Goal: Contribute content: Contribute content

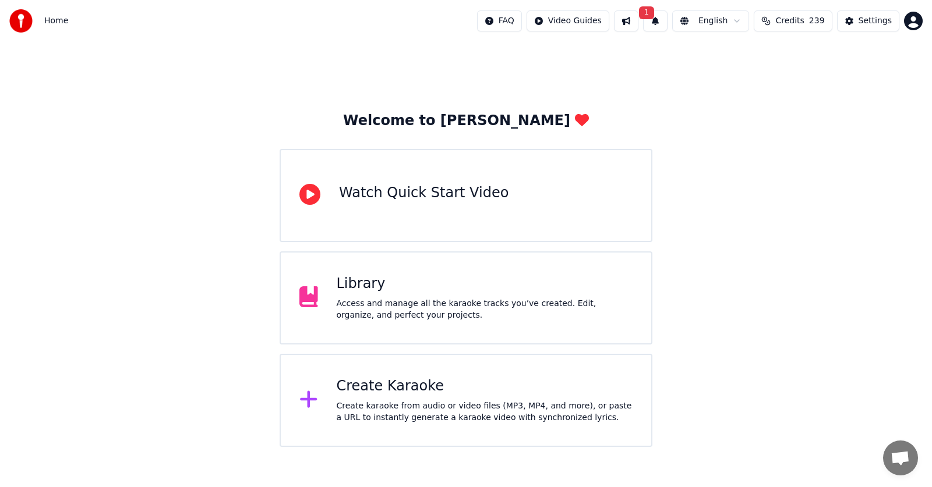
click at [349, 288] on div "Library" at bounding box center [485, 284] width 296 height 19
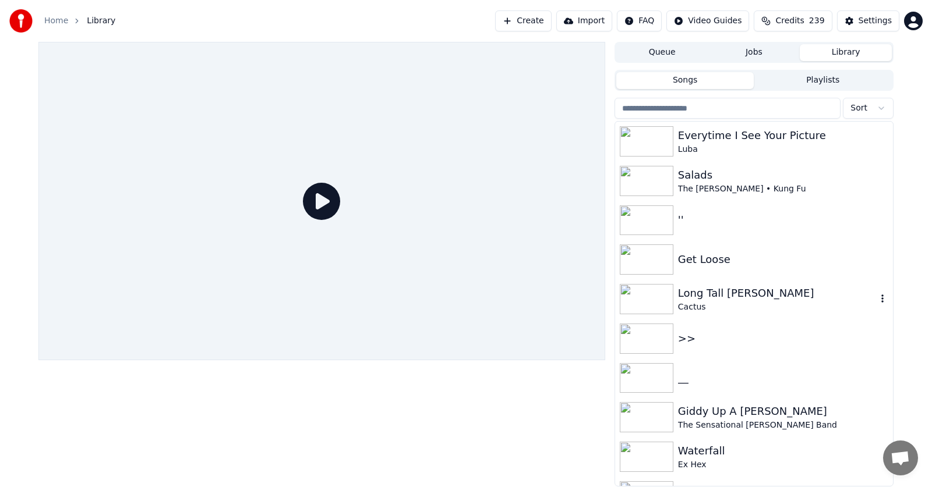
click at [706, 298] on div "Long Tall [PERSON_NAME]" at bounding box center [777, 293] width 199 height 16
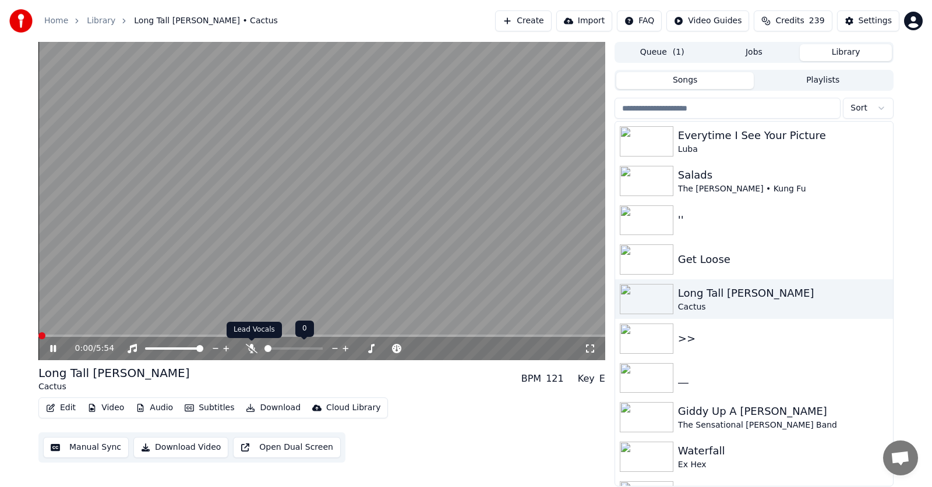
click at [254, 349] on icon at bounding box center [252, 348] width 12 height 9
click at [38, 337] on span at bounding box center [41, 336] width 7 height 7
click at [54, 347] on icon at bounding box center [53, 348] width 6 height 7
click at [54, 347] on icon at bounding box center [61, 348] width 27 height 9
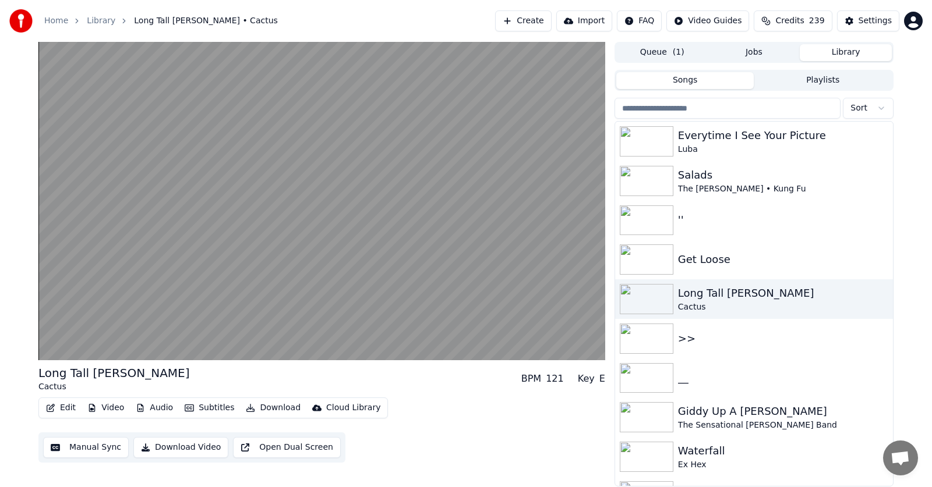
click at [59, 411] on button "Edit" at bounding box center [60, 408] width 39 height 16
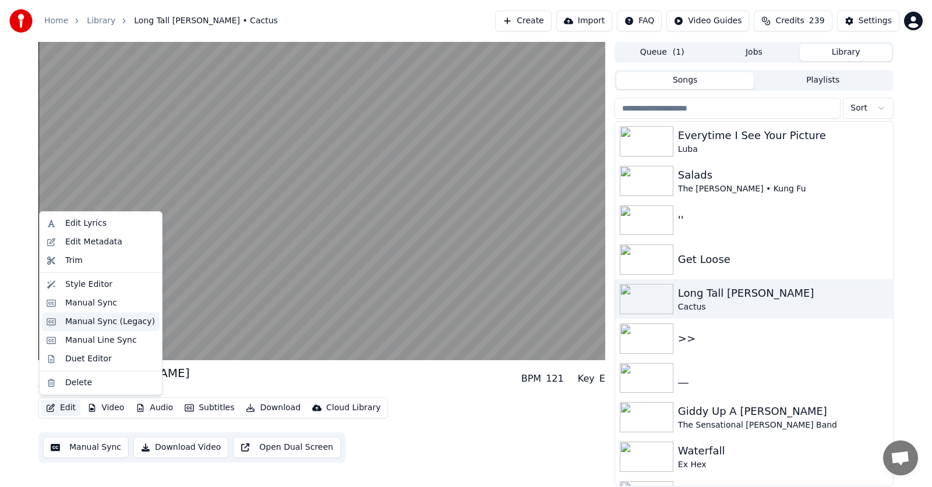
click at [81, 320] on div "Manual Sync (Legacy)" at bounding box center [110, 322] width 90 height 12
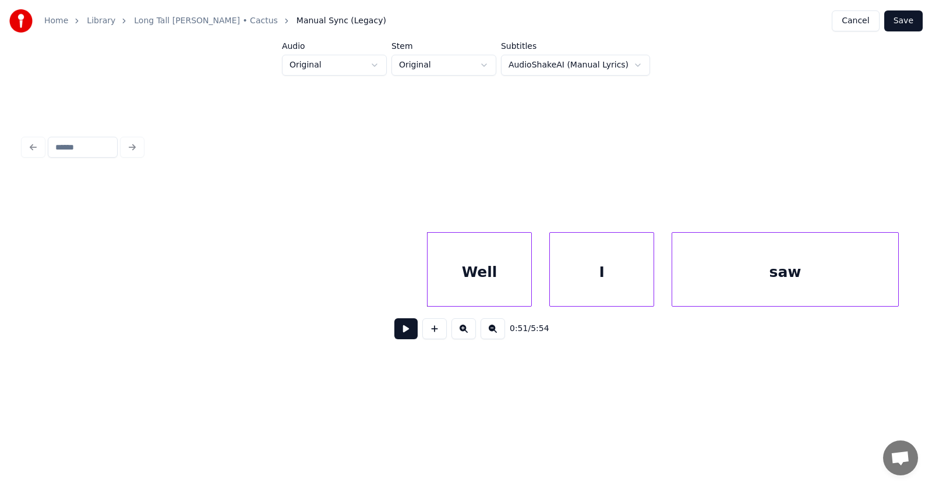
scroll to position [0, 22423]
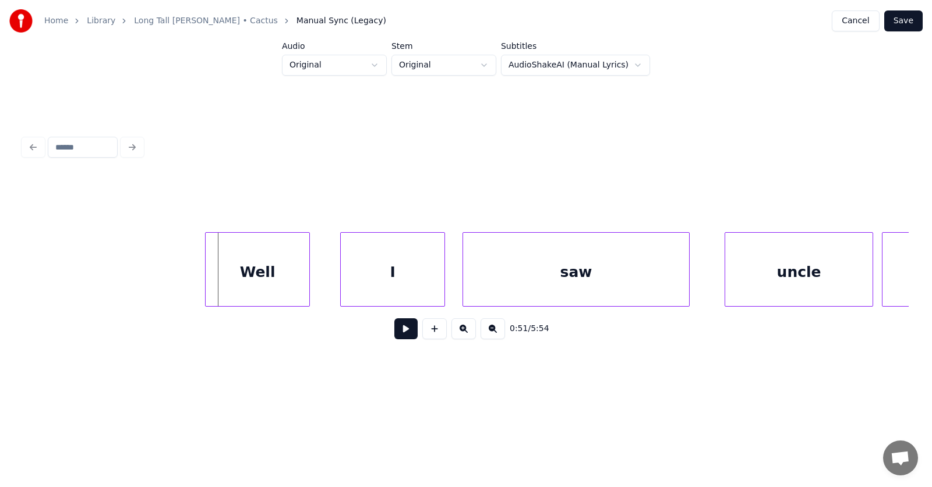
click at [248, 272] on div "Well" at bounding box center [258, 272] width 104 height 79
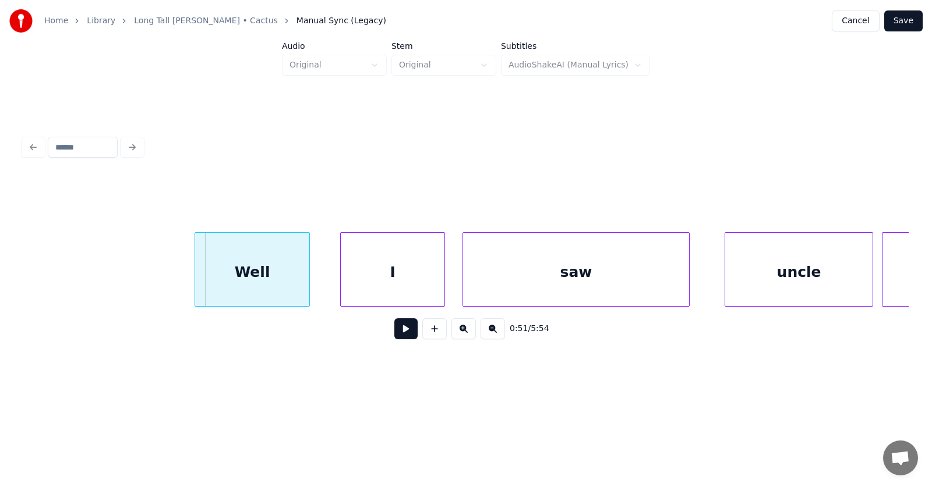
click at [197, 279] on div at bounding box center [196, 269] width 3 height 73
click at [361, 280] on div "I" at bounding box center [374, 272] width 104 height 79
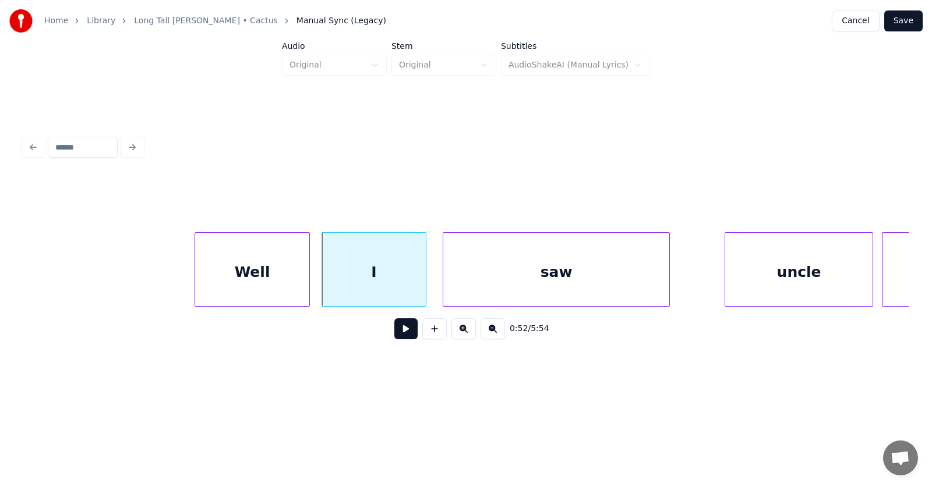
click at [465, 281] on div "saw" at bounding box center [556, 272] width 226 height 79
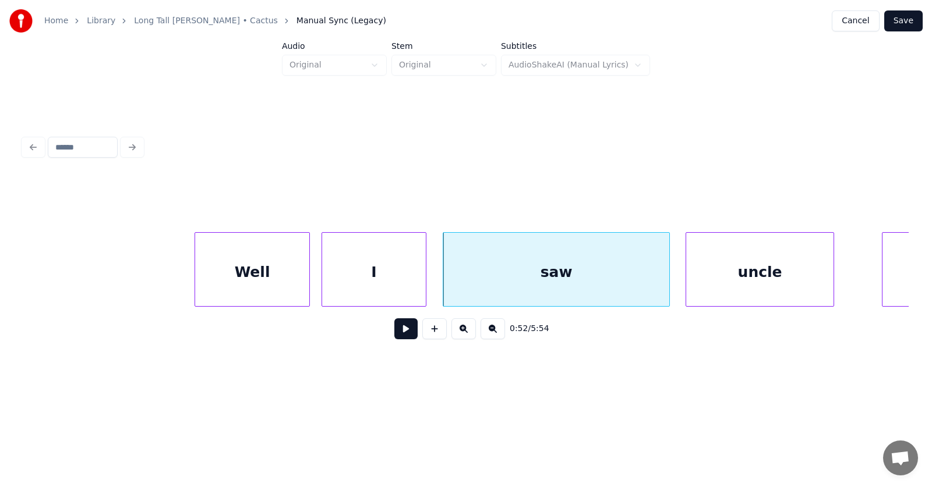
click at [710, 278] on div "uncle" at bounding box center [759, 272] width 147 height 79
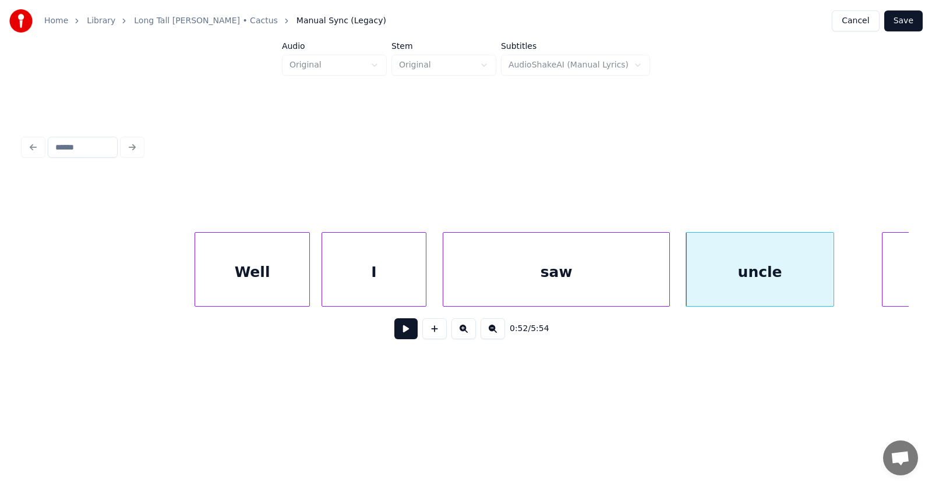
click at [264, 275] on div "Well" at bounding box center [252, 272] width 114 height 79
click at [394, 338] on button at bounding box center [405, 329] width 23 height 21
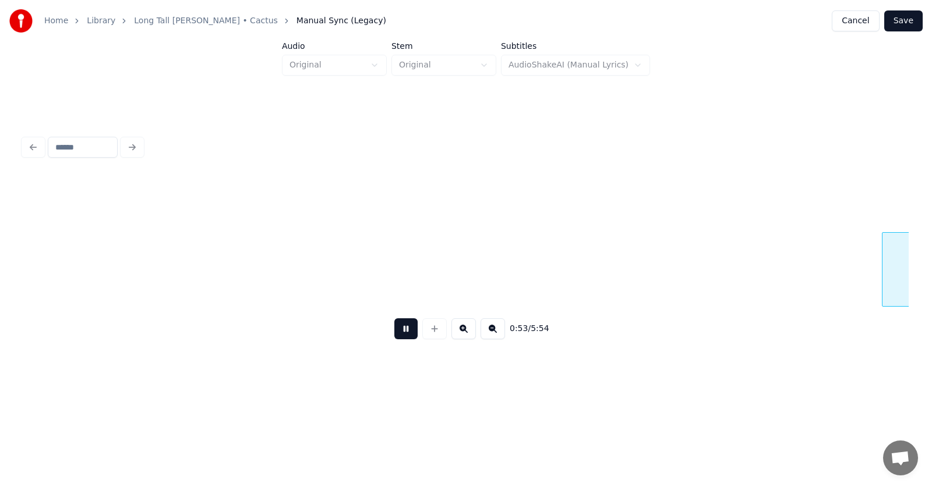
scroll to position [0, 23308]
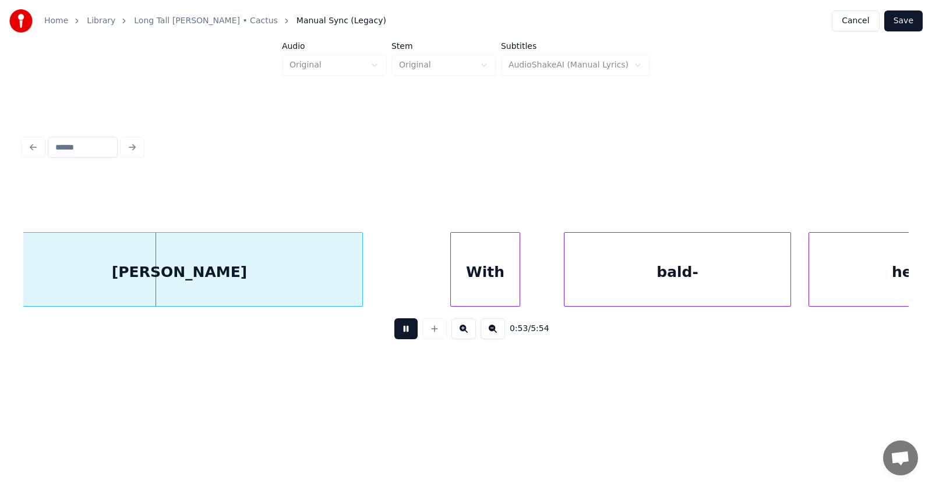
click at [394, 338] on button at bounding box center [405, 329] width 23 height 21
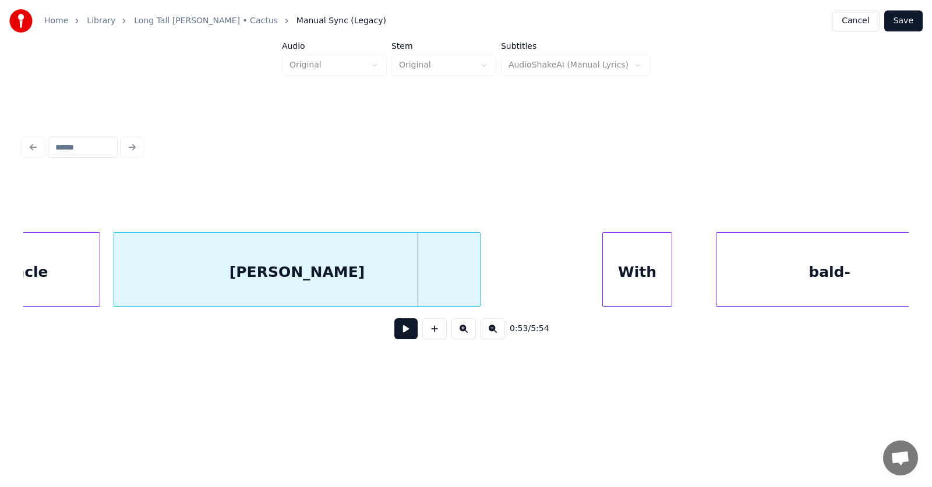
click at [221, 285] on div "[PERSON_NAME]" at bounding box center [297, 272] width 366 height 79
click at [267, 270] on div "[PERSON_NAME]" at bounding box center [295, 272] width 366 height 79
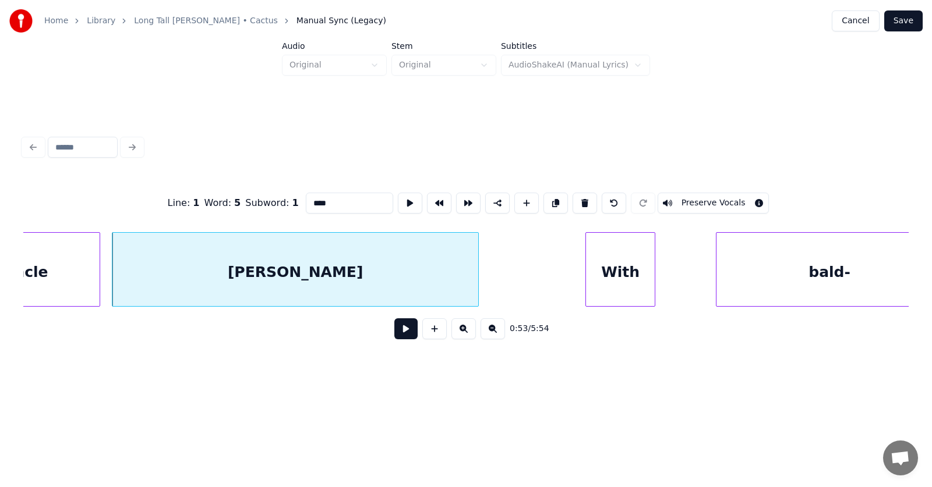
click at [603, 276] on div "With" at bounding box center [620, 272] width 69 height 79
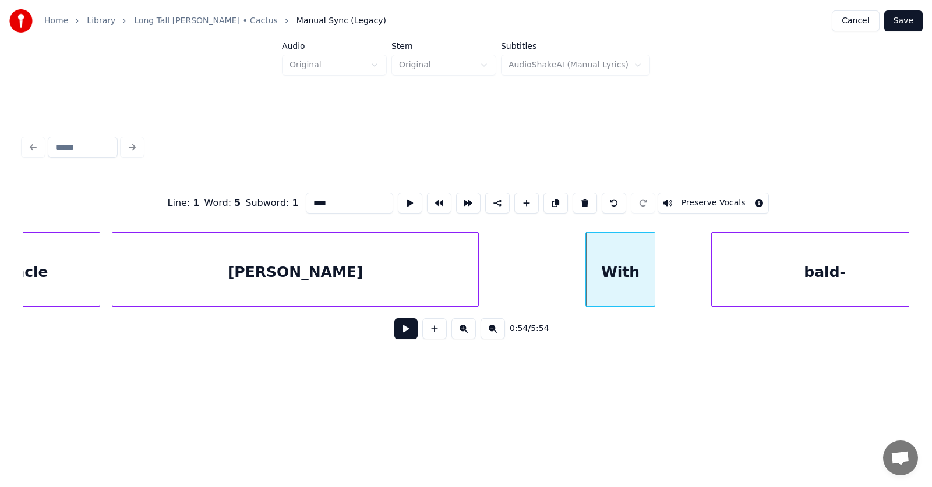
scroll to position [0, 23188]
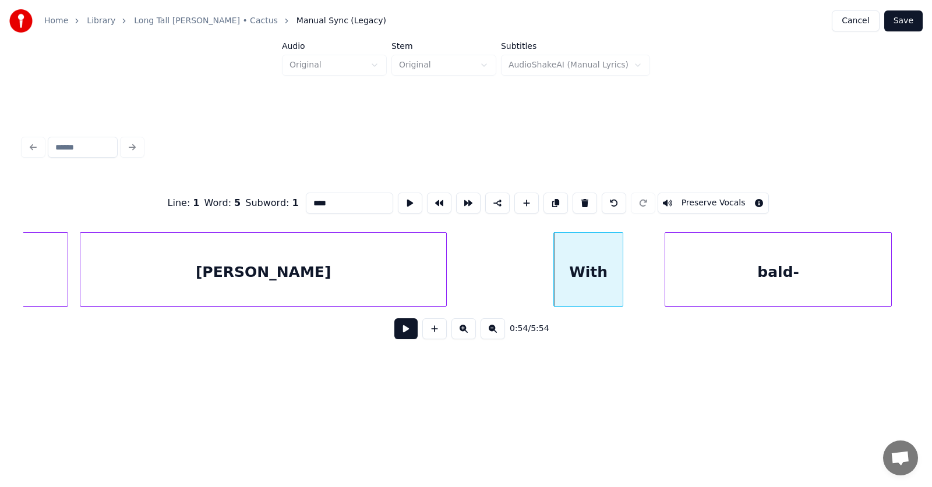
click at [749, 278] on div "bald-" at bounding box center [778, 272] width 226 height 79
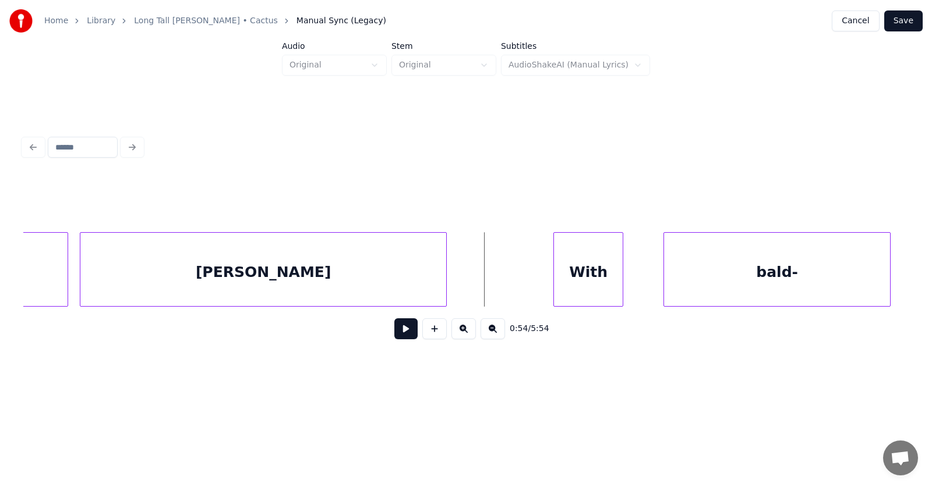
click at [397, 334] on button at bounding box center [405, 329] width 23 height 21
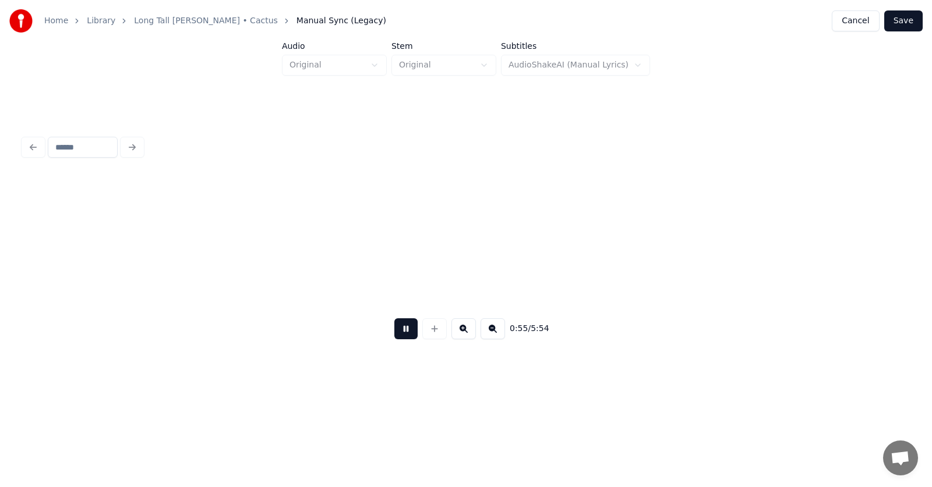
scroll to position [0, 24076]
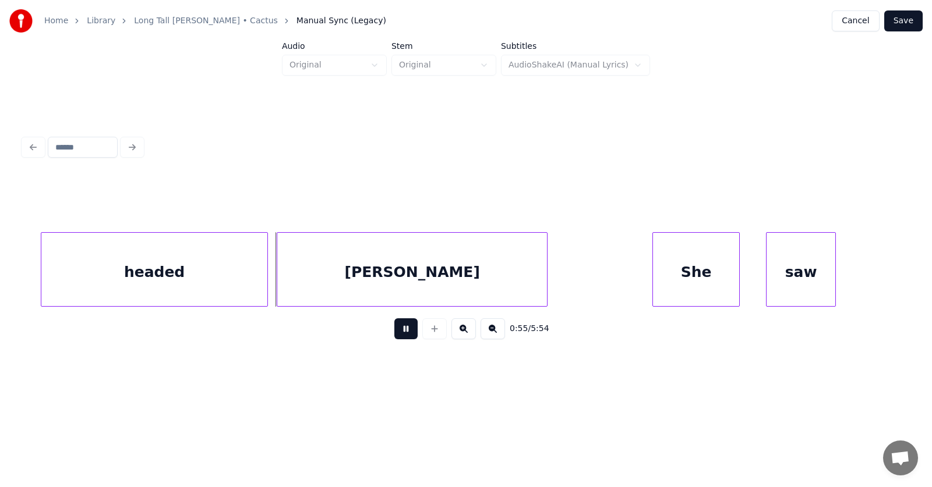
click at [397, 334] on button at bounding box center [405, 329] width 23 height 21
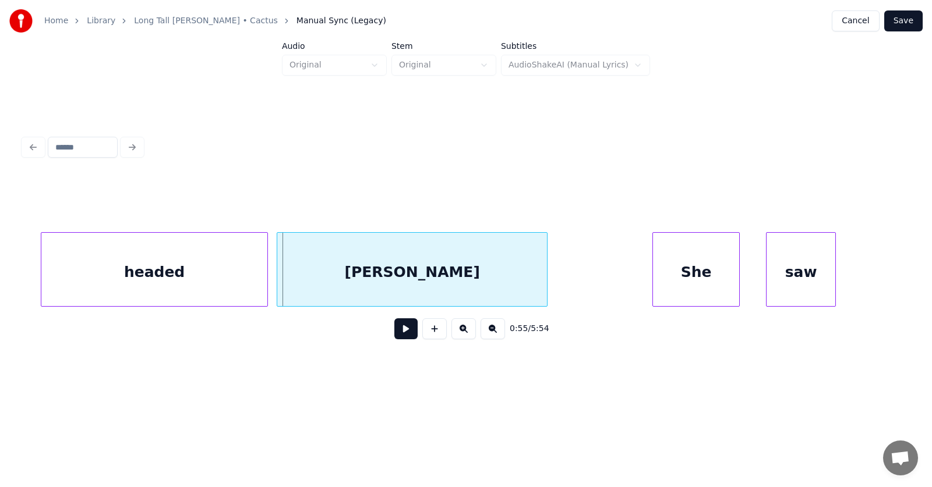
scroll to position [0, 23890]
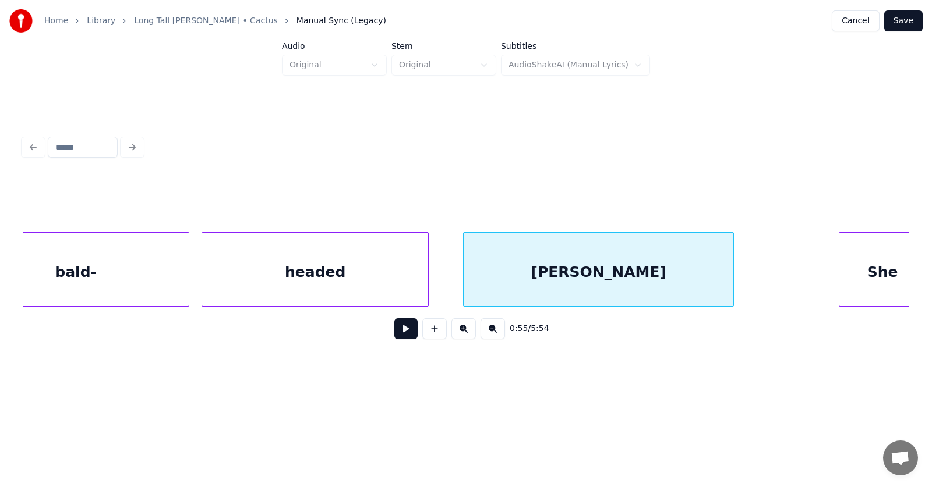
click at [266, 280] on div "headed" at bounding box center [315, 272] width 226 height 79
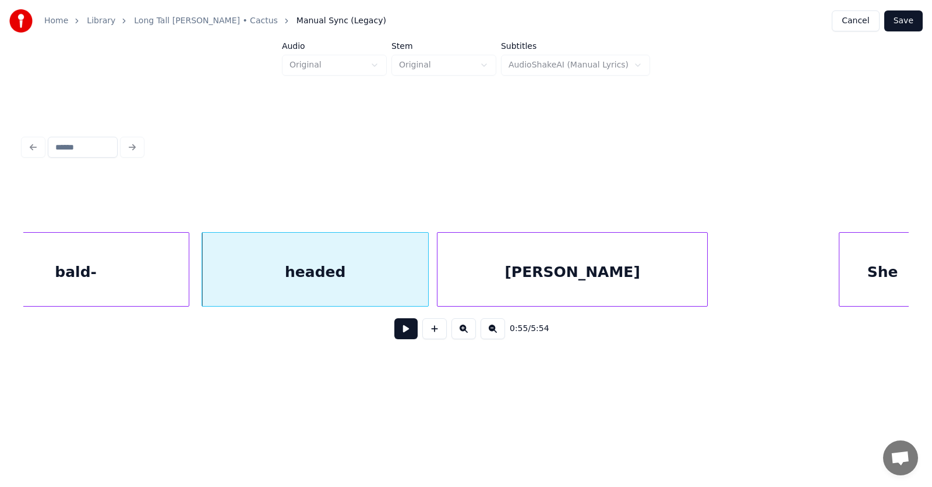
click at [441, 273] on div "[PERSON_NAME]" at bounding box center [572, 272] width 270 height 79
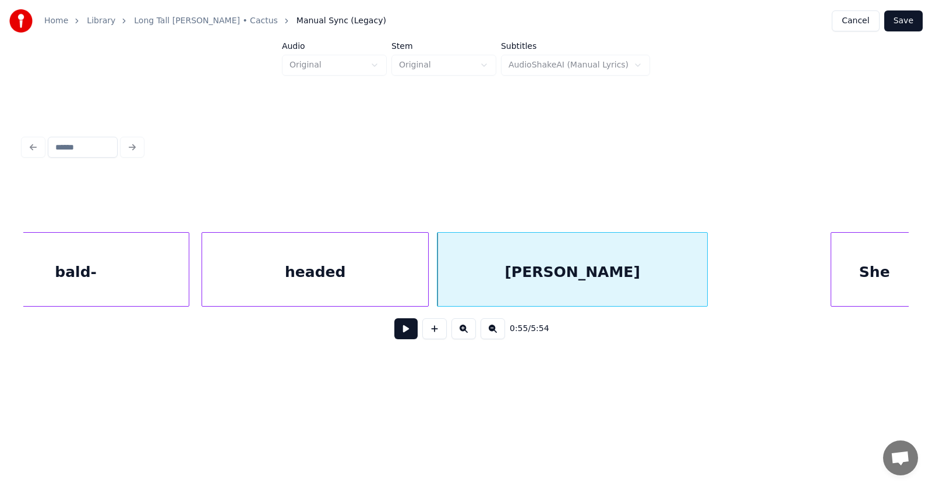
scroll to position [0, 23904]
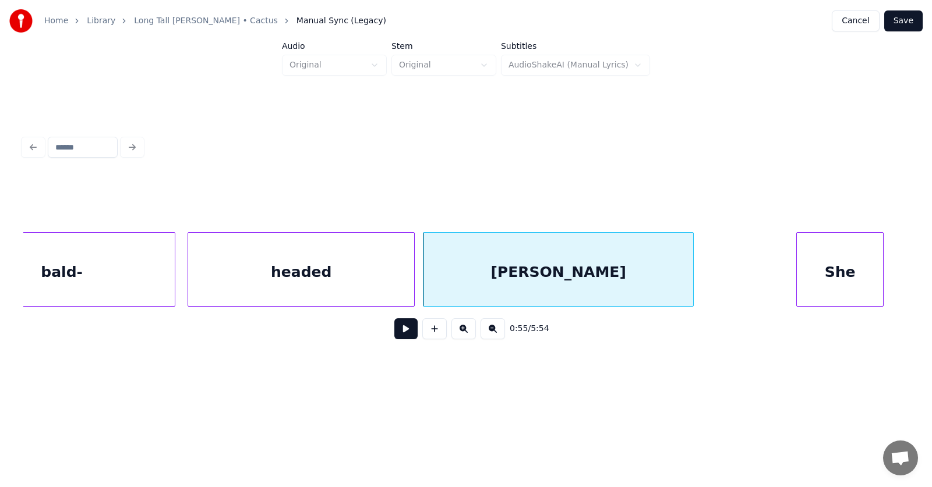
click at [833, 275] on div "She" at bounding box center [840, 272] width 86 height 79
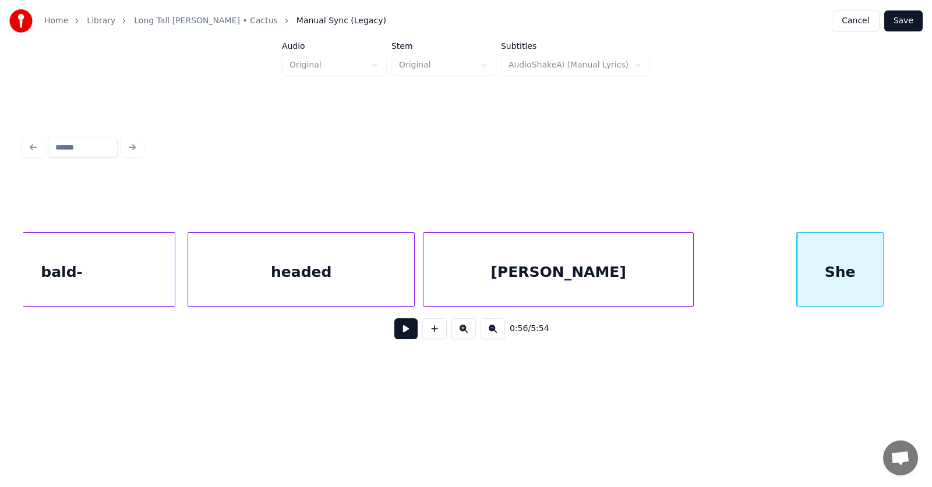
click at [394, 335] on button at bounding box center [405, 329] width 23 height 21
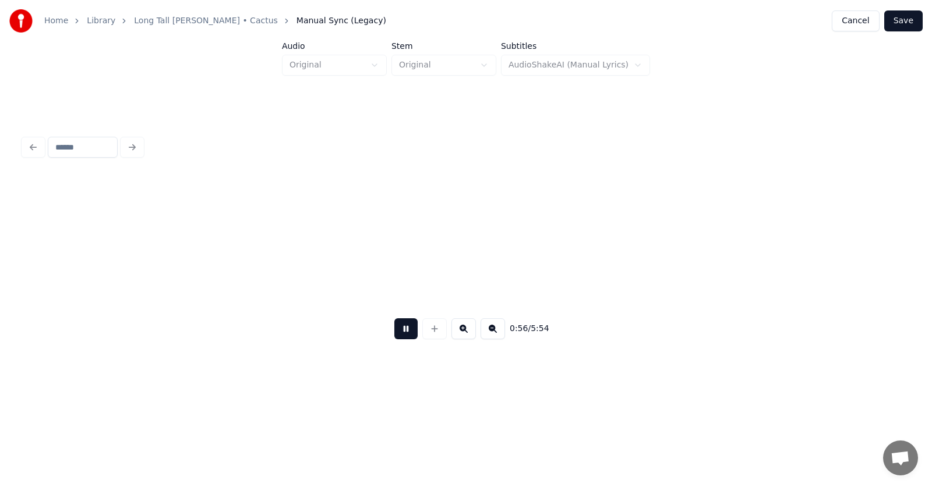
scroll to position [0, 24792]
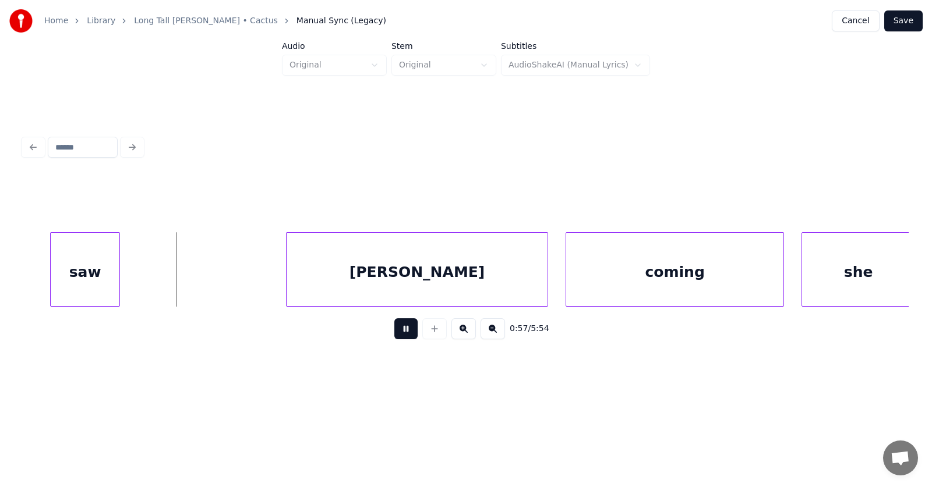
click at [394, 335] on button at bounding box center [405, 329] width 23 height 21
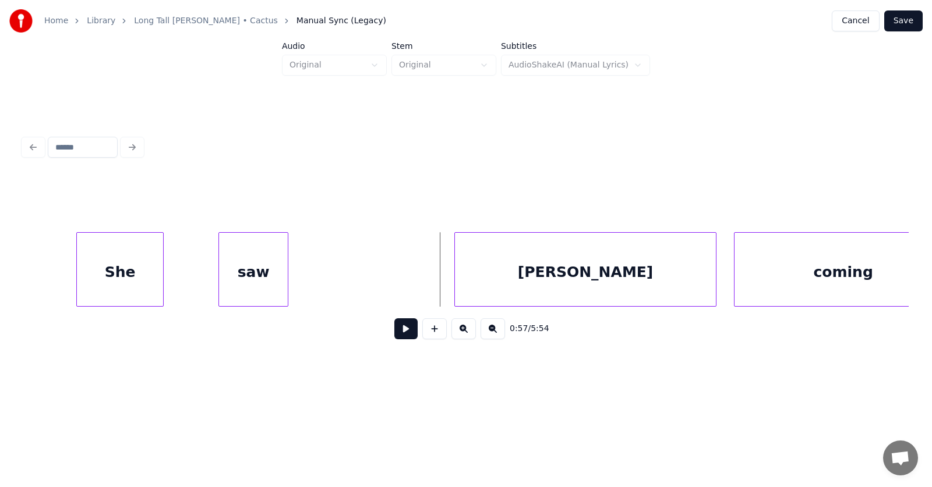
scroll to position [0, 24414]
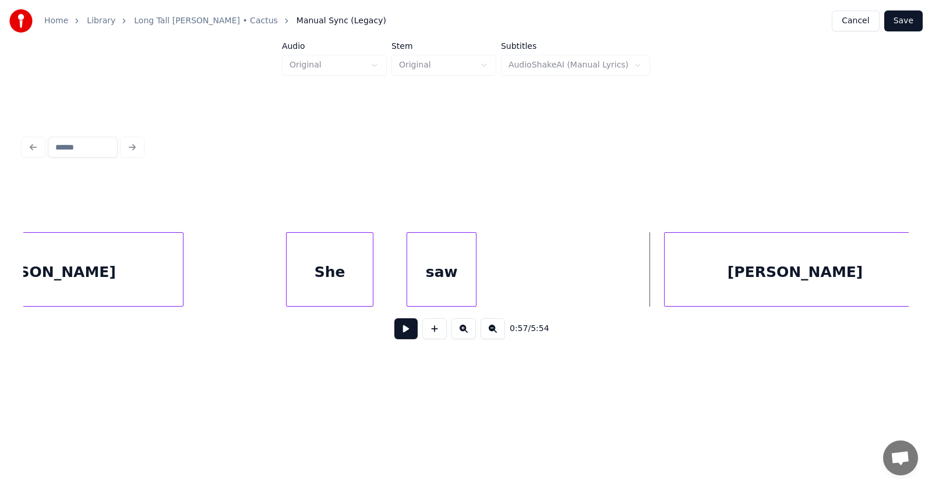
click at [430, 289] on div "saw" at bounding box center [441, 272] width 69 height 79
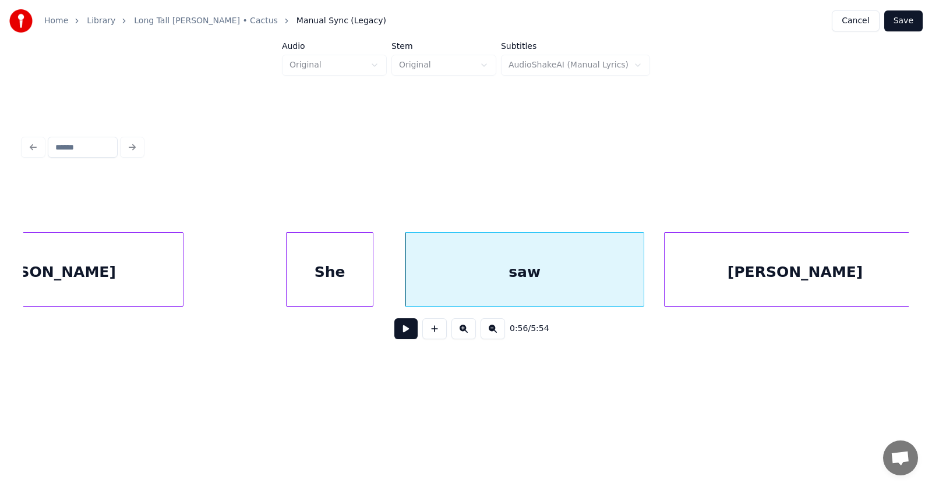
click at [641, 273] on div at bounding box center [641, 269] width 3 height 73
click at [704, 274] on div "[PERSON_NAME]" at bounding box center [794, 272] width 261 height 79
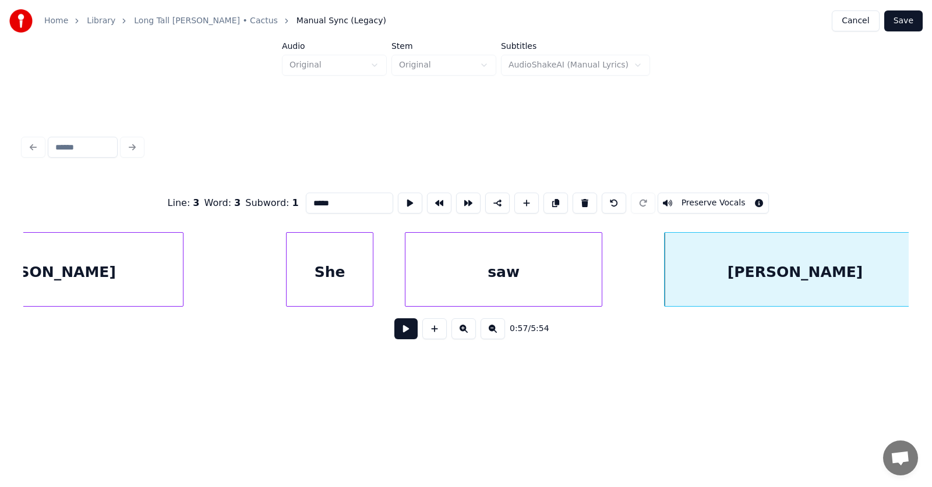
click at [601, 275] on div at bounding box center [599, 269] width 3 height 73
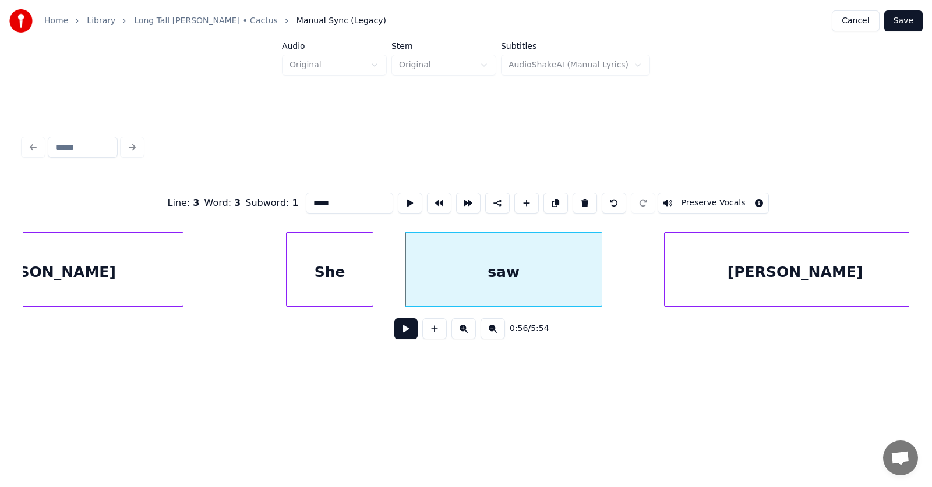
click at [557, 273] on div "saw" at bounding box center [503, 272] width 196 height 79
click at [398, 198] on button at bounding box center [410, 203] width 24 height 21
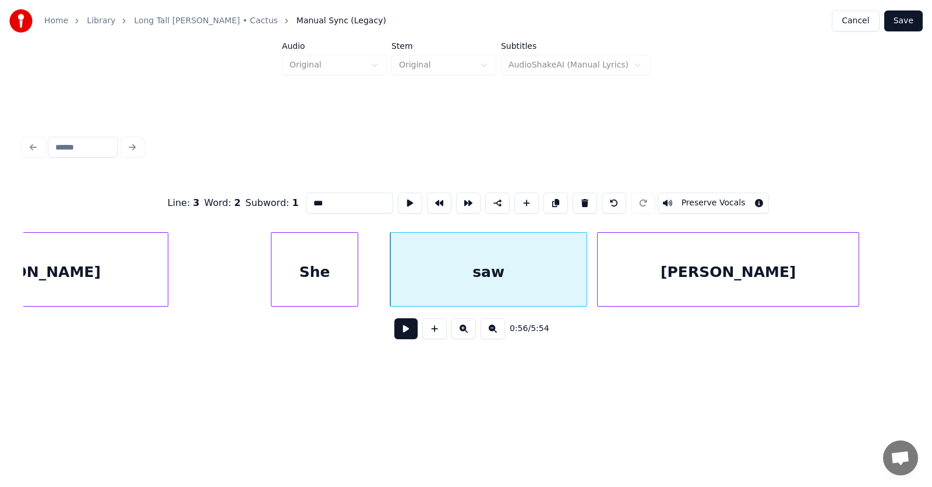
click at [628, 278] on div "[PERSON_NAME]" at bounding box center [728, 272] width 261 height 79
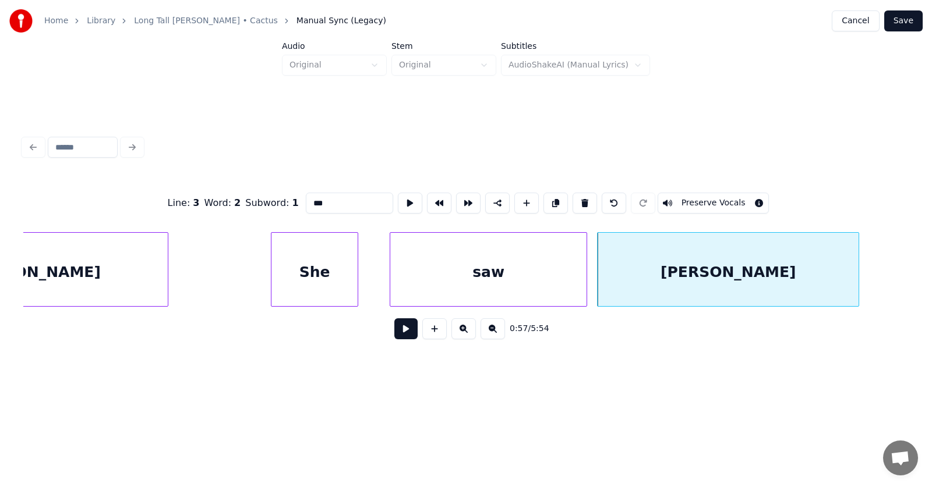
click at [673, 276] on div "[PERSON_NAME]" at bounding box center [728, 272] width 261 height 79
type input "*****"
click at [398, 198] on button at bounding box center [410, 203] width 24 height 21
click at [401, 333] on button at bounding box center [405, 329] width 23 height 21
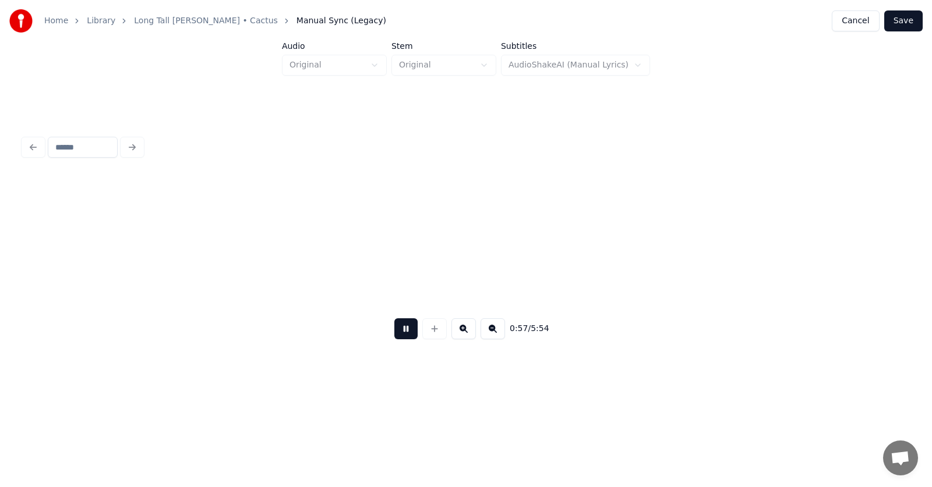
scroll to position [0, 25322]
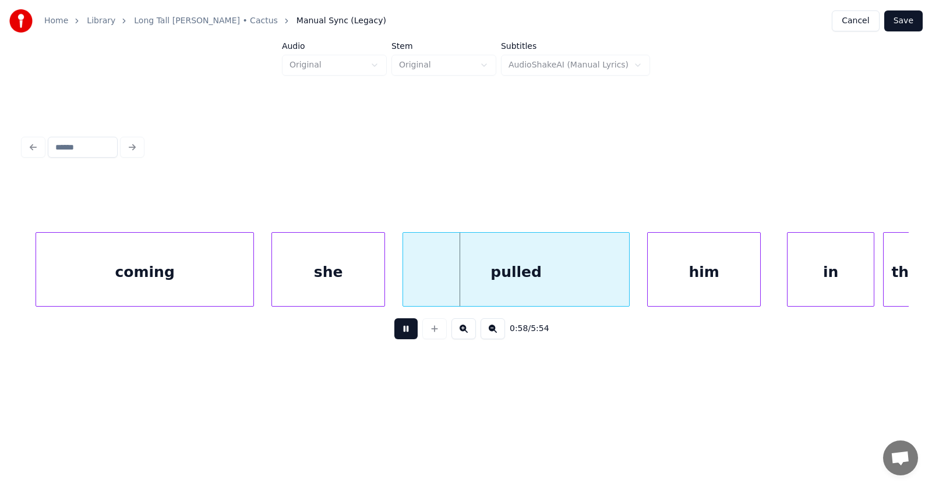
click at [401, 333] on button at bounding box center [405, 329] width 23 height 21
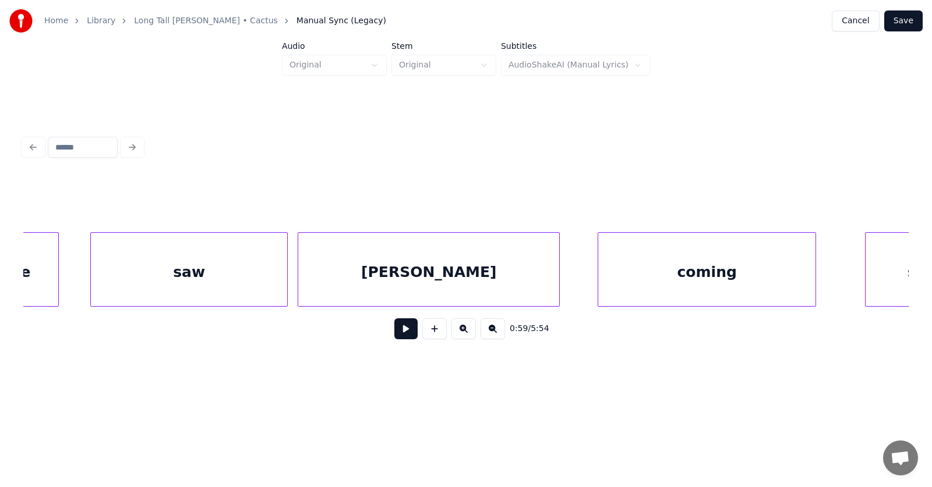
click at [664, 285] on div "coming" at bounding box center [706, 272] width 217 height 79
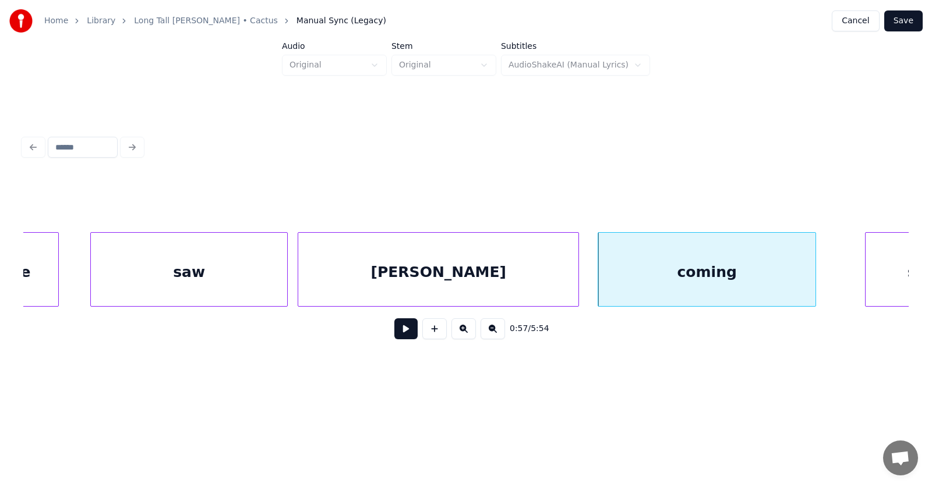
click at [576, 278] on div at bounding box center [576, 269] width 3 height 73
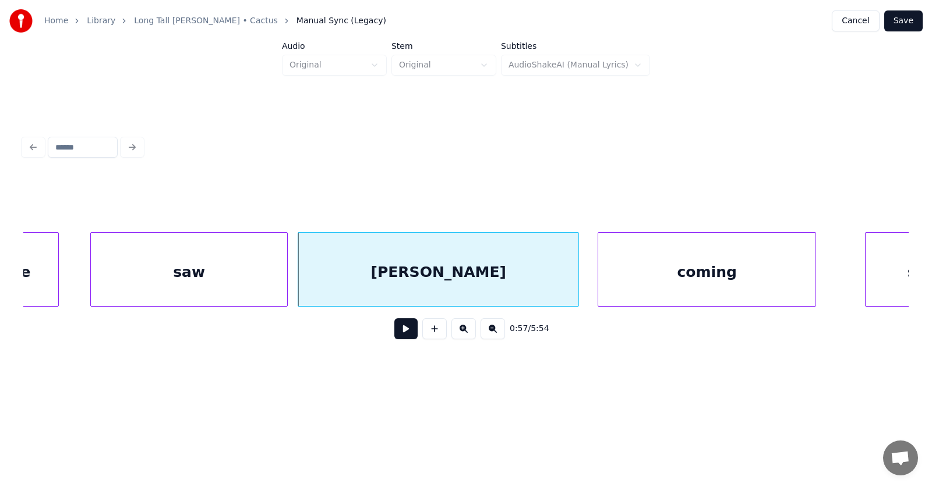
click at [384, 281] on div "[PERSON_NAME]" at bounding box center [438, 272] width 280 height 79
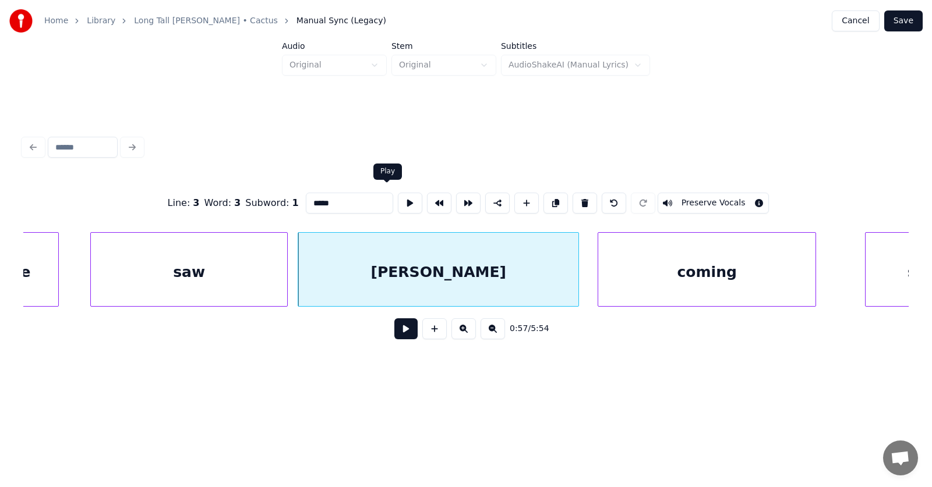
click at [398, 201] on button at bounding box center [410, 203] width 24 height 21
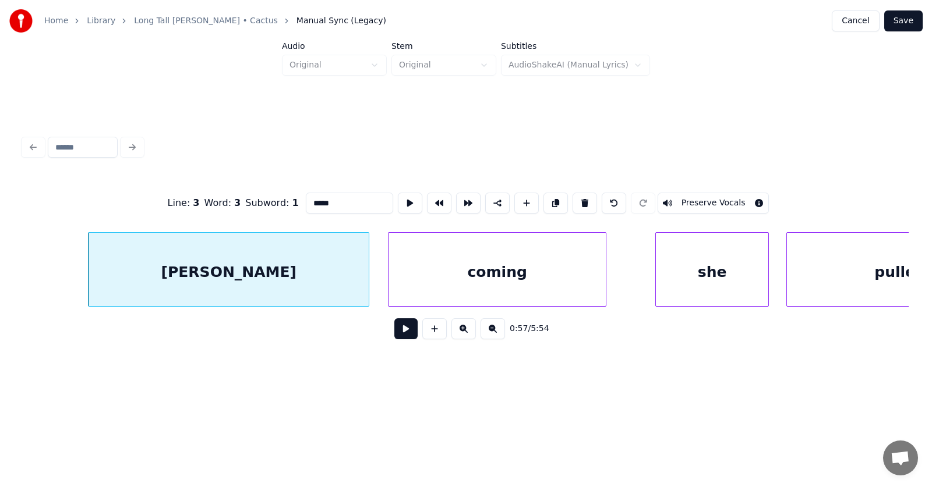
scroll to position [0, 25042]
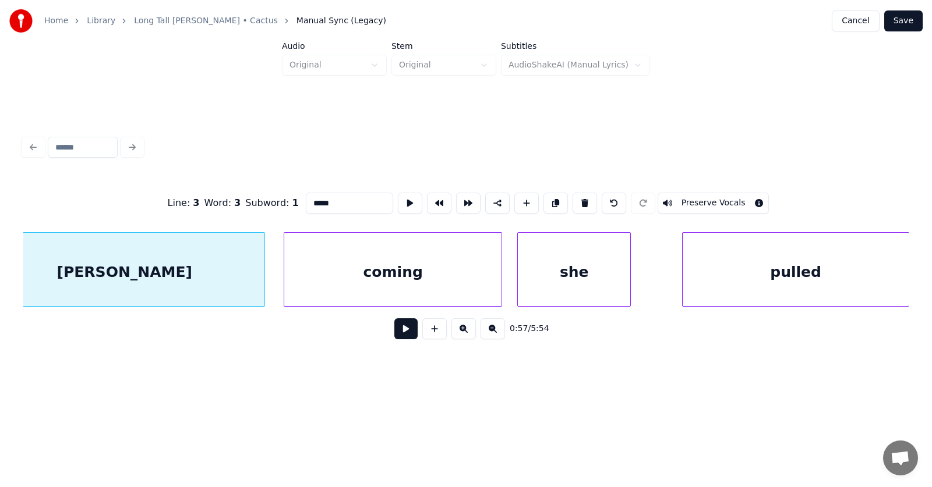
click at [552, 289] on div "she" at bounding box center [574, 272] width 112 height 79
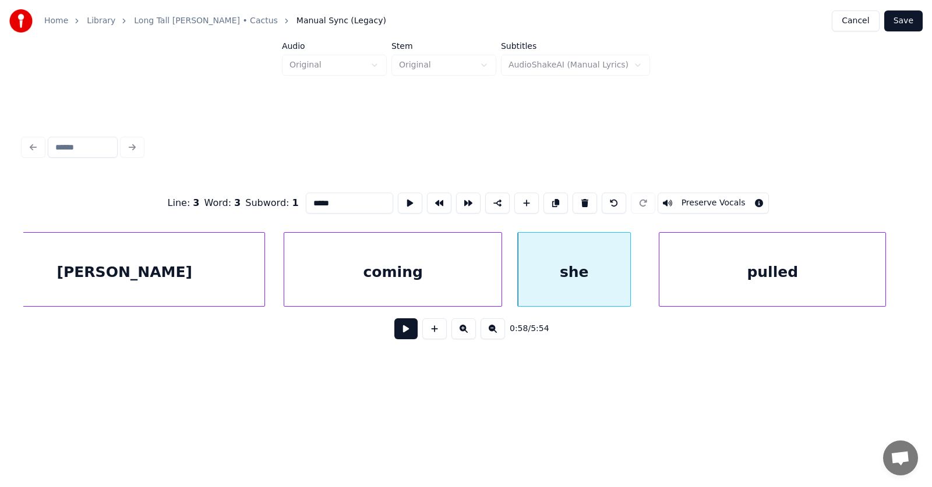
click at [701, 286] on div "pulled" at bounding box center [772, 272] width 226 height 79
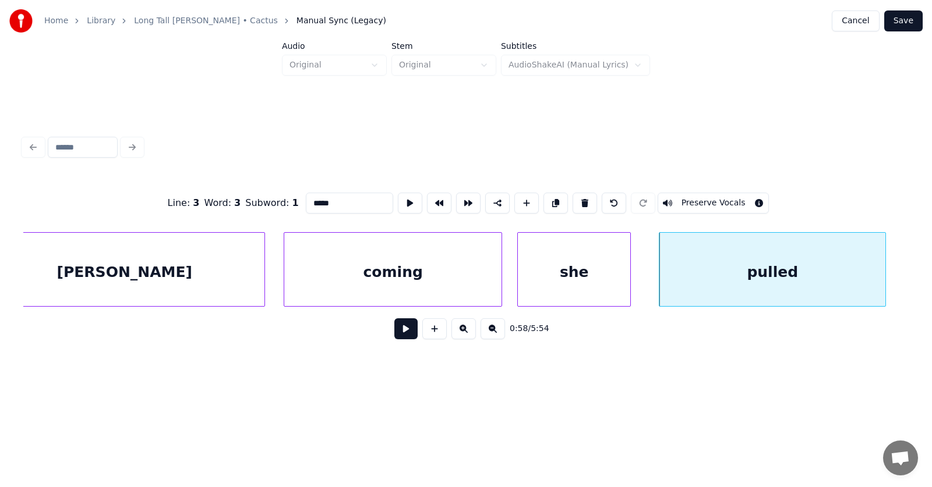
click at [405, 330] on button at bounding box center [405, 329] width 23 height 21
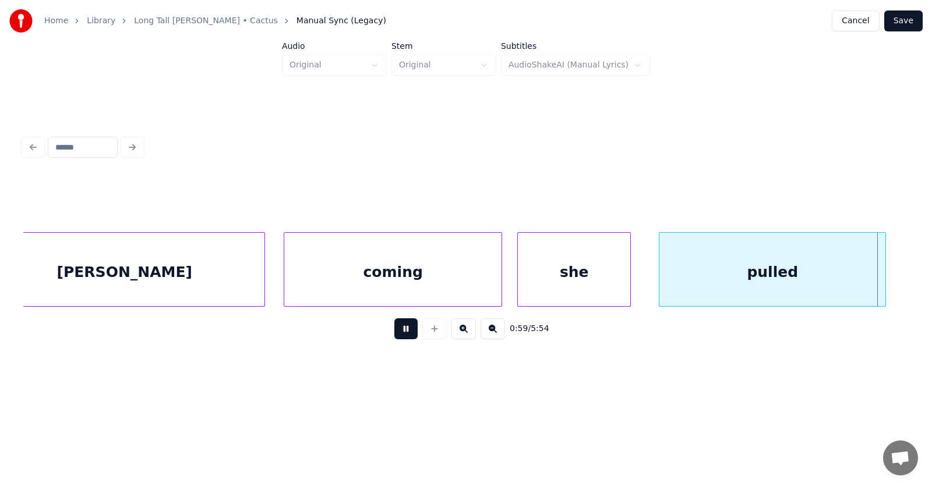
scroll to position [0, 25933]
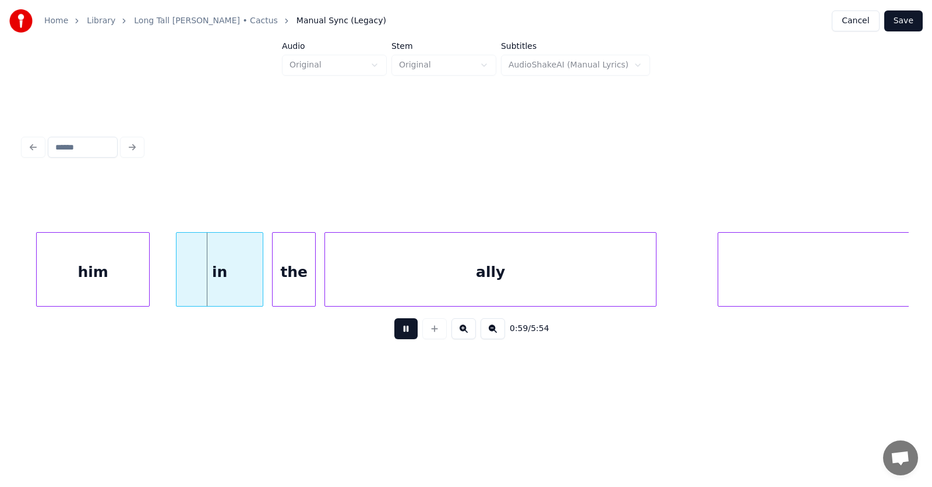
click at [405, 330] on button at bounding box center [405, 329] width 23 height 21
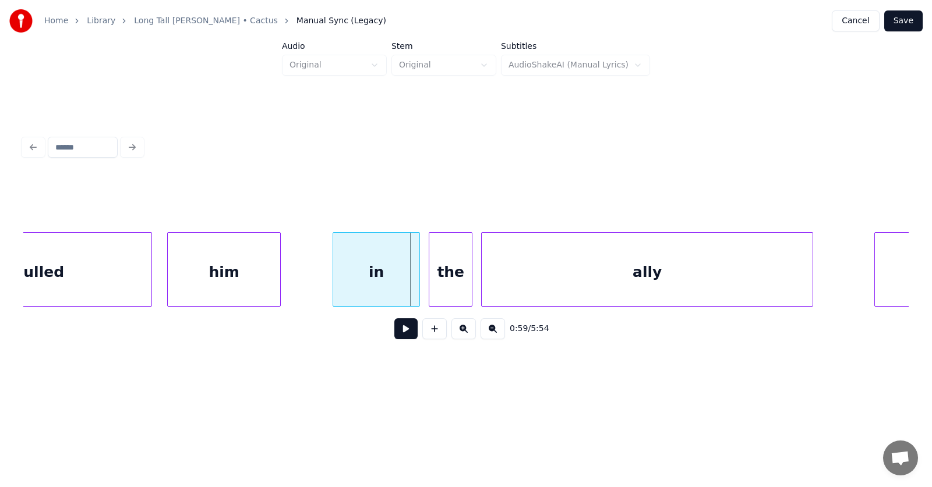
click at [241, 291] on div "him" at bounding box center [224, 272] width 112 height 79
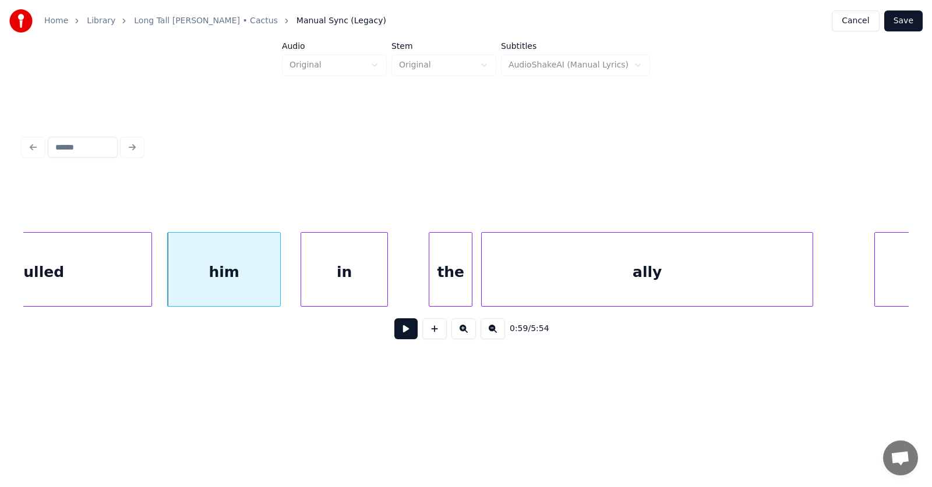
click at [355, 285] on div "in" at bounding box center [344, 272] width 86 height 79
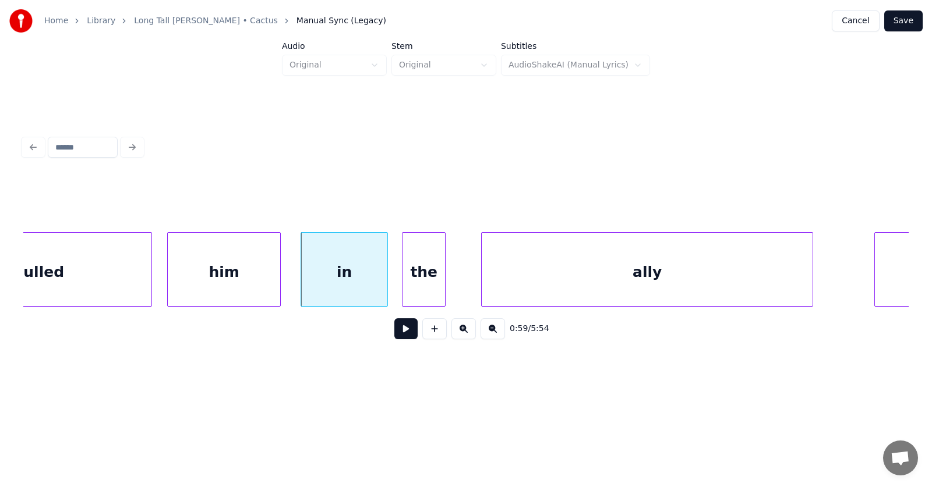
click at [422, 281] on div "the" at bounding box center [423, 272] width 43 height 79
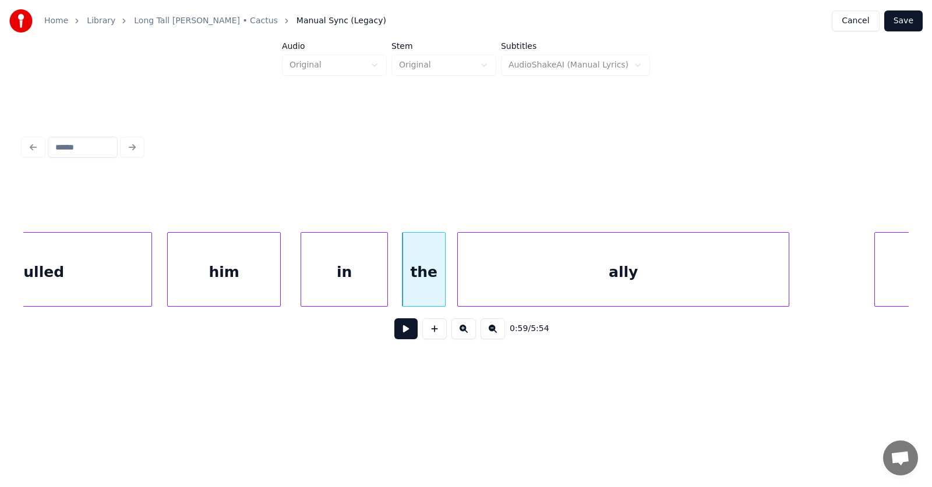
click at [522, 285] on div "ally" at bounding box center [623, 272] width 331 height 79
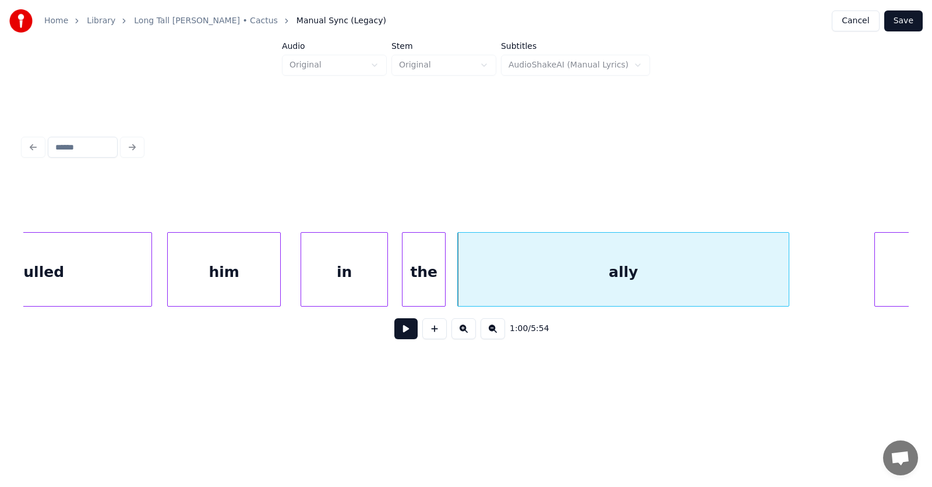
click at [398, 334] on button at bounding box center [405, 329] width 23 height 21
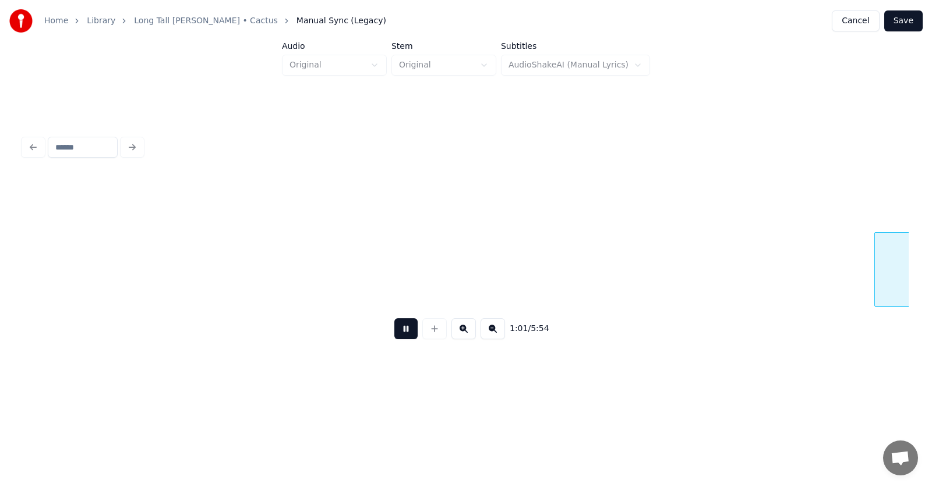
scroll to position [0, 26669]
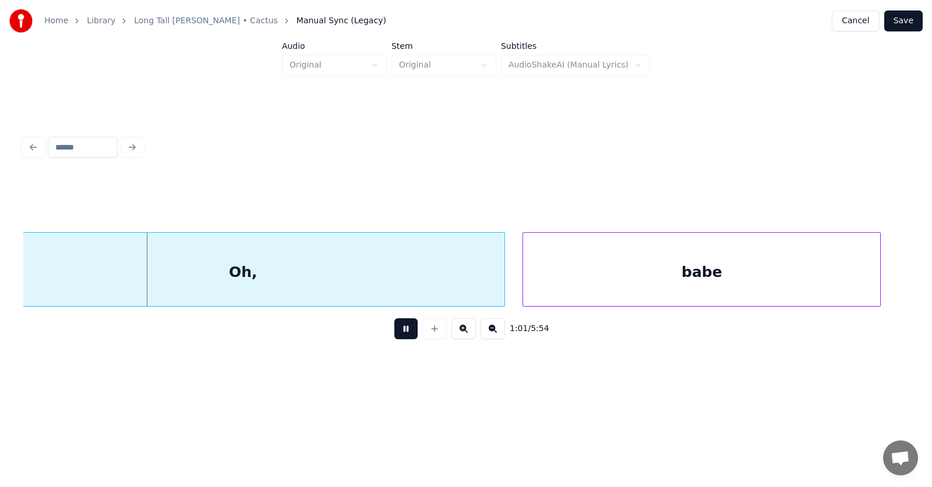
click at [398, 334] on button at bounding box center [405, 329] width 23 height 21
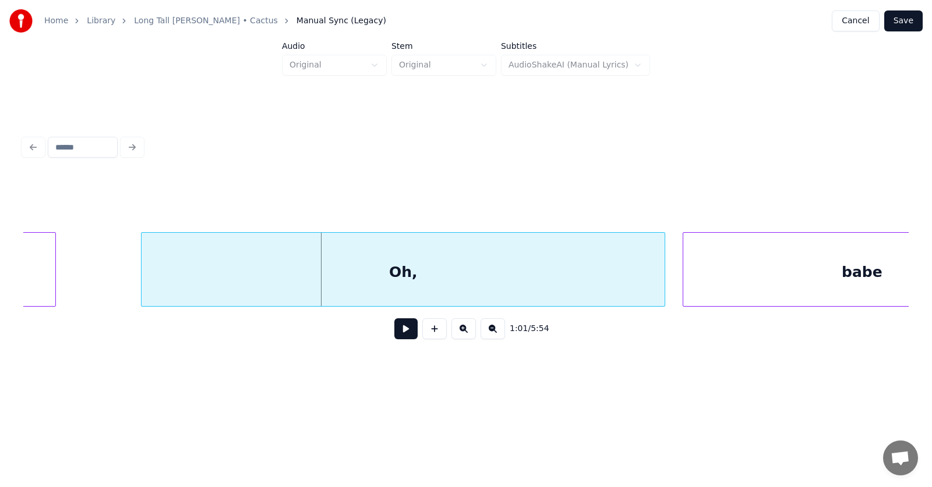
scroll to position [0, 26300]
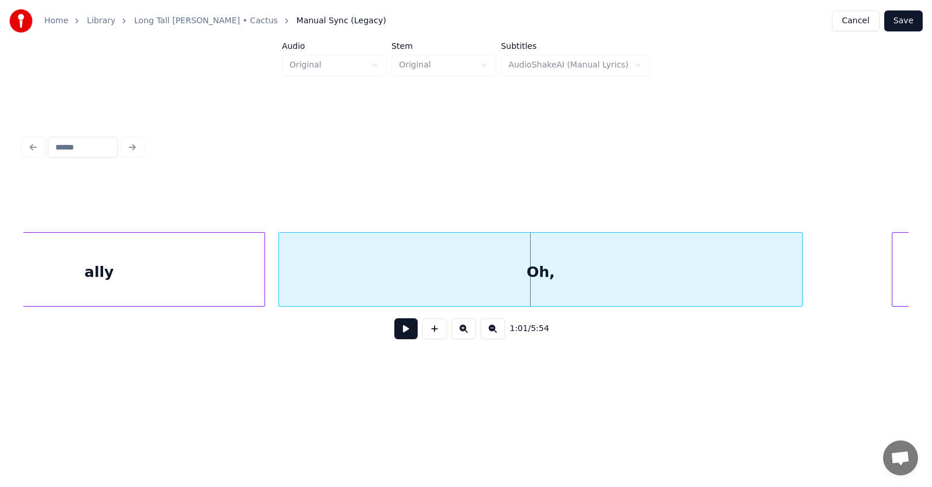
click at [348, 289] on div "Oh," at bounding box center [540, 272] width 523 height 79
click at [808, 273] on div at bounding box center [805, 269] width 3 height 73
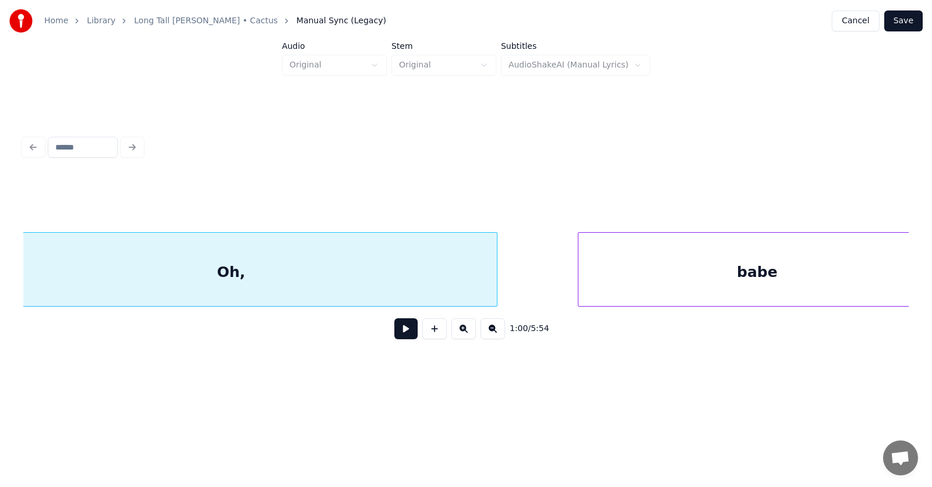
scroll to position [0, 26719]
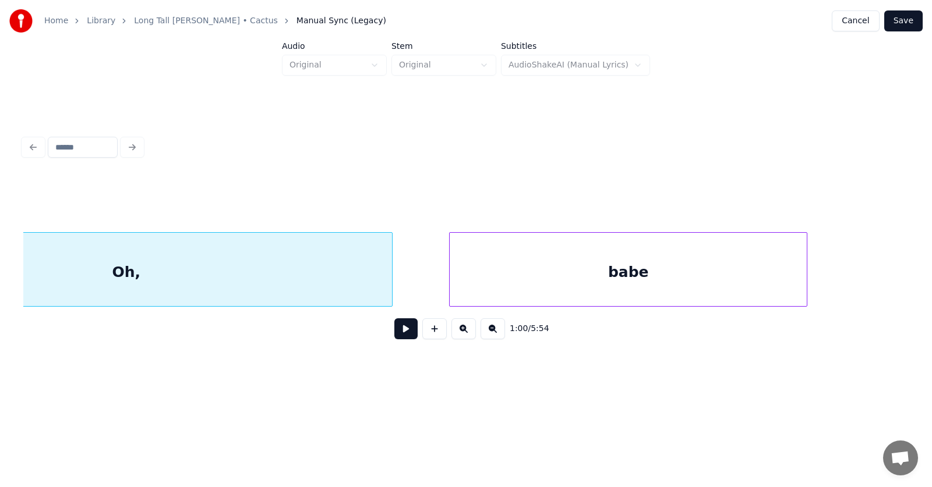
click at [538, 266] on div "babe" at bounding box center [628, 272] width 357 height 79
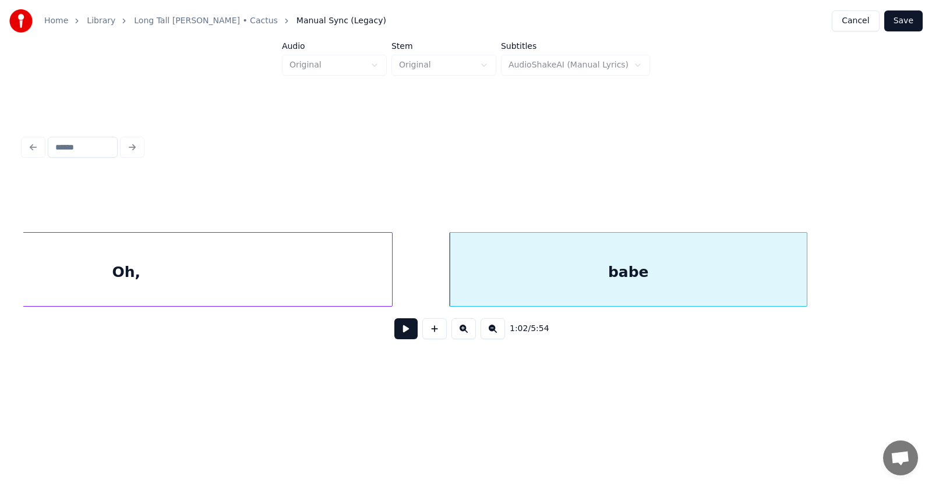
click at [292, 270] on div "Oh," at bounding box center [126, 272] width 532 height 79
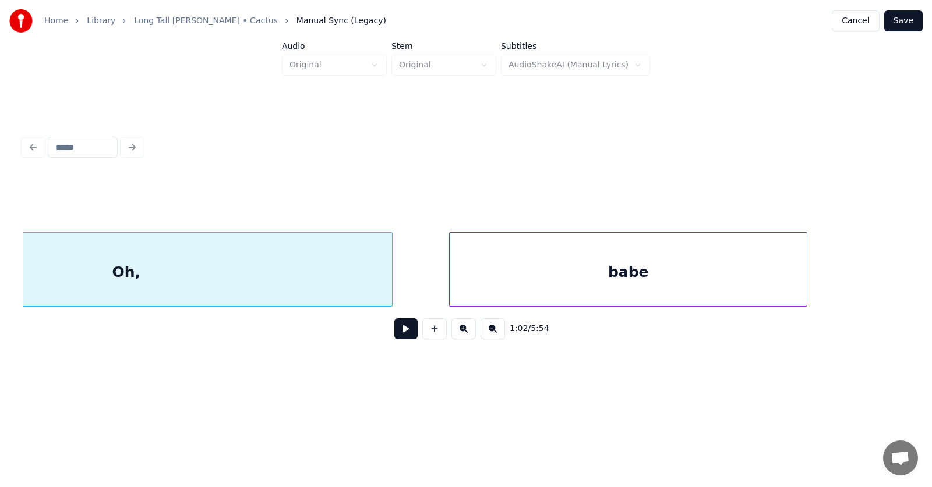
scroll to position [0, 26555]
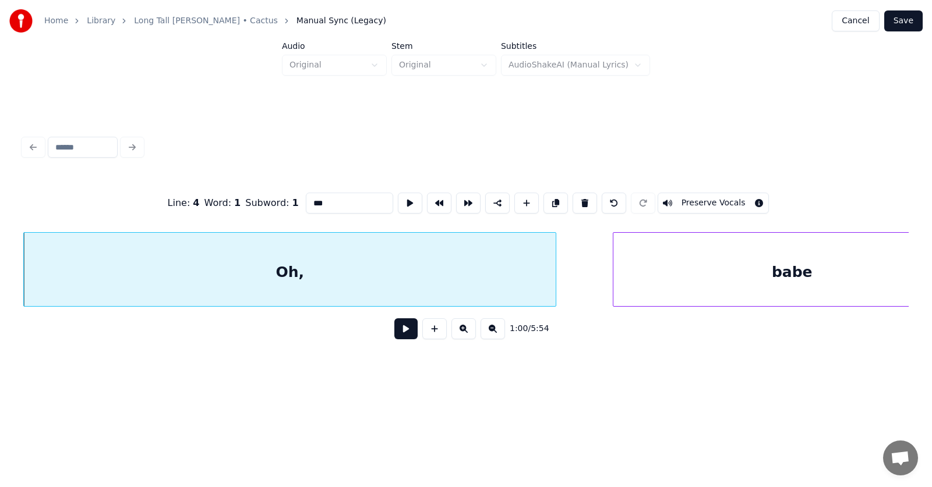
click at [394, 333] on button at bounding box center [405, 329] width 23 height 21
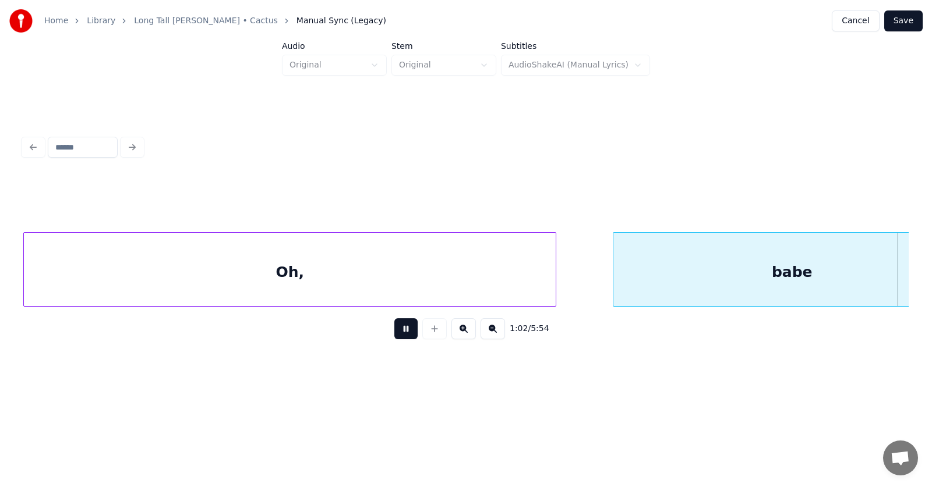
scroll to position [0, 27446]
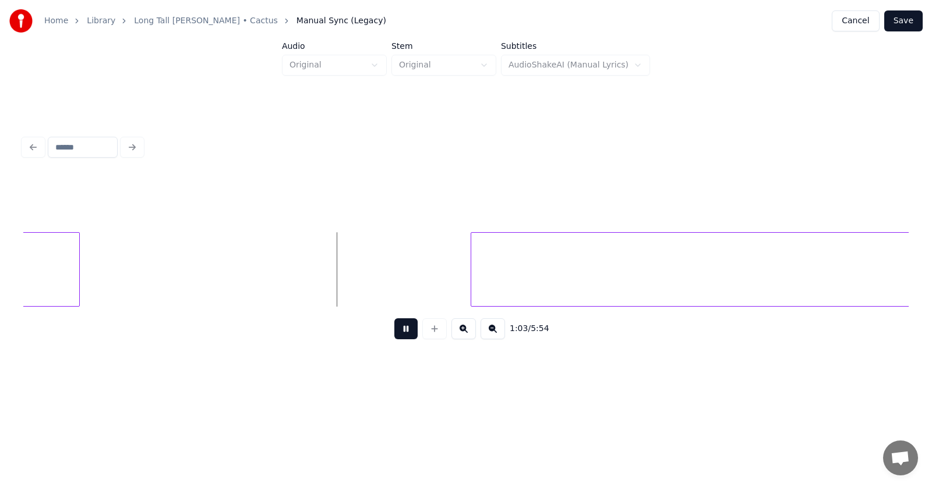
click at [394, 333] on button at bounding box center [405, 329] width 23 height 21
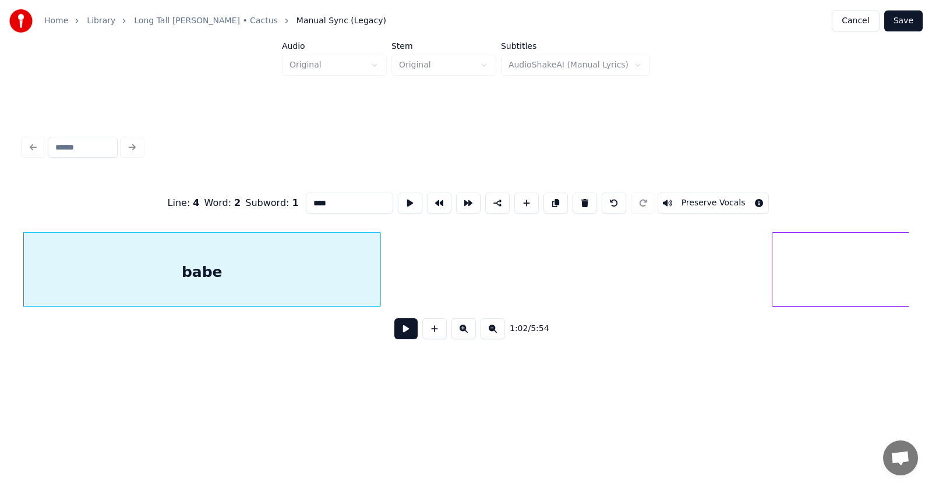
click at [314, 199] on input "****" at bounding box center [349, 203] width 87 height 21
type input "****"
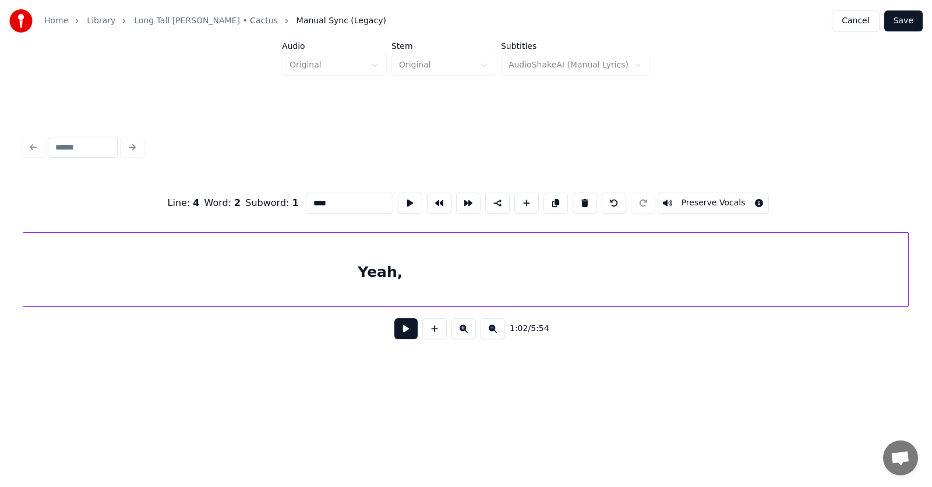
scroll to position [0, 27882]
click at [778, 277] on div "Yeah," at bounding box center [554, 272] width 1056 height 79
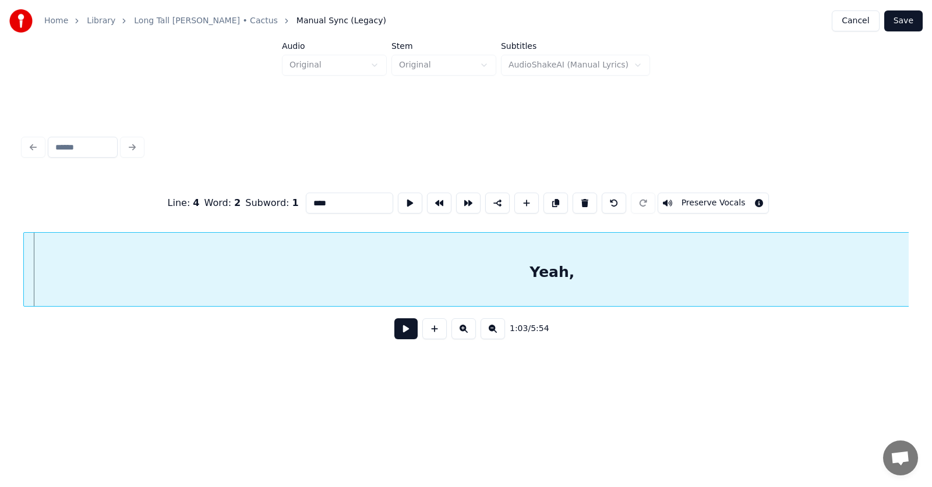
scroll to position [0, 27867]
click at [690, 272] on div "Yeah," at bounding box center [552, 272] width 1056 height 79
click at [400, 334] on button at bounding box center [405, 329] width 23 height 21
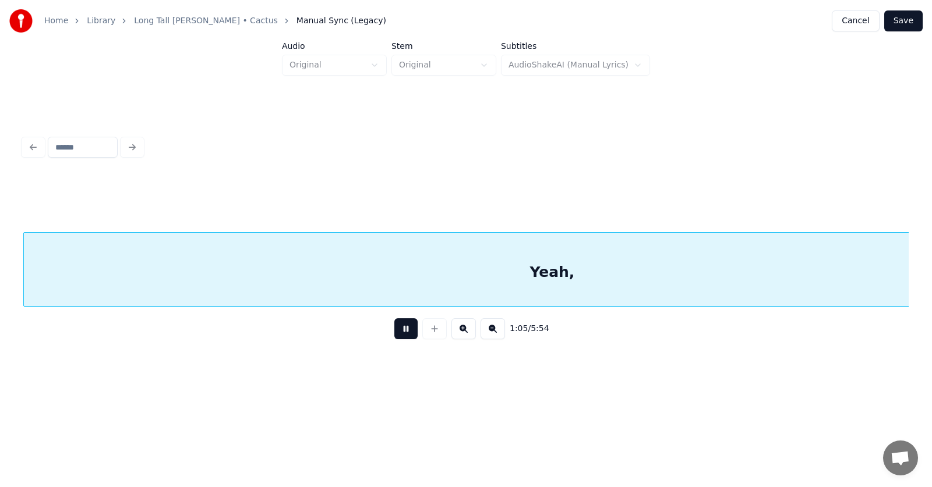
scroll to position [0, 28754]
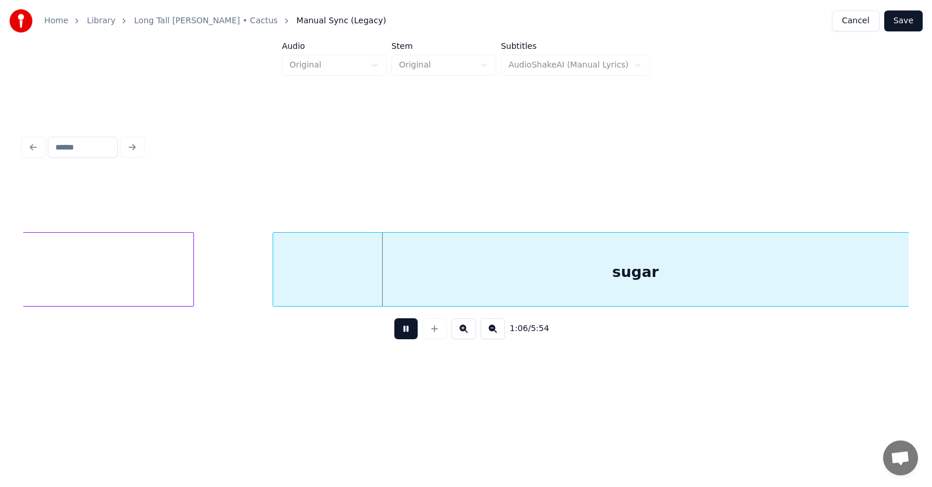
click at [400, 334] on button at bounding box center [405, 329] width 23 height 21
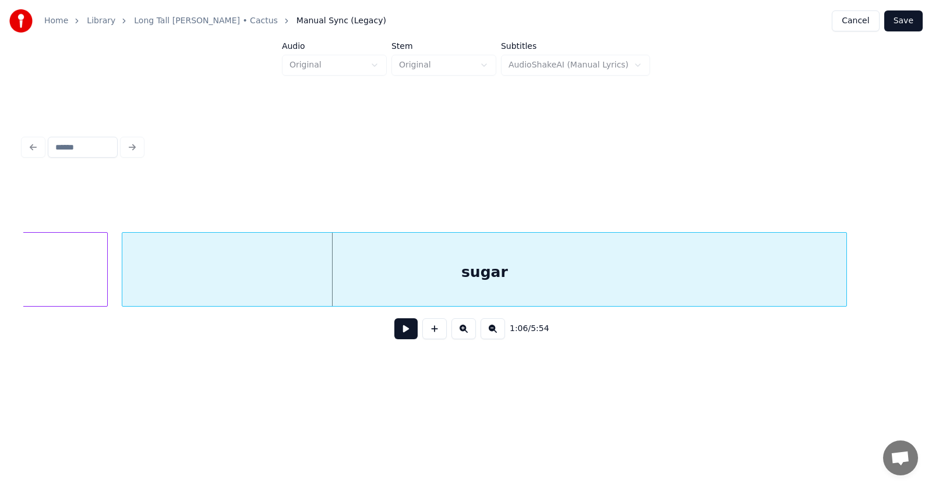
click at [277, 284] on div "sugar" at bounding box center [484, 272] width 724 height 79
click at [394, 333] on button at bounding box center [405, 329] width 23 height 21
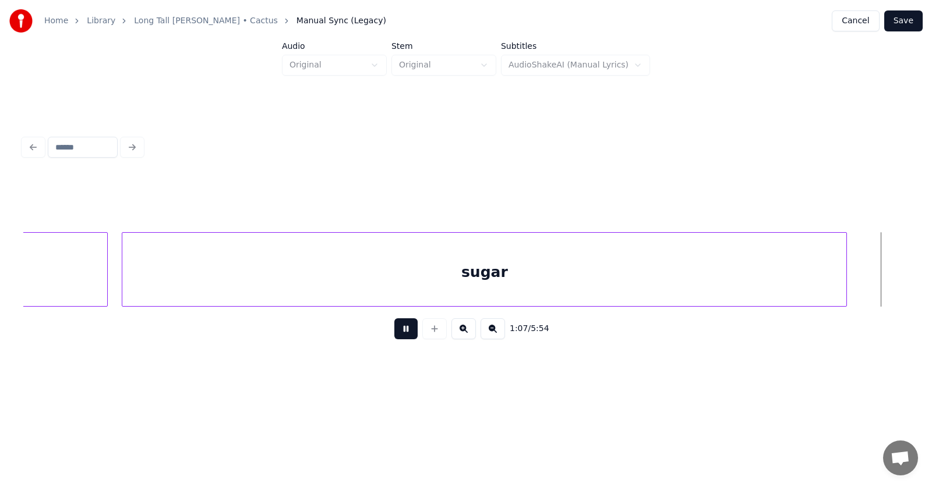
scroll to position [0, 29726]
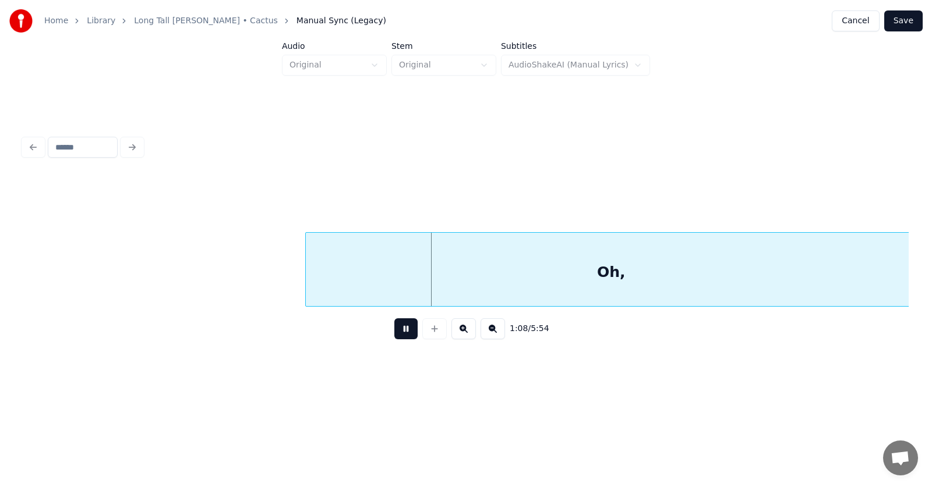
click at [394, 333] on button at bounding box center [405, 329] width 23 height 21
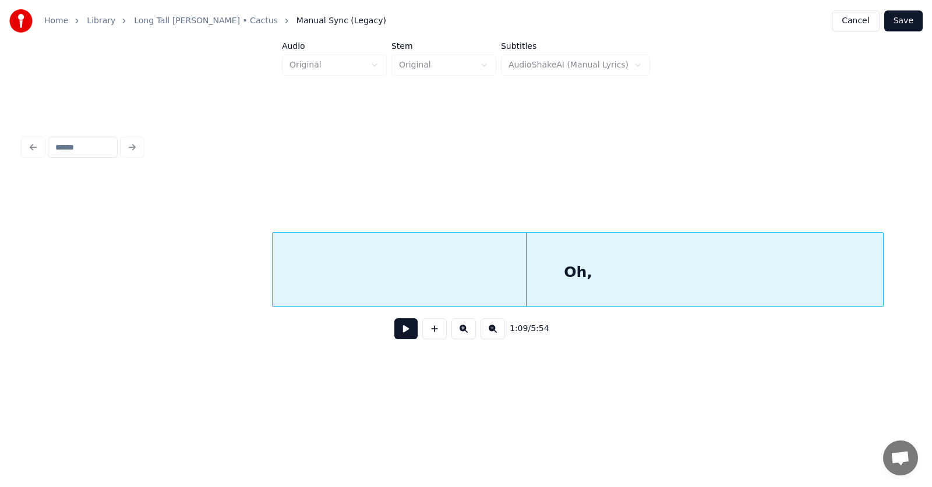
click at [439, 281] on div "Oh," at bounding box center [578, 272] width 610 height 79
click at [398, 337] on button at bounding box center [405, 329] width 23 height 21
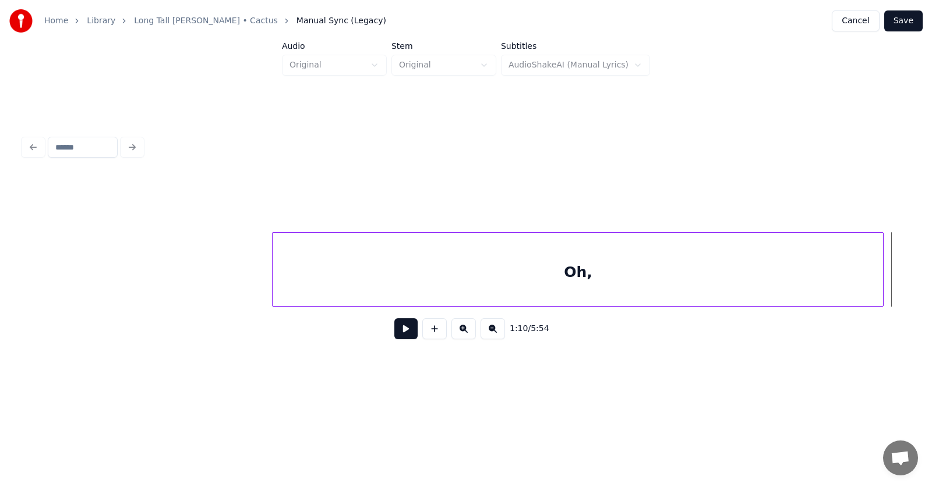
click at [511, 288] on div "Oh," at bounding box center [578, 272] width 610 height 79
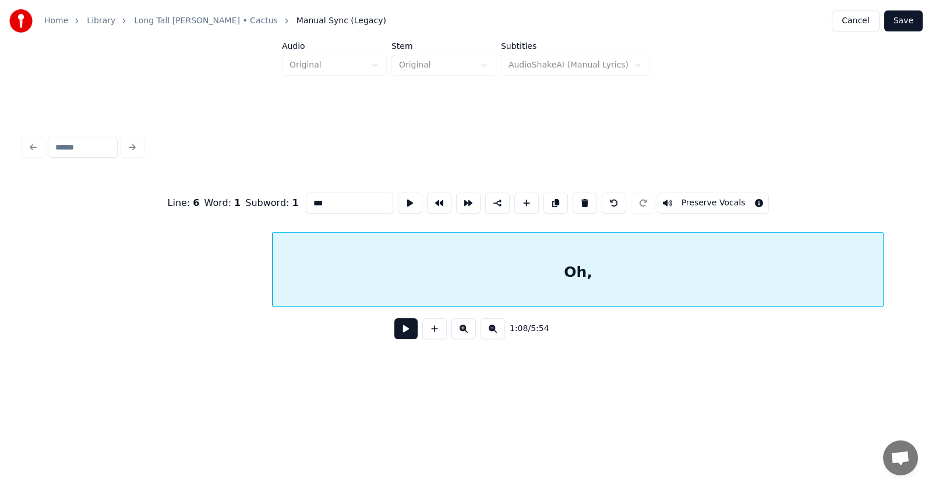
drag, startPoint x: 321, startPoint y: 197, endPoint x: 283, endPoint y: 200, distance: 38.0
click at [306, 200] on input "***" at bounding box center [349, 203] width 87 height 21
type input "***"
click at [402, 340] on button at bounding box center [405, 329] width 23 height 21
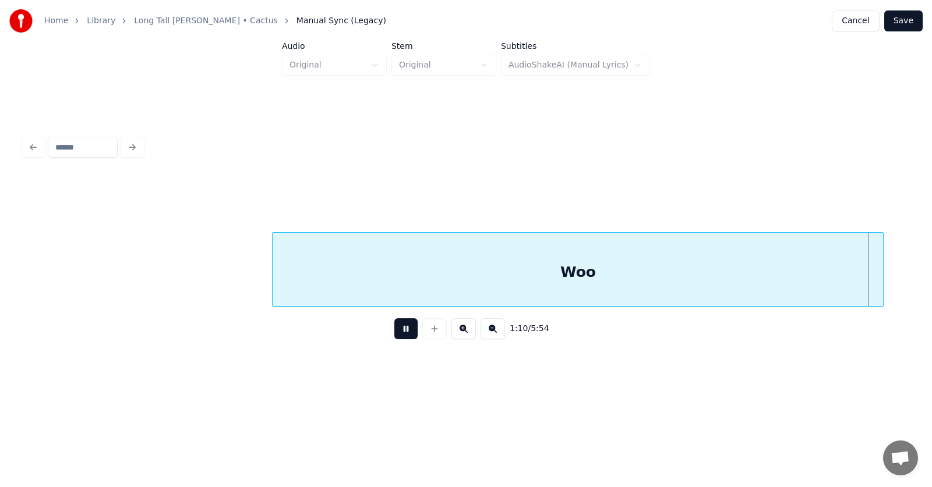
scroll to position [0, 30621]
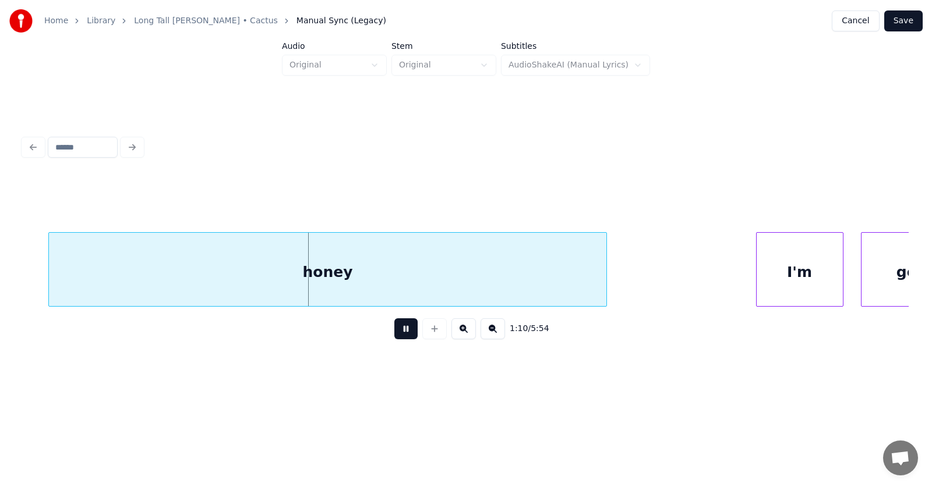
click at [402, 340] on button at bounding box center [405, 329] width 23 height 21
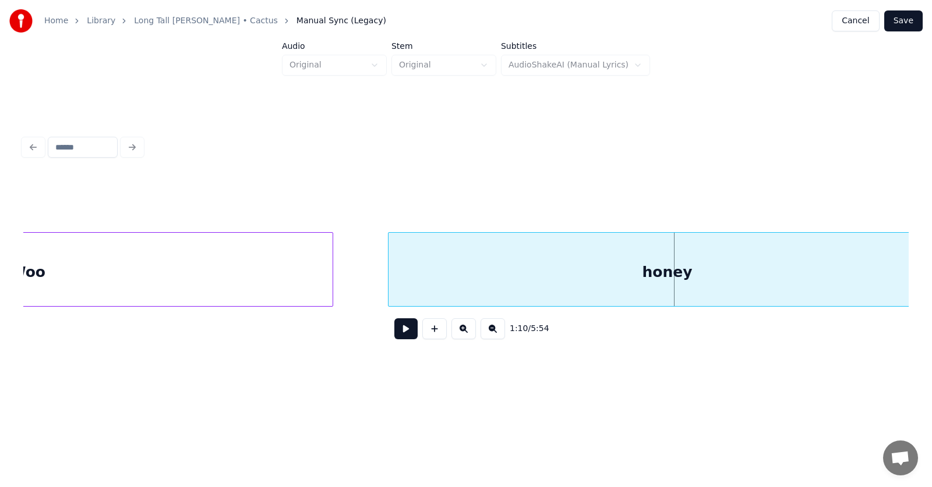
scroll to position [0, 30386]
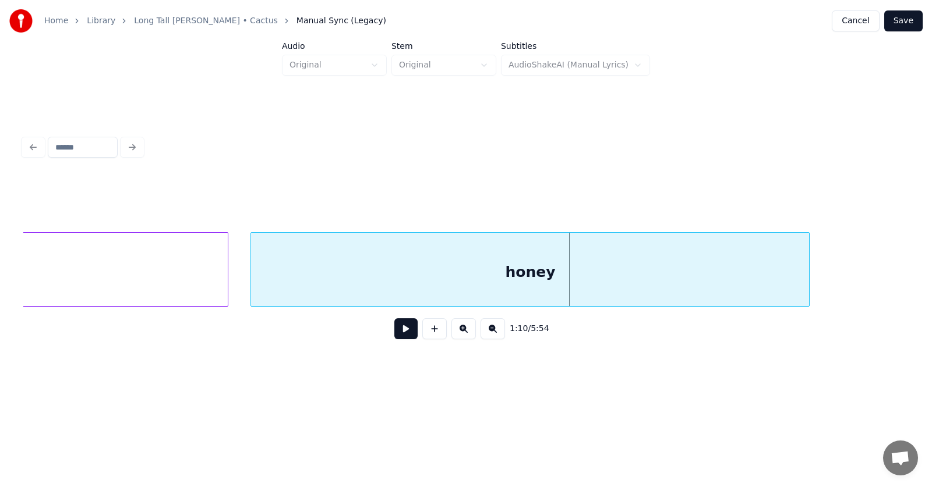
click at [351, 269] on div "honey" at bounding box center [530, 272] width 558 height 79
click at [394, 333] on button at bounding box center [405, 329] width 23 height 21
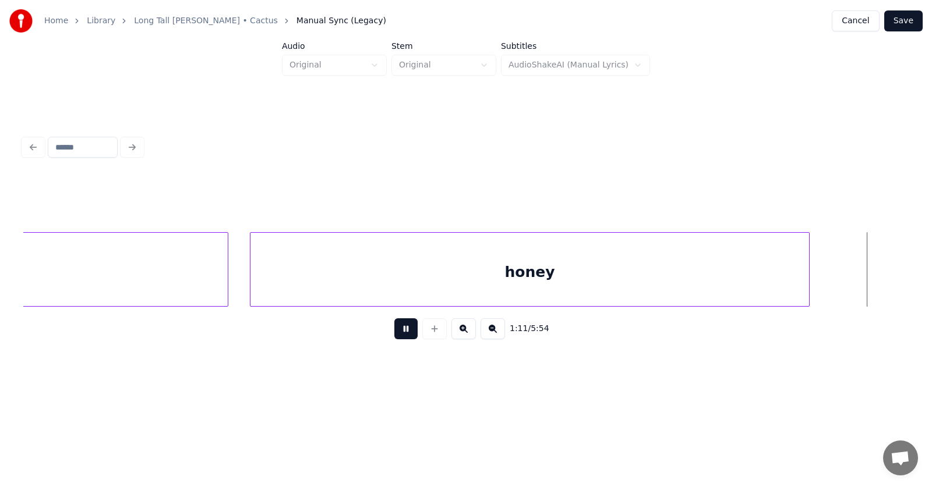
scroll to position [0, 31275]
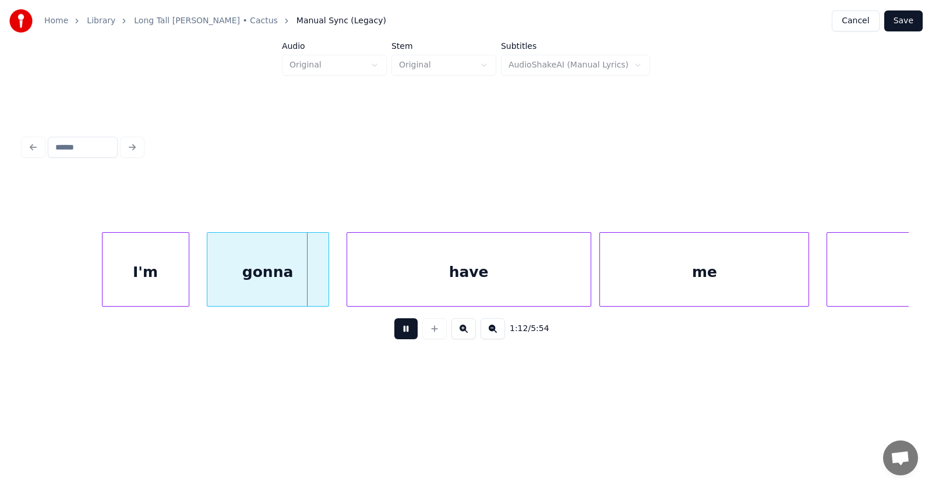
click at [397, 334] on button at bounding box center [405, 329] width 23 height 21
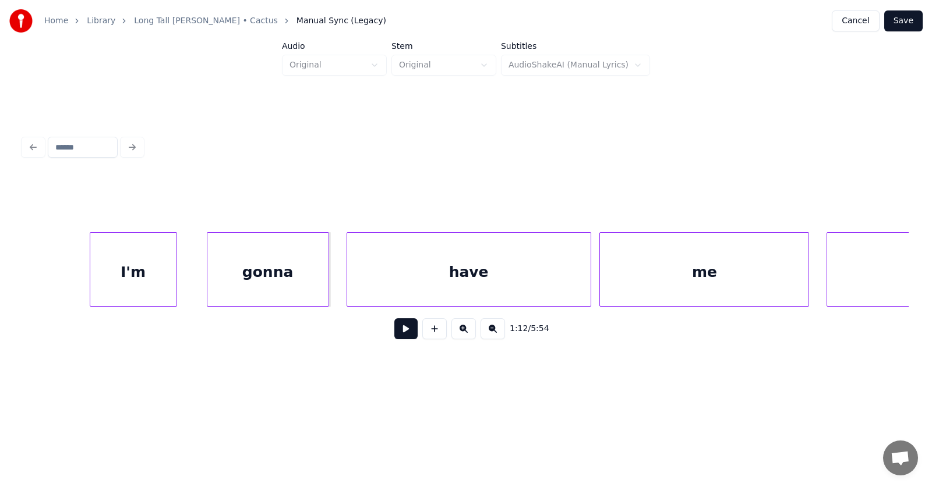
click at [147, 268] on div "I'm" at bounding box center [133, 272] width 86 height 79
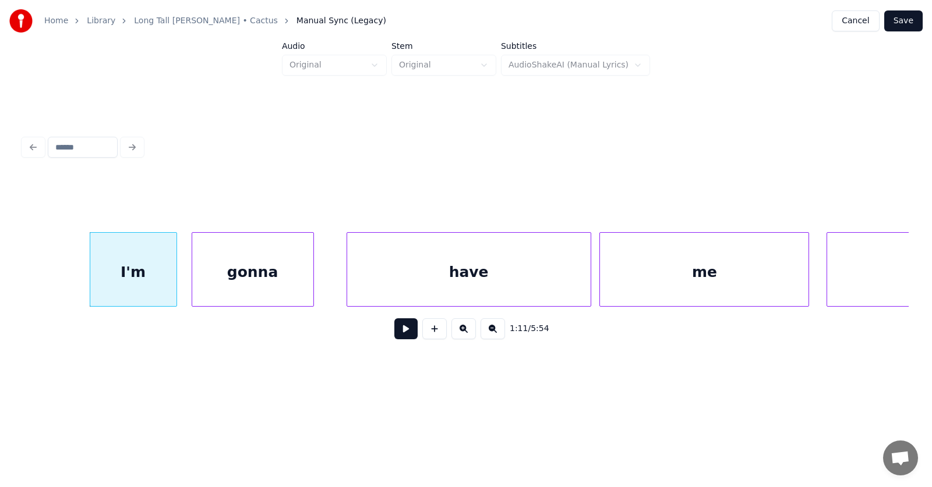
click at [235, 286] on div "gonna" at bounding box center [252, 272] width 121 height 79
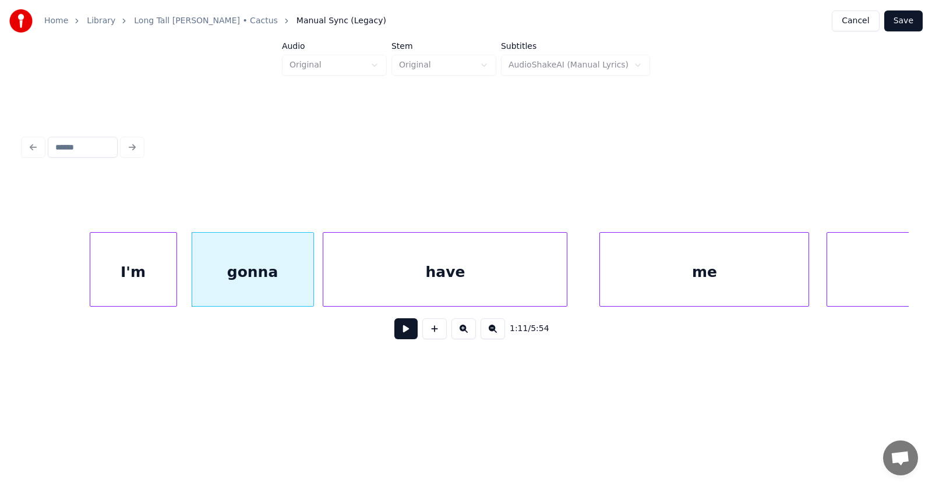
click at [367, 282] on div "have" at bounding box center [444, 272] width 243 height 79
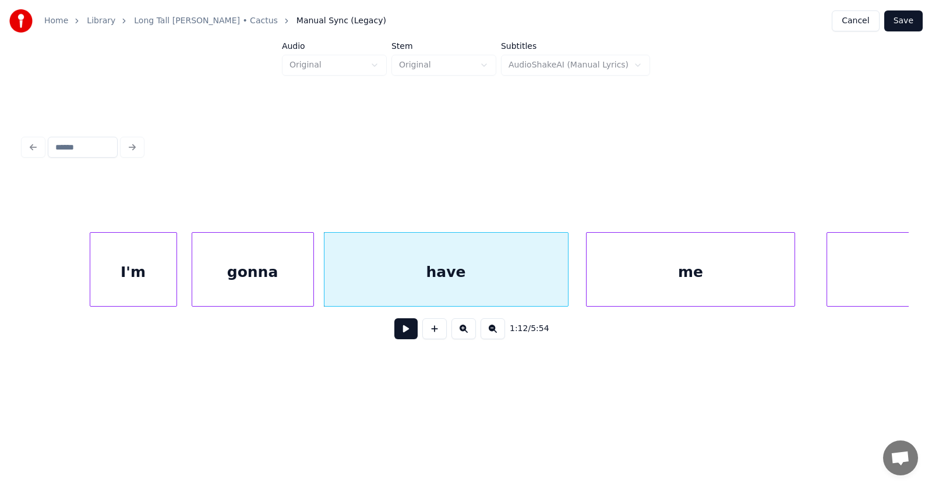
click at [677, 277] on div "me" at bounding box center [690, 272] width 208 height 79
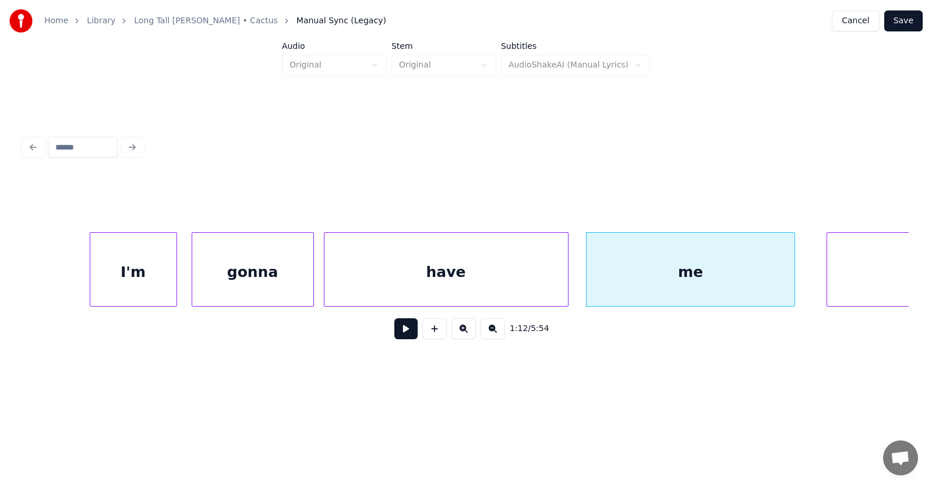
scroll to position [0, 31400]
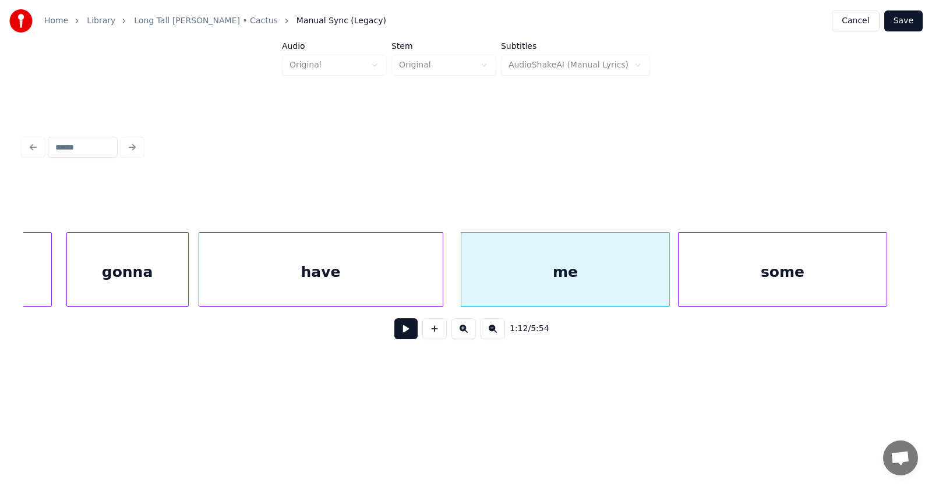
click at [841, 272] on div "some" at bounding box center [782, 272] width 208 height 79
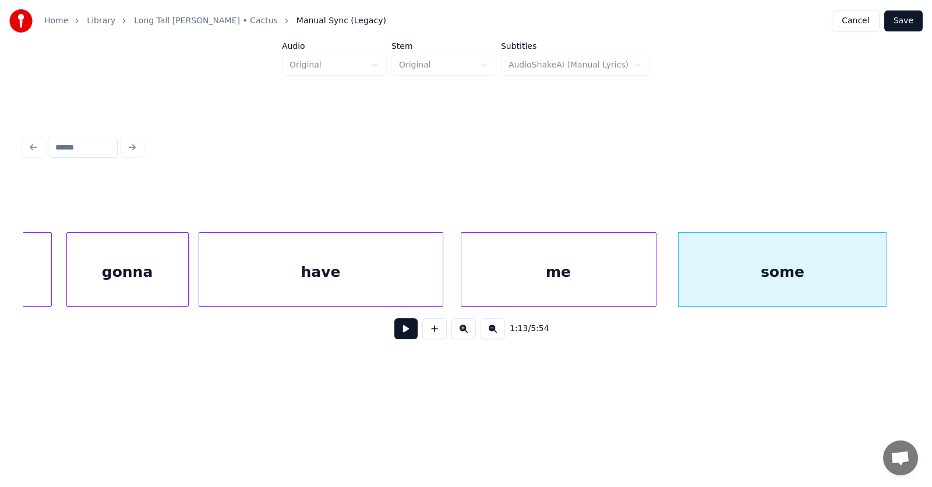
click at [654, 283] on div at bounding box center [653, 269] width 3 height 73
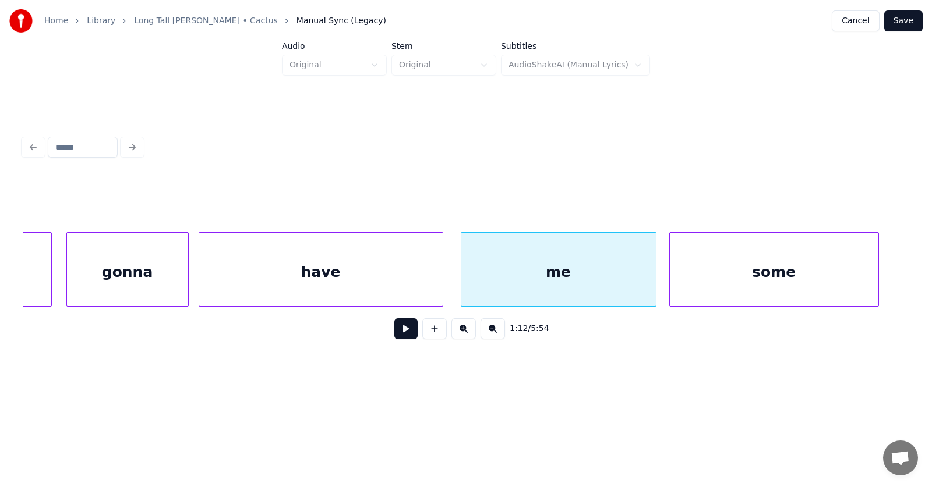
click at [702, 280] on div "some" at bounding box center [774, 272] width 208 height 79
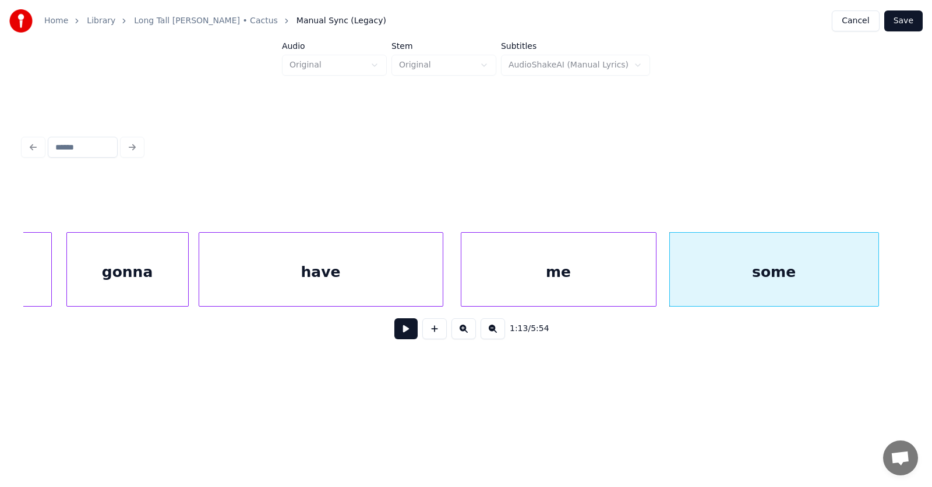
click at [402, 334] on button at bounding box center [405, 329] width 23 height 21
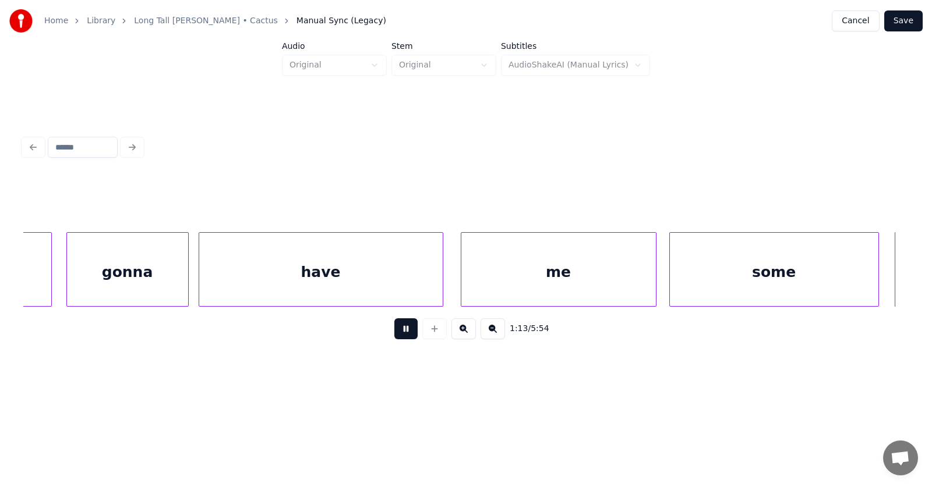
scroll to position [0, 32290]
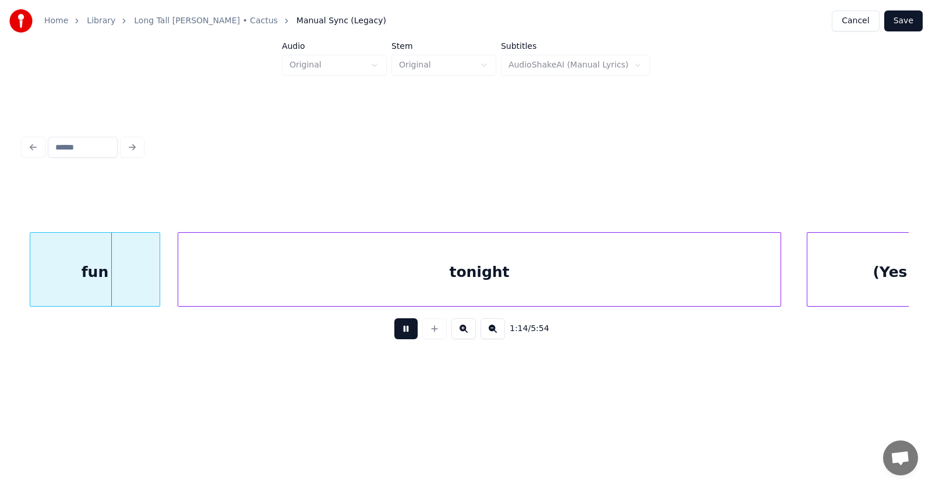
click at [402, 333] on button at bounding box center [405, 329] width 23 height 21
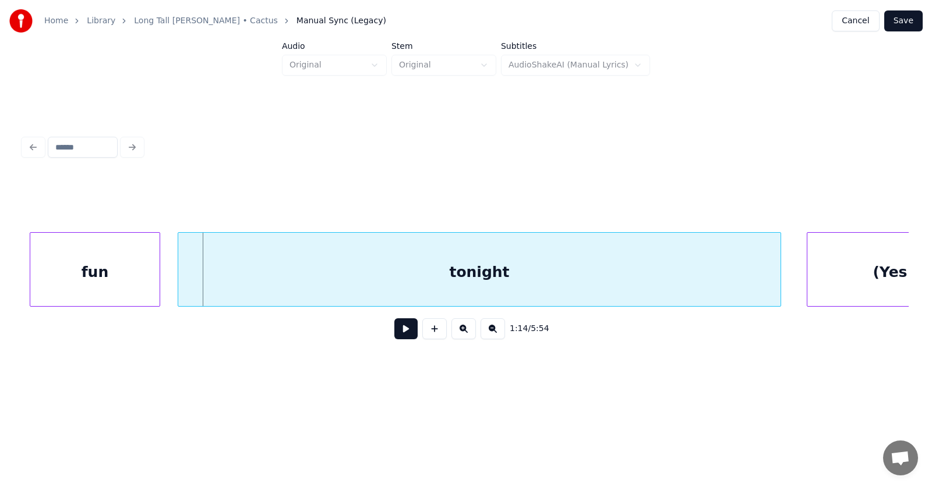
scroll to position [0, 31958]
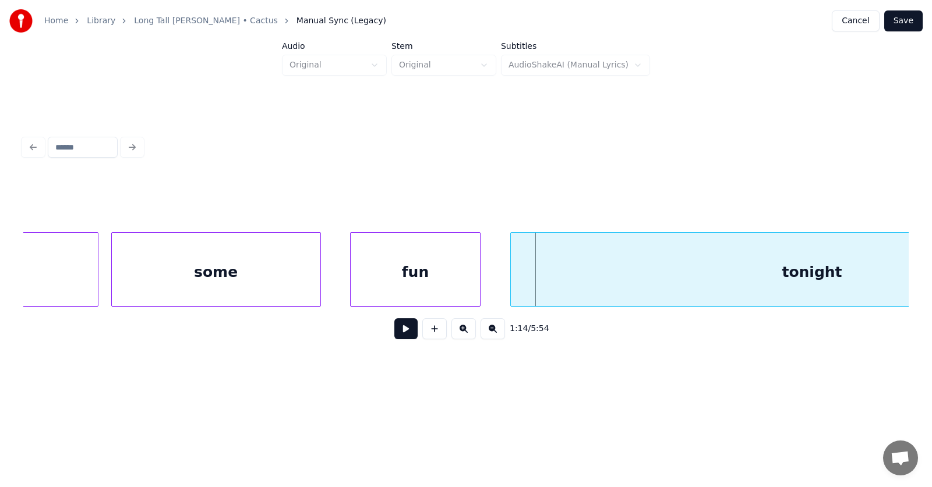
click at [410, 282] on div "fun" at bounding box center [416, 272] width 130 height 79
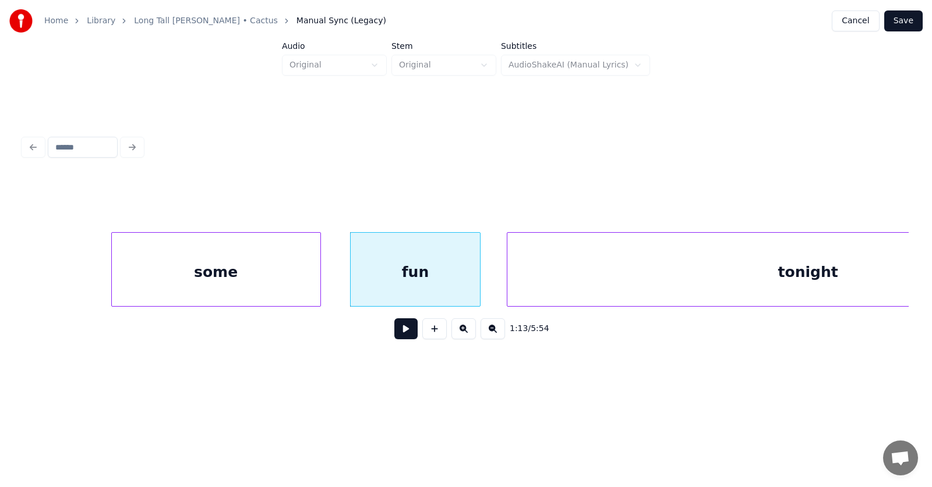
scroll to position [0, 32160]
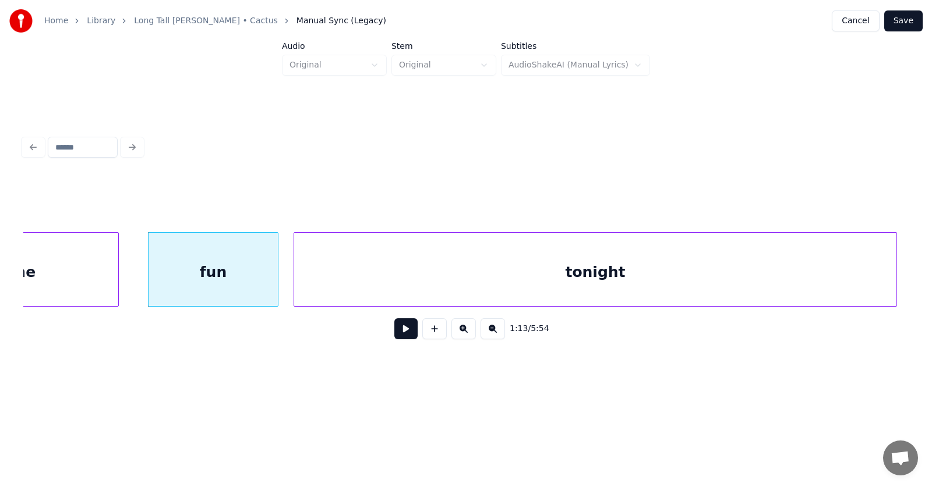
click at [538, 284] on div "tonight" at bounding box center [595, 272] width 602 height 79
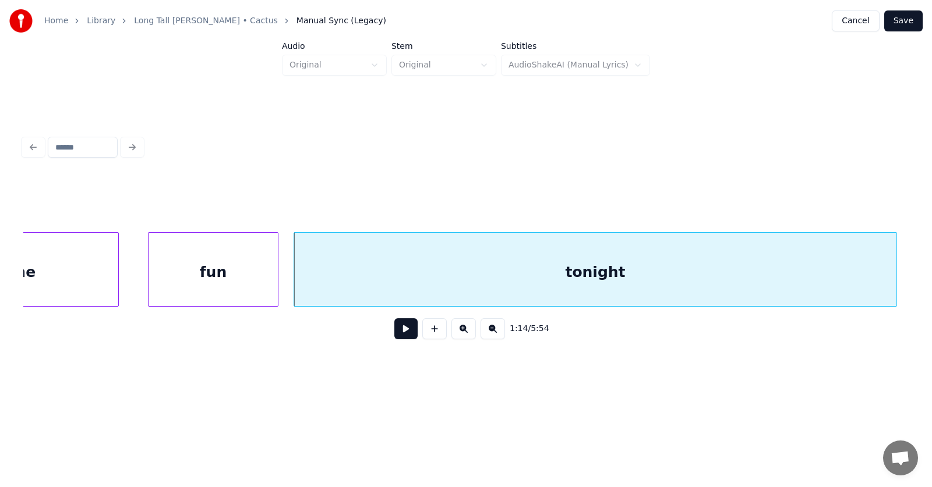
click at [397, 332] on button at bounding box center [405, 329] width 23 height 21
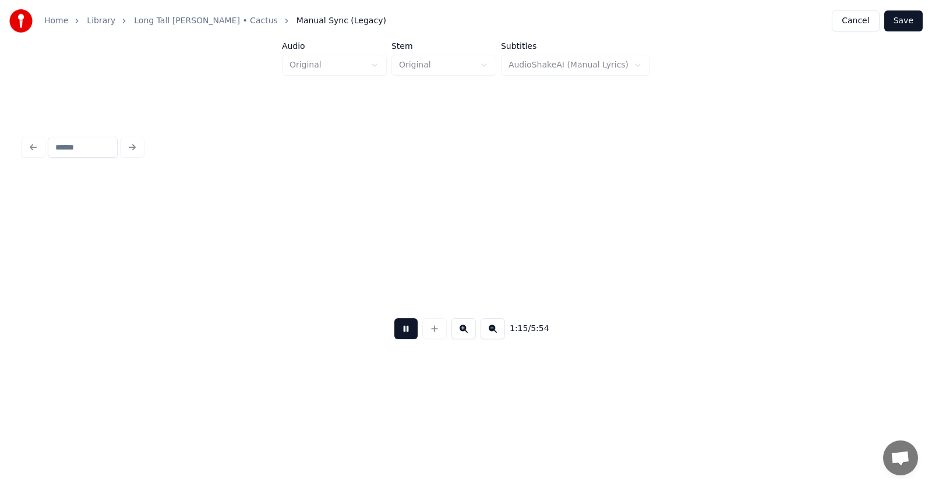
scroll to position [0, 33048]
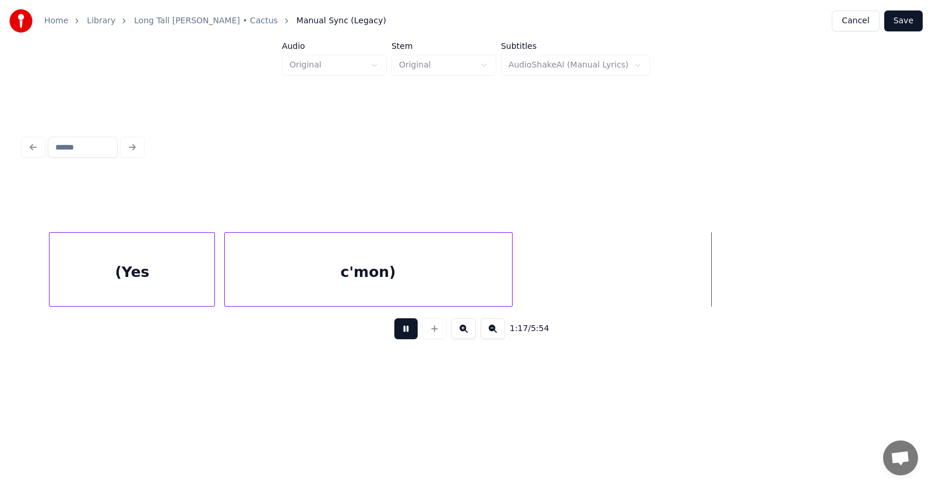
click at [397, 332] on button at bounding box center [405, 329] width 23 height 21
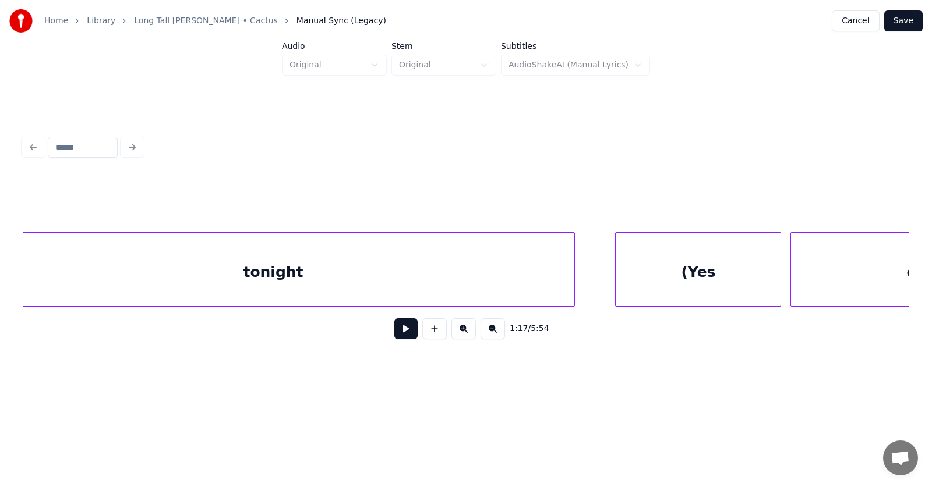
click at [319, 263] on div "tonight" at bounding box center [273, 272] width 602 height 79
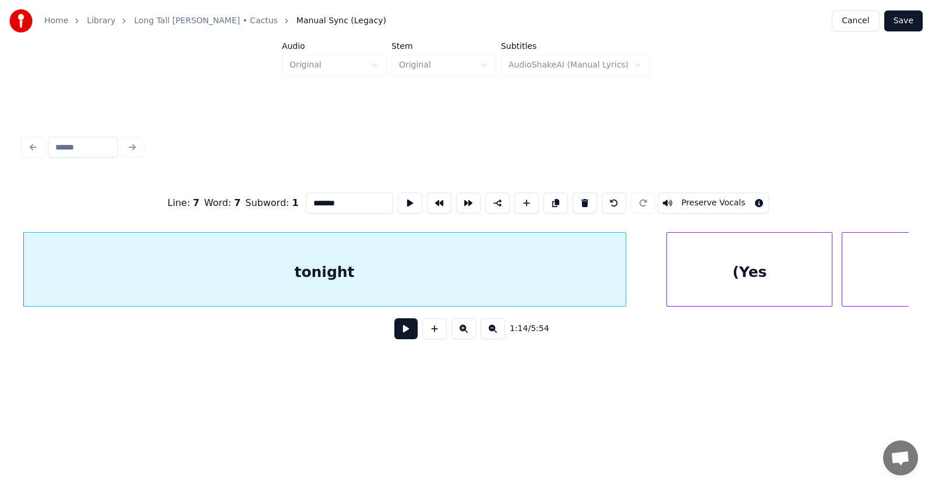
click at [401, 333] on button at bounding box center [405, 329] width 23 height 21
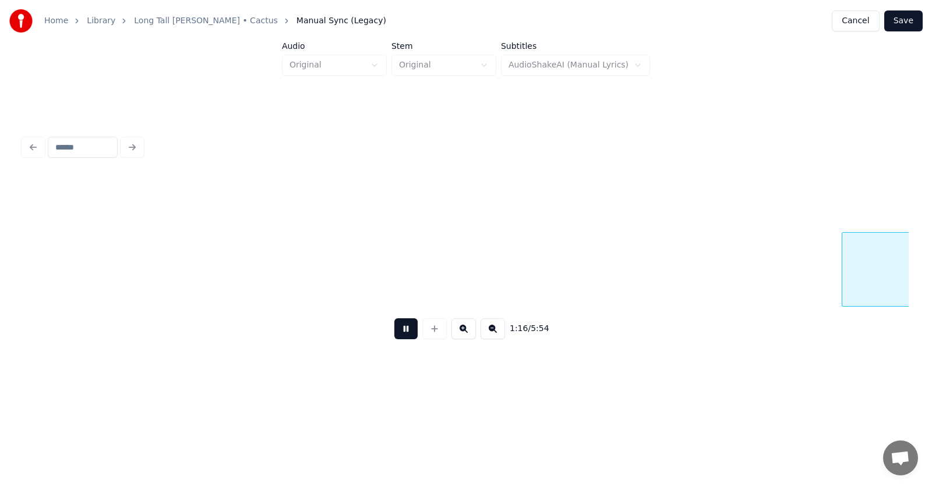
scroll to position [0, 33323]
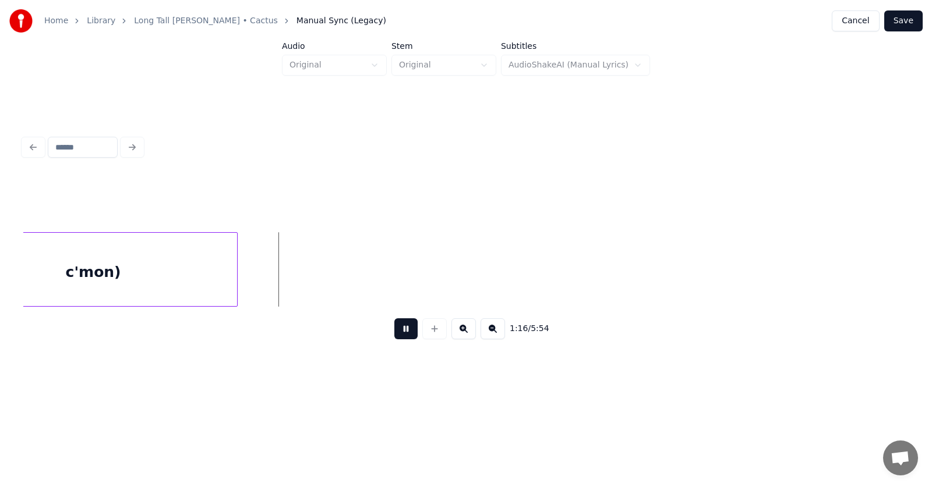
click at [401, 333] on button at bounding box center [405, 329] width 23 height 21
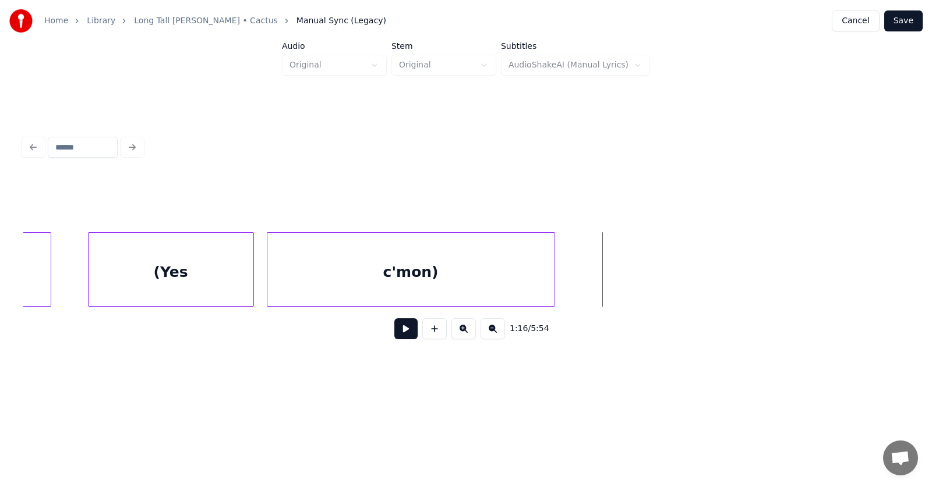
click at [199, 278] on div "(Yes" at bounding box center [171, 272] width 165 height 79
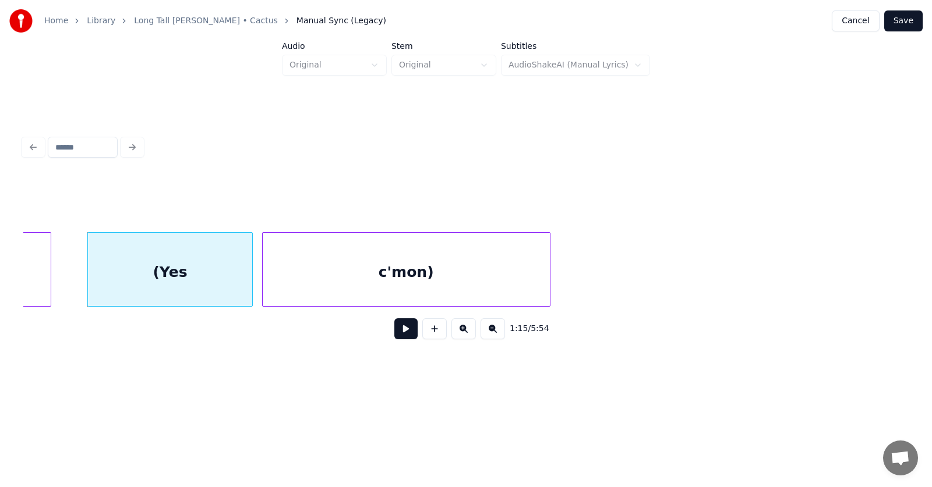
click at [369, 277] on div "c'mon)" at bounding box center [406, 272] width 287 height 79
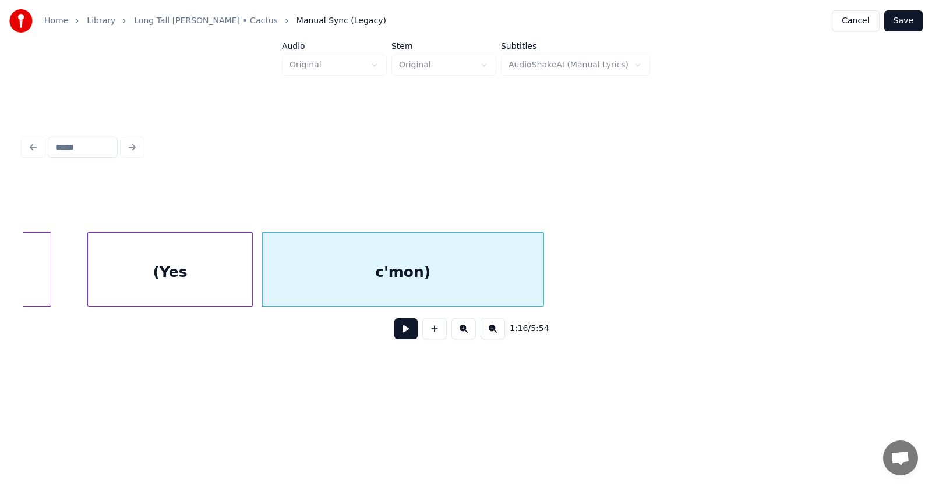
click at [541, 274] on div at bounding box center [541, 269] width 3 height 73
click at [156, 275] on div "(Yes" at bounding box center [170, 272] width 165 height 79
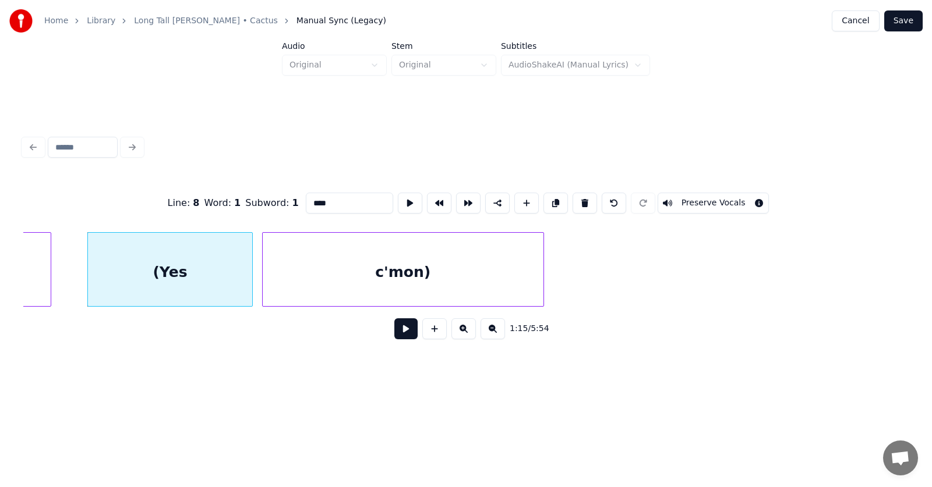
click at [306, 199] on input "****" at bounding box center [349, 203] width 87 height 21
click at [447, 278] on div "c'mon)" at bounding box center [403, 272] width 281 height 79
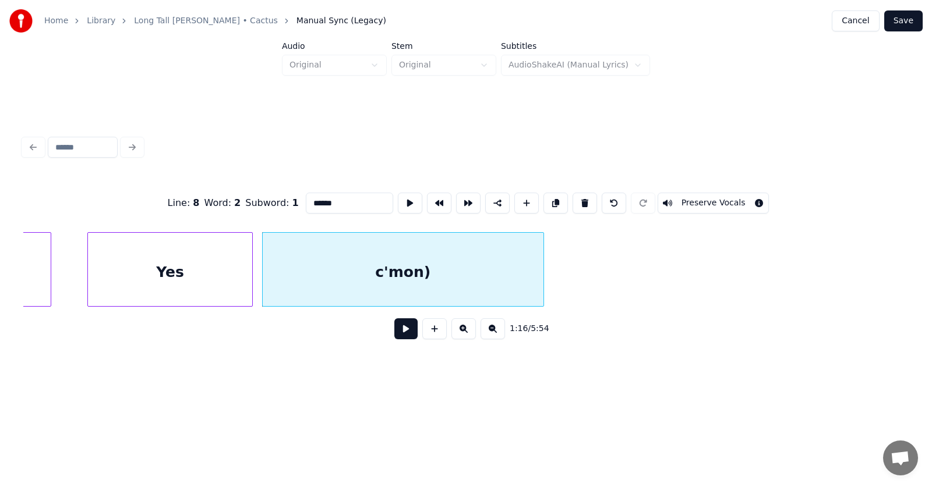
click at [323, 197] on input "******" at bounding box center [349, 203] width 87 height 21
type input "*****"
click at [395, 335] on button at bounding box center [405, 329] width 23 height 21
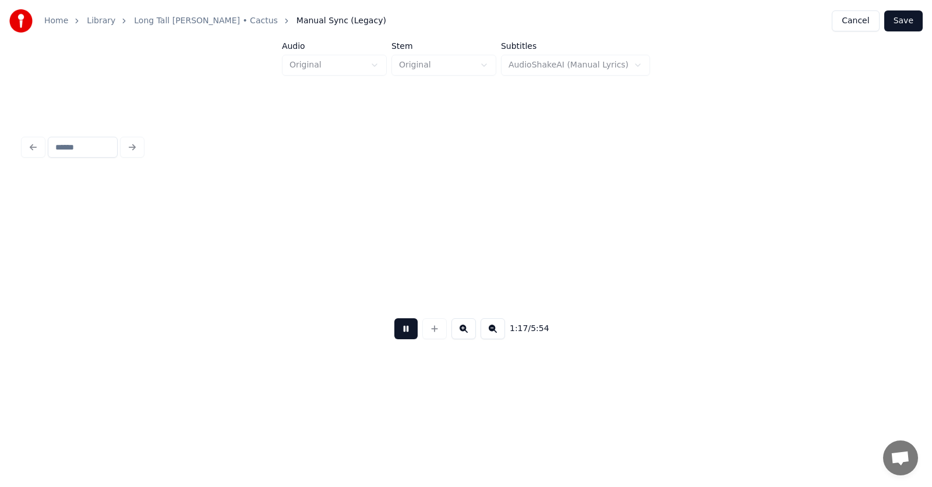
scroll to position [0, 33895]
click at [402, 333] on button at bounding box center [405, 329] width 23 height 21
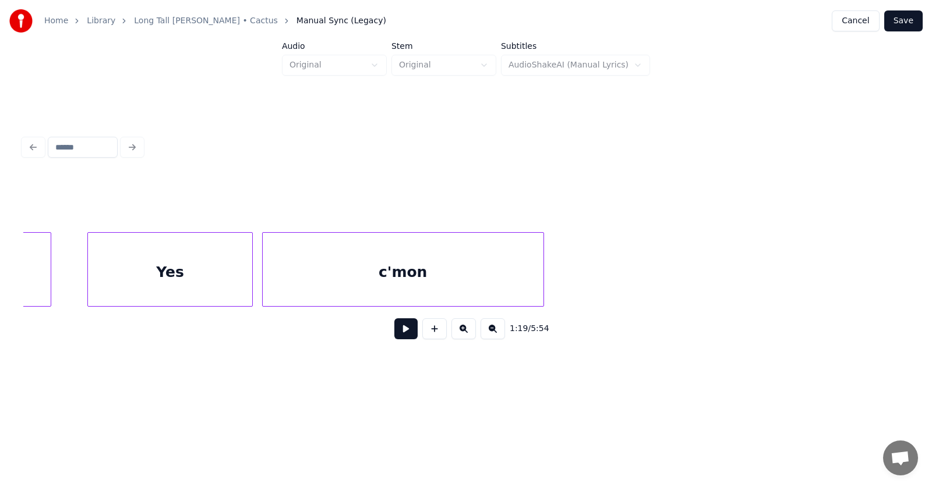
scroll to position [0, 32797]
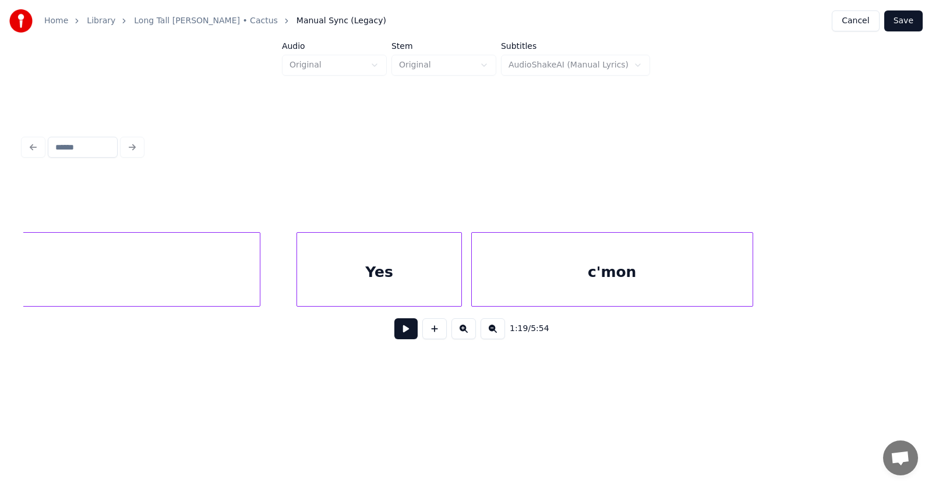
click at [351, 263] on div "Yes" at bounding box center [379, 272] width 165 height 79
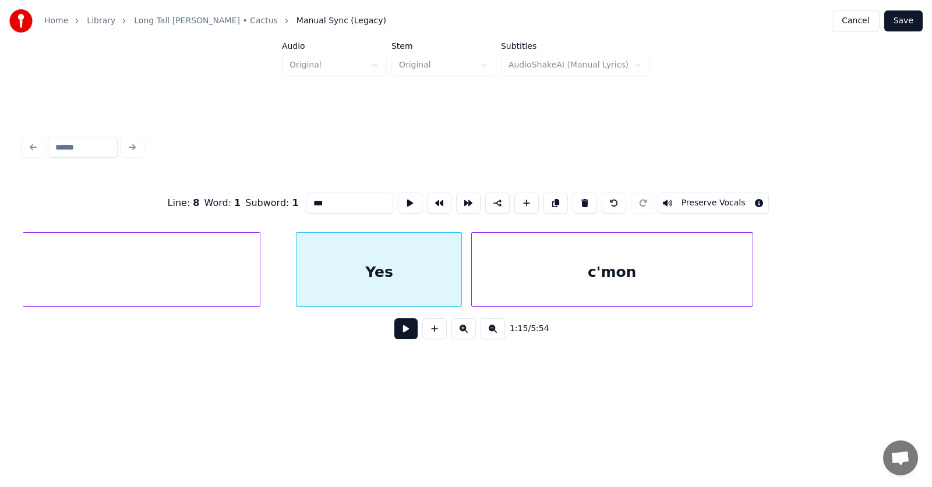
click at [306, 197] on input "***" at bounding box center [349, 203] width 87 height 21
click at [612, 266] on div "c'mon" at bounding box center [612, 272] width 281 height 79
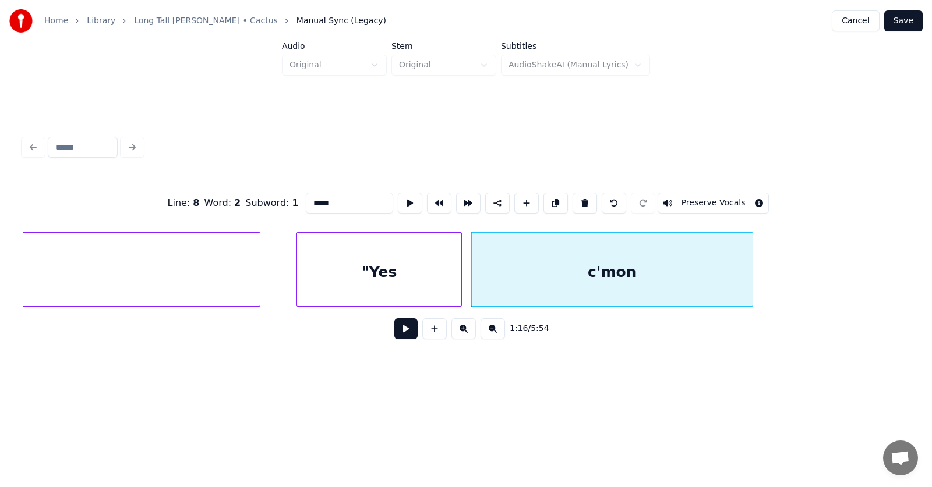
click at [313, 200] on input "*****" at bounding box center [349, 203] width 87 height 21
type input "******"
click at [400, 334] on button at bounding box center [405, 329] width 23 height 21
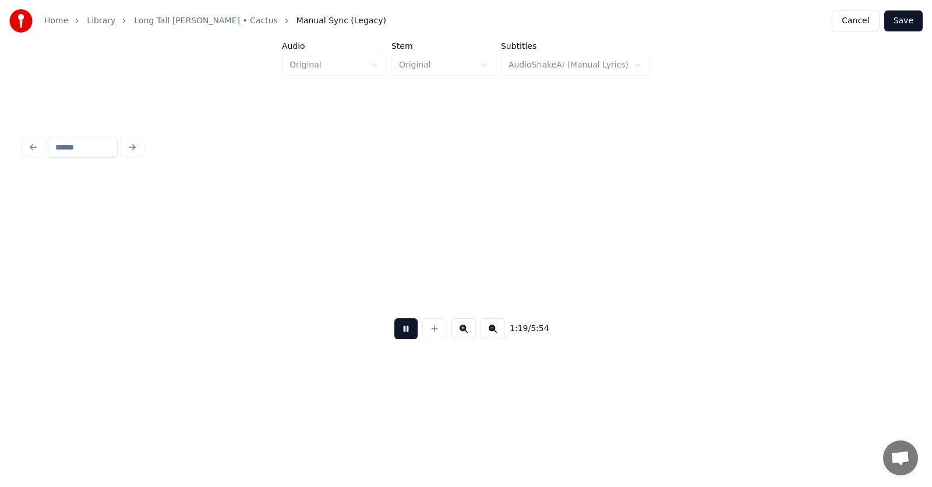
scroll to position [0, 34579]
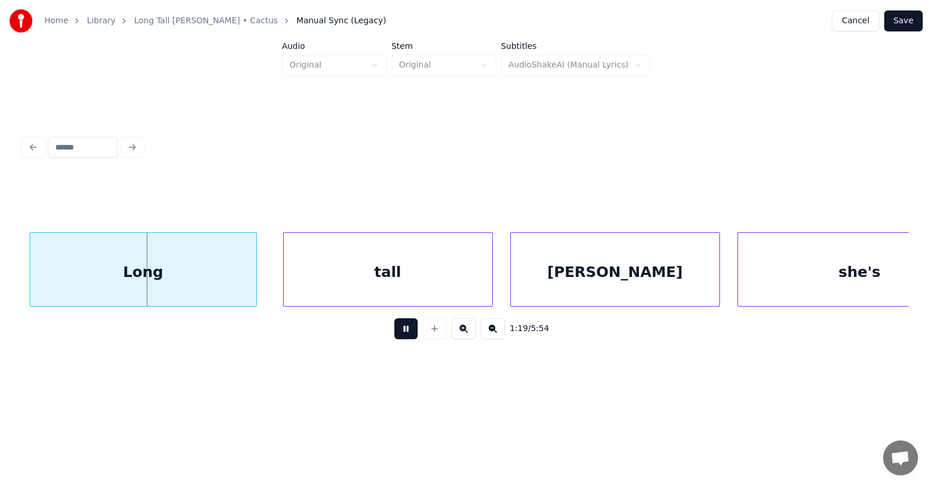
click at [400, 334] on button at bounding box center [405, 329] width 23 height 21
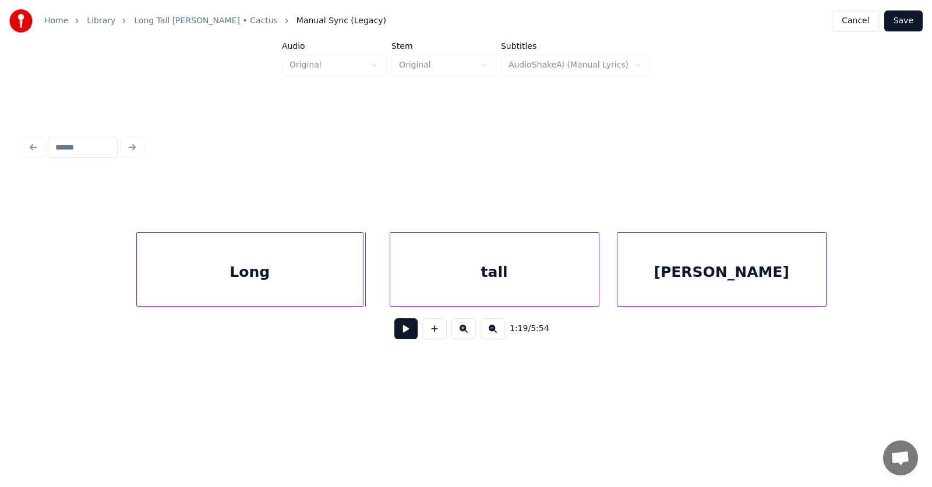
scroll to position [0, 34263]
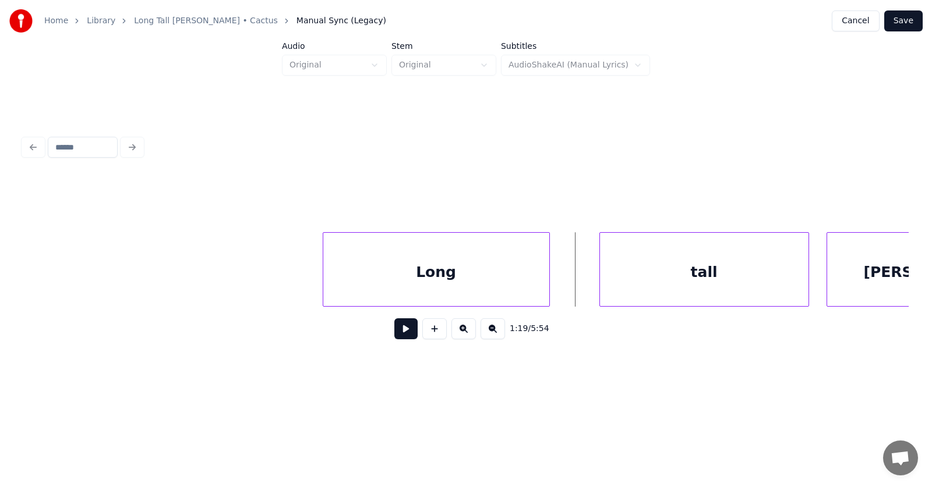
click at [418, 275] on div "Long" at bounding box center [436, 272] width 226 height 79
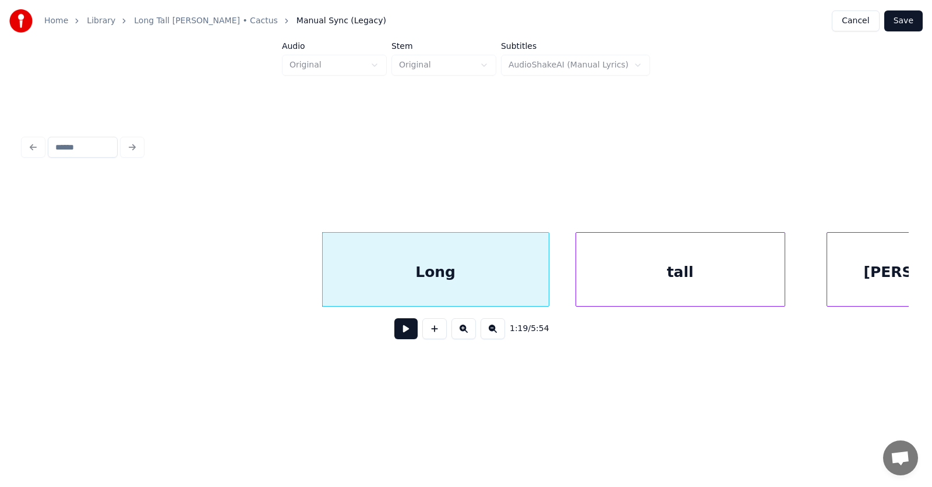
click at [602, 275] on div "tall" at bounding box center [680, 272] width 208 height 79
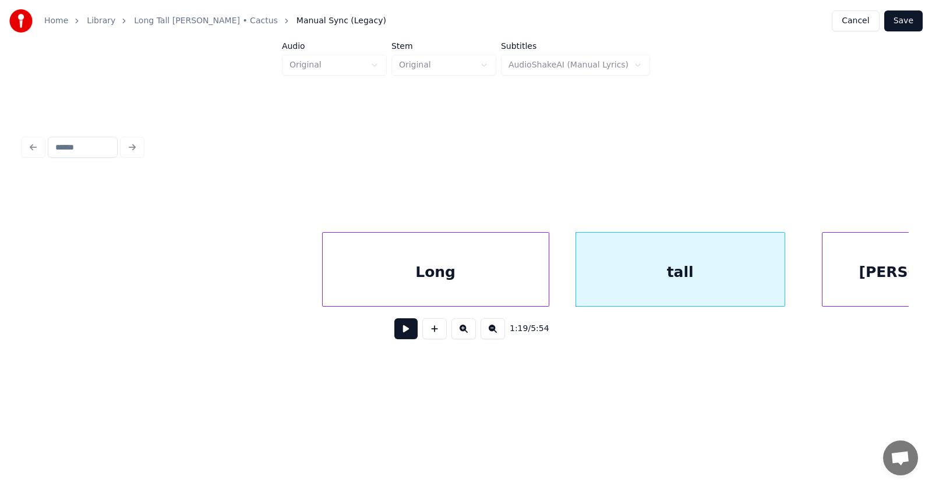
scroll to position [0, 34387]
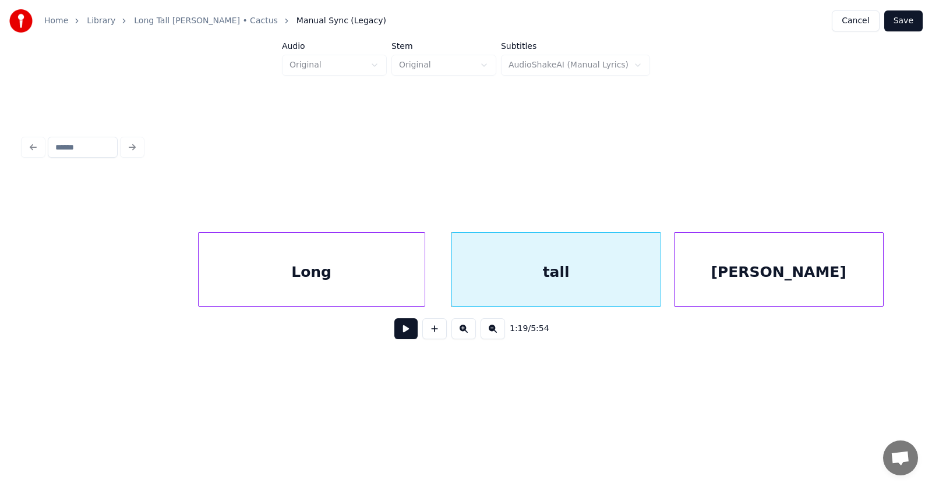
click at [815, 267] on div "[PERSON_NAME]" at bounding box center [778, 272] width 208 height 79
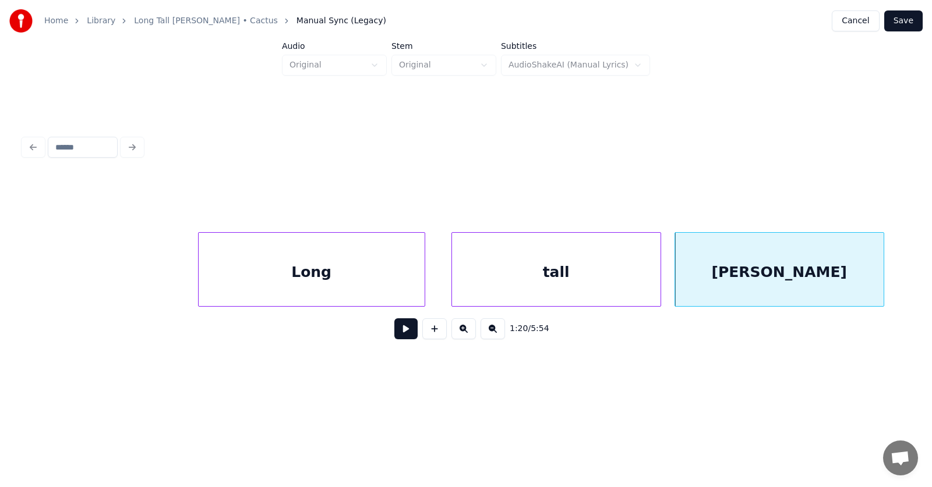
click at [402, 330] on button at bounding box center [405, 329] width 23 height 21
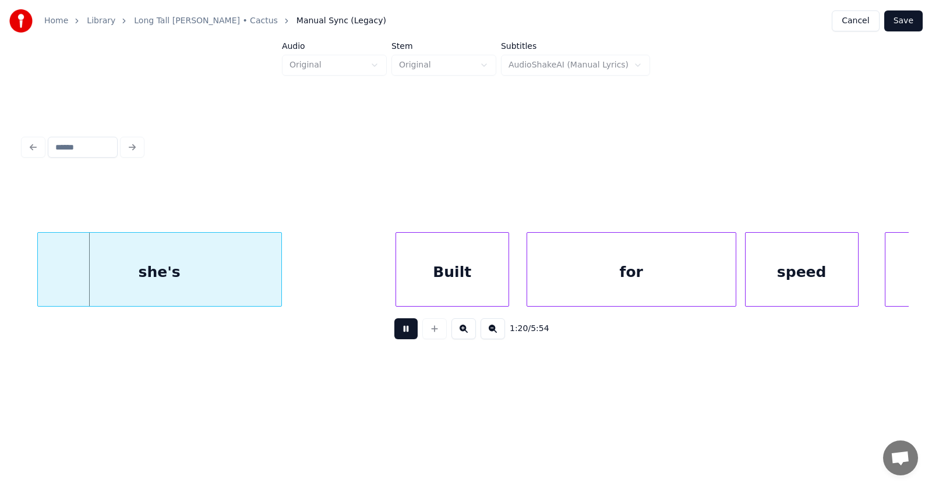
click at [402, 330] on button at bounding box center [405, 329] width 23 height 21
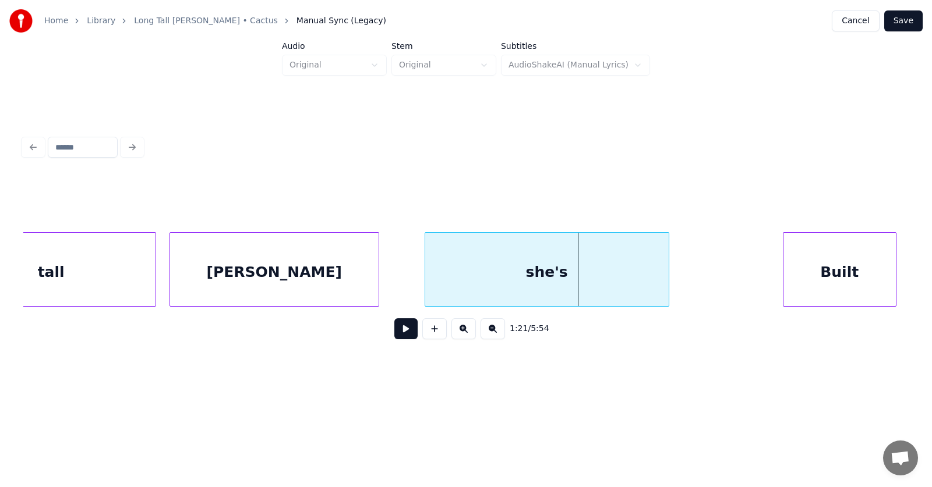
scroll to position [0, 34682]
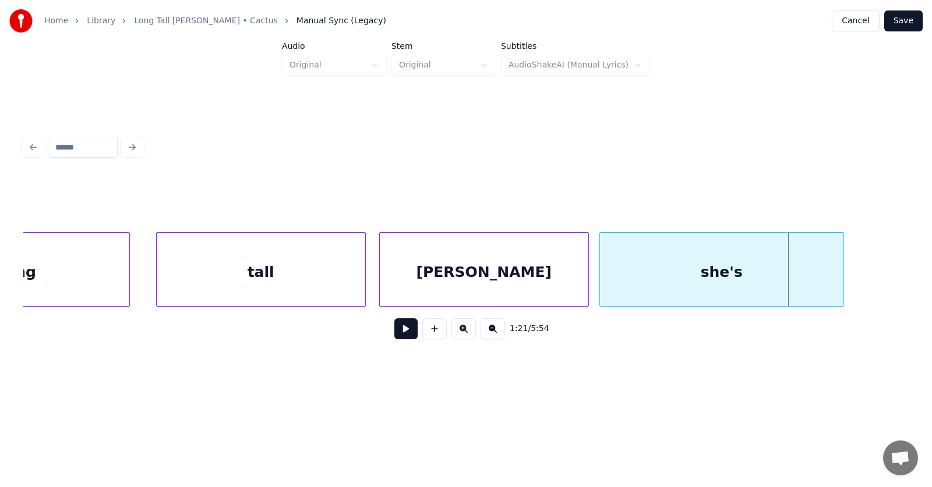
click at [657, 287] on div "she's" at bounding box center [721, 272] width 243 height 79
click at [395, 335] on button at bounding box center [405, 329] width 23 height 21
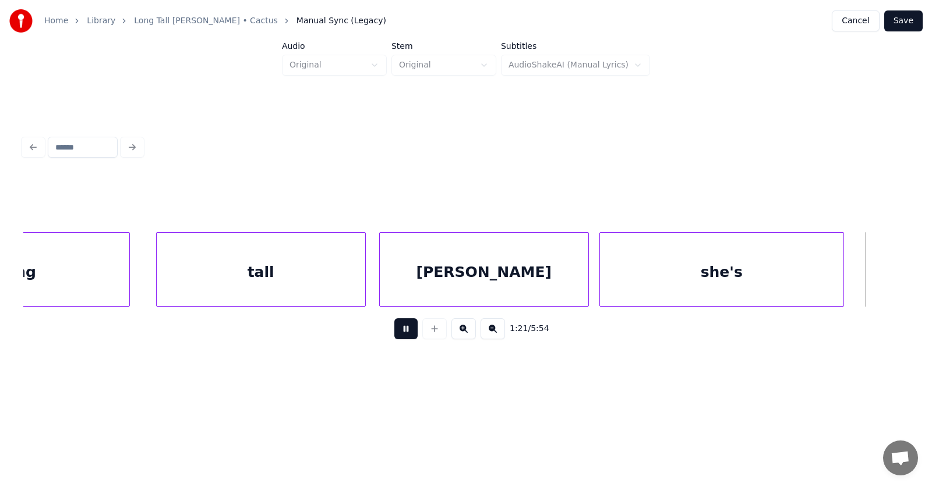
scroll to position [0, 35573]
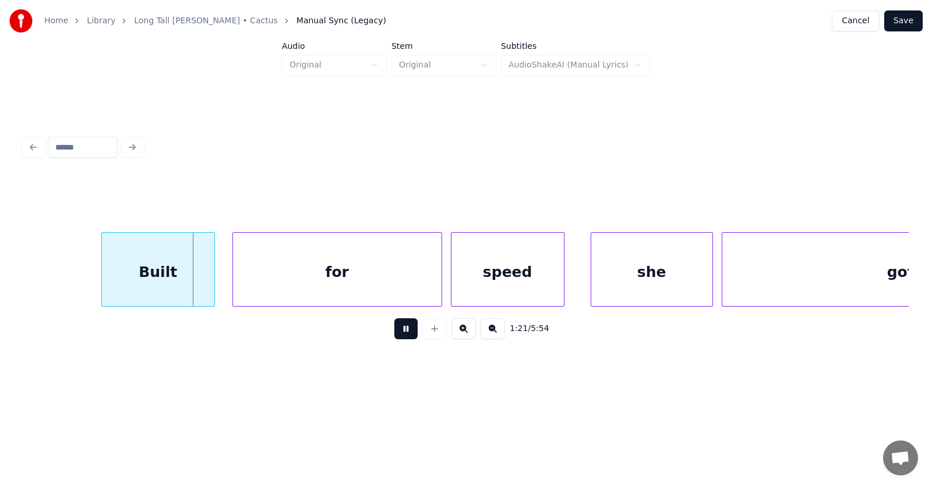
click at [396, 335] on button at bounding box center [405, 329] width 23 height 21
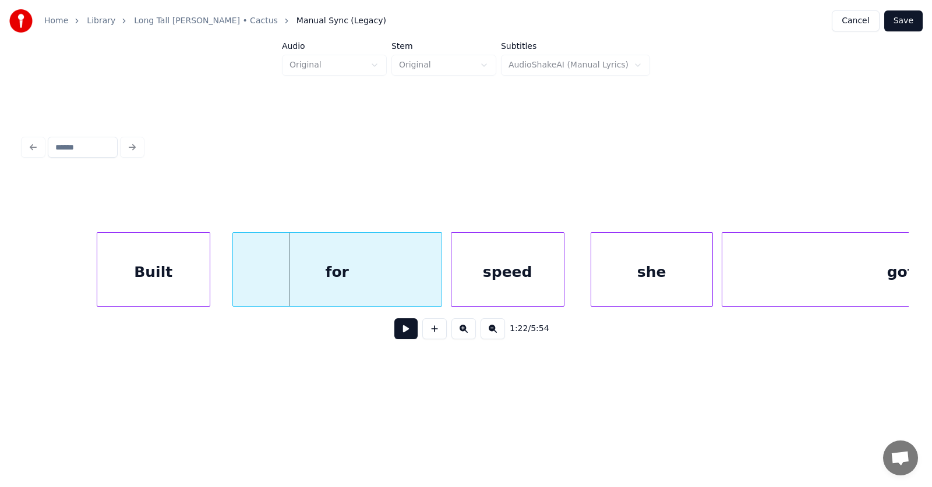
click at [169, 285] on div "Built" at bounding box center [153, 272] width 112 height 79
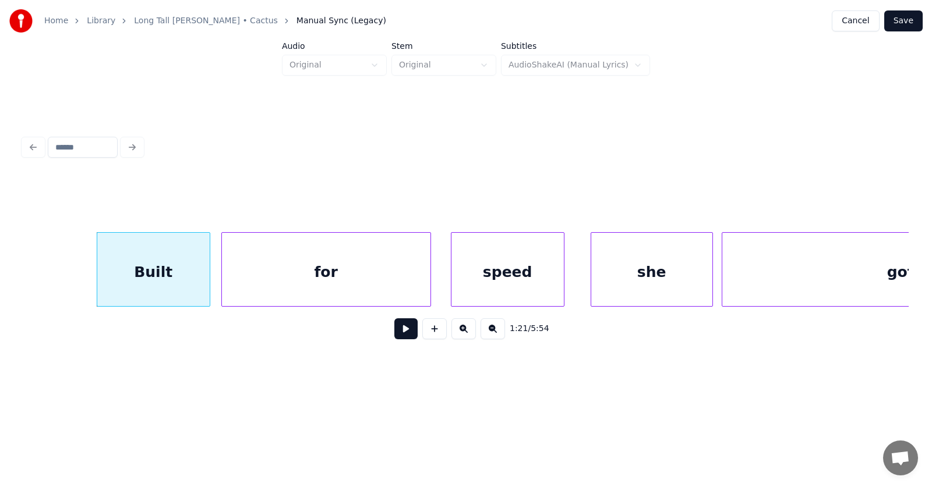
click at [286, 281] on div "for" at bounding box center [326, 272] width 208 height 79
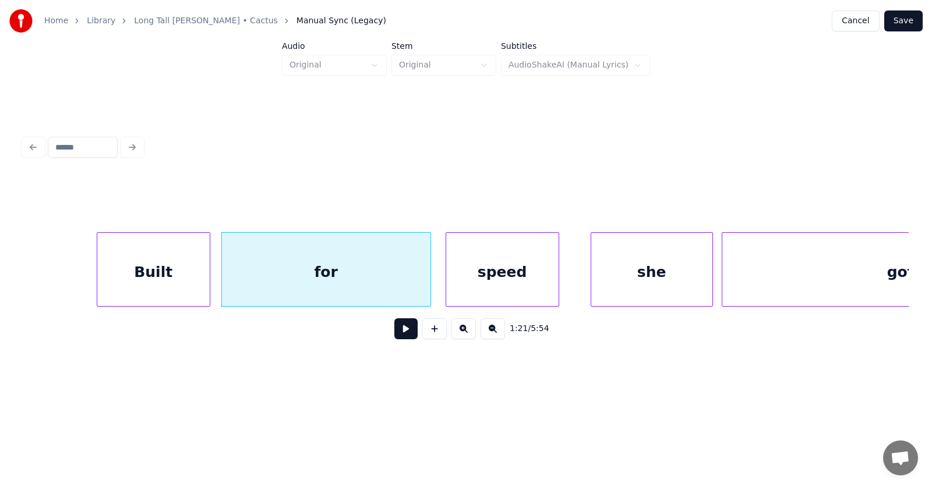
click at [503, 277] on div "speed" at bounding box center [502, 272] width 112 height 79
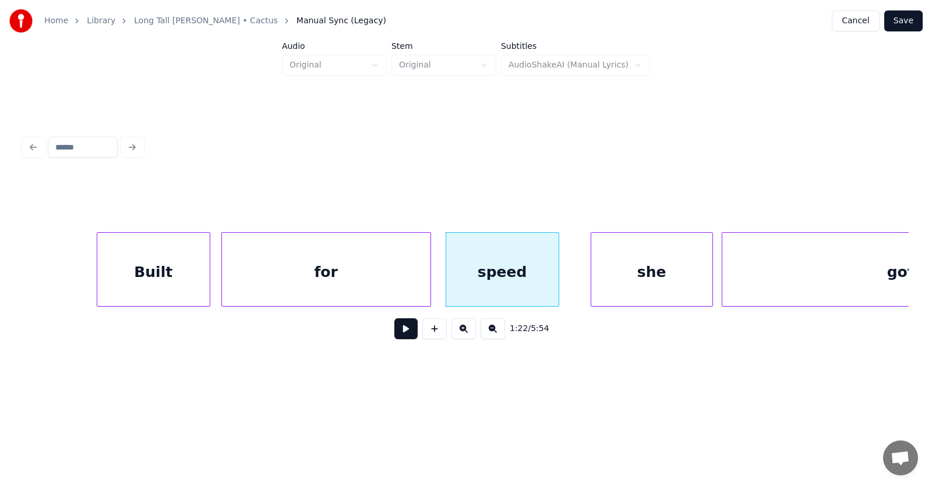
click at [331, 271] on div "for" at bounding box center [326, 272] width 208 height 79
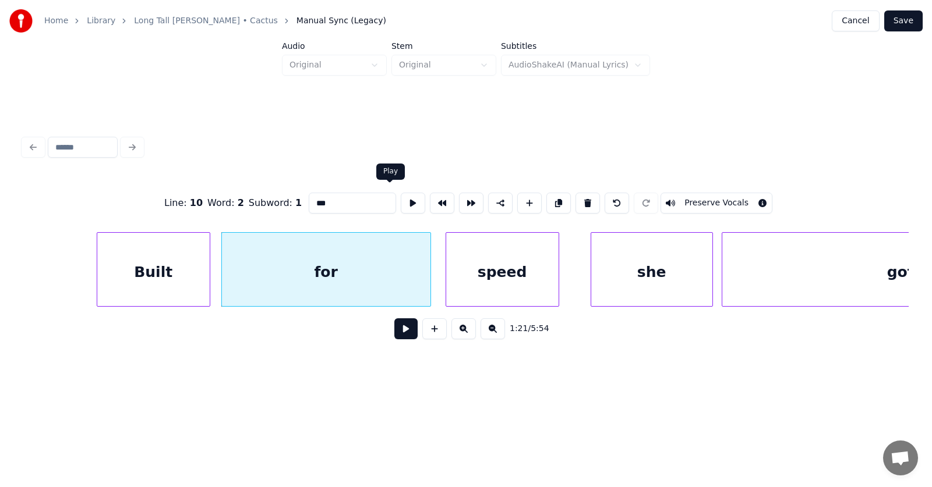
click at [401, 194] on button at bounding box center [413, 203] width 24 height 21
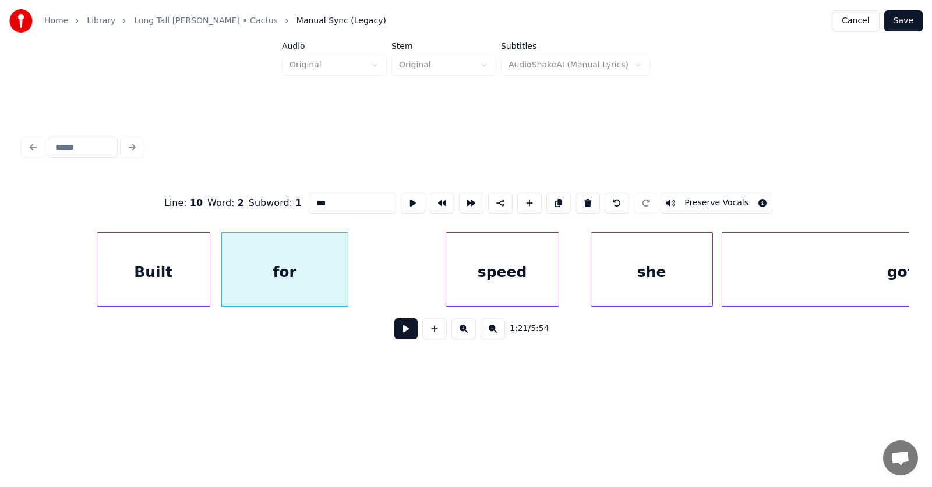
click at [345, 276] on div at bounding box center [345, 269] width 3 height 73
click at [360, 274] on div at bounding box center [359, 269] width 3 height 73
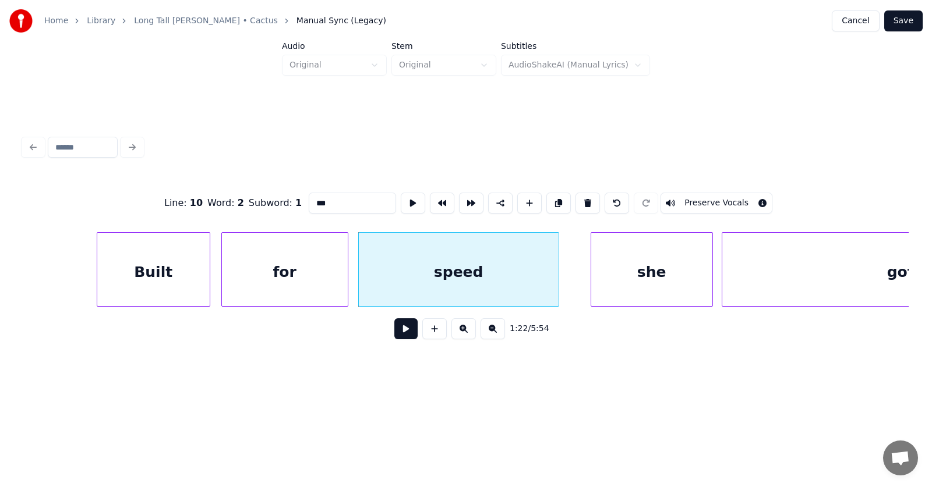
click at [402, 331] on button at bounding box center [405, 329] width 23 height 21
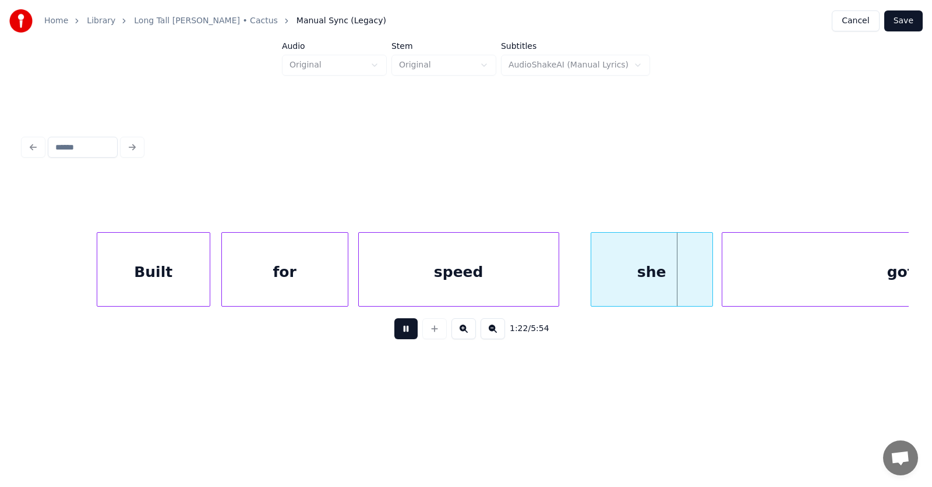
click at [402, 331] on button at bounding box center [405, 329] width 23 height 21
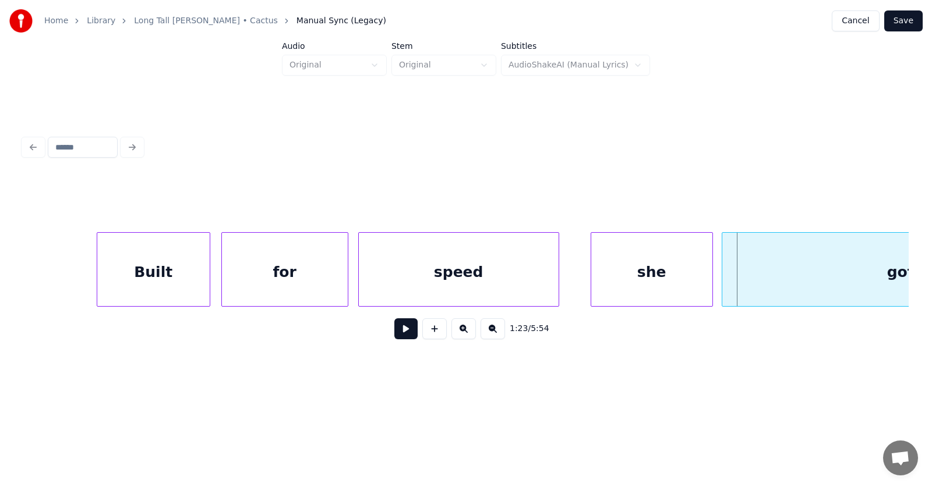
click at [387, 271] on div "speed" at bounding box center [459, 272] width 200 height 79
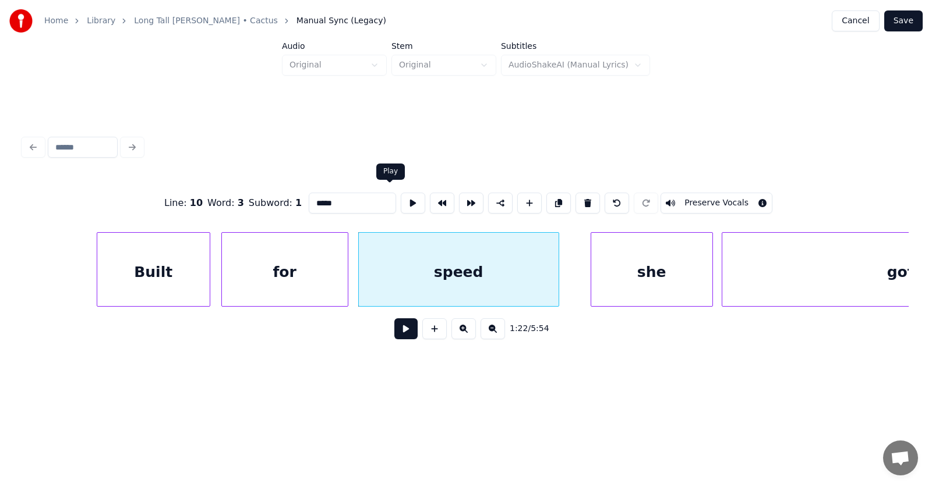
click at [401, 198] on button at bounding box center [413, 203] width 24 height 21
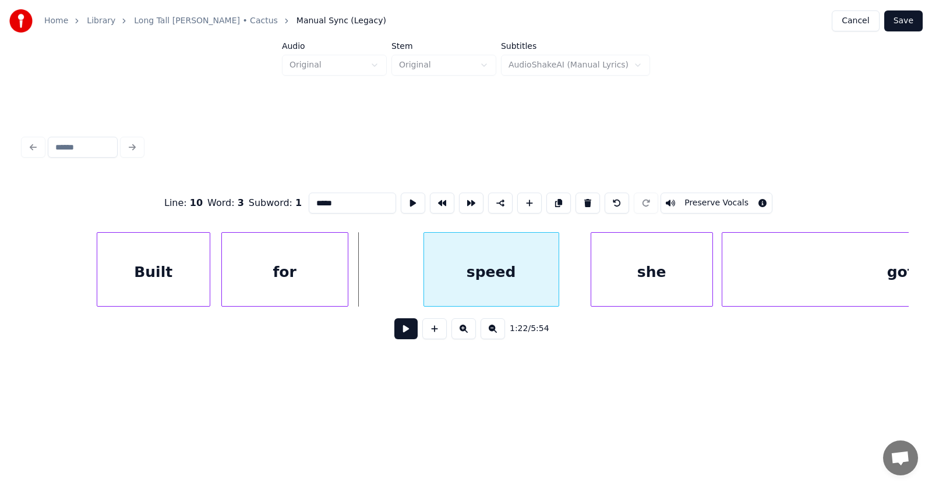
click at [424, 275] on div at bounding box center [425, 269] width 3 height 73
click at [348, 280] on div "for" at bounding box center [284, 269] width 127 height 75
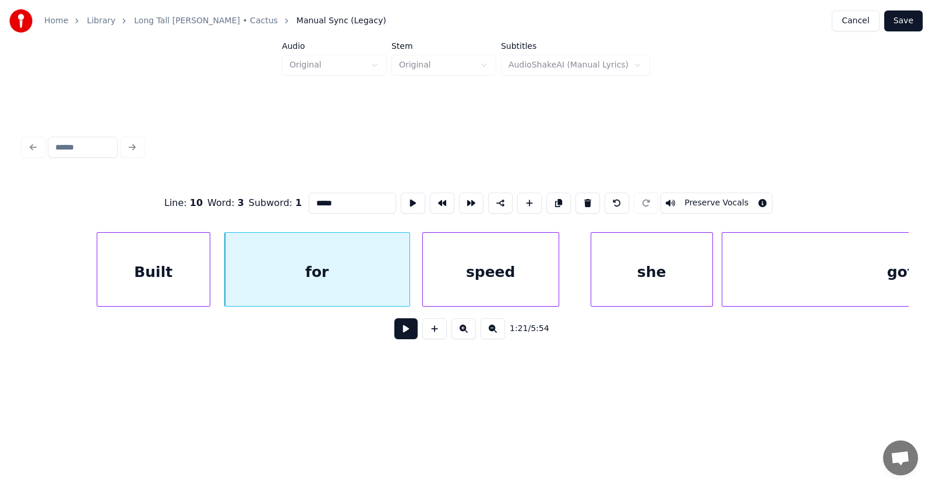
click at [408, 282] on div at bounding box center [407, 269] width 3 height 73
click at [605, 281] on div "she" at bounding box center [632, 272] width 121 height 79
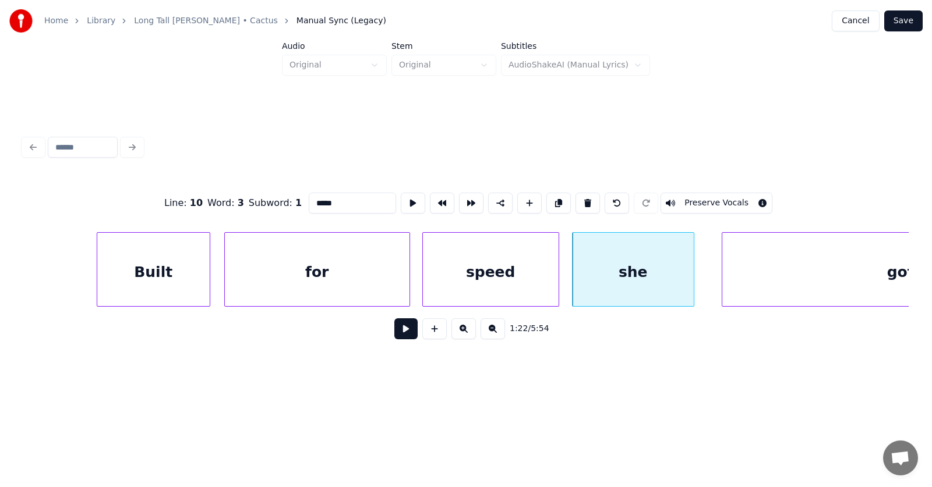
scroll to position [0, 35742]
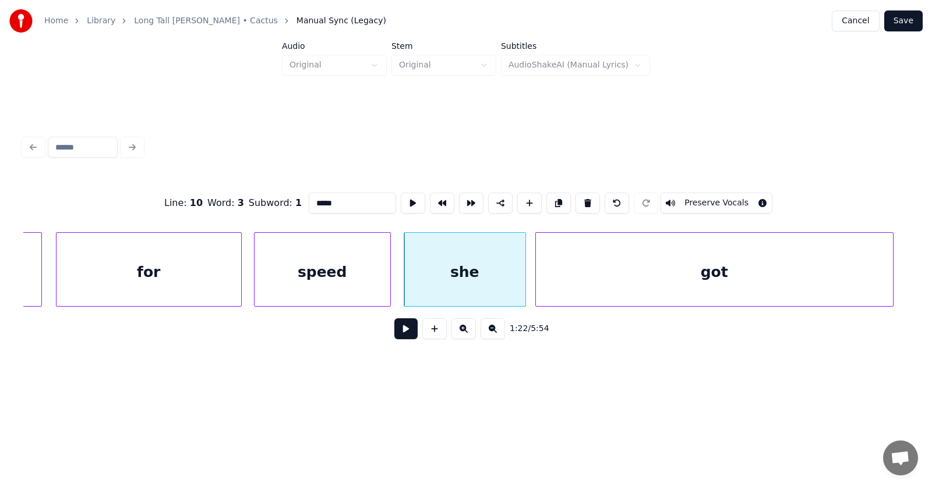
click at [730, 267] on div "got" at bounding box center [714, 272] width 357 height 79
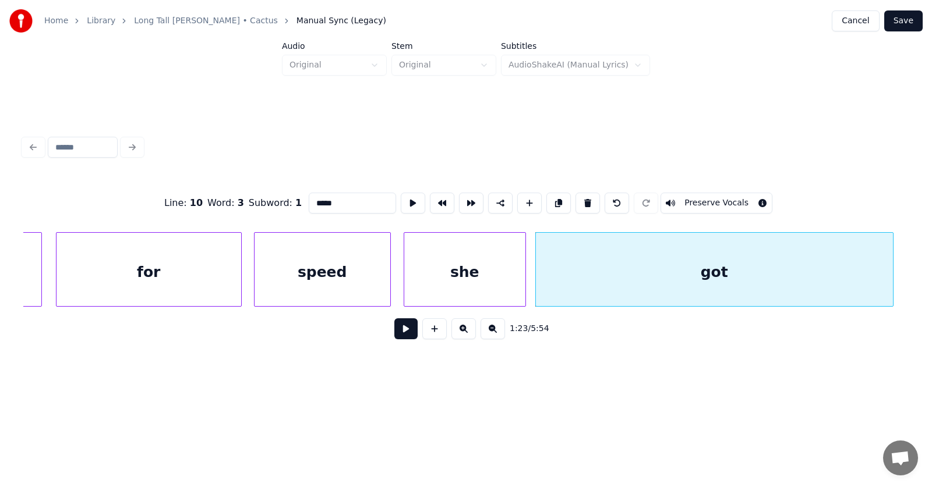
click at [402, 333] on button at bounding box center [405, 329] width 23 height 21
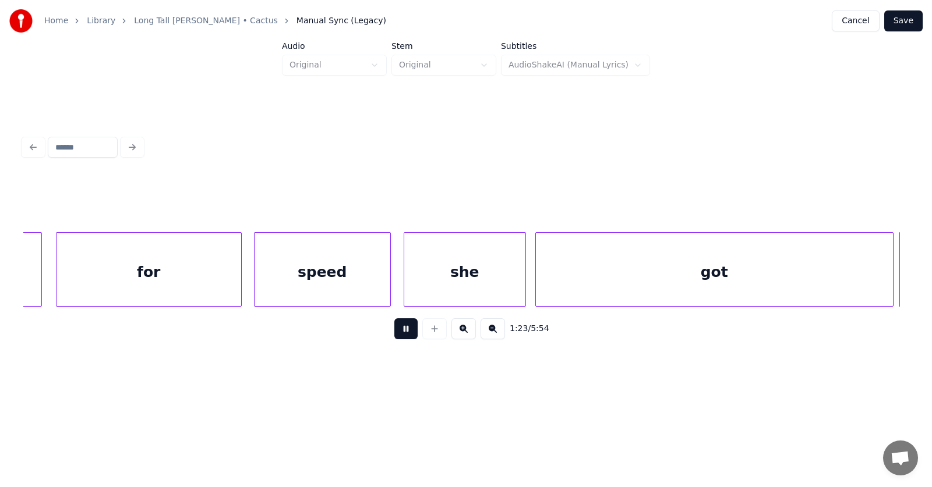
scroll to position [0, 36634]
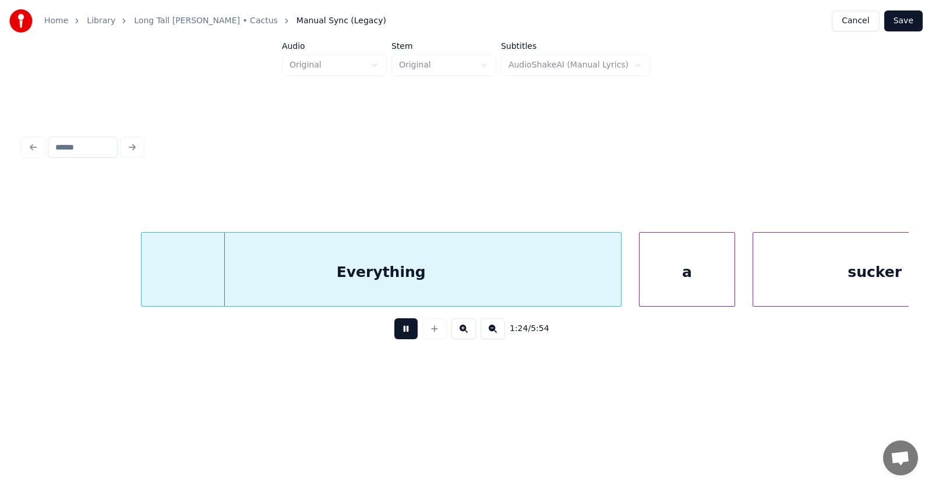
click at [402, 333] on button at bounding box center [405, 329] width 23 height 21
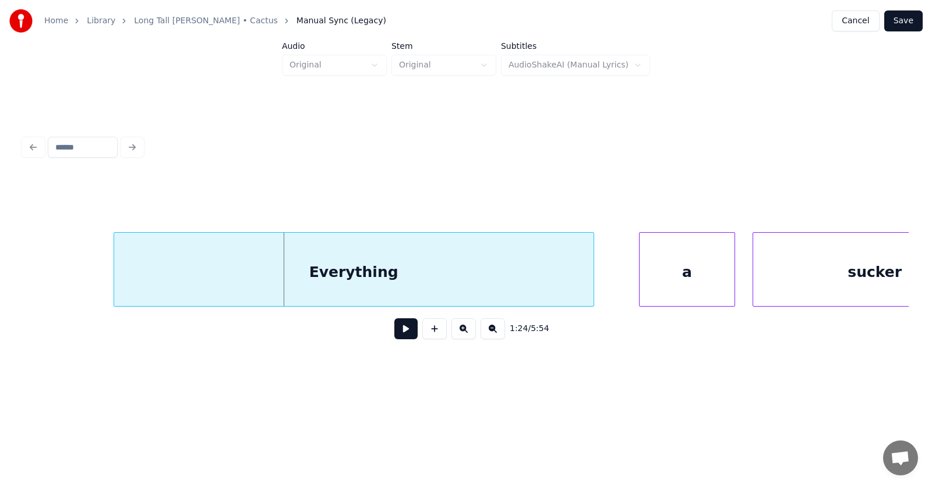
click at [318, 285] on div "Everything" at bounding box center [353, 272] width 479 height 79
click at [663, 280] on div "a" at bounding box center [660, 272] width 95 height 79
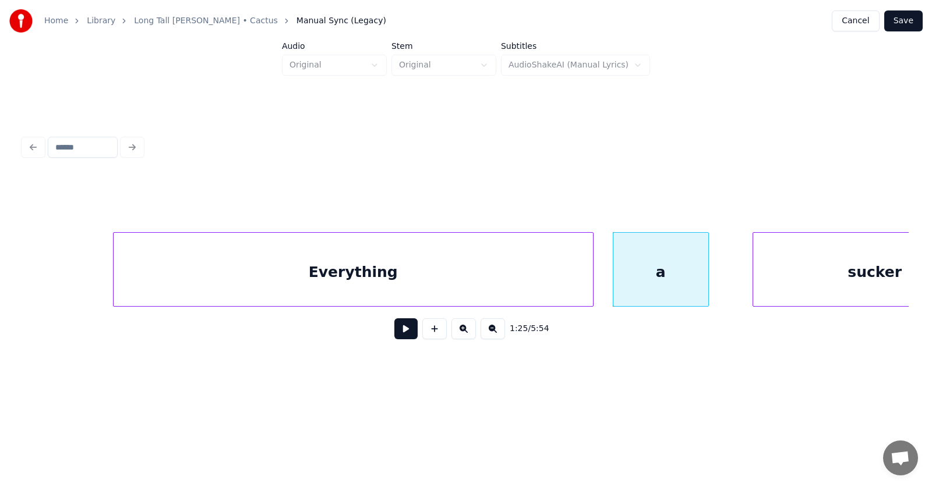
scroll to position [0, 36719]
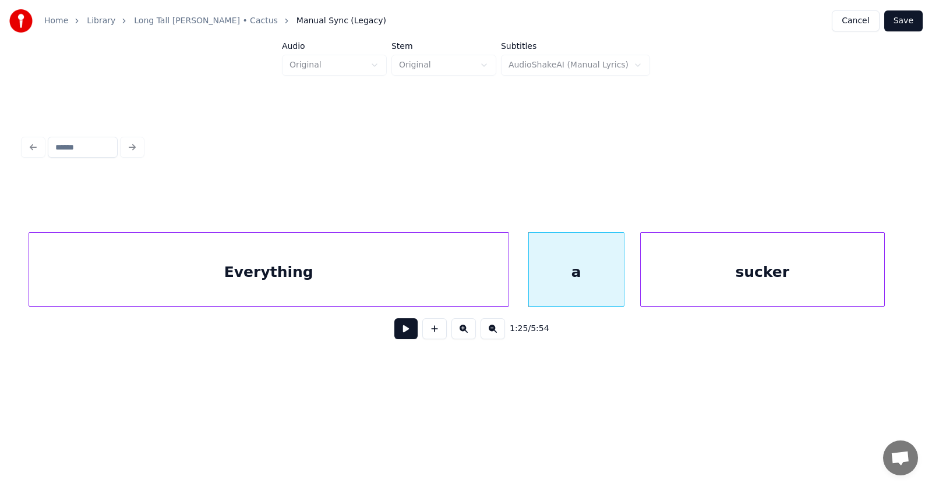
click at [747, 279] on div "sucker" at bounding box center [762, 272] width 243 height 79
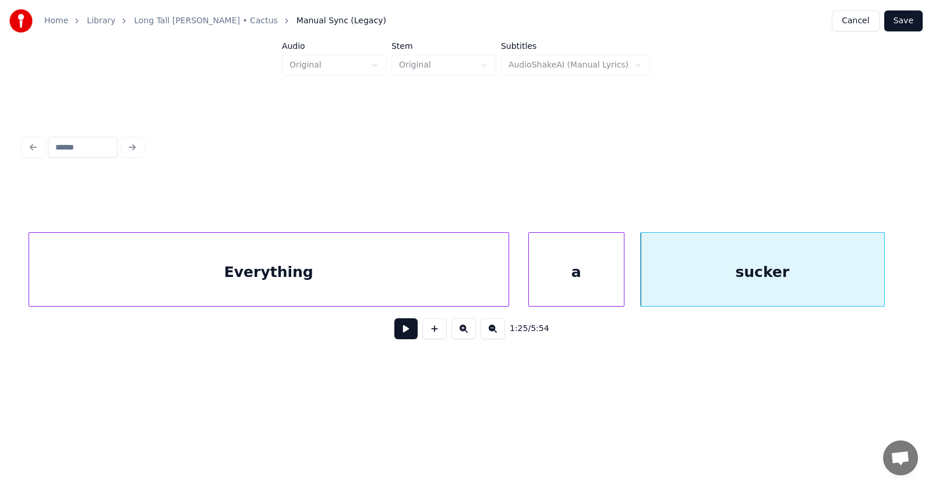
click at [409, 337] on button at bounding box center [405, 329] width 23 height 21
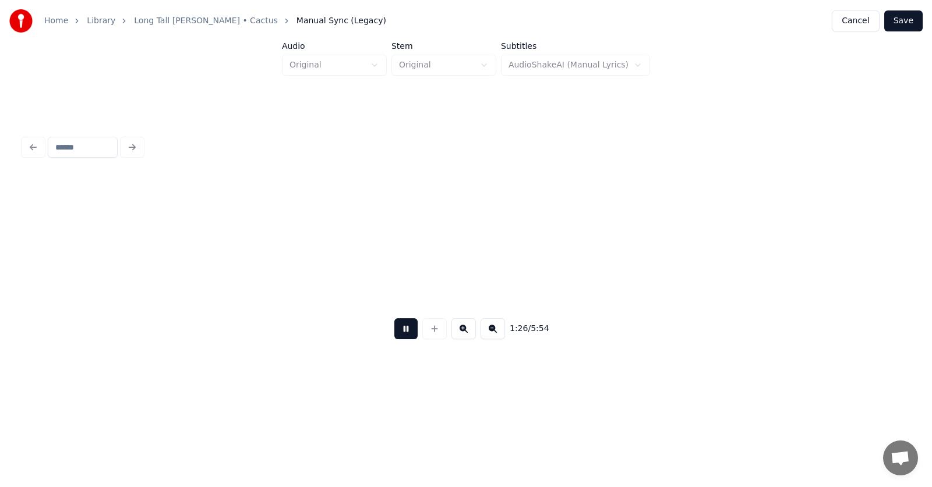
scroll to position [0, 37610]
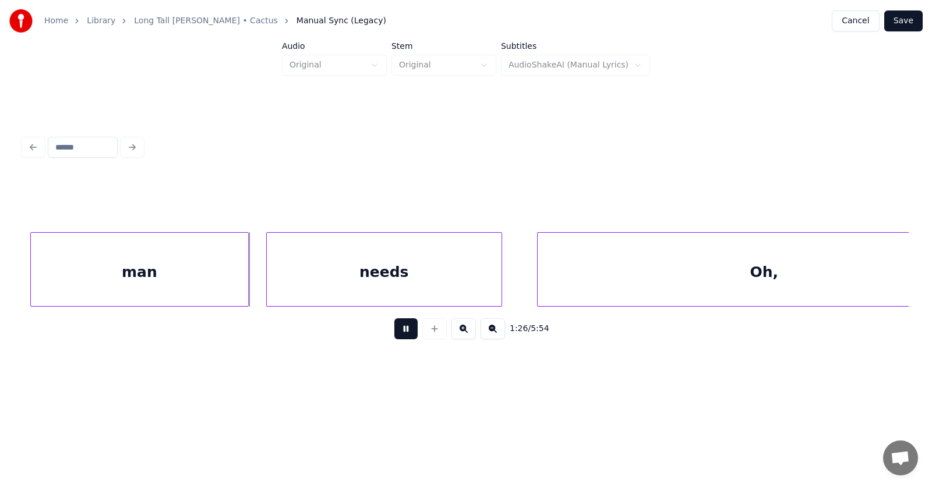
click at [409, 337] on button at bounding box center [405, 329] width 23 height 21
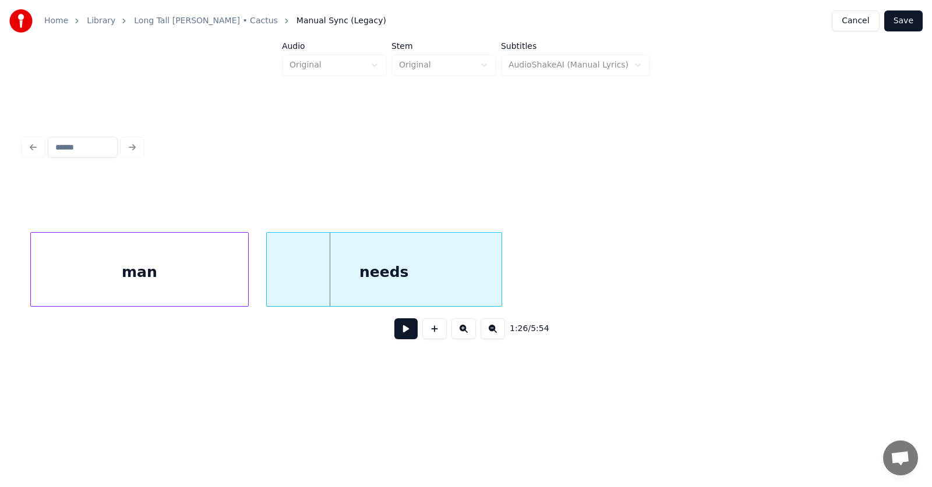
scroll to position [0, 36987]
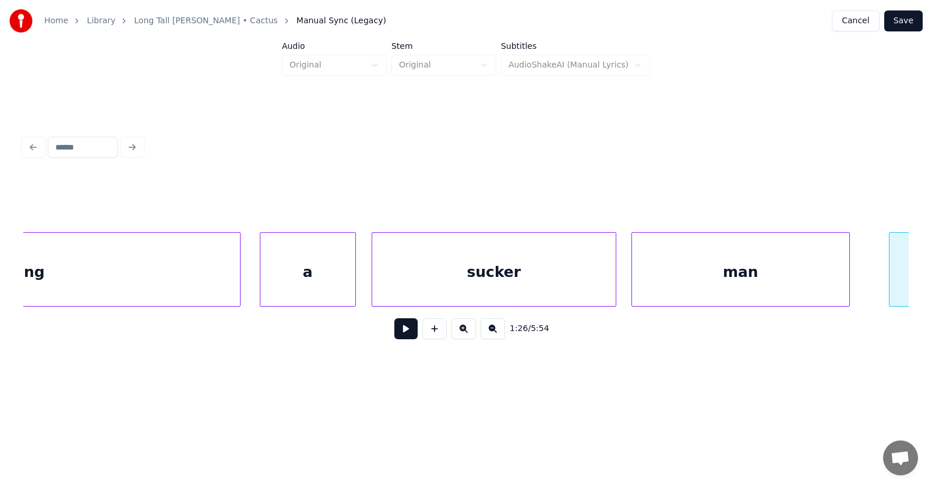
click at [666, 274] on div "man" at bounding box center [740, 272] width 217 height 79
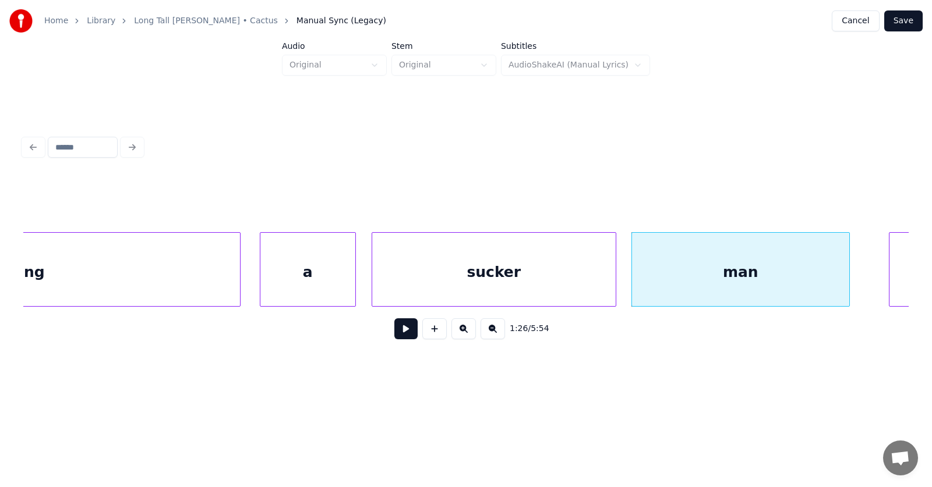
scroll to position [0, 37302]
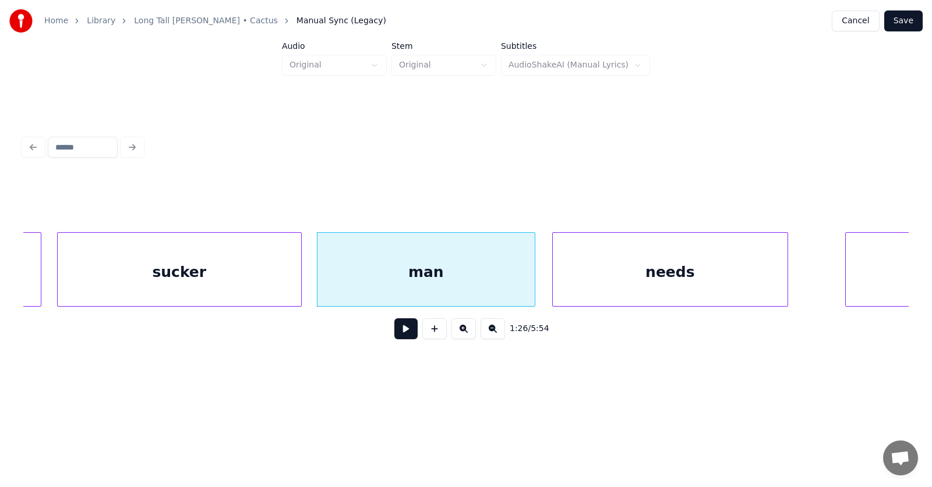
click at [634, 280] on div "needs" at bounding box center [670, 272] width 235 height 79
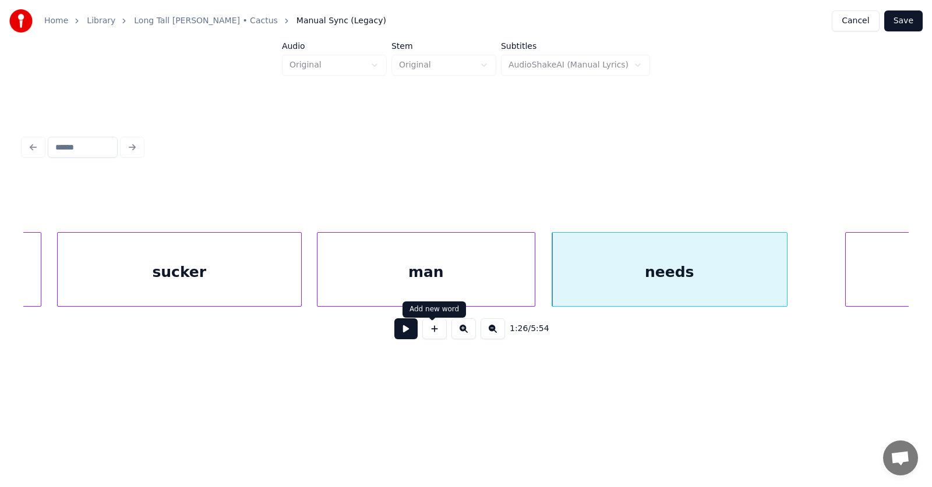
click at [394, 339] on button at bounding box center [405, 329] width 23 height 21
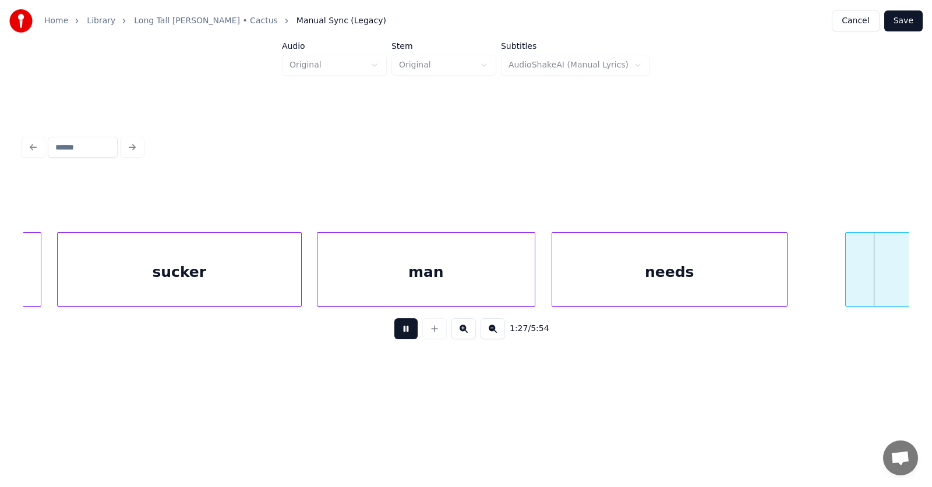
scroll to position [0, 38189]
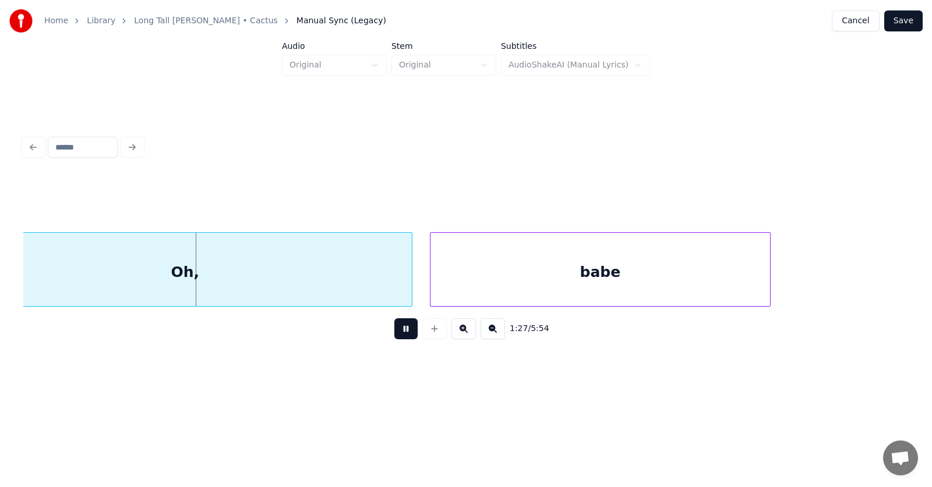
click at [394, 339] on button at bounding box center [405, 329] width 23 height 21
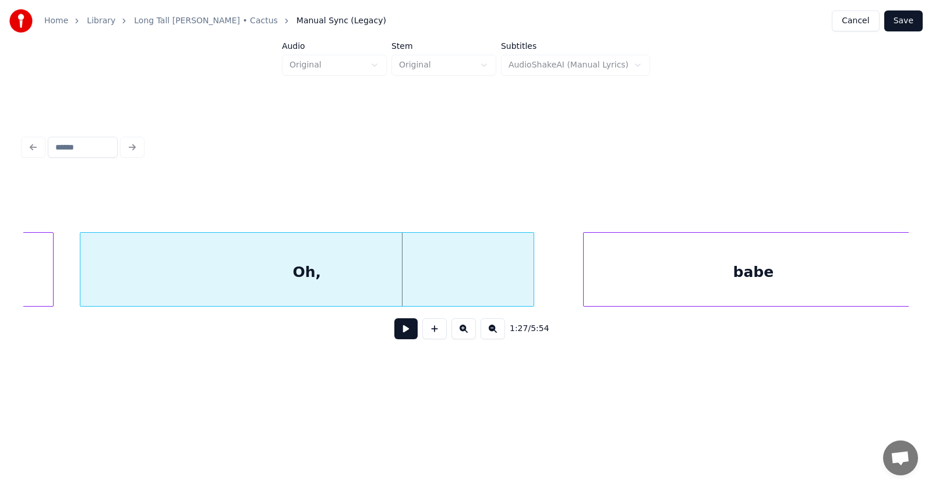
click at [349, 267] on div "Oh," at bounding box center [306, 272] width 453 height 79
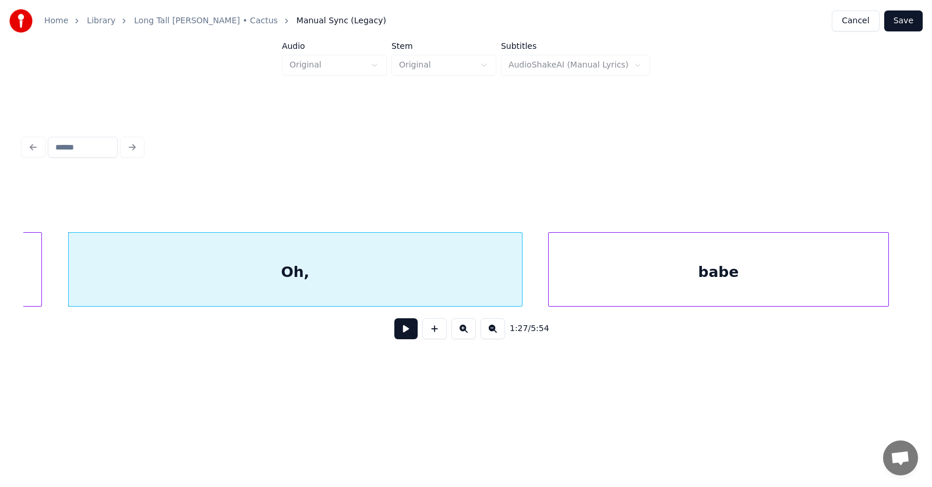
click at [669, 276] on div "babe" at bounding box center [719, 272] width 340 height 79
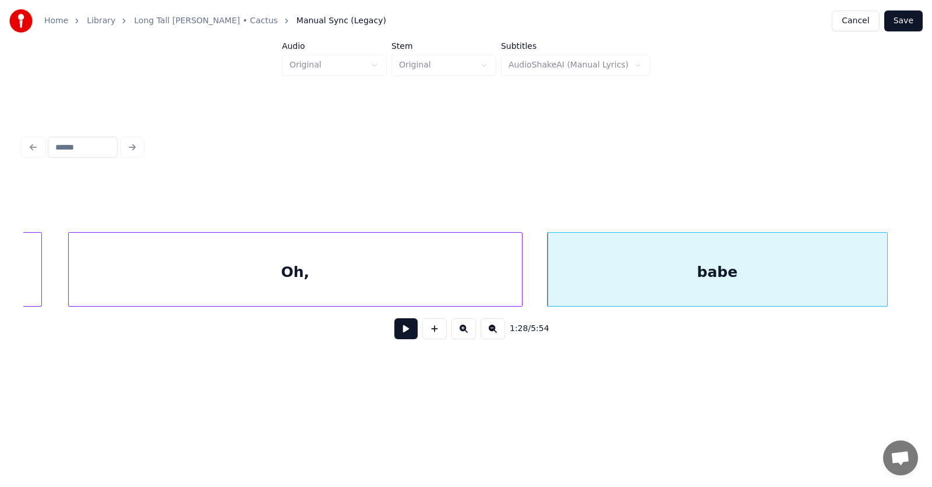
click at [671, 274] on div "babe" at bounding box center [717, 272] width 340 height 79
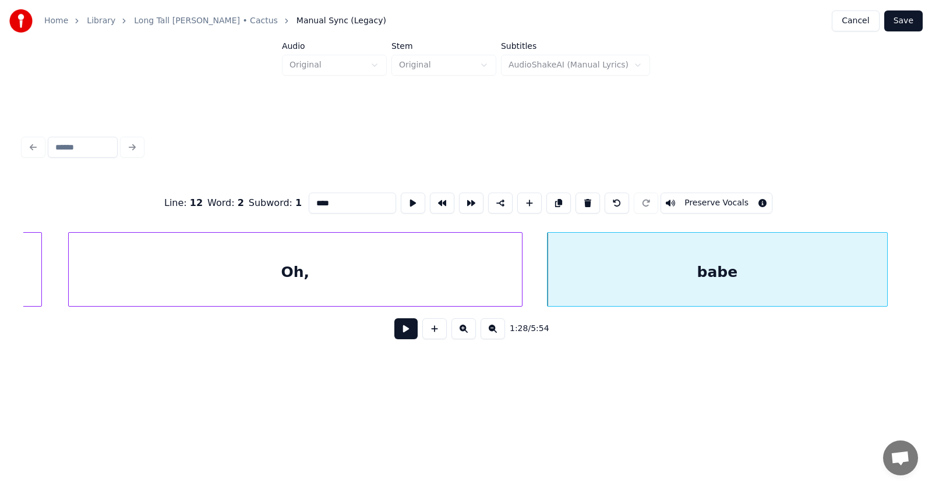
click at [401, 196] on button at bounding box center [413, 203] width 24 height 21
drag, startPoint x: 326, startPoint y: 198, endPoint x: 303, endPoint y: 199, distance: 22.7
click at [309, 199] on input "****" at bounding box center [352, 203] width 87 height 21
type input "****"
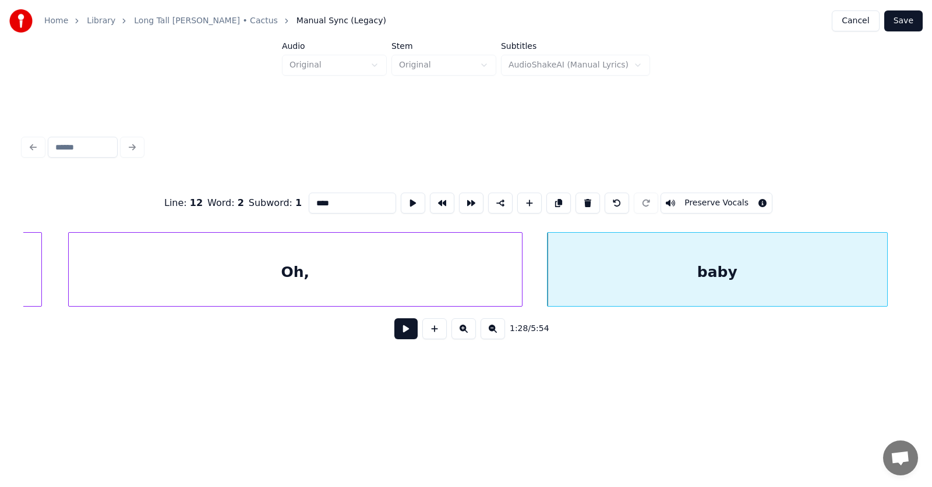
click at [394, 334] on button at bounding box center [405, 329] width 23 height 21
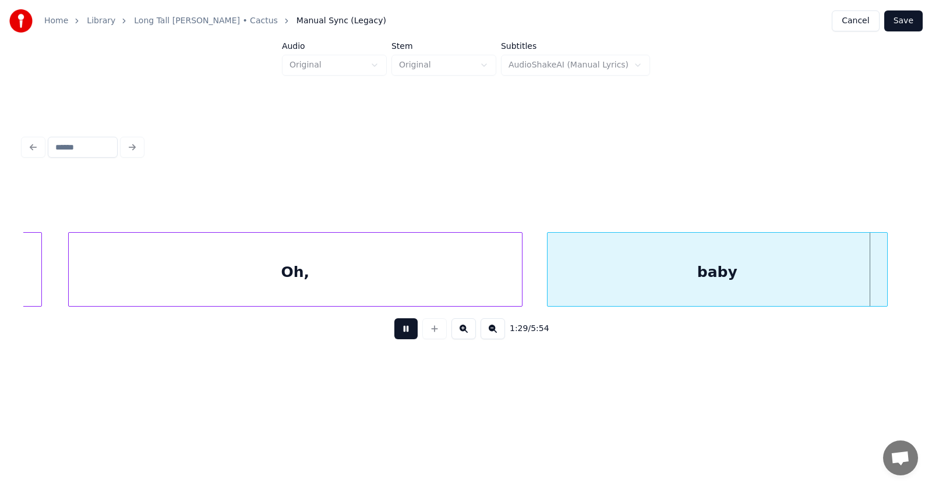
scroll to position [0, 38937]
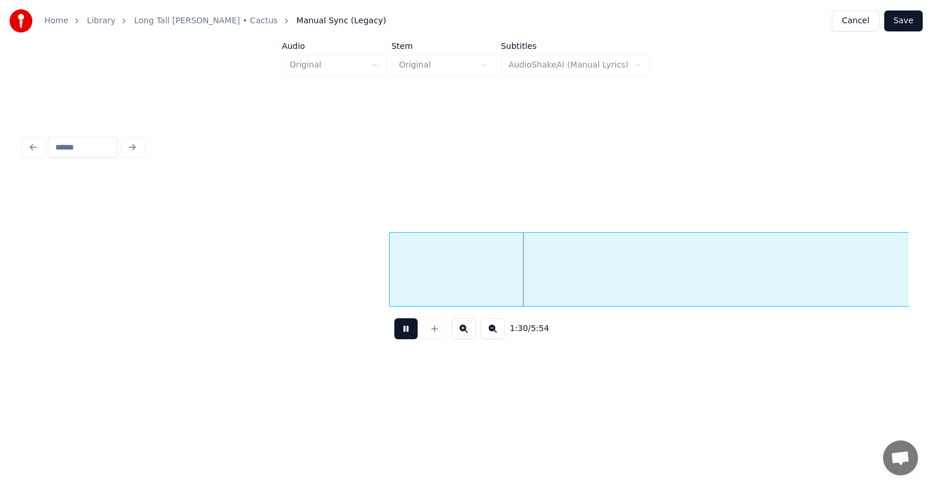
click at [394, 333] on button at bounding box center [405, 329] width 23 height 21
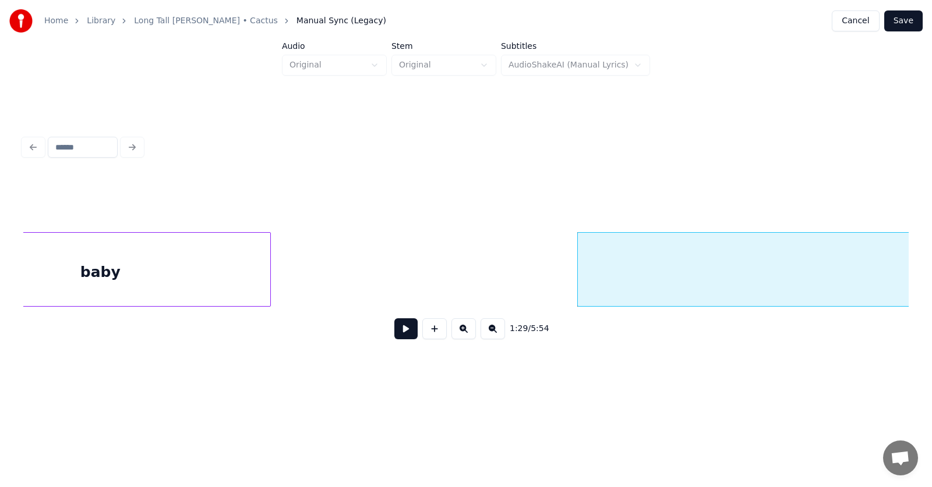
scroll to position [0, 39188]
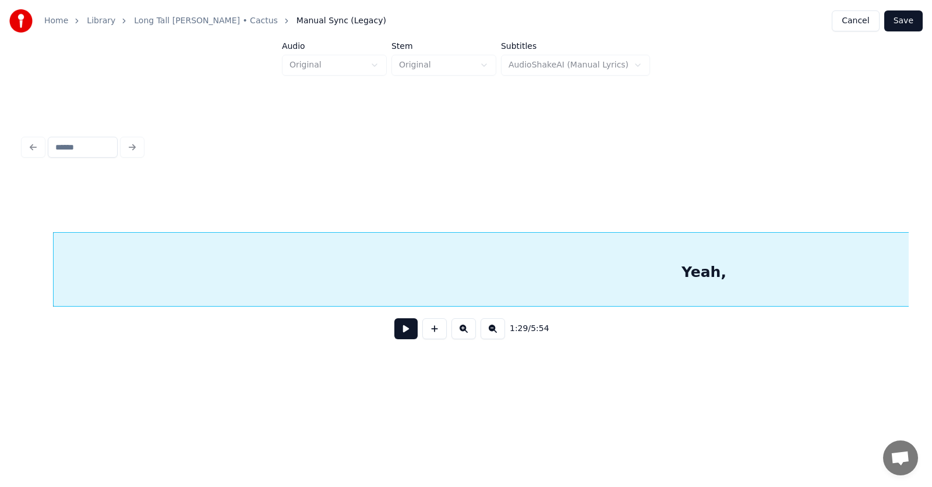
click at [397, 339] on button at bounding box center [405, 329] width 23 height 21
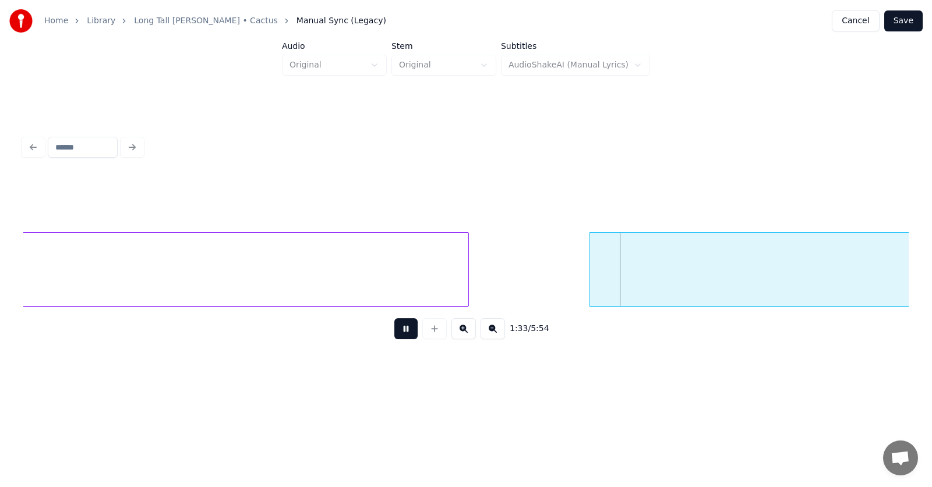
click at [397, 338] on button at bounding box center [405, 329] width 23 height 21
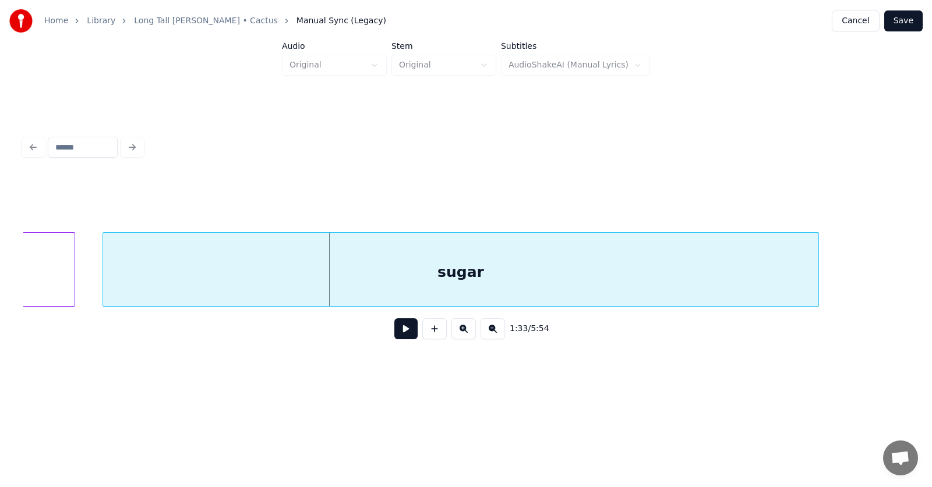
click at [561, 277] on div "sugar" at bounding box center [460, 272] width 715 height 79
click at [404, 339] on button at bounding box center [405, 329] width 23 height 21
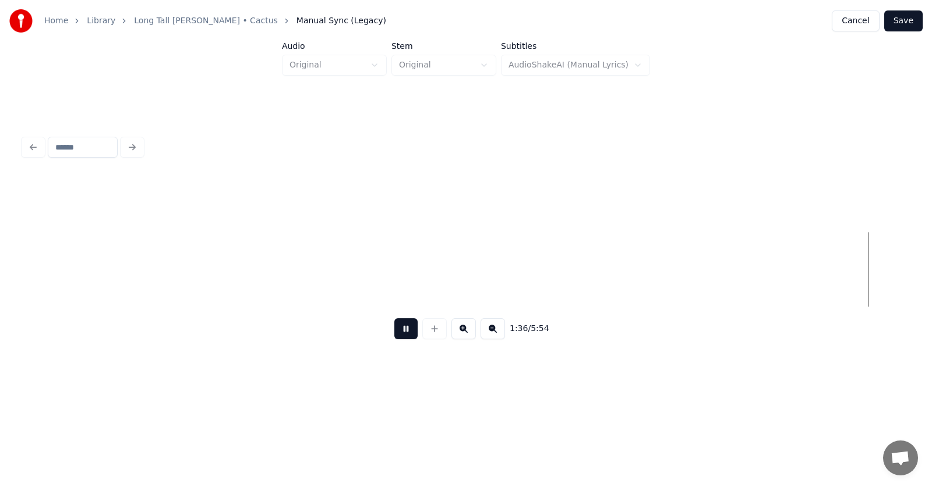
scroll to position [0, 42249]
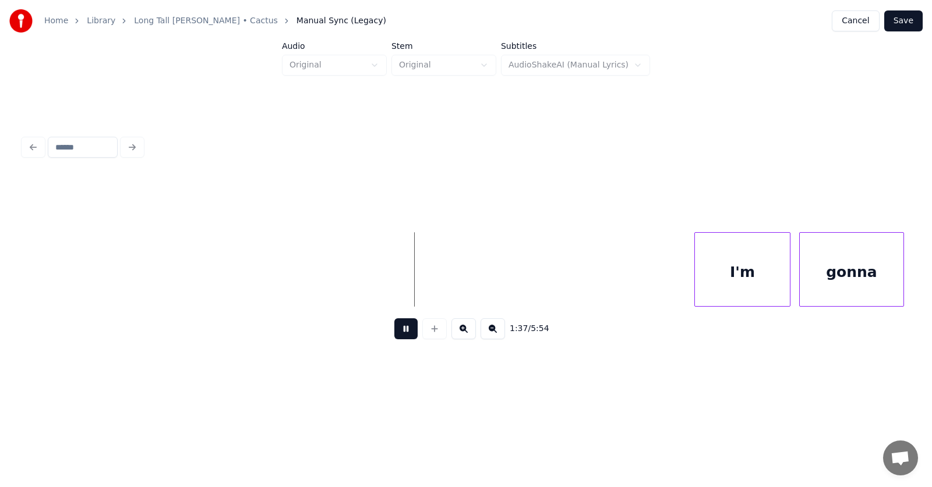
click at [401, 337] on button at bounding box center [405, 329] width 23 height 21
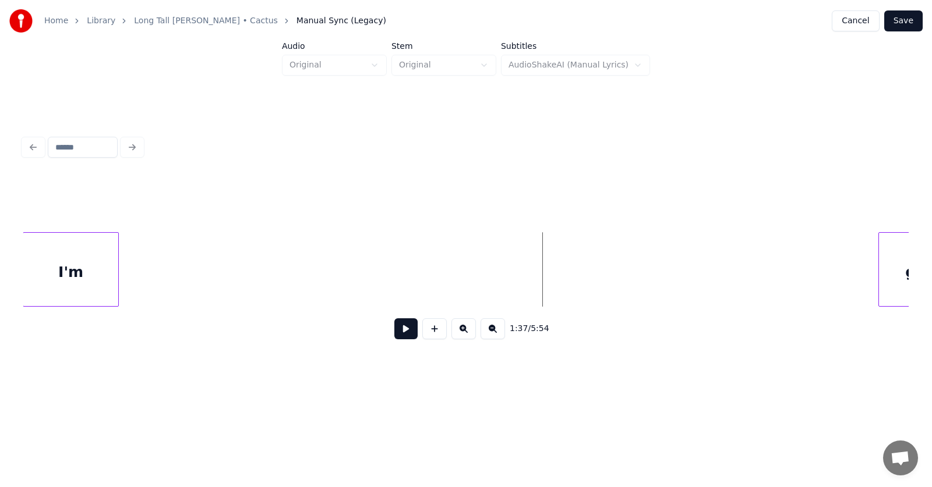
scroll to position [0, 42160]
click at [0, 306] on div "Home Library Long Tall [PERSON_NAME] • Cactus Manual Sync (Legacy) Cancel Save …" at bounding box center [466, 193] width 932 height 387
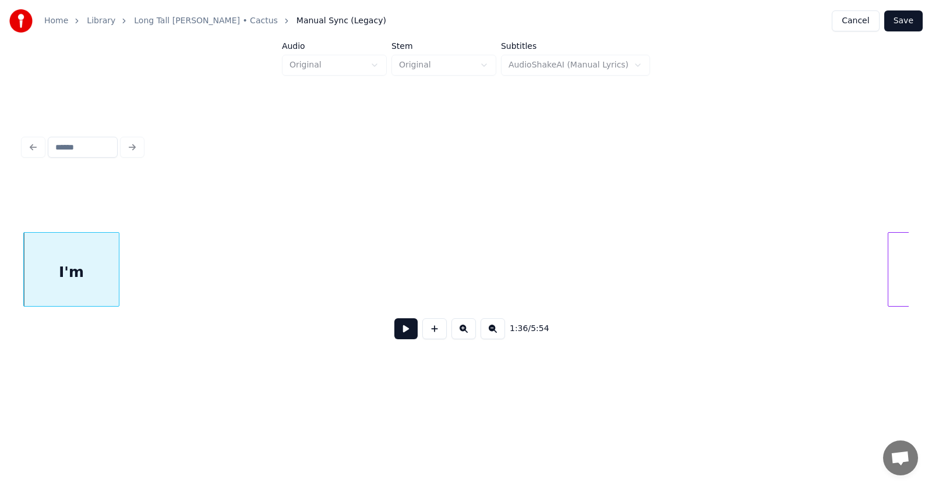
scroll to position [0, 41808]
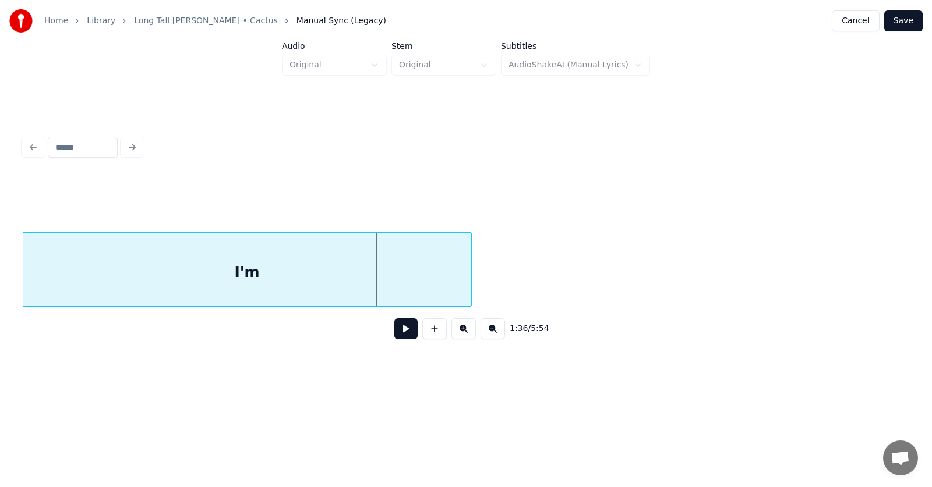
click at [22, 290] on div "1:36 / 5:54" at bounding box center [466, 240] width 895 height 231
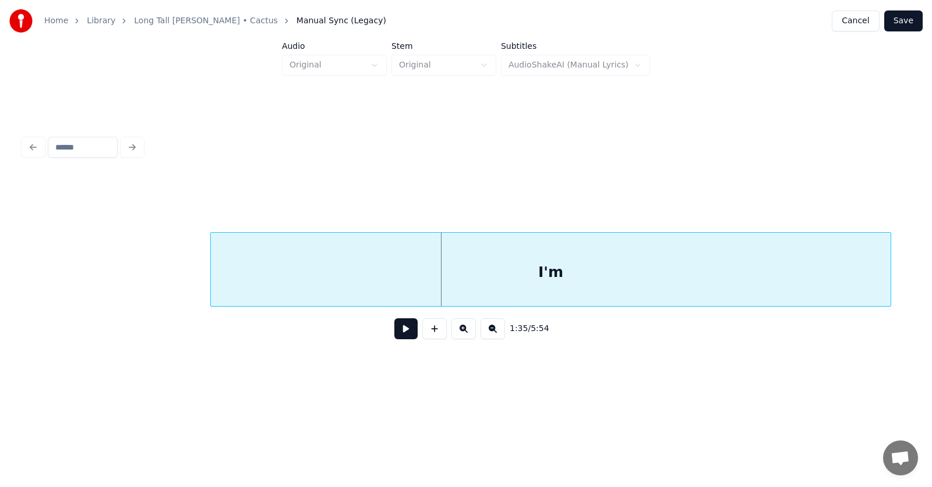
click at [212, 275] on div at bounding box center [212, 269] width 3 height 73
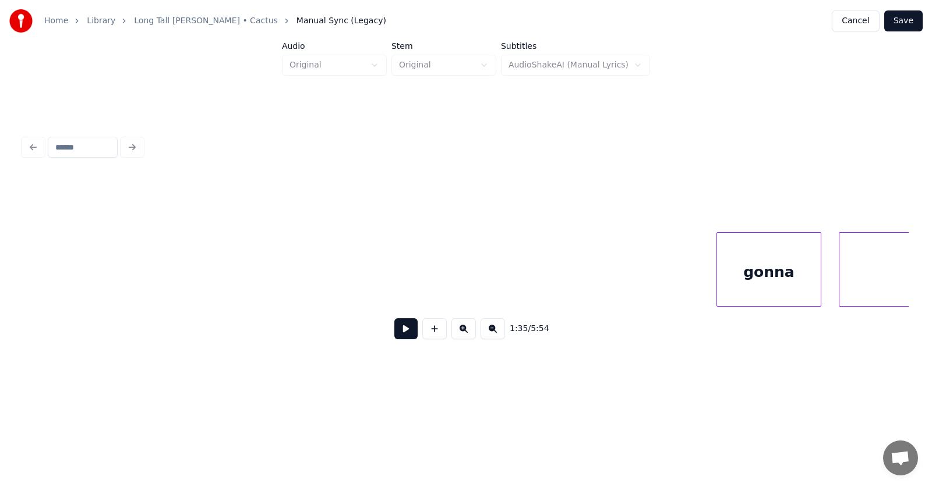
scroll to position [0, 41598]
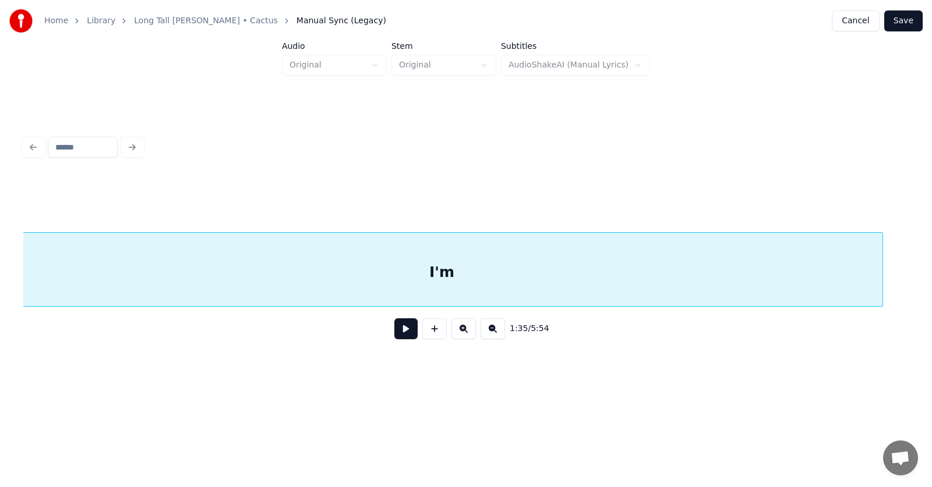
click at [882, 277] on div at bounding box center [880, 269] width 3 height 73
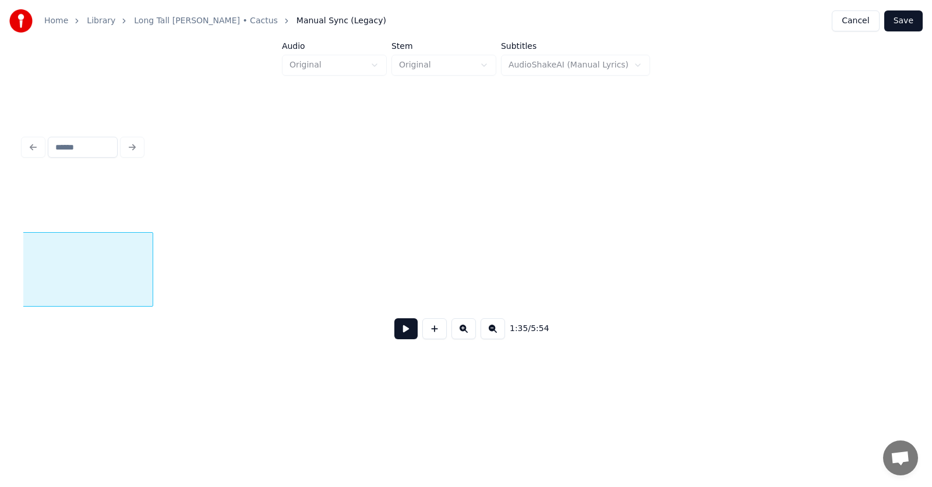
scroll to position [0, 42436]
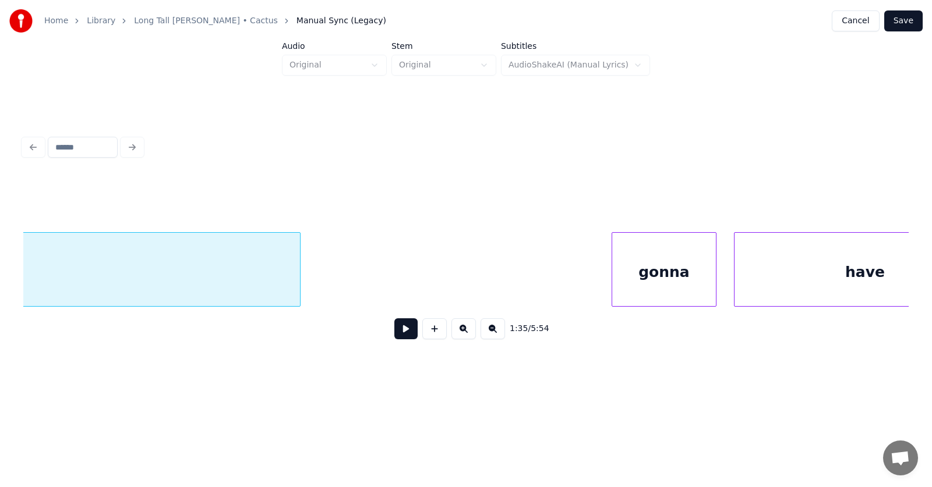
click at [299, 273] on div at bounding box center [297, 269] width 3 height 73
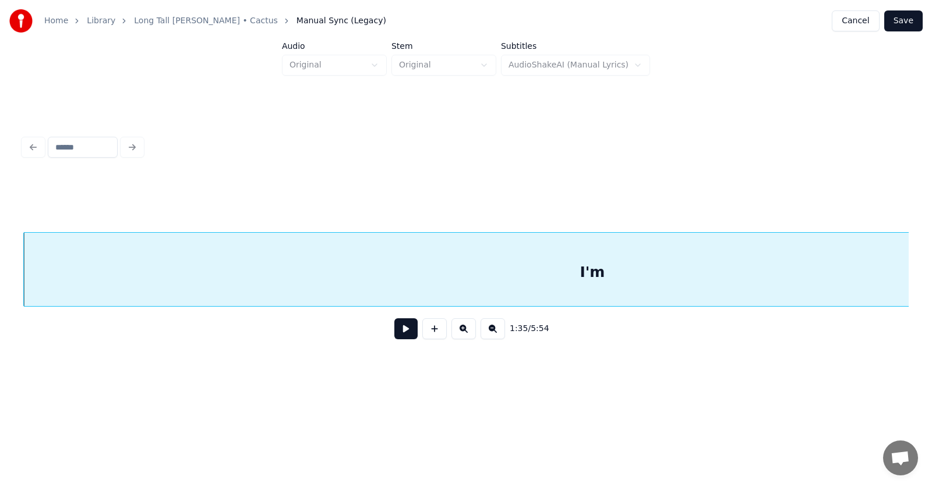
click at [249, 272] on div "I'm" at bounding box center [592, 272] width 1137 height 79
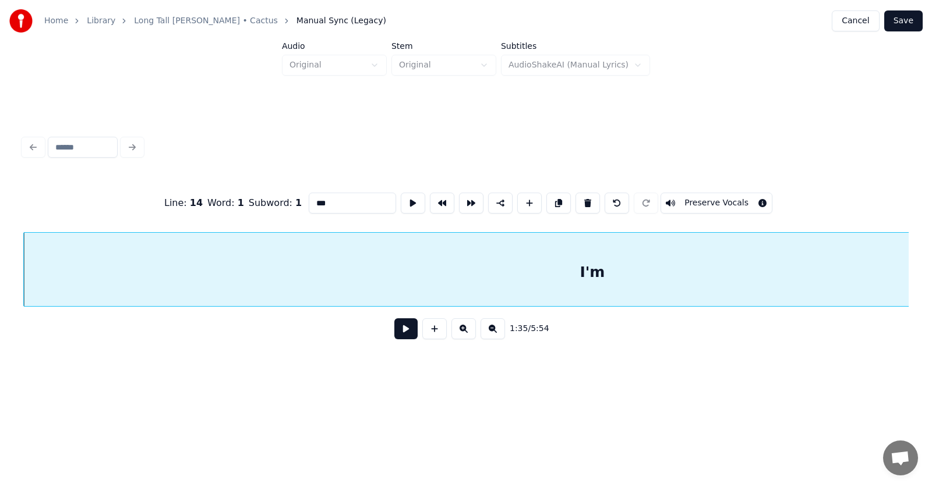
drag, startPoint x: 311, startPoint y: 195, endPoint x: 280, endPoint y: 200, distance: 31.3
click at [280, 200] on div "Line : 14 Word : 1 Subword : 1 *** Preserve Vocals" at bounding box center [465, 203] width 885 height 58
type input "*********"
click at [400, 328] on button at bounding box center [405, 329] width 23 height 21
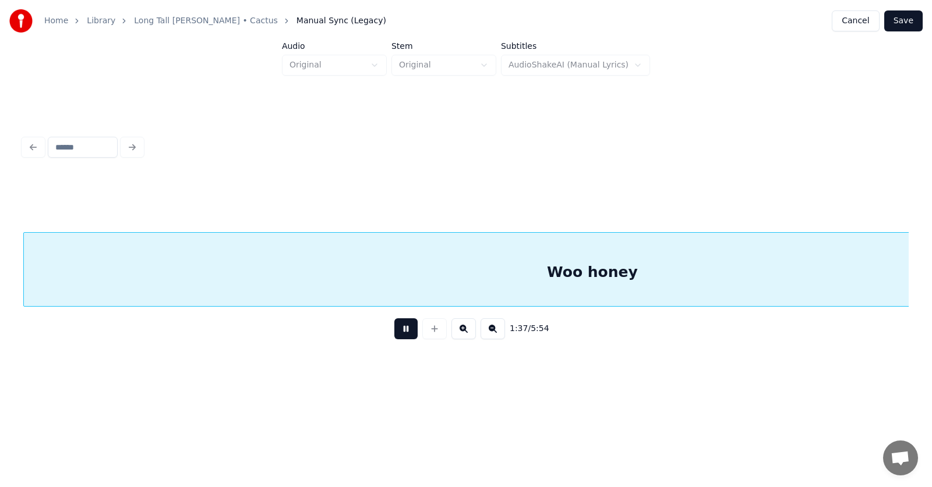
scroll to position [0, 42462]
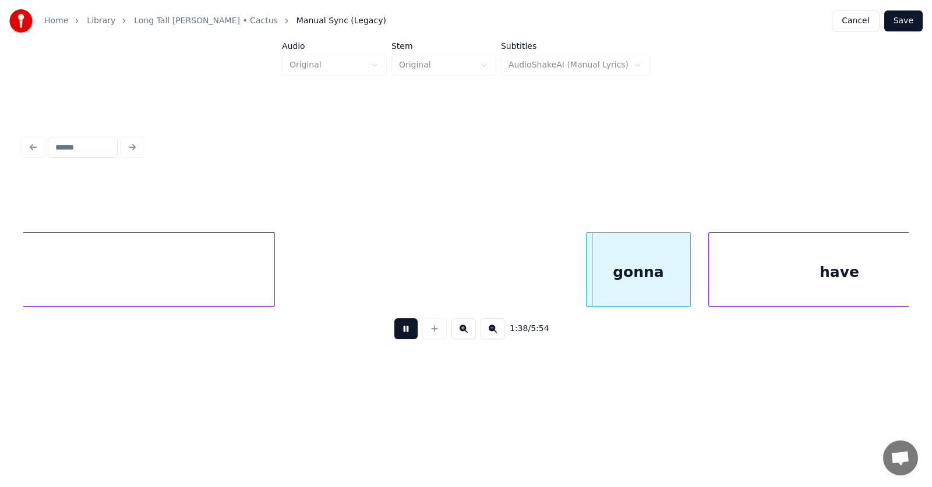
click at [400, 328] on button at bounding box center [405, 329] width 23 height 21
click at [590, 275] on div "gonna" at bounding box center [616, 272] width 104 height 79
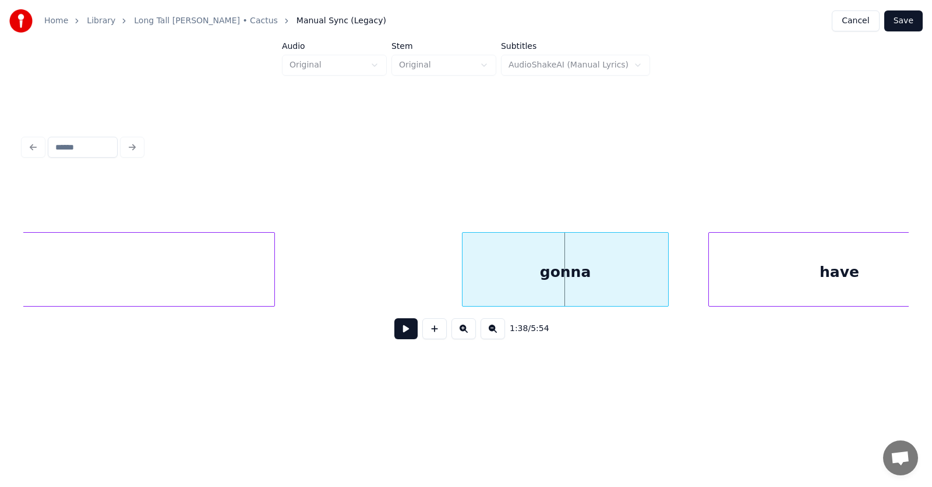
click at [465, 274] on div at bounding box center [463, 269] width 3 height 73
click at [519, 271] on div "gonna" at bounding box center [565, 272] width 206 height 79
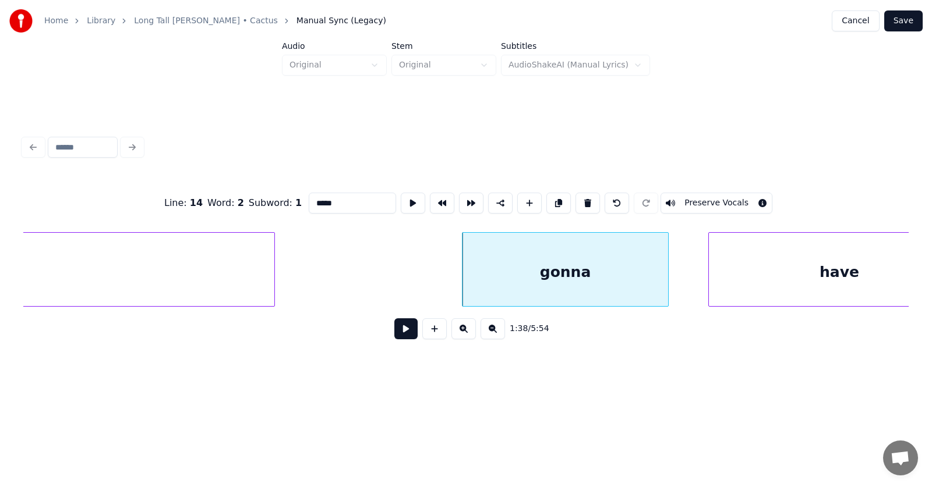
click at [309, 202] on input "*****" at bounding box center [352, 203] width 87 height 21
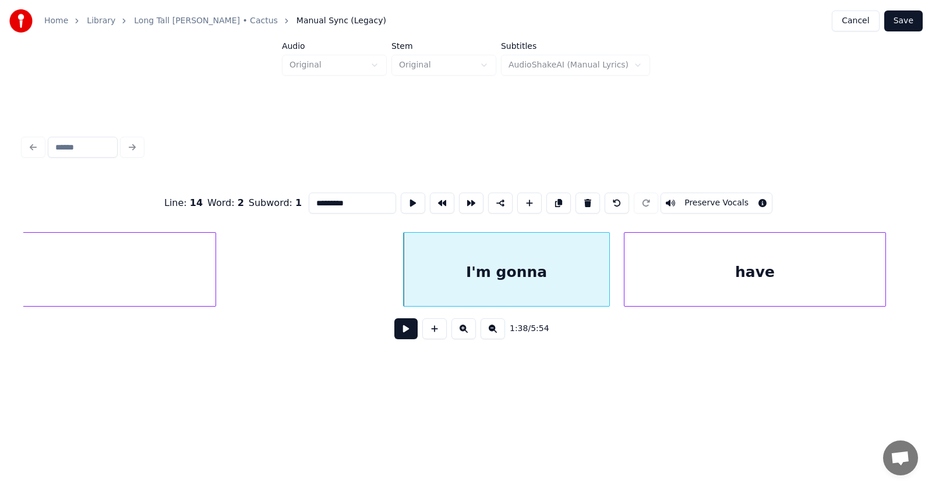
click at [716, 268] on div "have" at bounding box center [754, 272] width 261 height 79
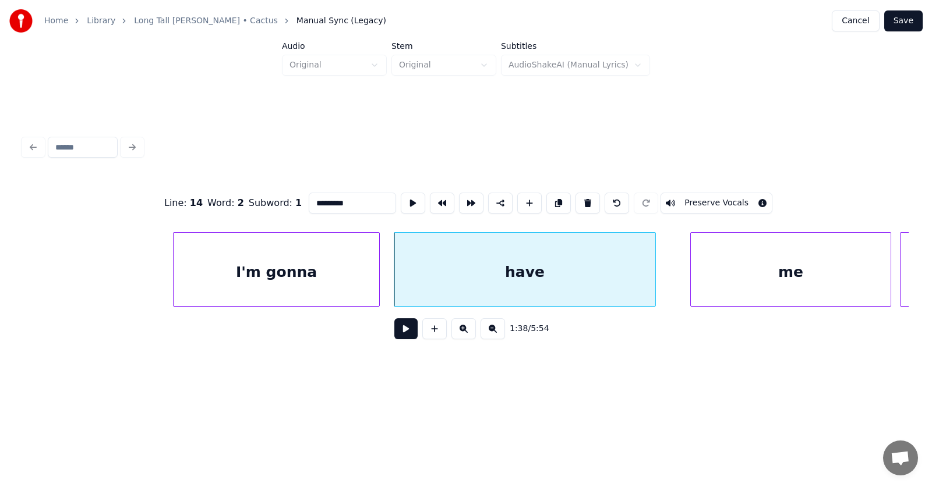
scroll to position [0, 43065]
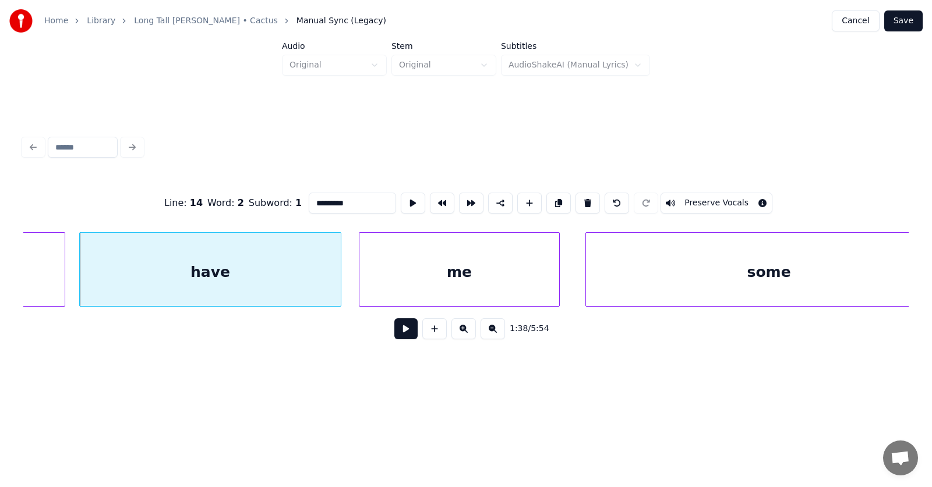
click at [423, 281] on div "me" at bounding box center [459, 272] width 200 height 79
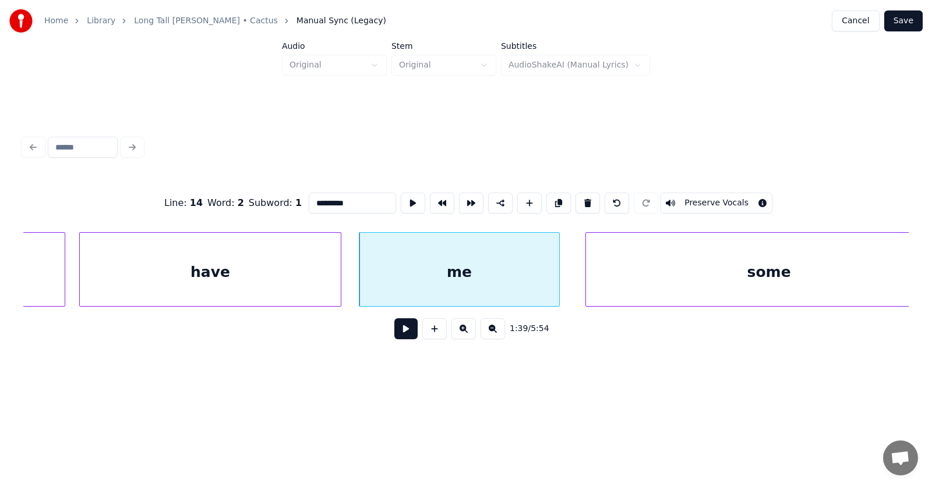
scroll to position [0, 43106]
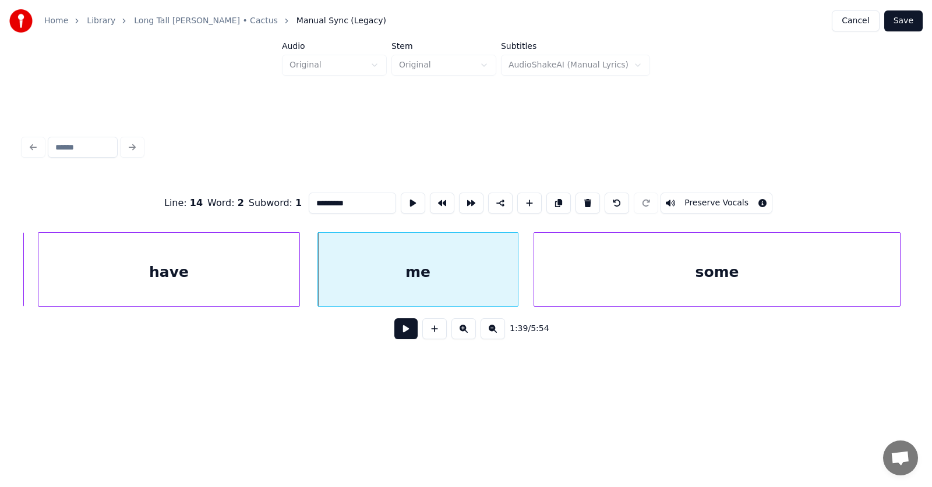
click at [632, 282] on div "some" at bounding box center [717, 272] width 366 height 79
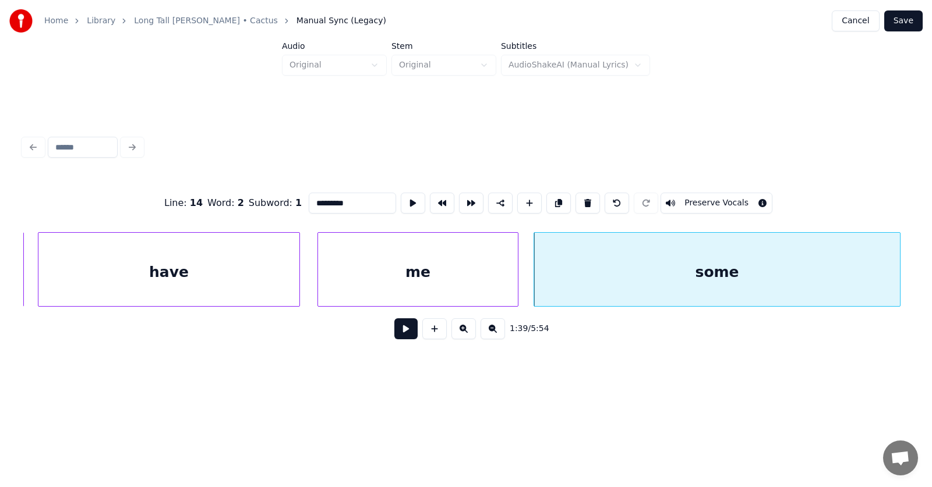
type input "*********"
click at [404, 330] on button at bounding box center [405, 329] width 23 height 21
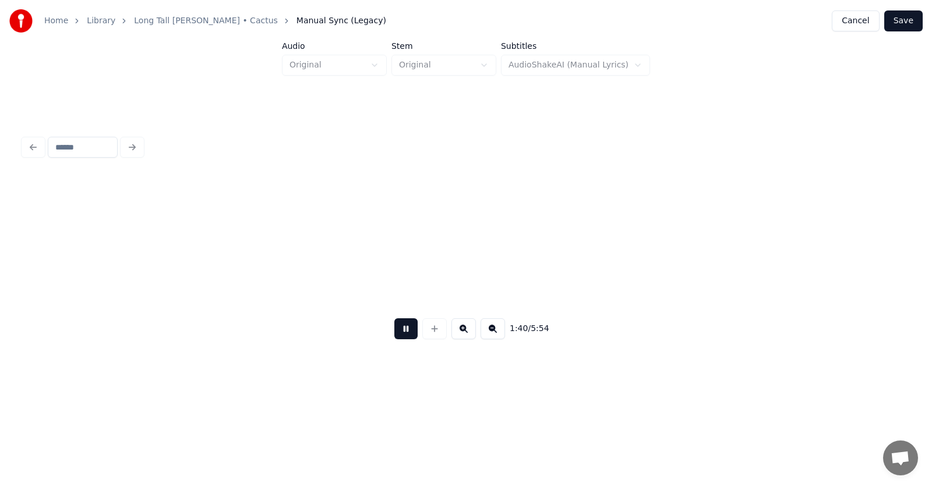
scroll to position [0, 43997]
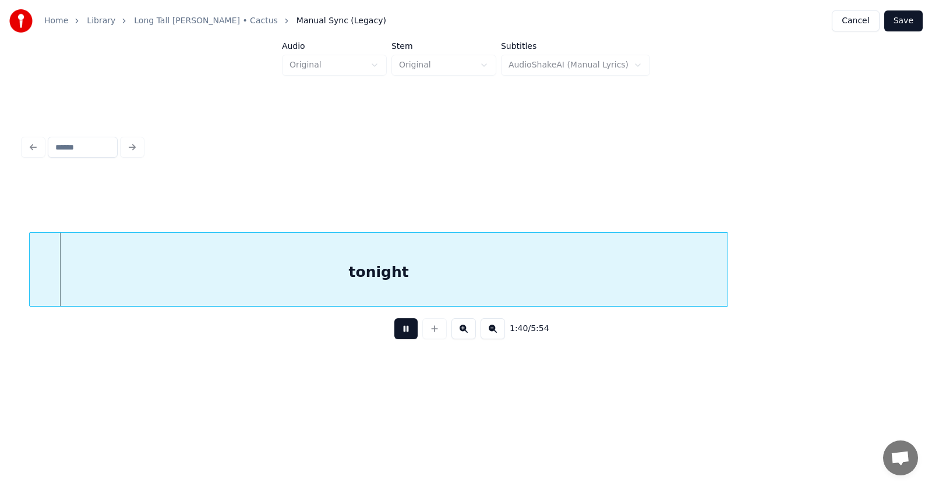
click at [404, 330] on button at bounding box center [405, 329] width 23 height 21
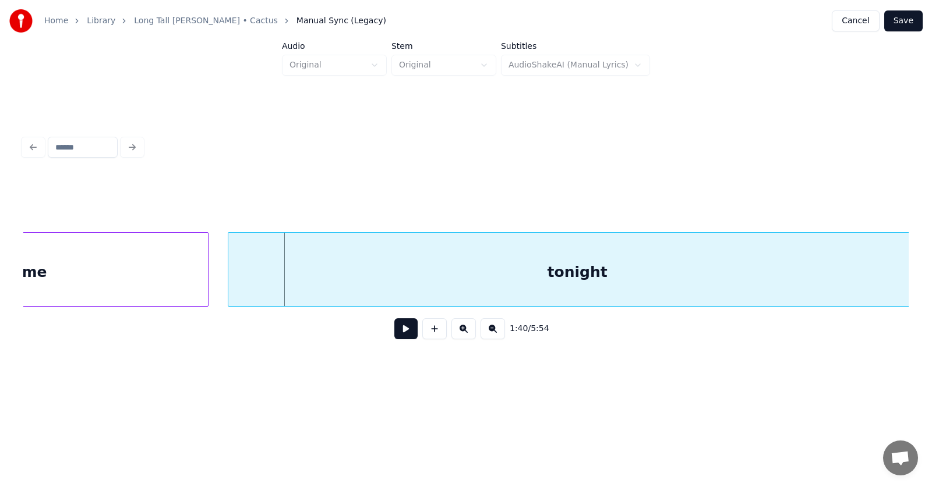
scroll to position [0, 43275]
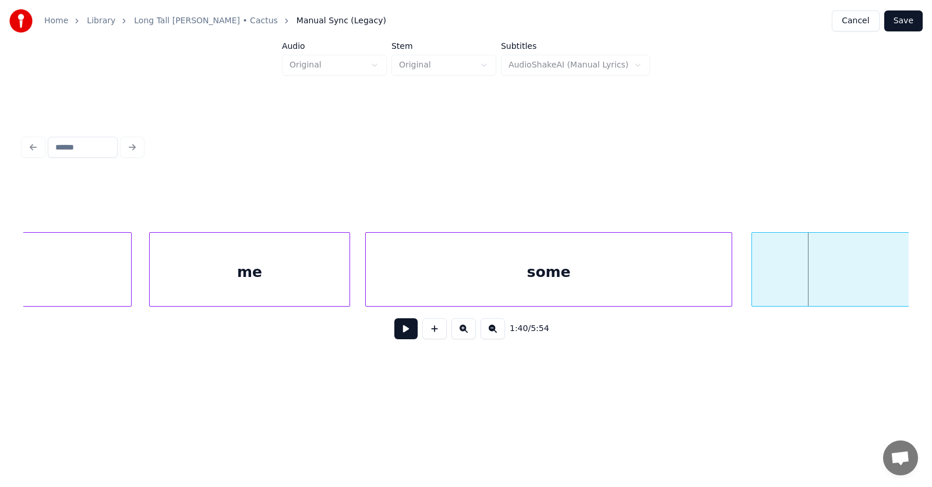
click at [539, 258] on div "some" at bounding box center [549, 272] width 366 height 79
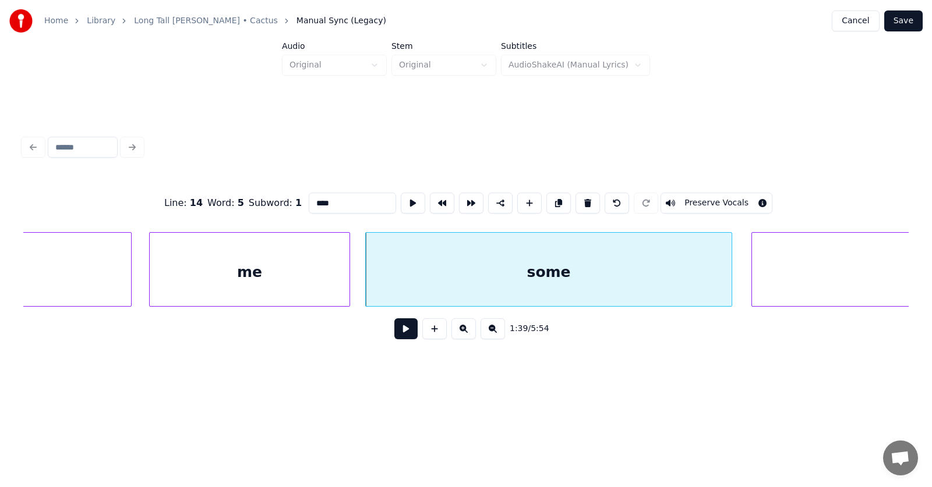
click at [321, 197] on input "****" at bounding box center [352, 203] width 87 height 21
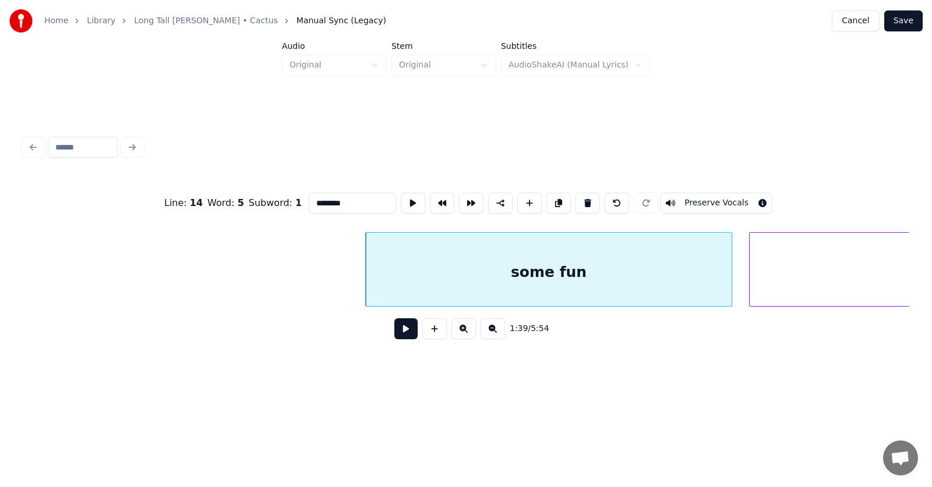
scroll to position [0, 43814]
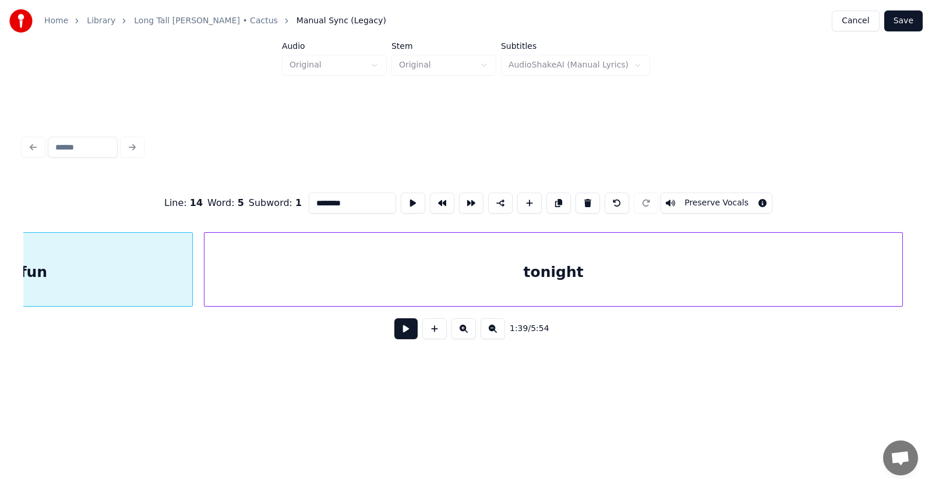
click at [787, 275] on div "tonight" at bounding box center [553, 272] width 698 height 79
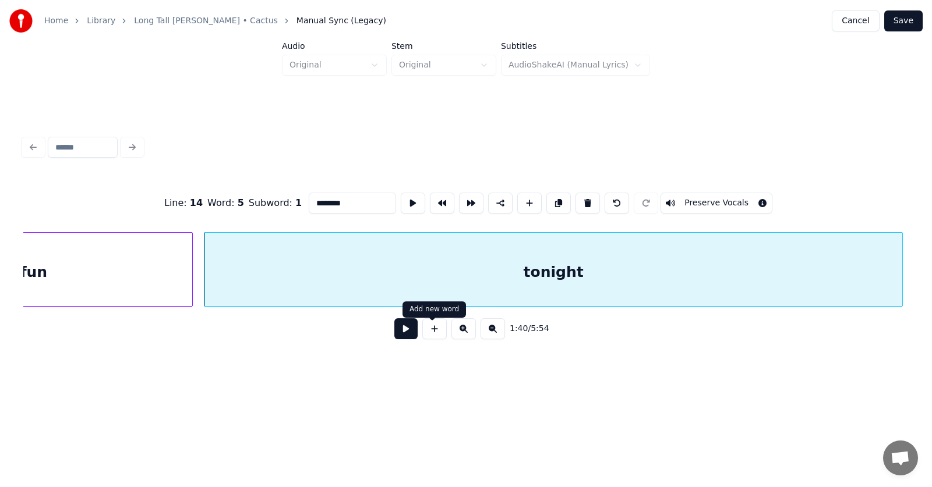
type input "********"
click at [399, 331] on button at bounding box center [405, 329] width 23 height 21
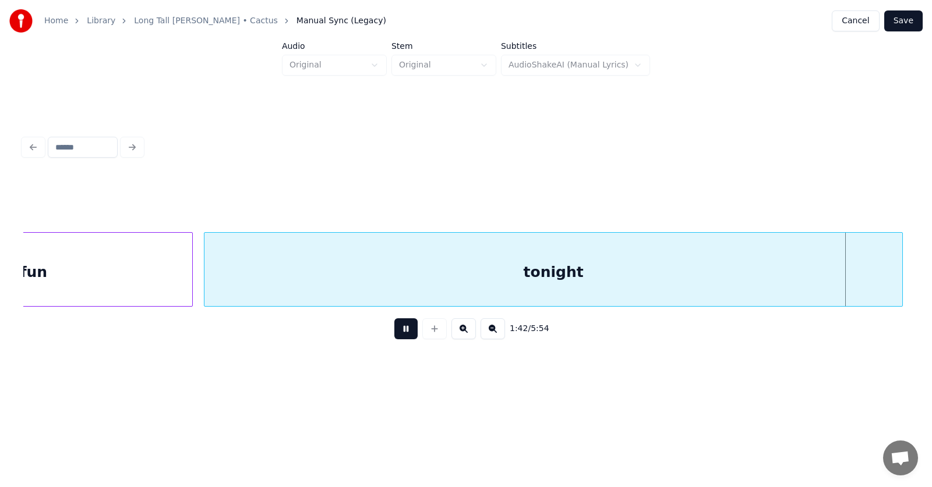
click at [399, 331] on button at bounding box center [405, 329] width 23 height 21
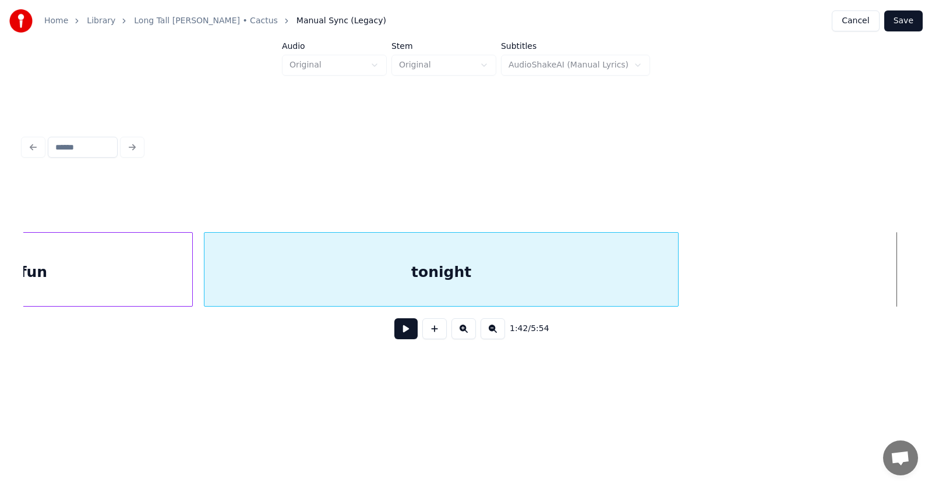
click at [676, 289] on div at bounding box center [675, 269] width 3 height 73
click at [404, 336] on button at bounding box center [405, 329] width 23 height 21
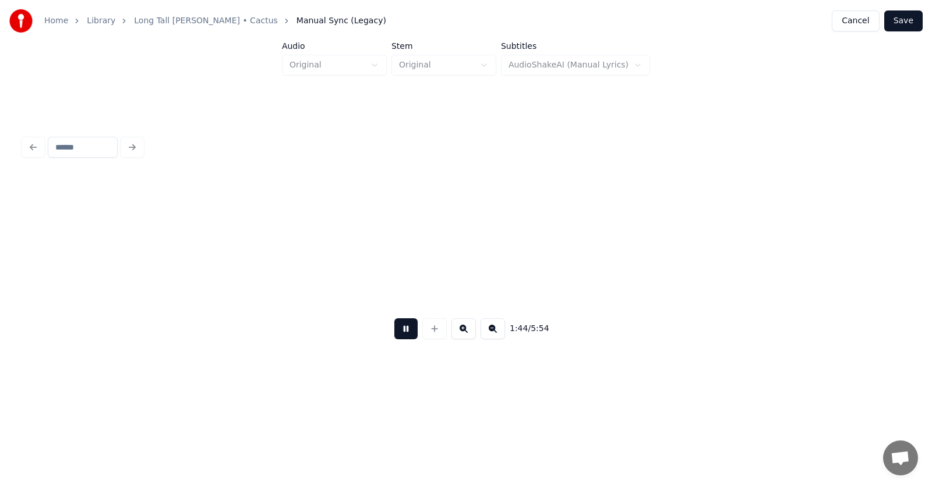
scroll to position [0, 45600]
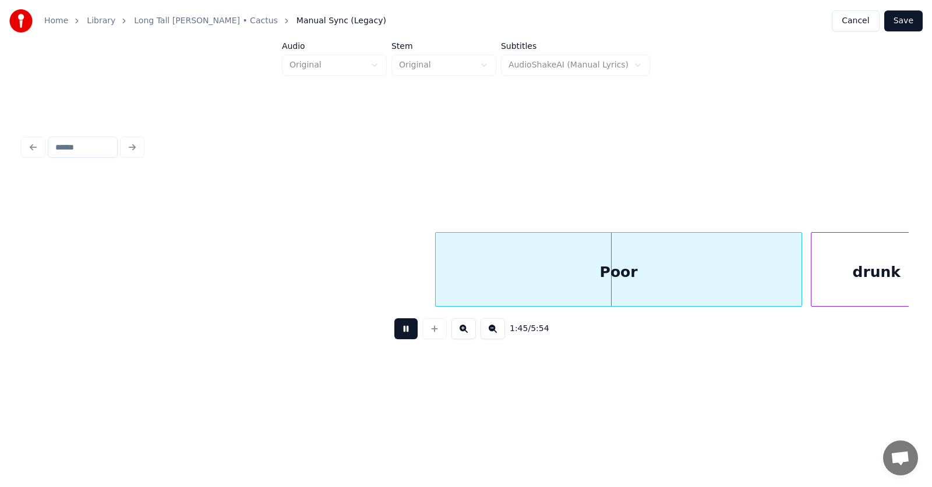
click at [400, 334] on button at bounding box center [405, 329] width 23 height 21
click at [530, 283] on div "Poor" at bounding box center [609, 272] width 366 height 79
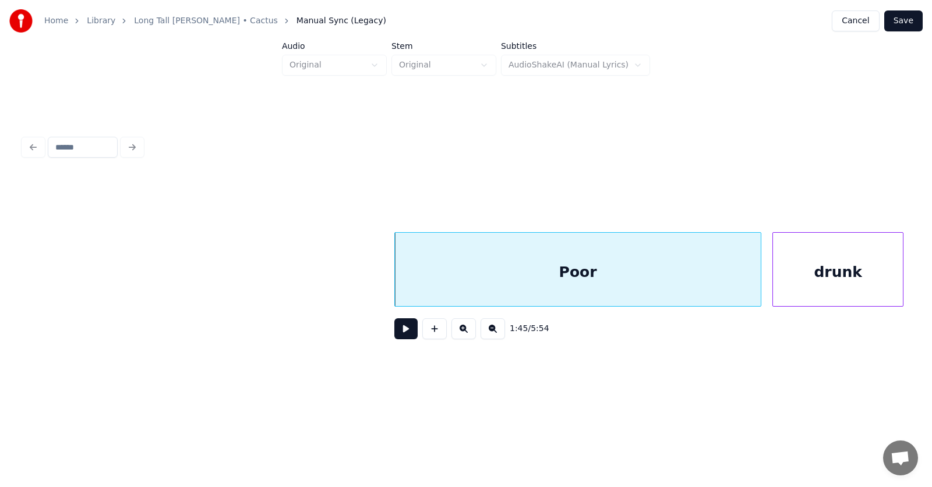
click at [820, 278] on div "drunk" at bounding box center [838, 272] width 130 height 79
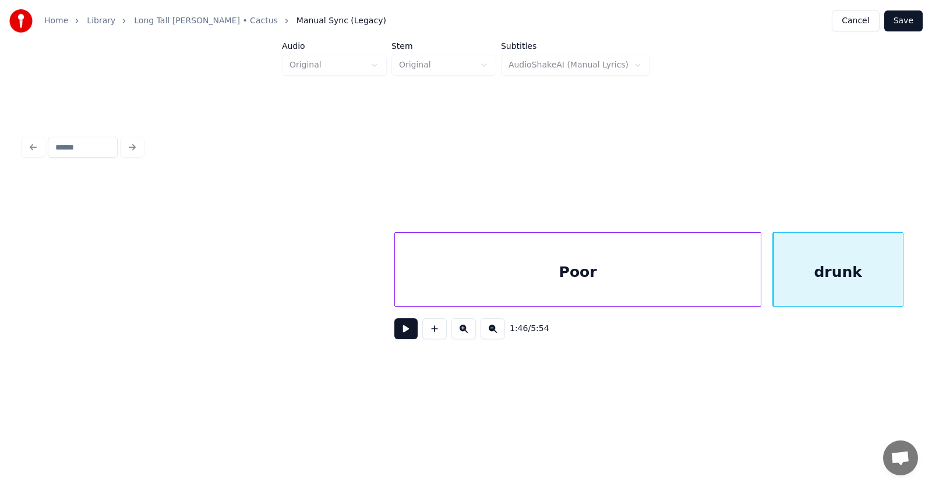
click at [617, 277] on div "Poor" at bounding box center [578, 272] width 366 height 79
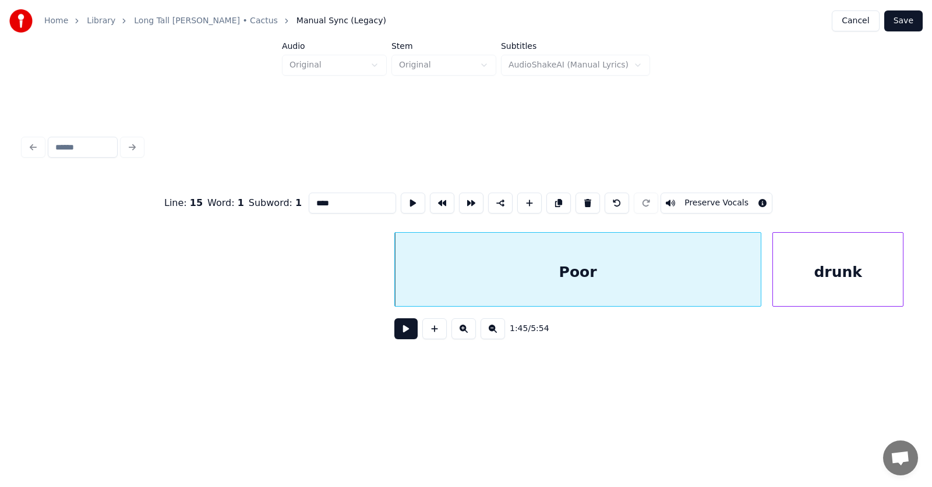
click at [395, 337] on button at bounding box center [405, 329] width 23 height 21
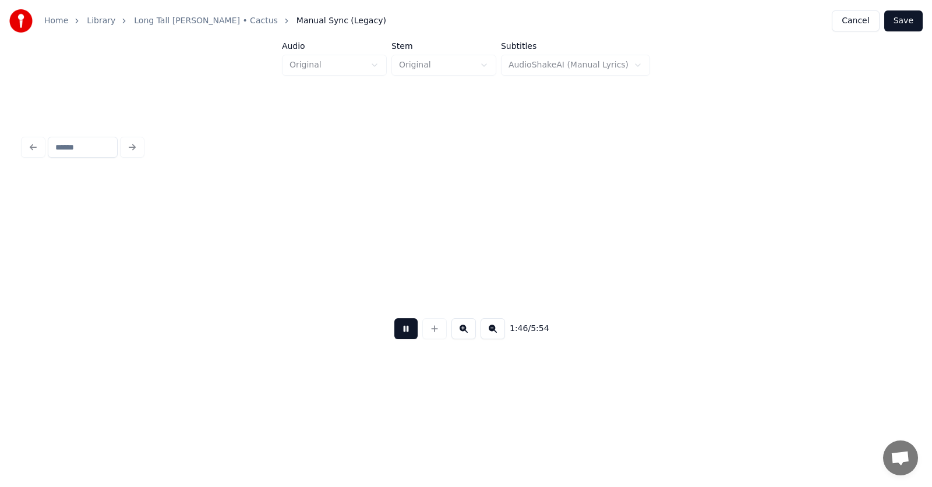
scroll to position [0, 46520]
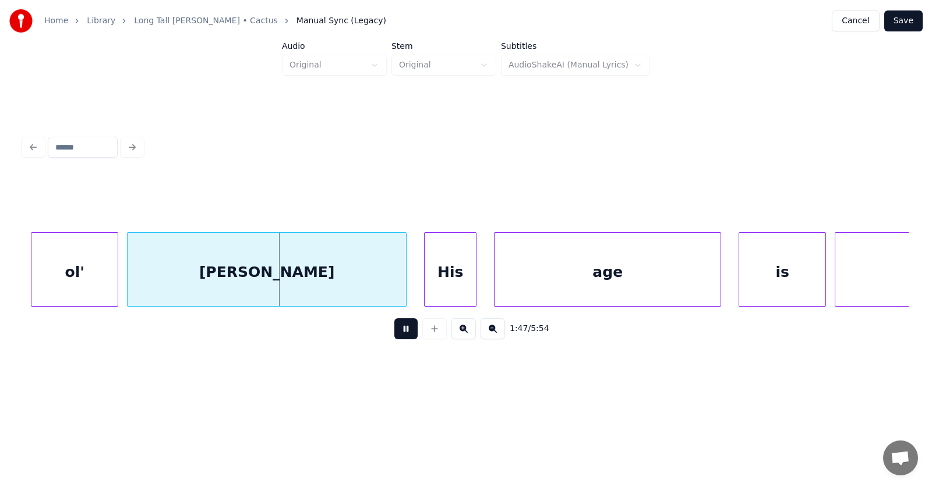
click at [395, 337] on button at bounding box center [405, 329] width 23 height 21
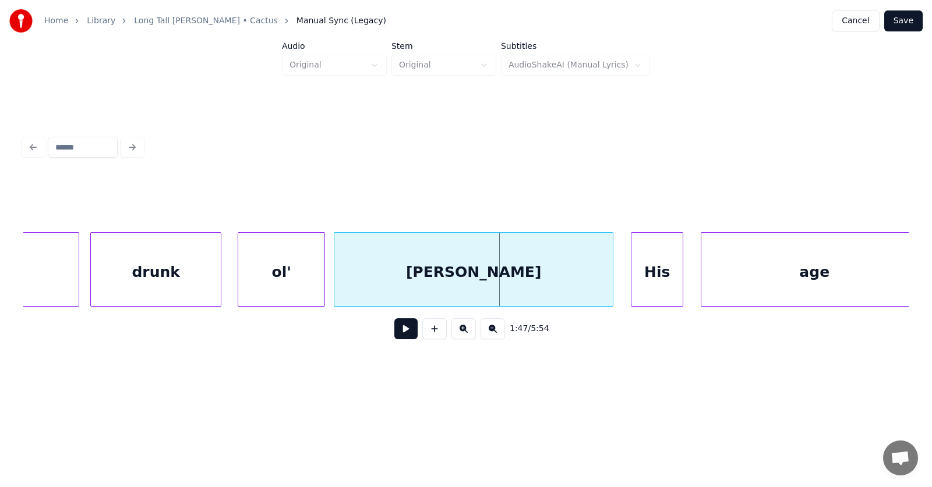
scroll to position [0, 46103]
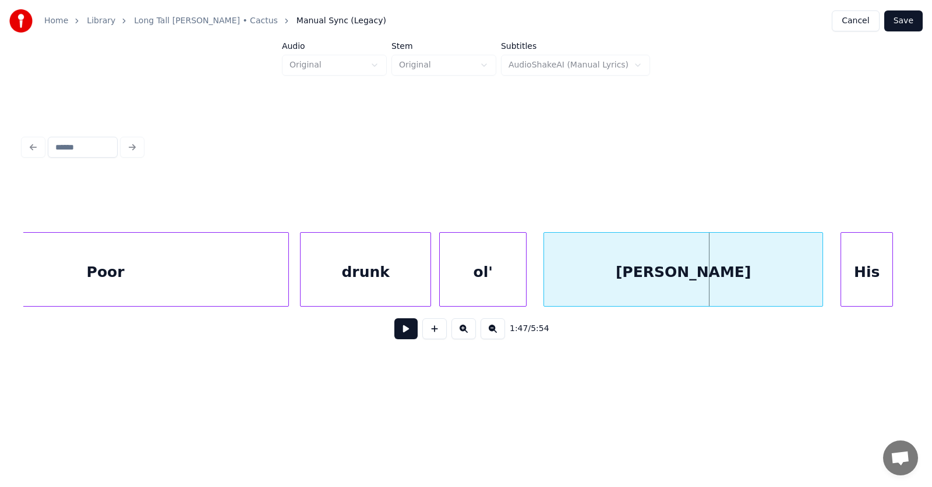
click at [459, 288] on div "ol'" at bounding box center [483, 272] width 86 height 79
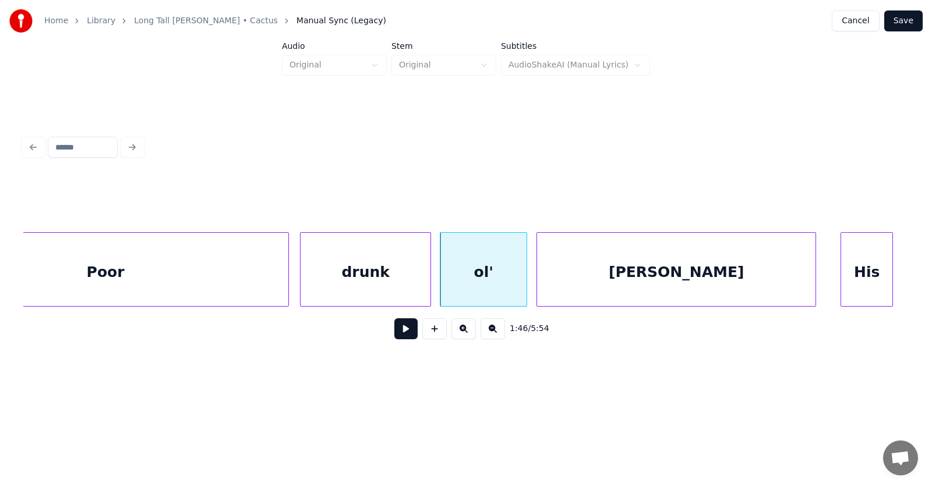
click at [576, 285] on div "[PERSON_NAME]" at bounding box center [676, 272] width 278 height 79
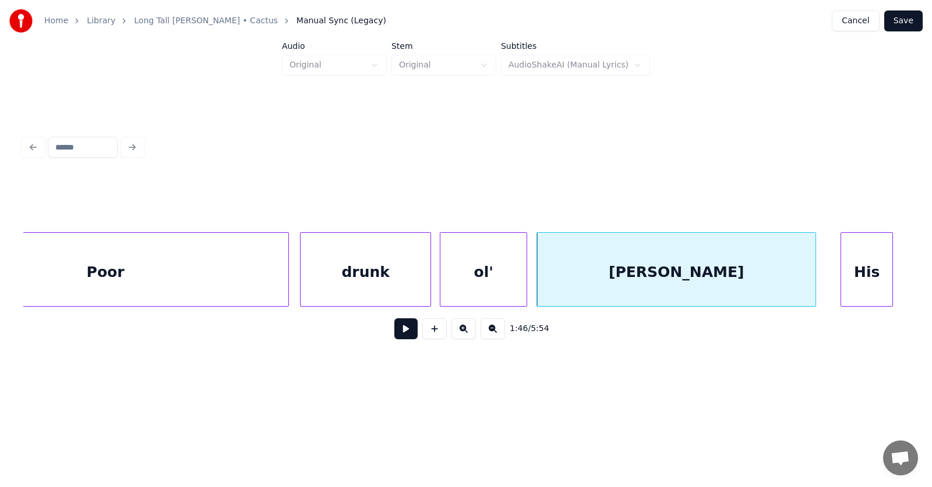
click at [375, 275] on div "drunk" at bounding box center [366, 272] width 130 height 79
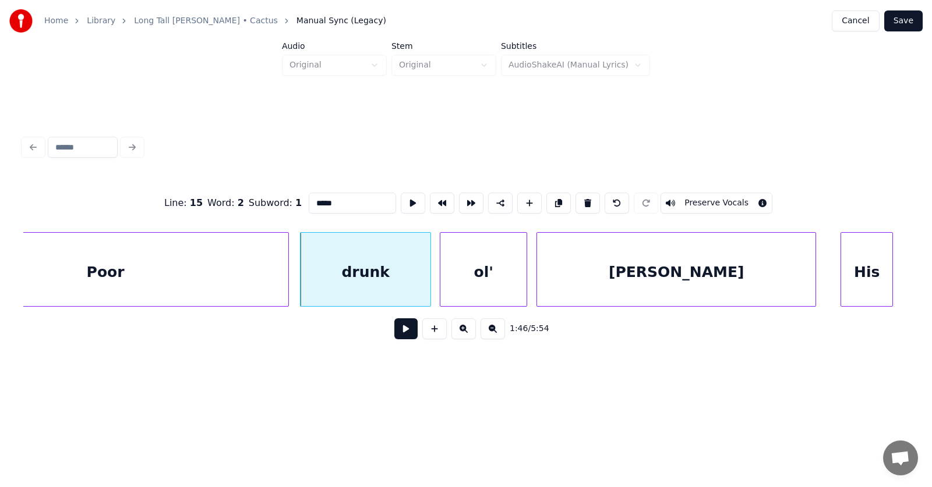
click at [394, 334] on button at bounding box center [405, 329] width 23 height 21
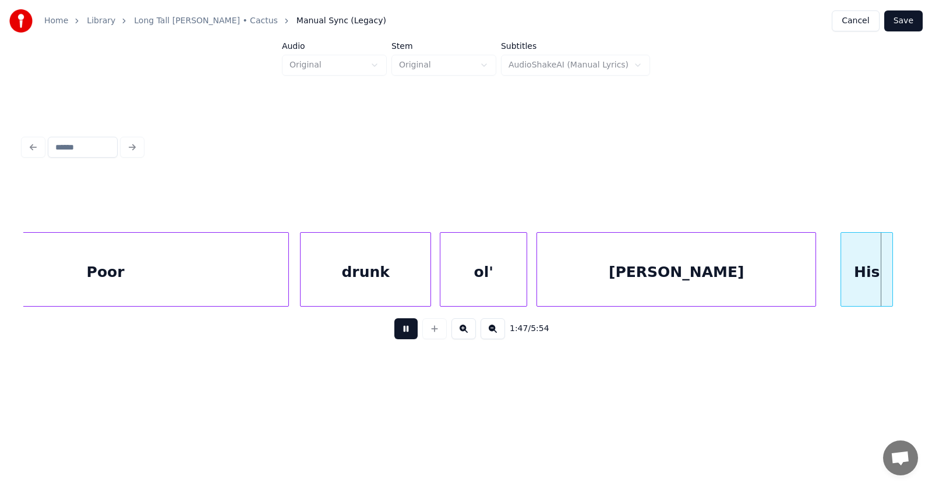
scroll to position [0, 46990]
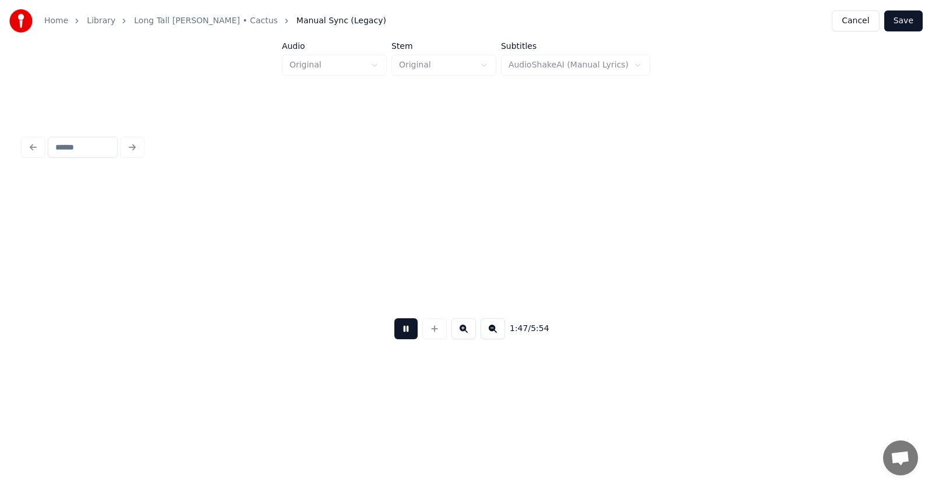
click at [394, 334] on button at bounding box center [405, 329] width 23 height 21
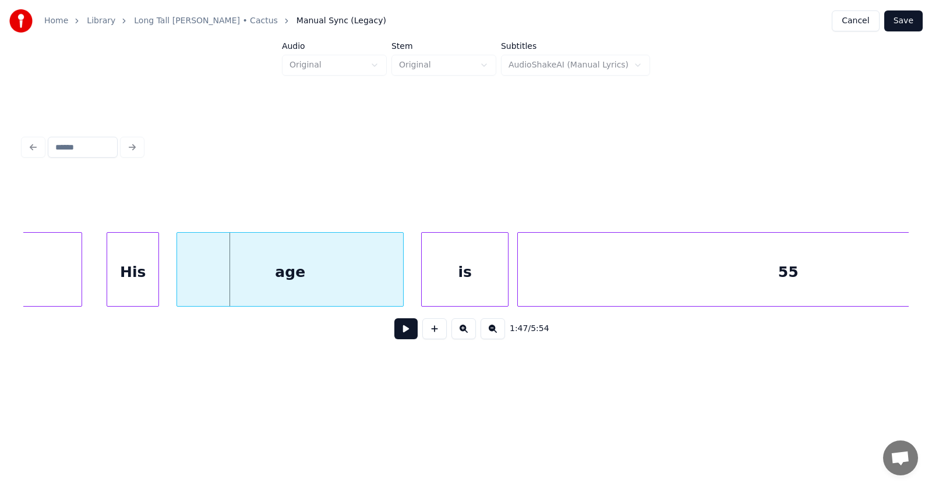
scroll to position [0, 46627]
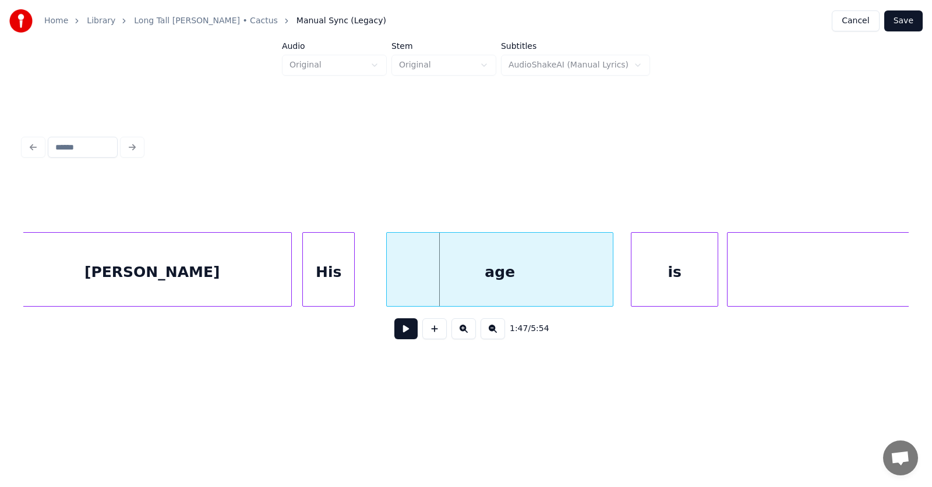
click at [333, 288] on div "His" at bounding box center [328, 272] width 51 height 79
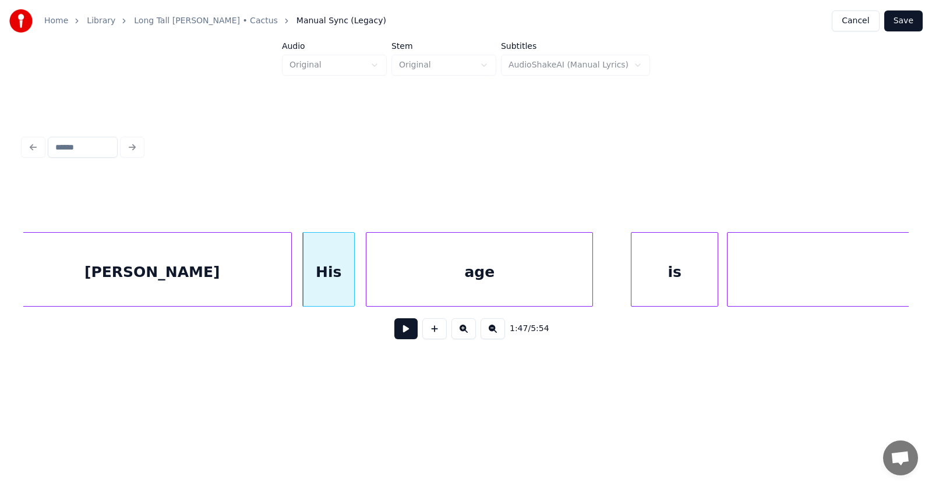
click at [391, 284] on div "age" at bounding box center [479, 272] width 226 height 79
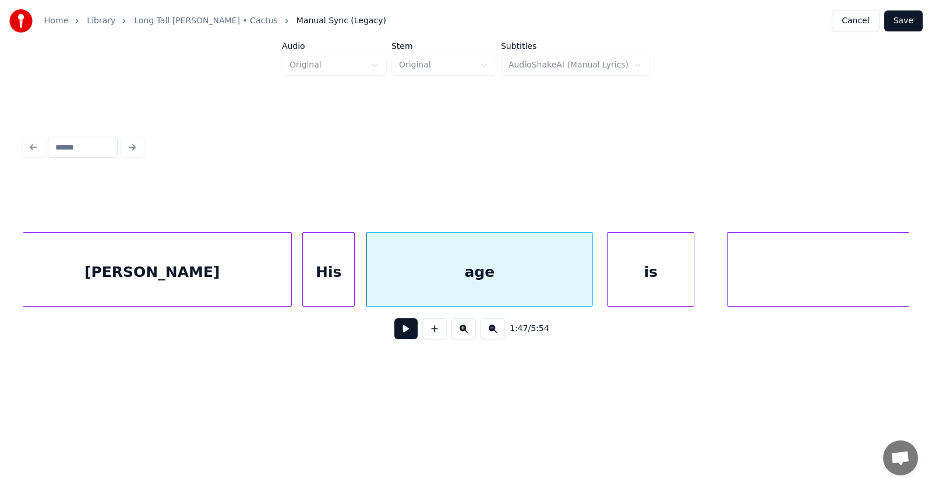
click at [654, 279] on div "is" at bounding box center [650, 272] width 86 height 79
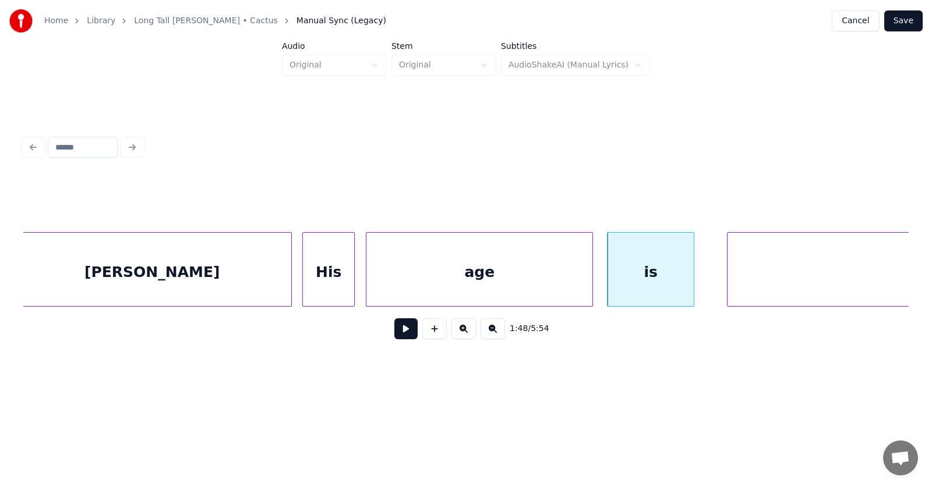
scroll to position [0, 46985]
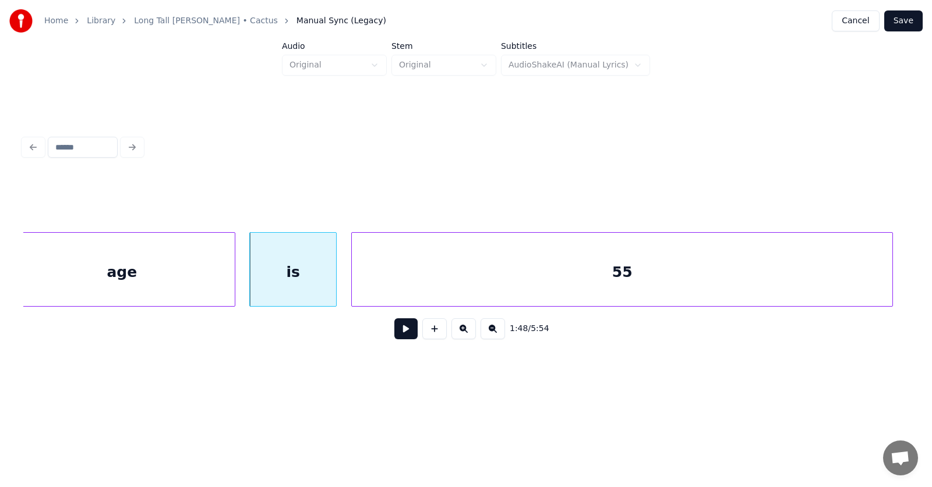
click at [776, 278] on div "55" at bounding box center [622, 272] width 540 height 79
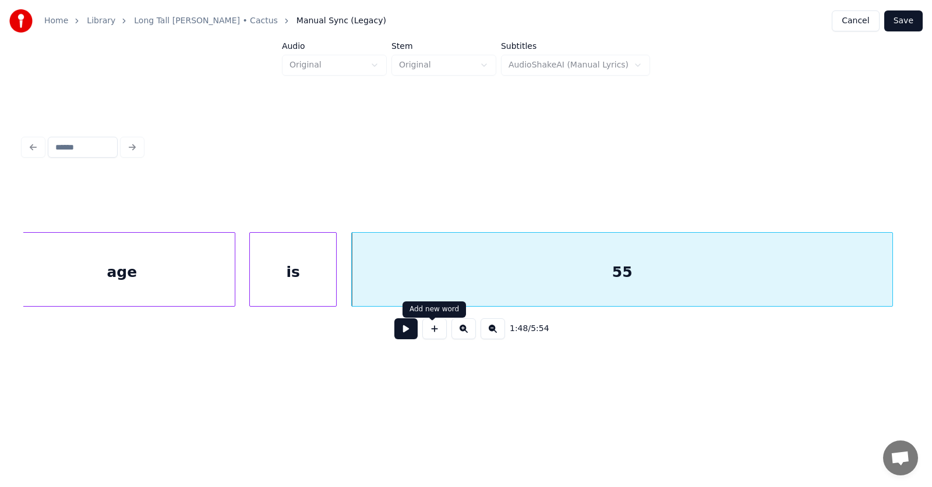
click at [395, 334] on button at bounding box center [405, 329] width 23 height 21
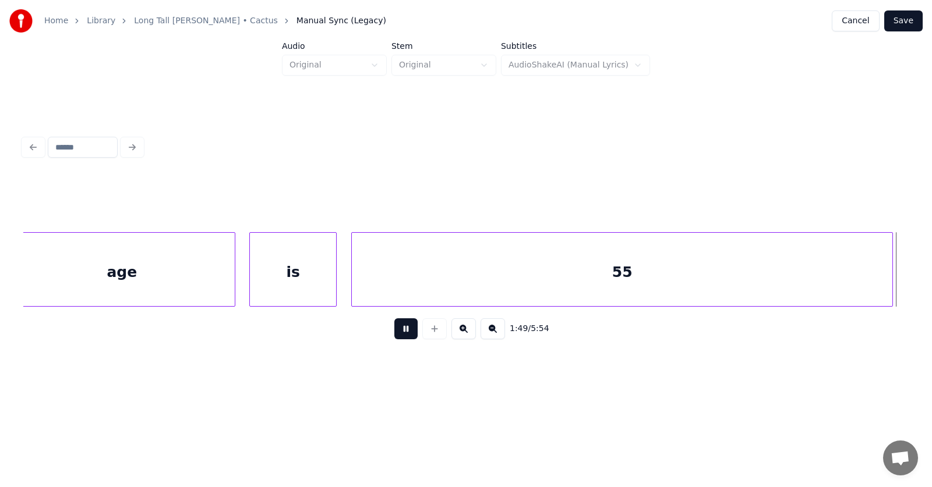
scroll to position [0, 47875]
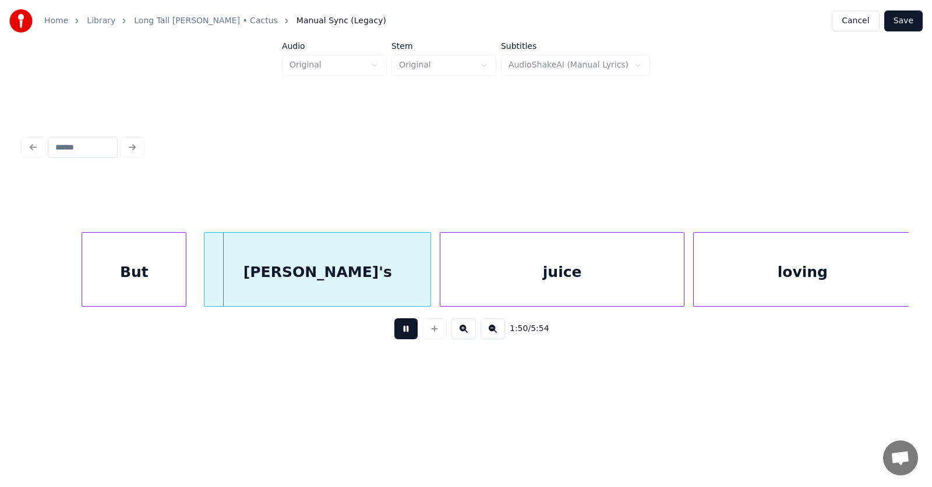
click at [395, 334] on button at bounding box center [405, 329] width 23 height 21
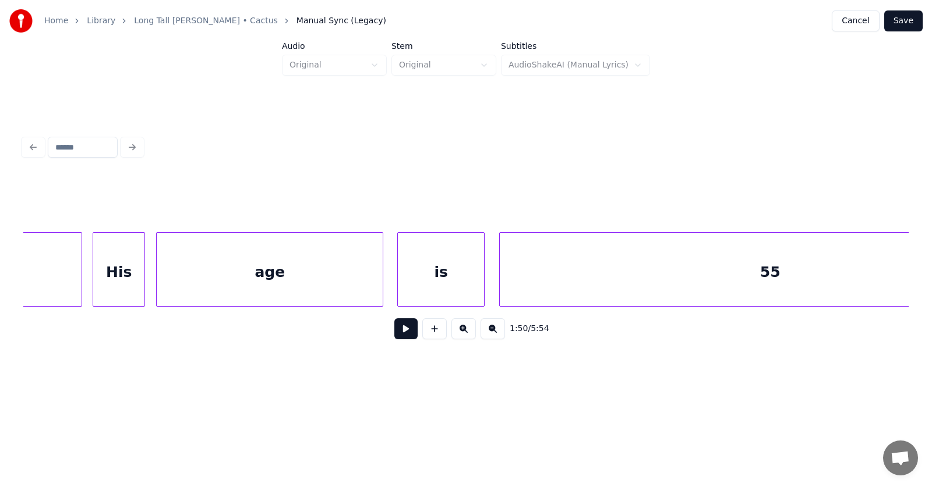
scroll to position [0, 46942]
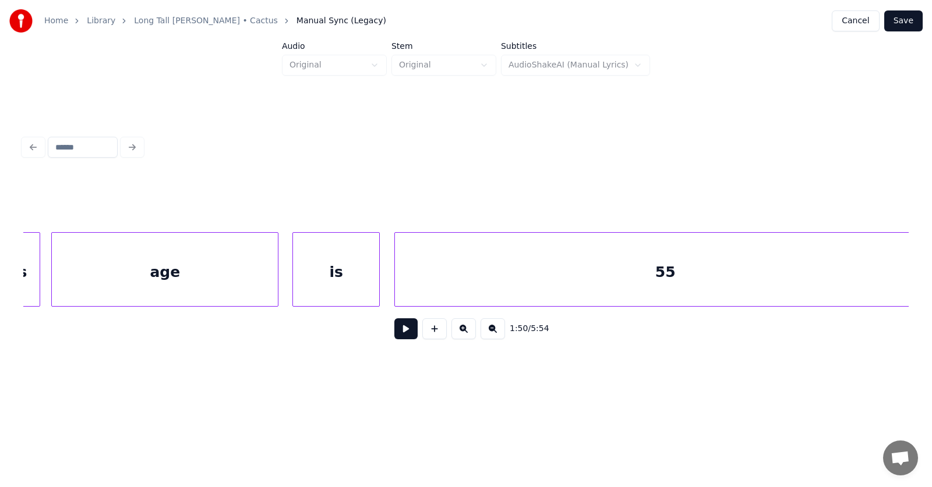
click at [507, 277] on div "55" at bounding box center [665, 272] width 540 height 79
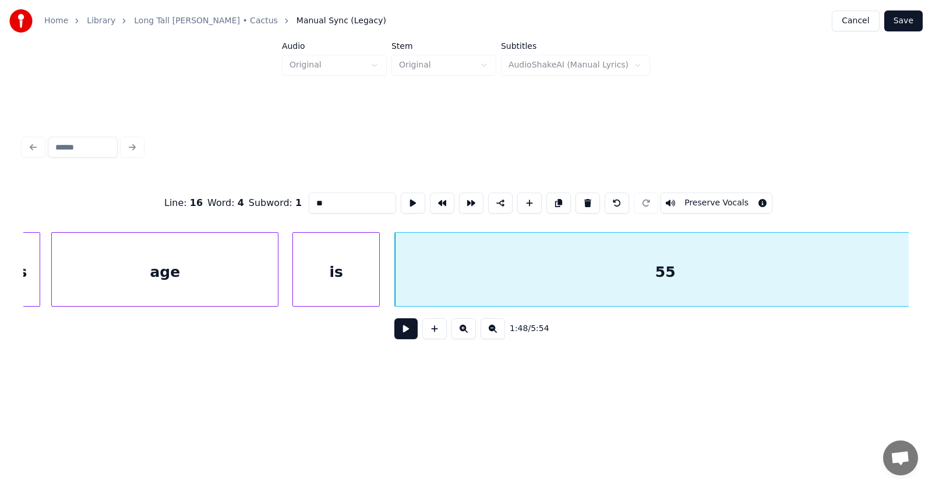
drag, startPoint x: 306, startPoint y: 200, endPoint x: 277, endPoint y: 200, distance: 28.5
click at [277, 200] on div "Line : 16 Word : 4 Subword : 1 ** Preserve Vocals" at bounding box center [465, 203] width 885 height 58
type input "**********"
click at [395, 332] on button at bounding box center [405, 329] width 23 height 21
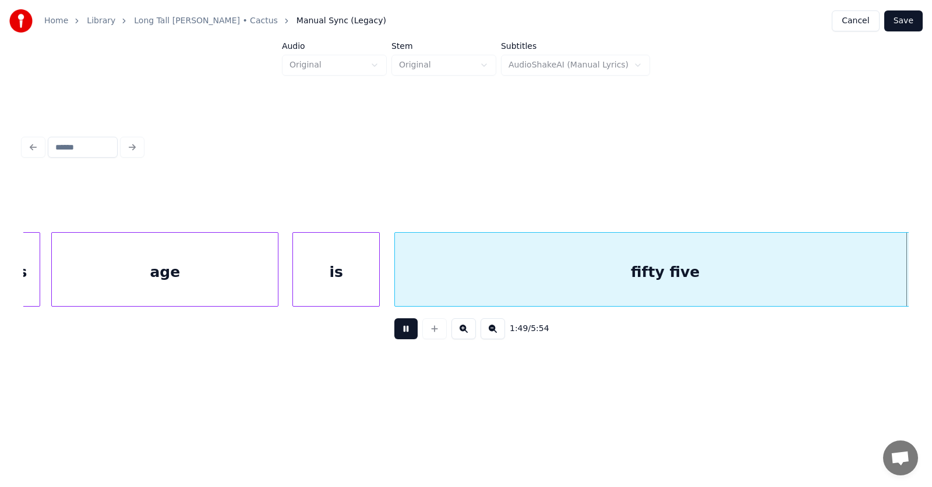
scroll to position [0, 47834]
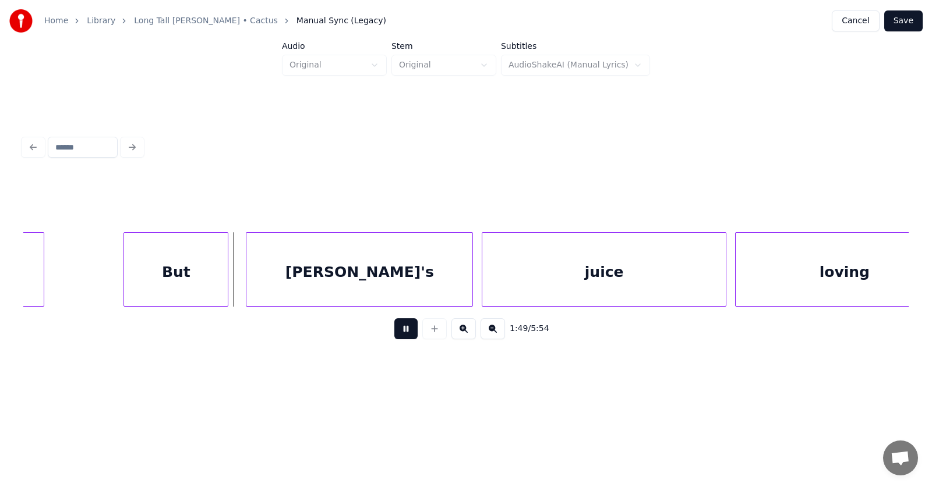
click at [395, 332] on button at bounding box center [405, 329] width 23 height 21
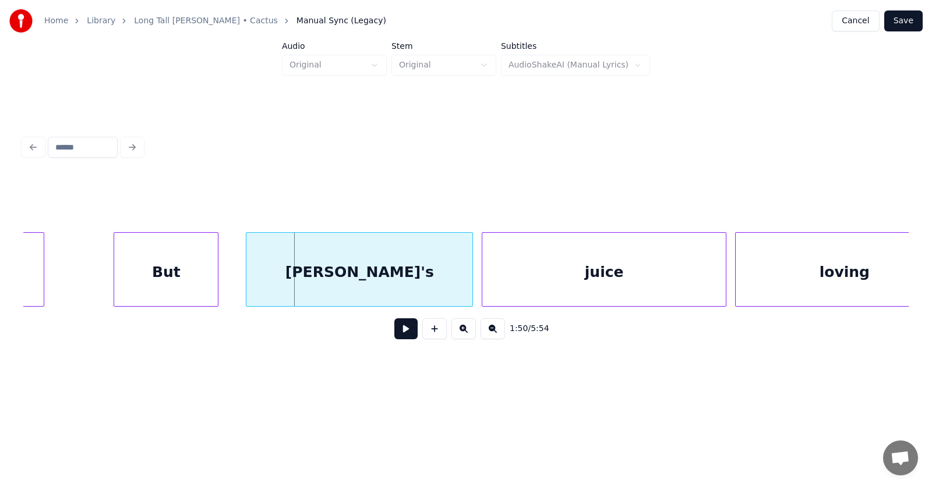
click at [193, 283] on div "But" at bounding box center [166, 272] width 104 height 79
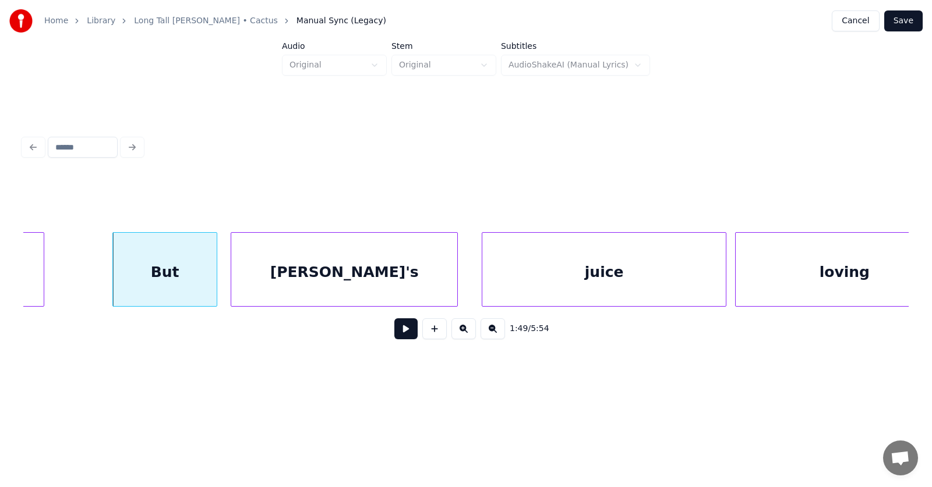
click at [266, 282] on div "[PERSON_NAME]'s" at bounding box center [344, 272] width 226 height 79
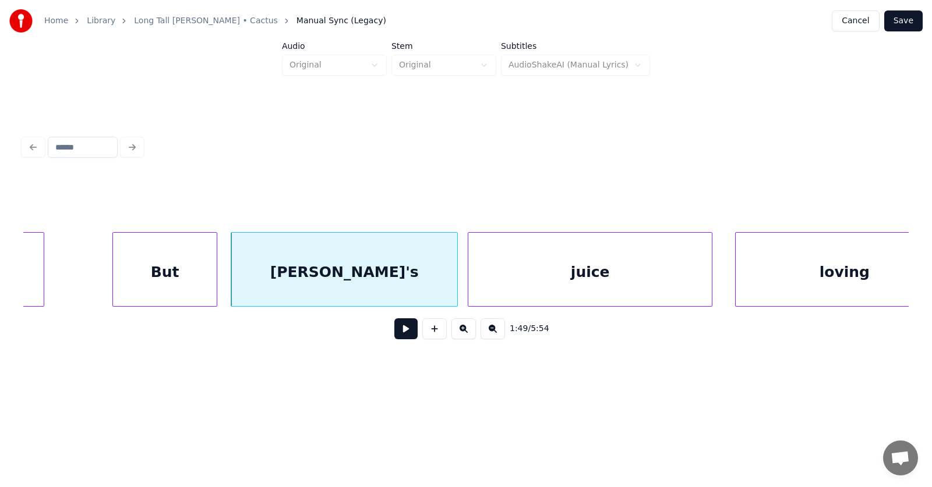
click at [521, 275] on div "juice" at bounding box center [589, 272] width 243 height 79
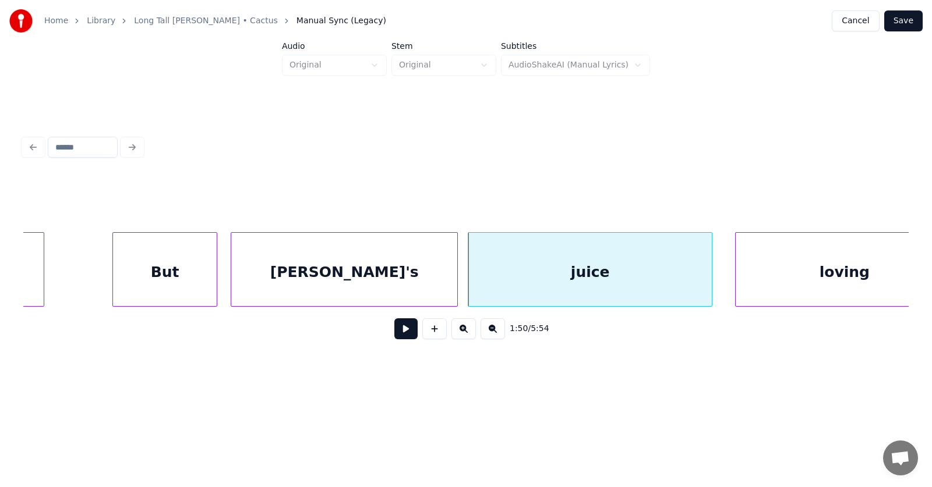
scroll to position [0, 47876]
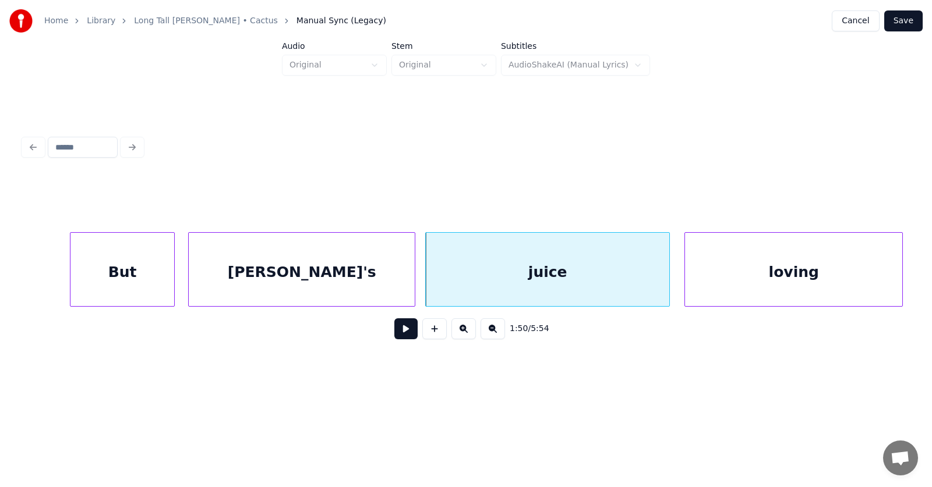
click at [758, 277] on div "loving" at bounding box center [793, 272] width 217 height 79
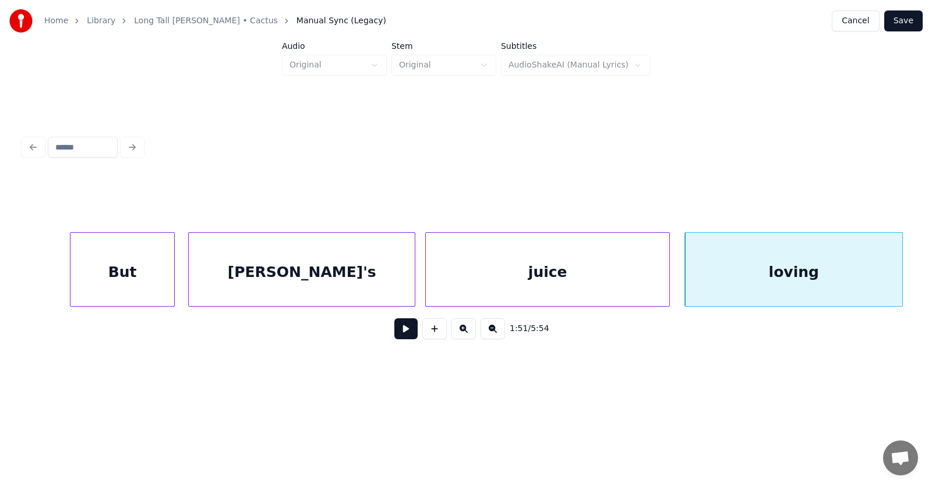
click at [332, 271] on div "[PERSON_NAME]'s" at bounding box center [302, 272] width 226 height 79
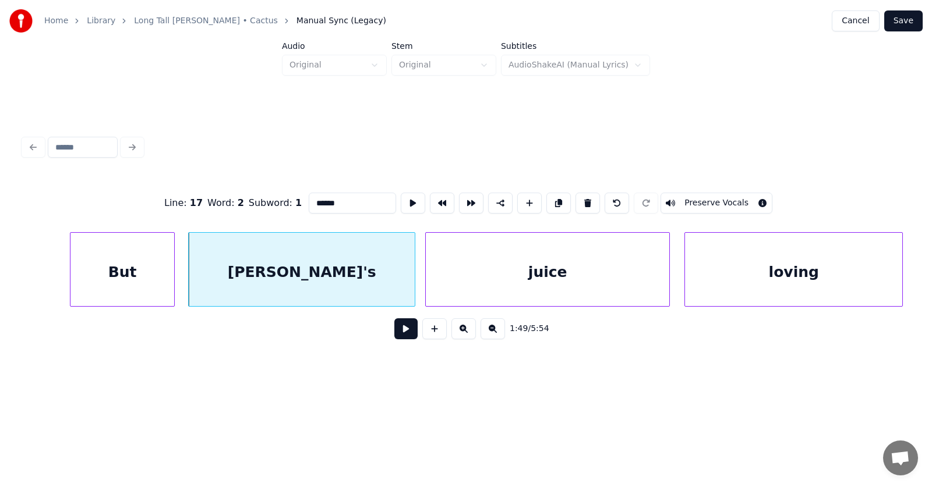
click at [398, 340] on button at bounding box center [405, 329] width 23 height 21
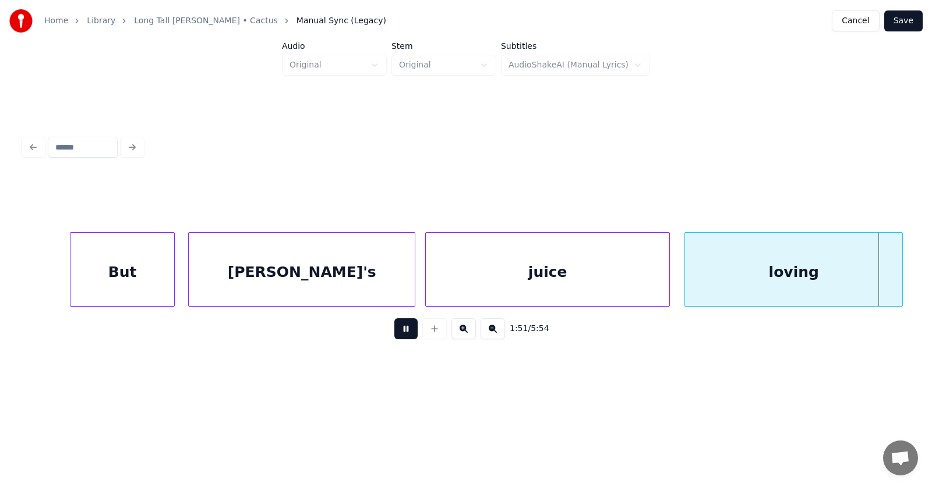
scroll to position [0, 48768]
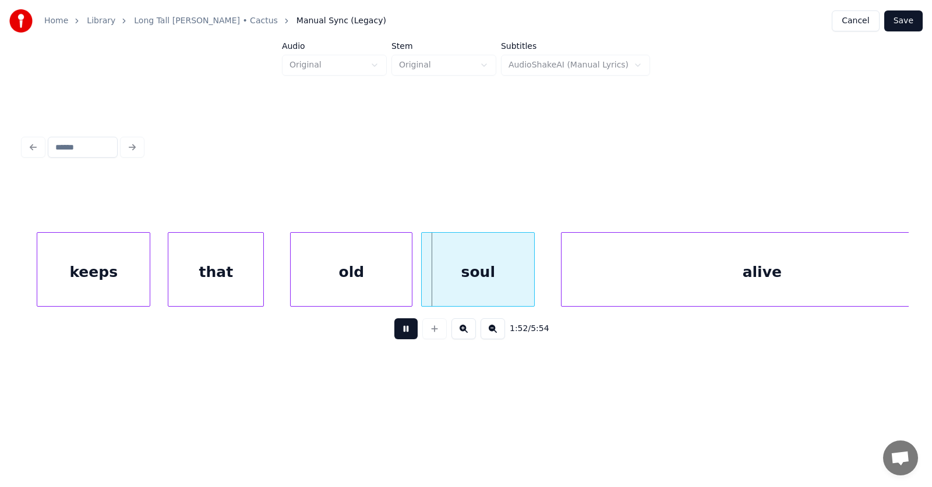
click at [394, 336] on button at bounding box center [405, 329] width 23 height 21
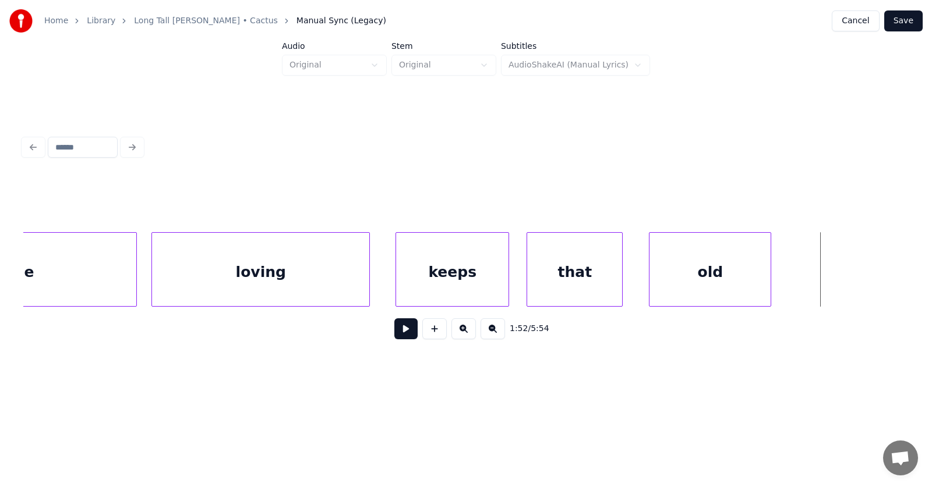
scroll to position [0, 48199]
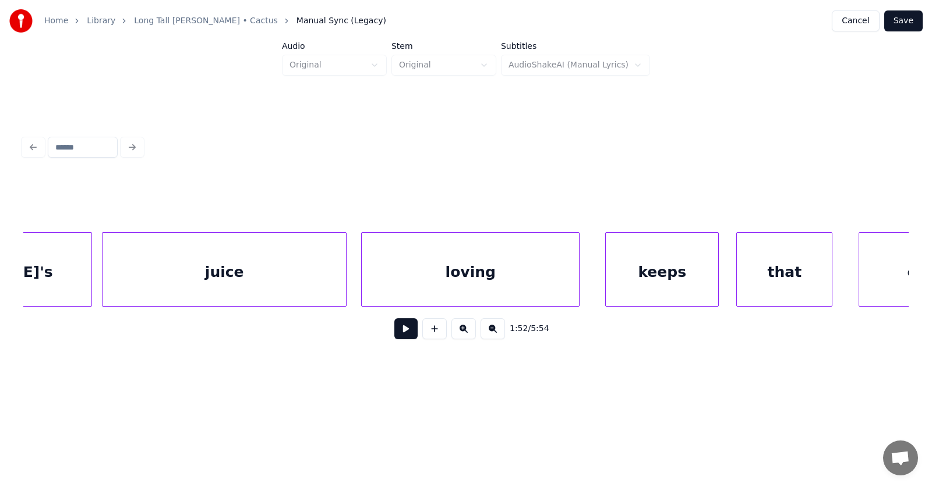
click at [254, 281] on div "juice" at bounding box center [223, 272] width 243 height 79
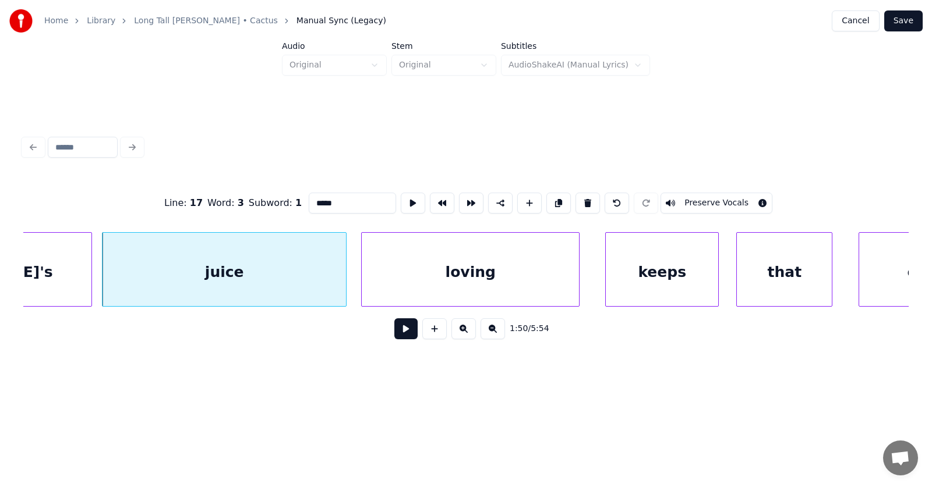
click at [309, 200] on input "*****" at bounding box center [352, 203] width 87 height 21
click at [632, 270] on div "keeps" at bounding box center [648, 272] width 112 height 79
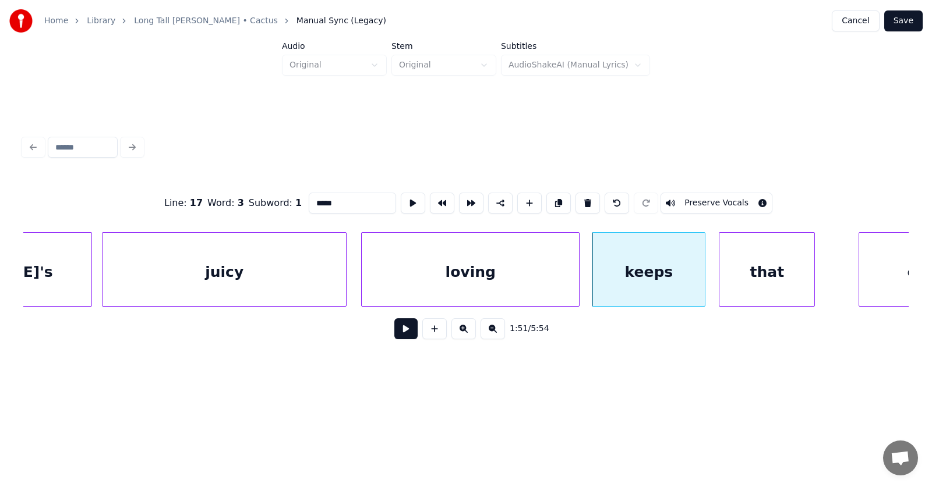
click at [759, 277] on div "that" at bounding box center [766, 272] width 95 height 79
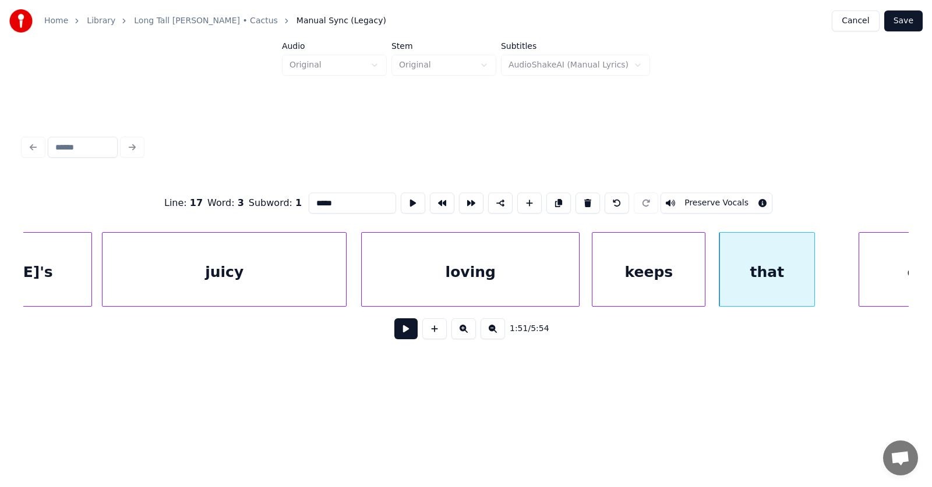
scroll to position [0, 48269]
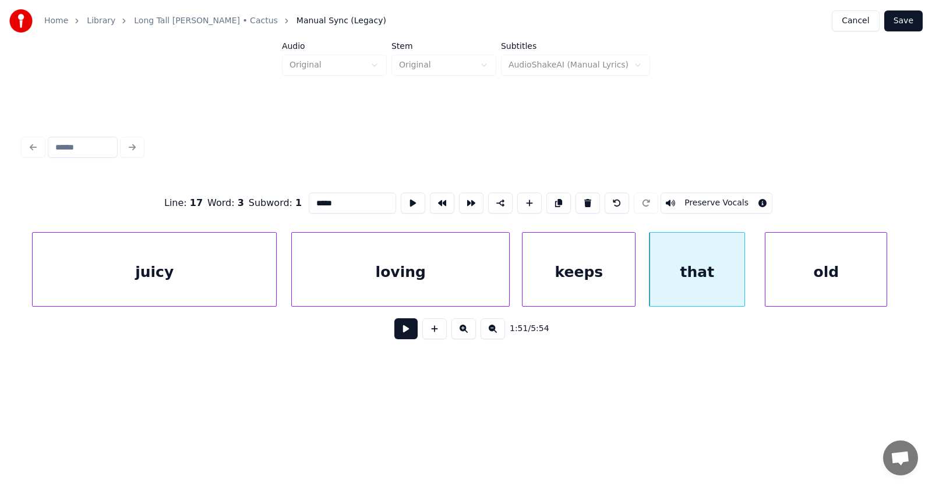
click at [844, 271] on div "old" at bounding box center [825, 272] width 121 height 79
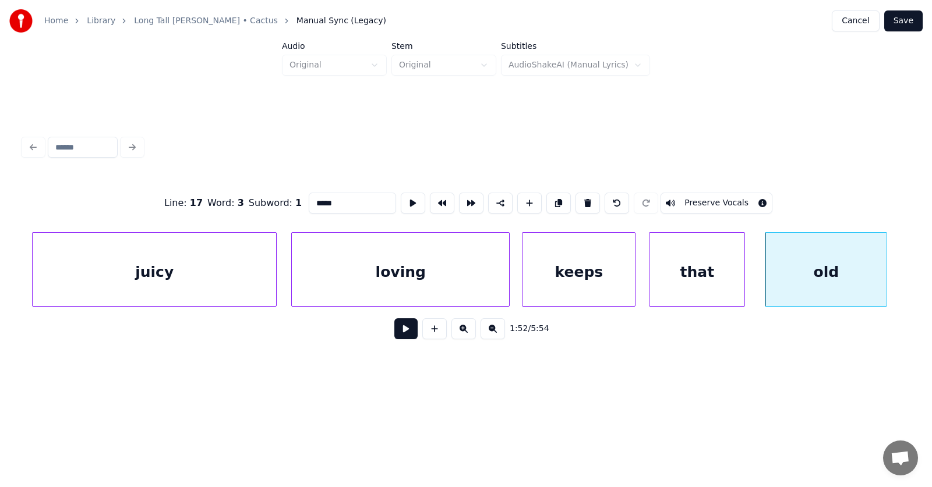
click at [600, 266] on div "keeps" at bounding box center [578, 272] width 112 height 79
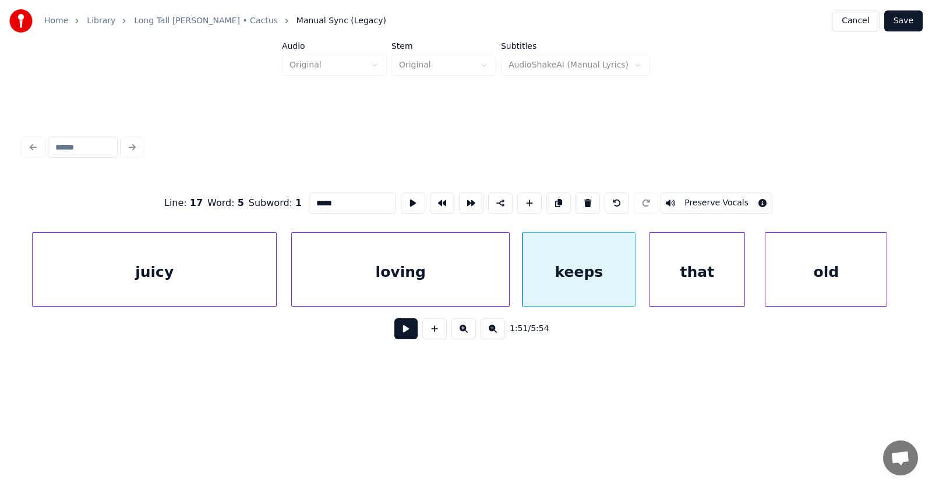
type input "*****"
click at [398, 332] on button at bounding box center [405, 329] width 23 height 21
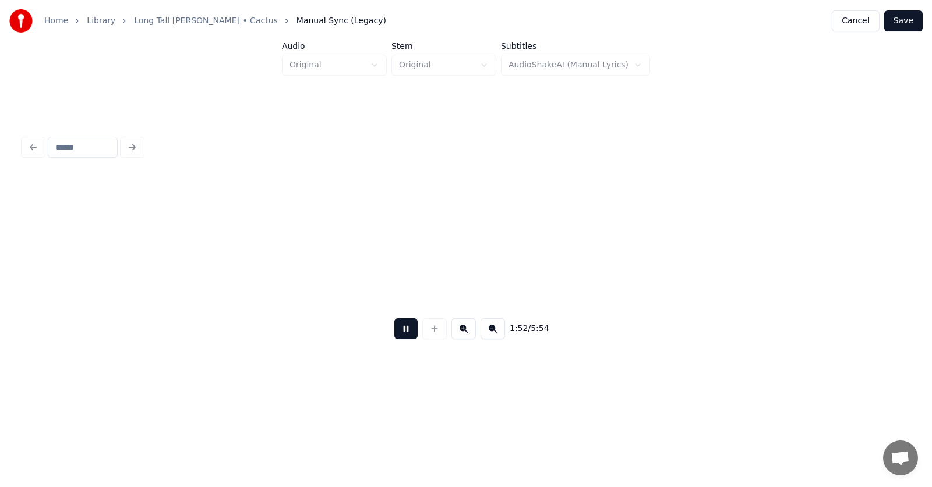
scroll to position [0, 49157]
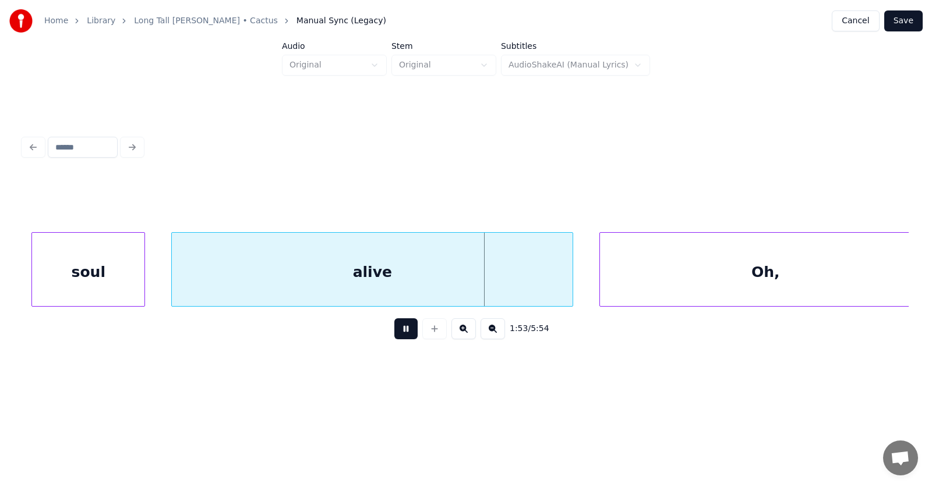
click at [399, 332] on button at bounding box center [405, 329] width 23 height 21
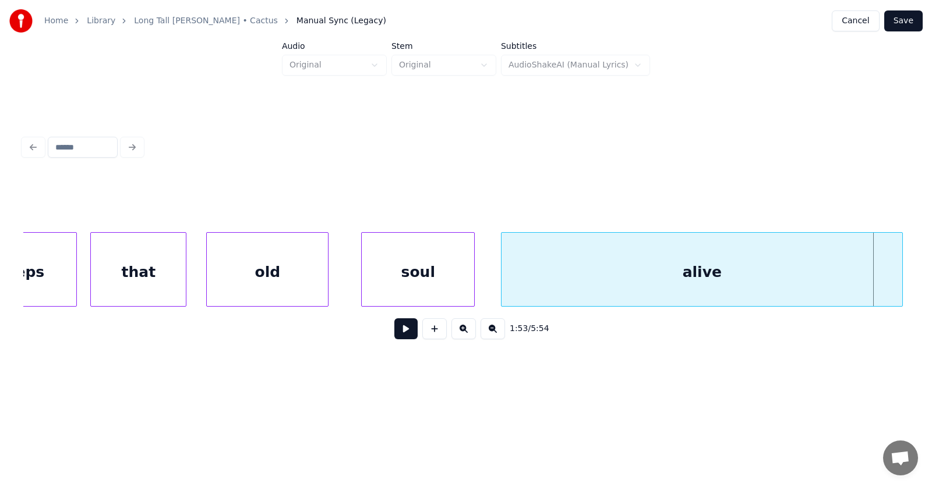
click at [148, 260] on div "that" at bounding box center [138, 272] width 95 height 79
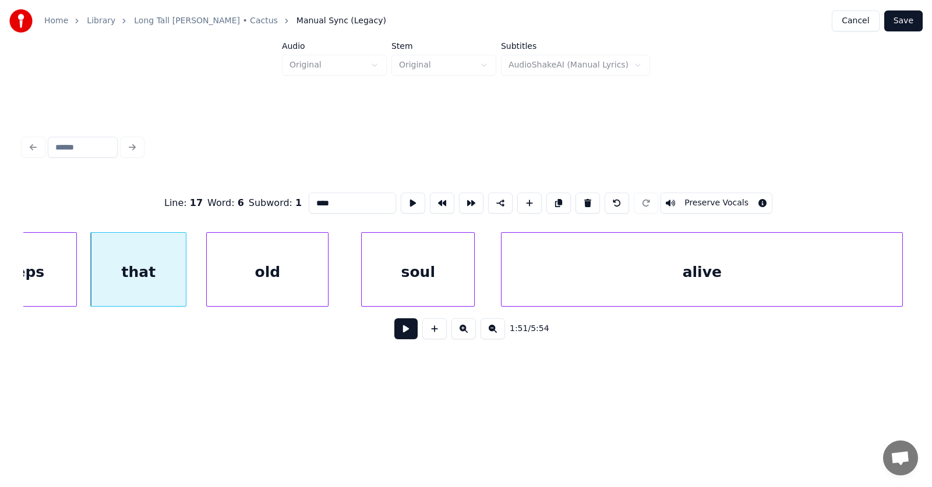
click at [394, 331] on button at bounding box center [405, 329] width 23 height 21
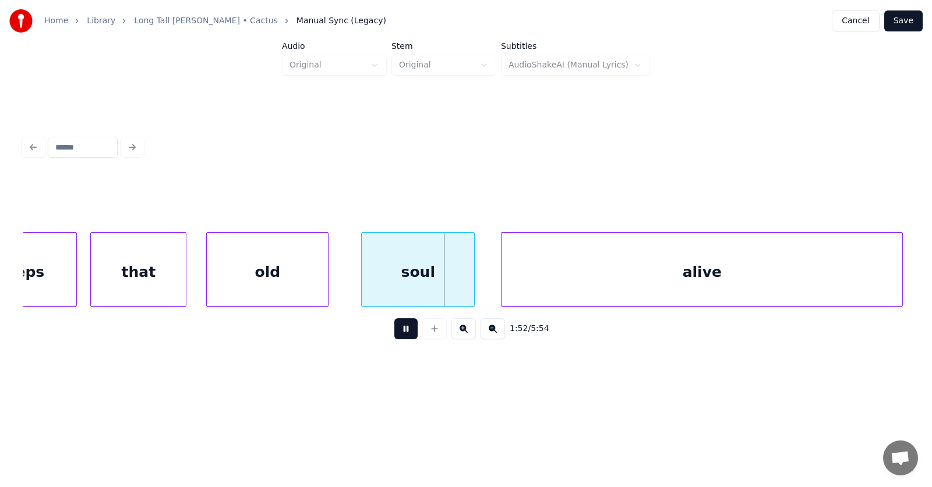
click at [394, 331] on button at bounding box center [405, 329] width 23 height 21
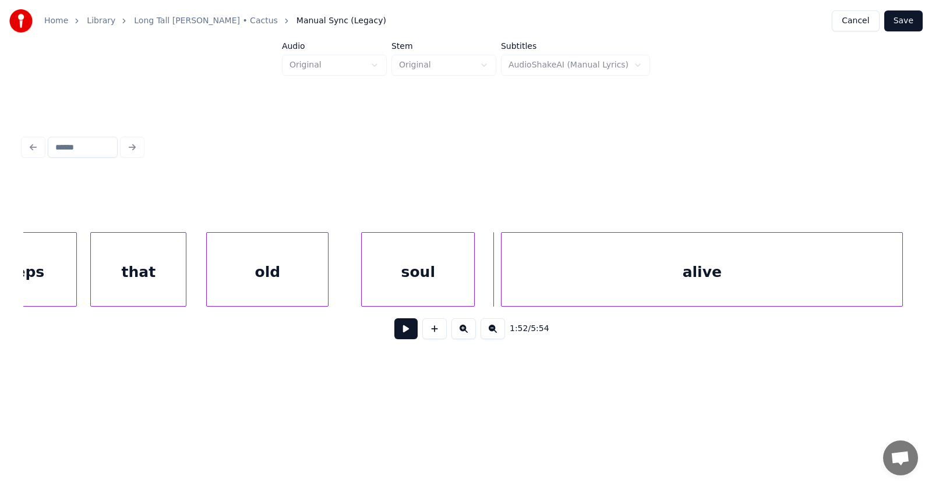
click at [280, 272] on div "old" at bounding box center [267, 272] width 121 height 79
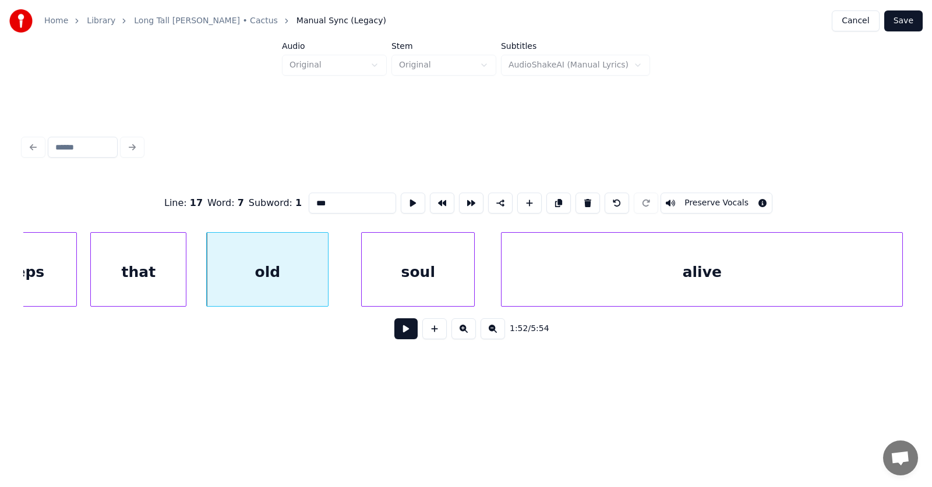
drag, startPoint x: 313, startPoint y: 193, endPoint x: 291, endPoint y: 198, distance: 22.6
click at [309, 198] on input "***" at bounding box center [352, 203] width 87 height 21
click at [398, 273] on div "soul" at bounding box center [401, 272] width 112 height 79
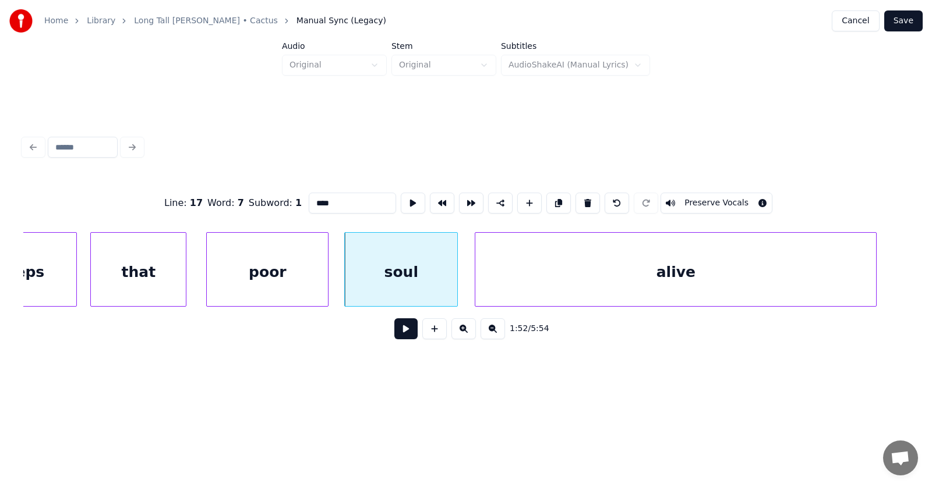
click at [536, 278] on div "alive" at bounding box center [675, 272] width 401 height 79
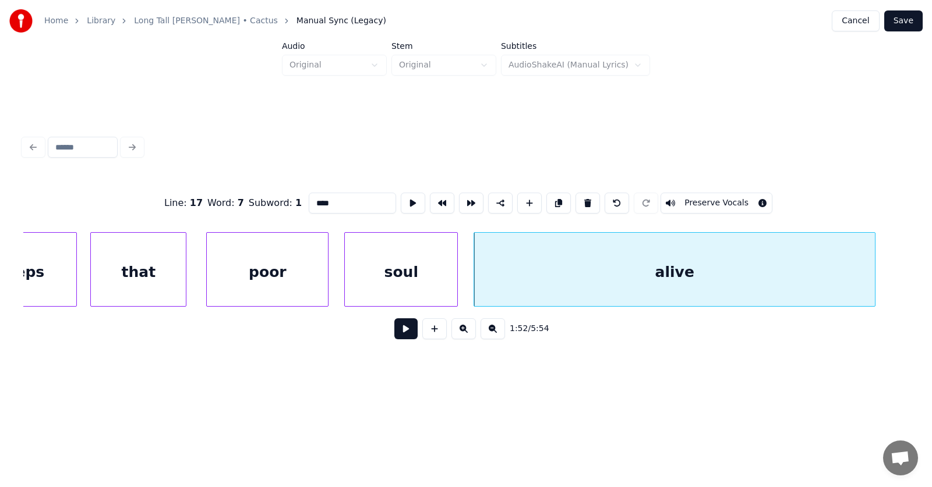
type input "****"
click at [404, 333] on button at bounding box center [405, 329] width 23 height 21
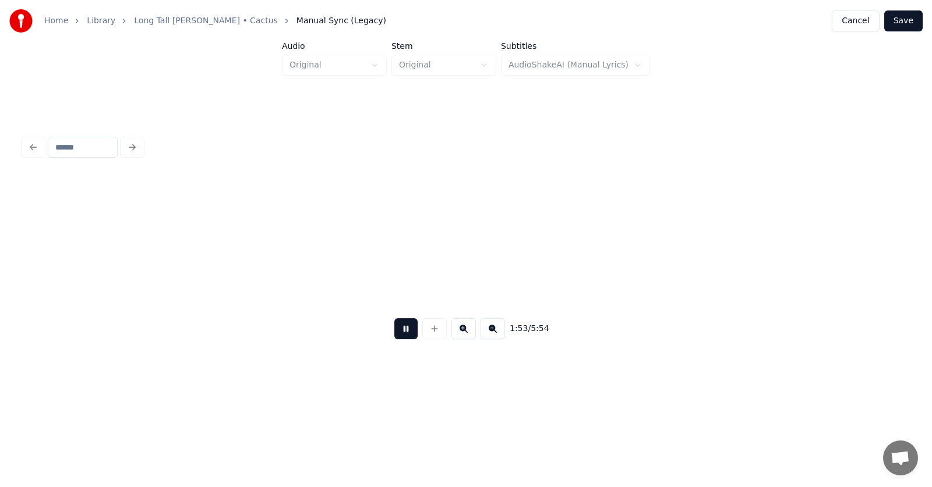
scroll to position [0, 49718]
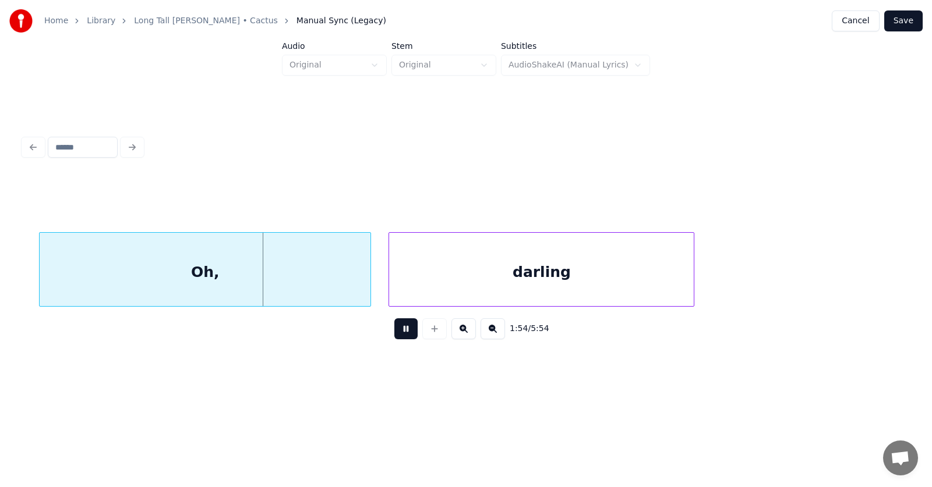
click at [411, 331] on button at bounding box center [405, 329] width 23 height 21
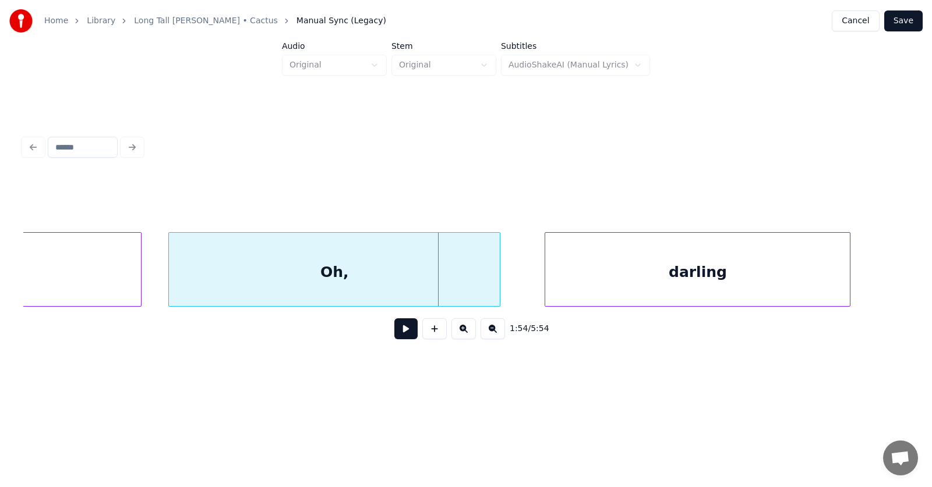
click at [303, 282] on div "Oh," at bounding box center [334, 272] width 331 height 79
click at [557, 280] on div "darling" at bounding box center [681, 272] width 305 height 79
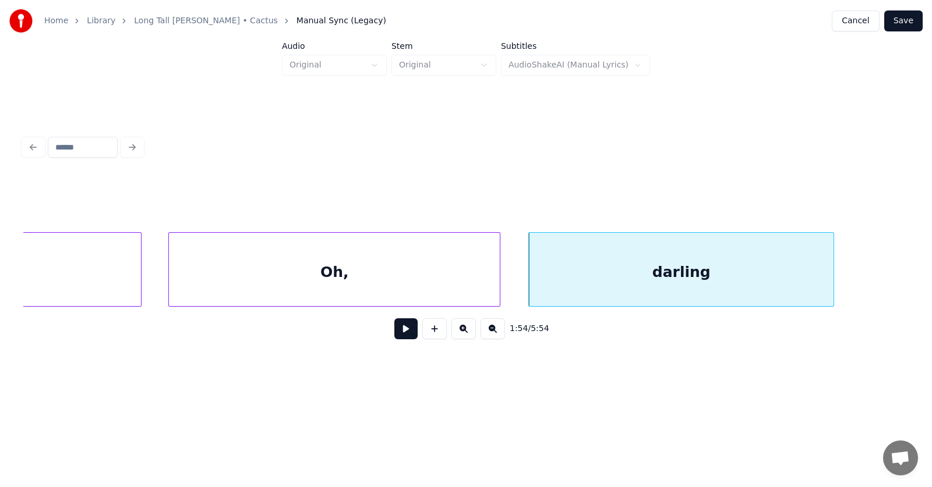
click at [370, 268] on div "Oh," at bounding box center [334, 272] width 331 height 79
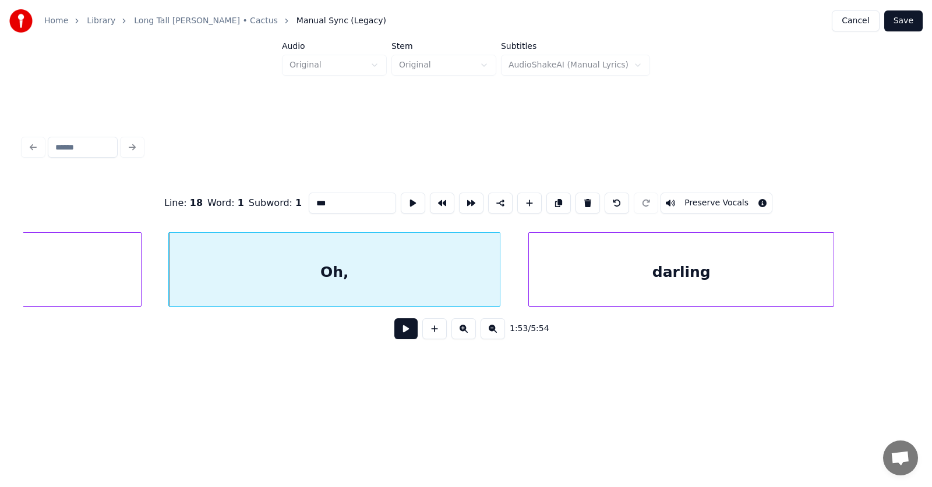
click at [395, 334] on button at bounding box center [405, 329] width 23 height 21
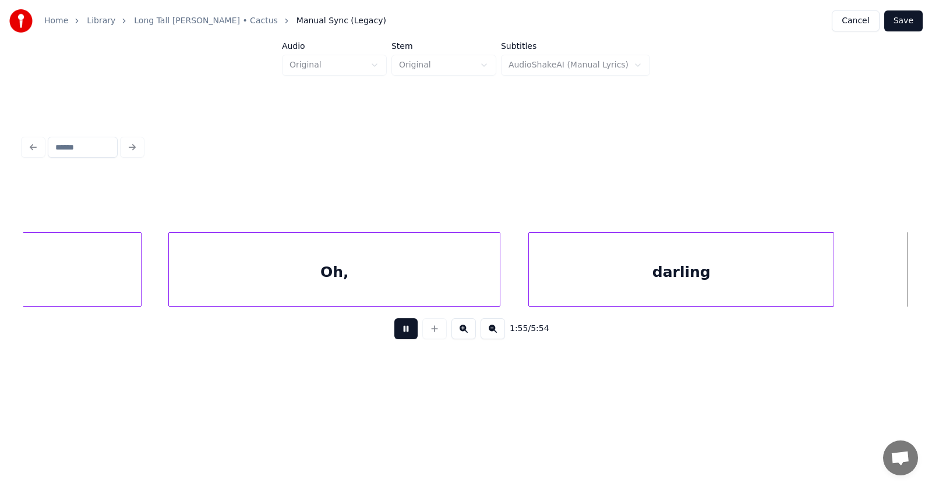
scroll to position [0, 50449]
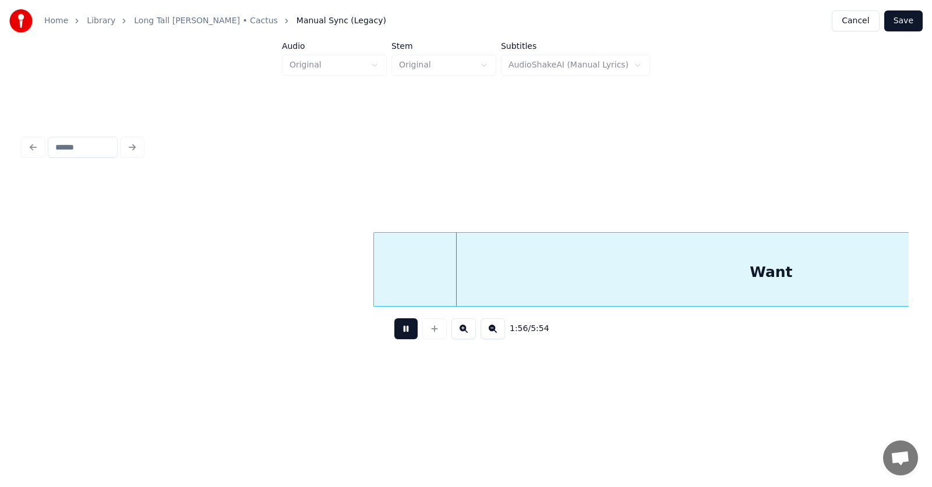
click at [395, 334] on button at bounding box center [405, 329] width 23 height 21
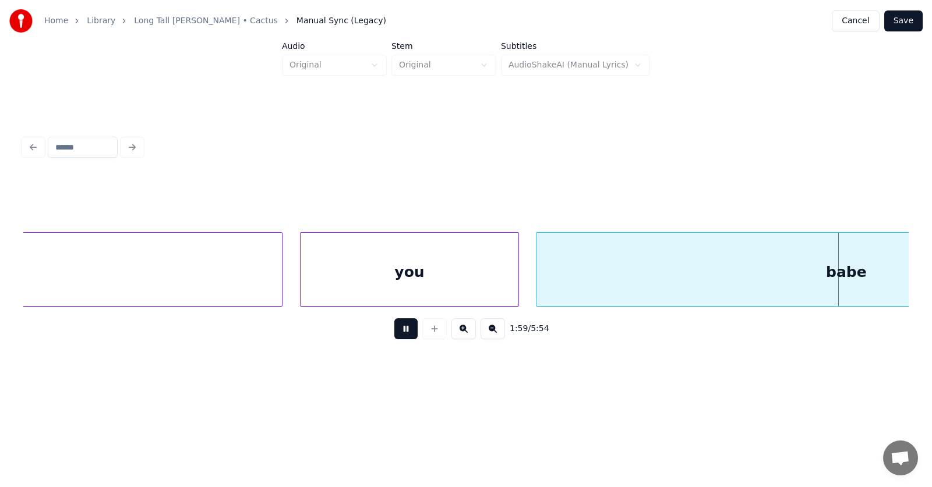
click at [395, 334] on button at bounding box center [405, 329] width 23 height 21
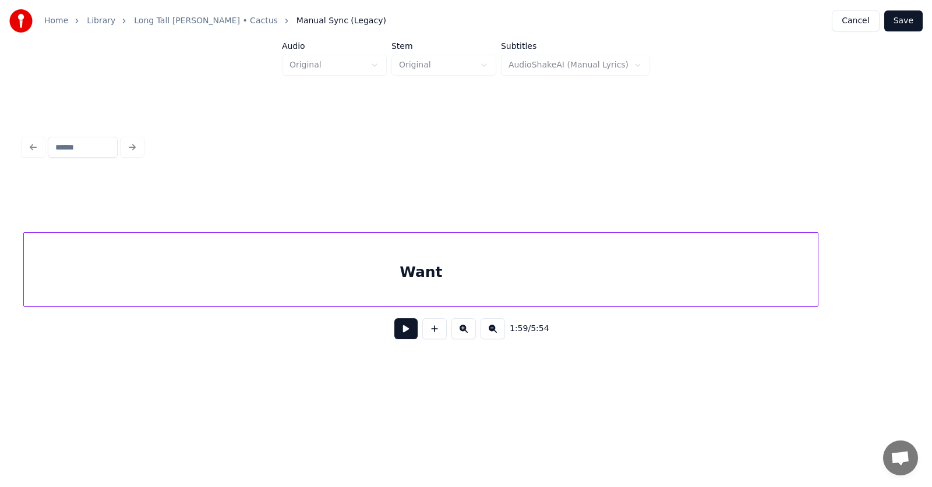
scroll to position [0, 50687]
click at [504, 294] on div "Want" at bounding box center [421, 272] width 794 height 79
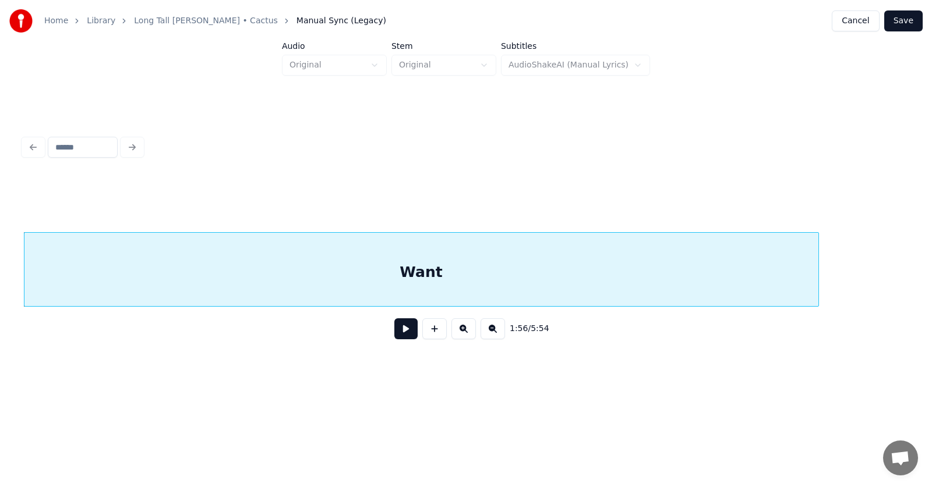
click at [473, 278] on div "Want" at bounding box center [421, 272] width 794 height 79
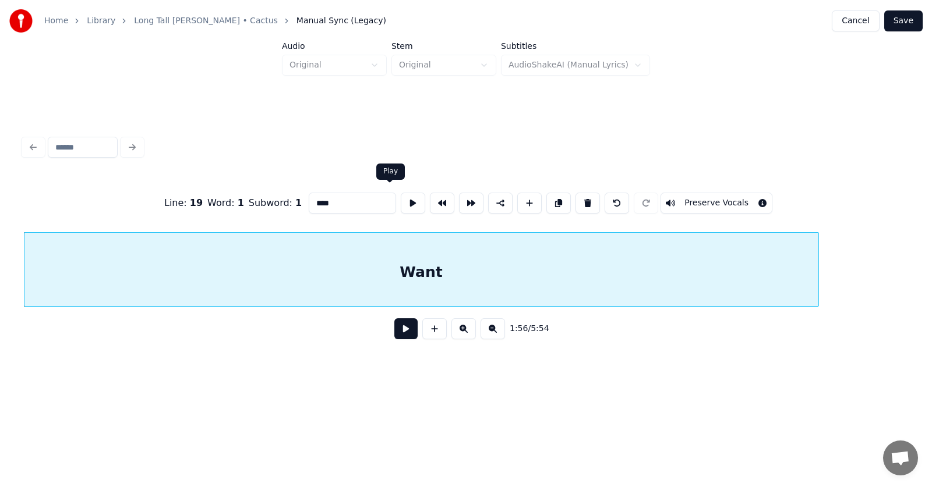
click at [401, 200] on button at bounding box center [413, 203] width 24 height 21
drag, startPoint x: 322, startPoint y: 197, endPoint x: 290, endPoint y: 198, distance: 32.0
click at [309, 198] on input "****" at bounding box center [352, 203] width 87 height 21
type input "****"
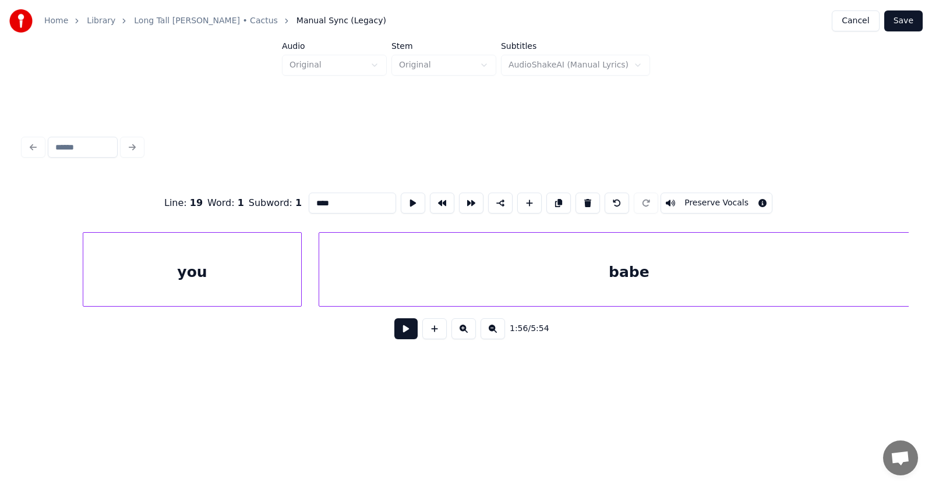
scroll to position [0, 51342]
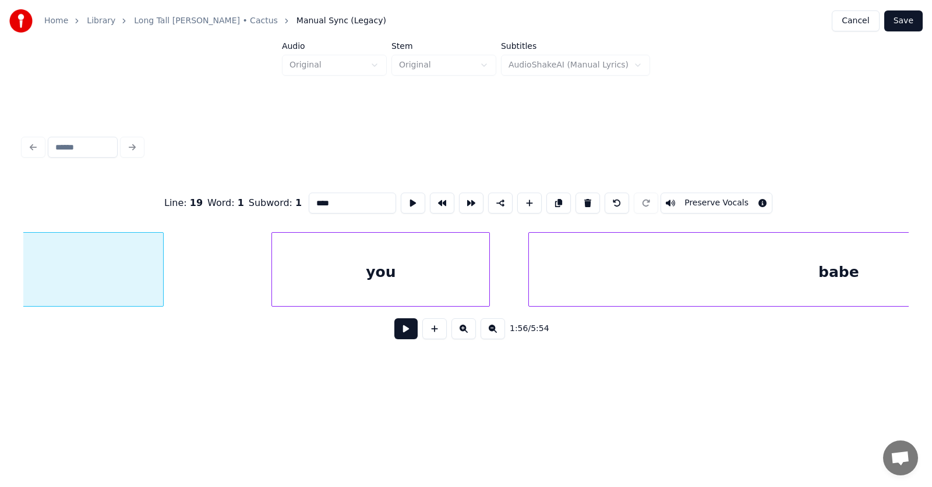
click at [357, 278] on div "you" at bounding box center [380, 272] width 217 height 79
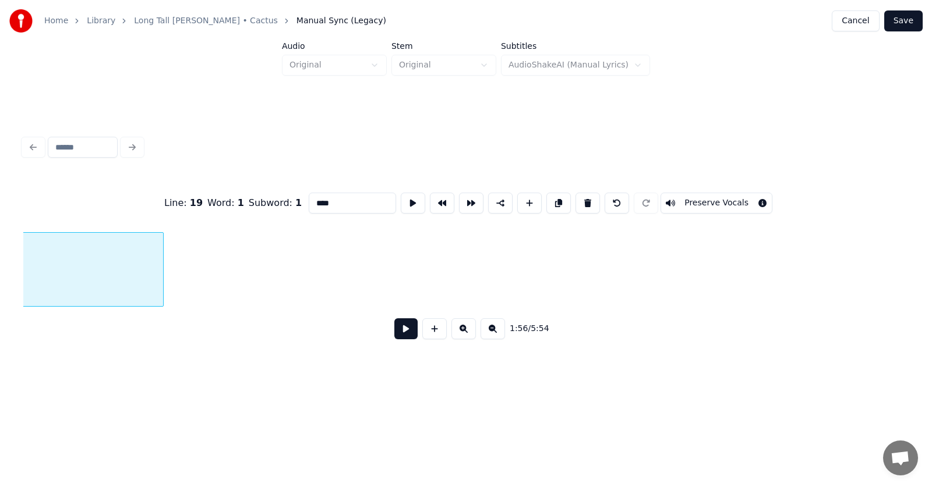
scroll to position [0, 50688]
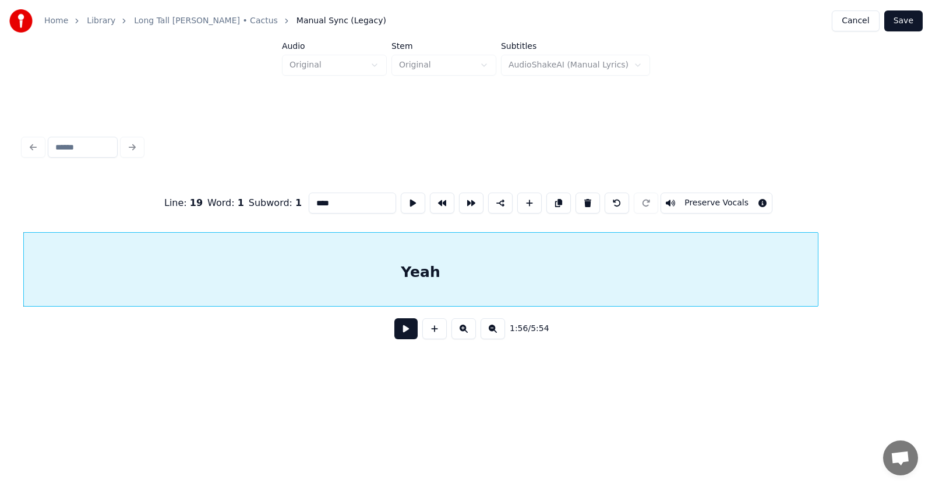
click at [398, 333] on button at bounding box center [405, 329] width 23 height 21
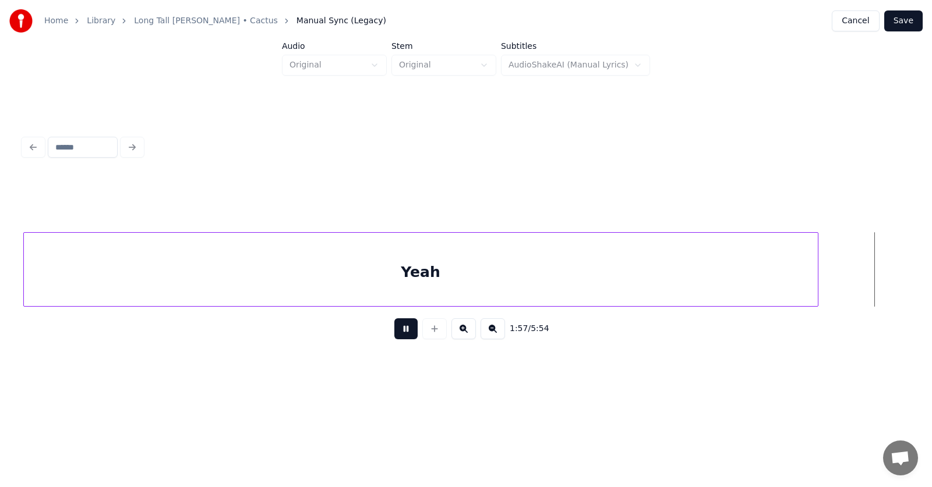
scroll to position [0, 51576]
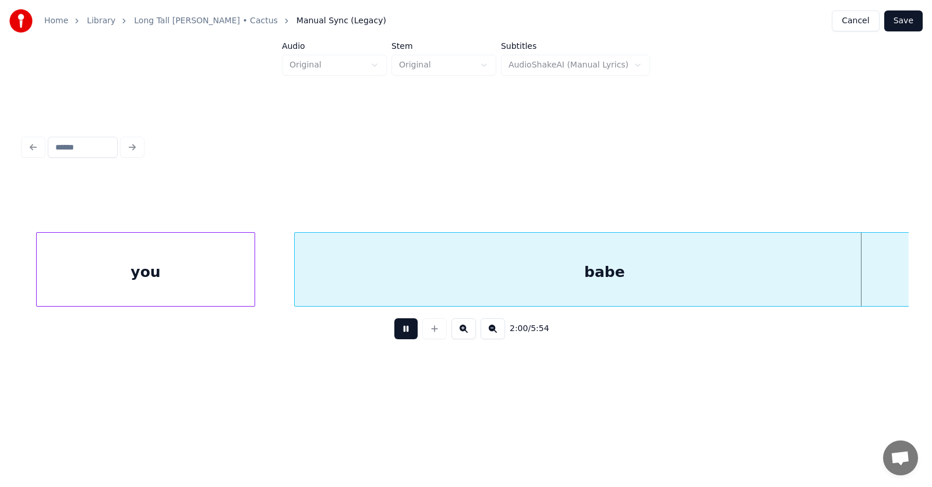
click at [398, 333] on button at bounding box center [405, 329] width 23 height 21
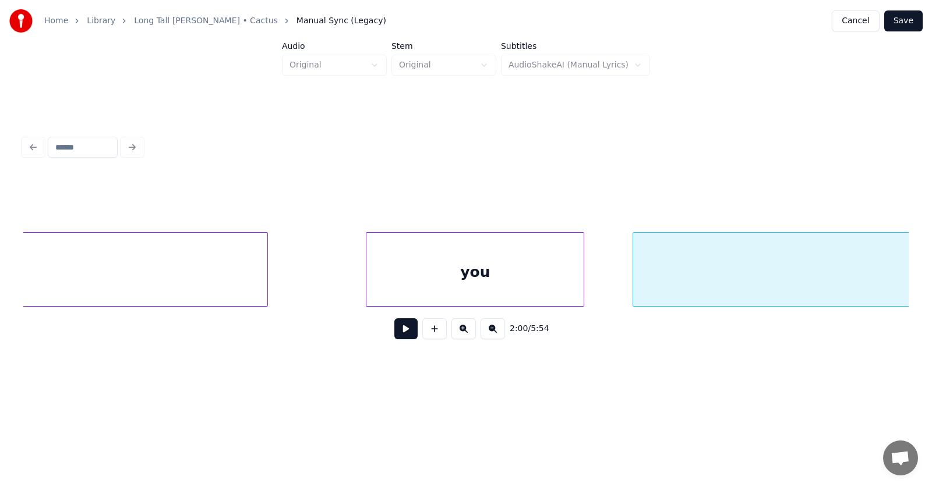
click at [408, 283] on div "you" at bounding box center [474, 272] width 217 height 79
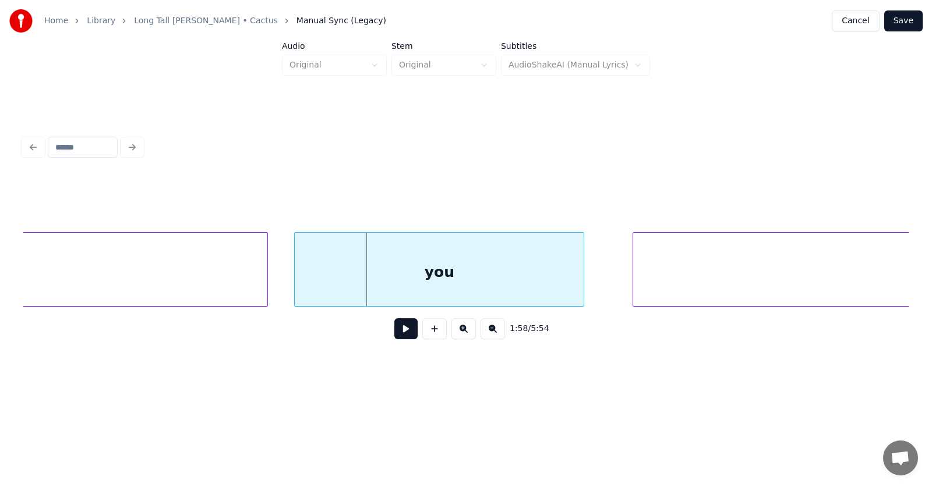
click at [296, 286] on div at bounding box center [296, 269] width 3 height 73
click at [400, 280] on div "you" at bounding box center [438, 272] width 291 height 79
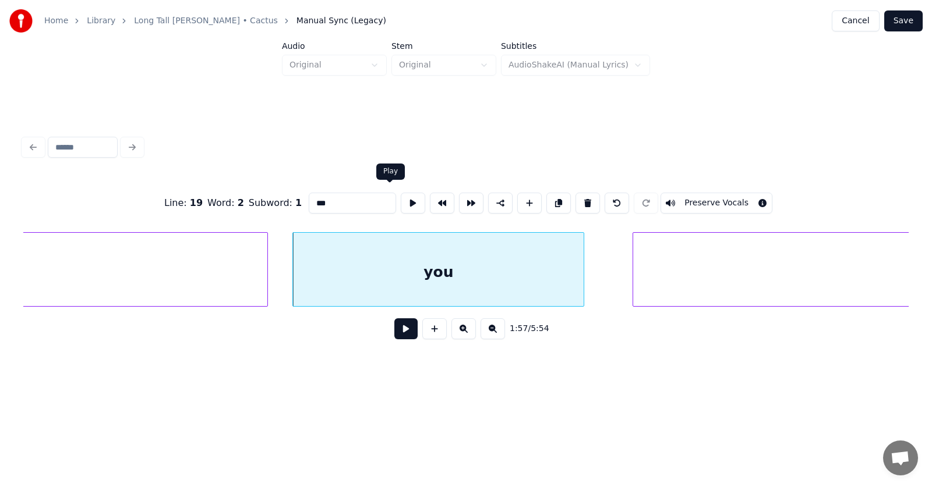
click at [401, 199] on button at bounding box center [413, 203] width 24 height 21
click at [309, 206] on input "***" at bounding box center [352, 203] width 87 height 21
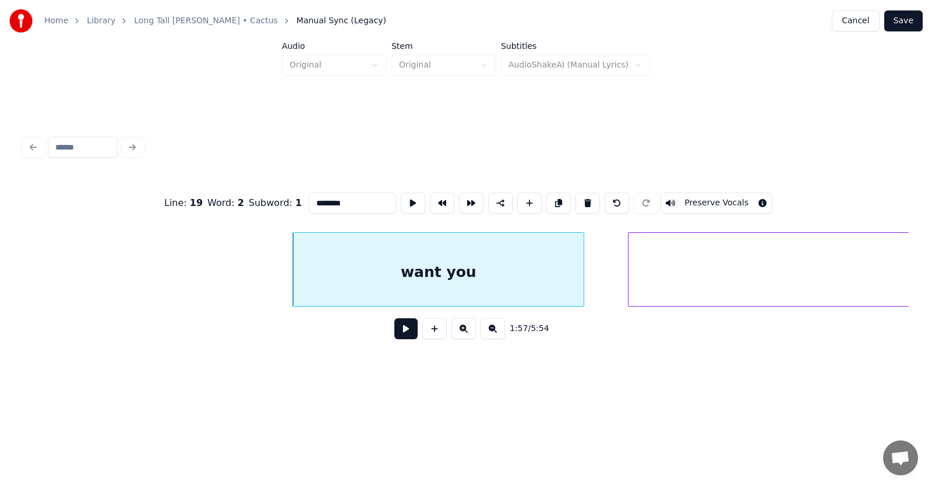
scroll to position [0, 51579]
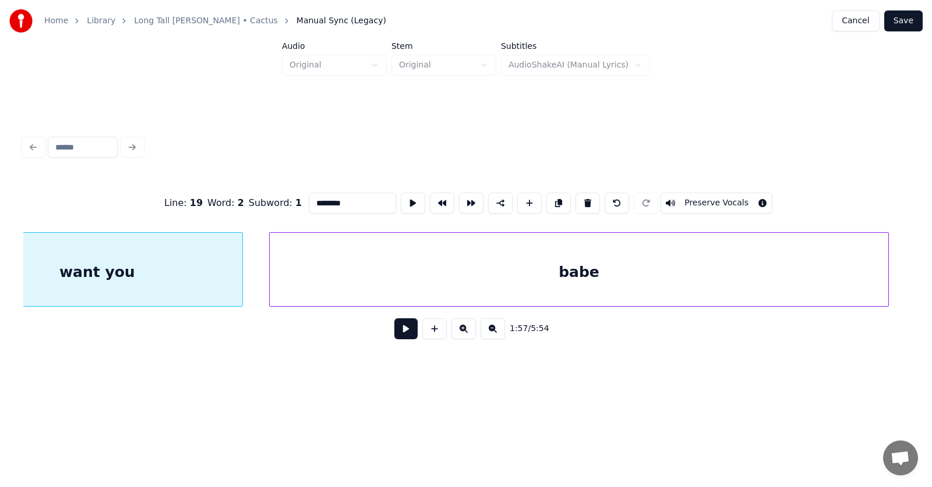
click at [660, 280] on div "babe" at bounding box center [579, 272] width 619 height 79
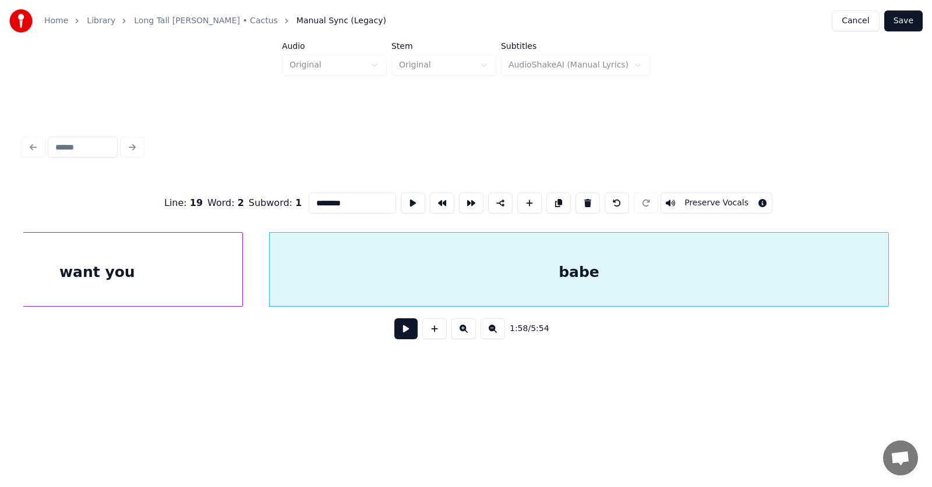
click at [648, 280] on div "babe" at bounding box center [579, 272] width 619 height 79
drag, startPoint x: 321, startPoint y: 203, endPoint x: 305, endPoint y: 203, distance: 16.3
click at [309, 203] on input "****" at bounding box center [352, 203] width 87 height 21
type input "****"
click at [401, 195] on button at bounding box center [413, 203] width 24 height 21
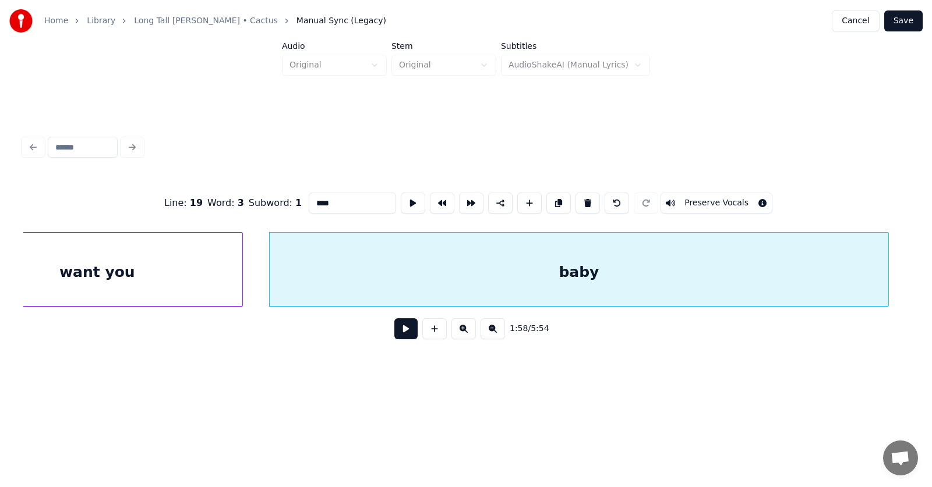
click at [394, 327] on button at bounding box center [405, 329] width 23 height 21
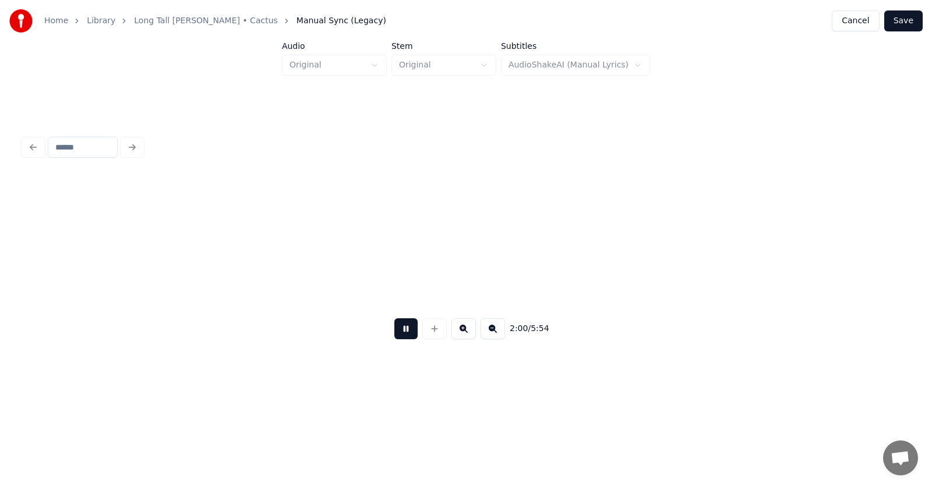
scroll to position [0, 52466]
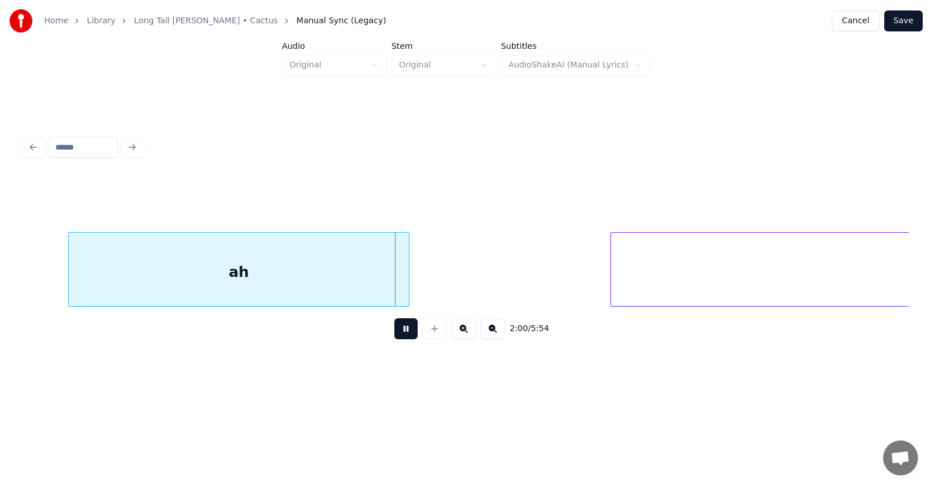
click at [394, 327] on button at bounding box center [405, 329] width 23 height 21
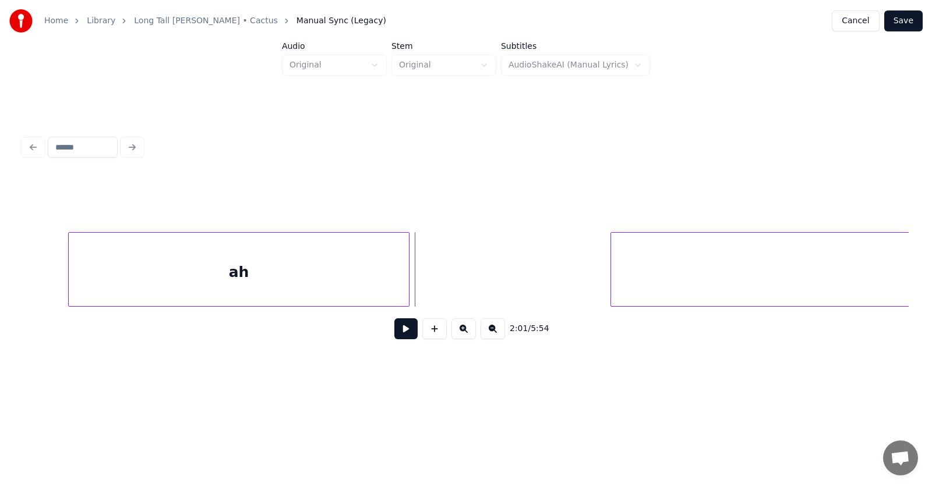
scroll to position [0, 52286]
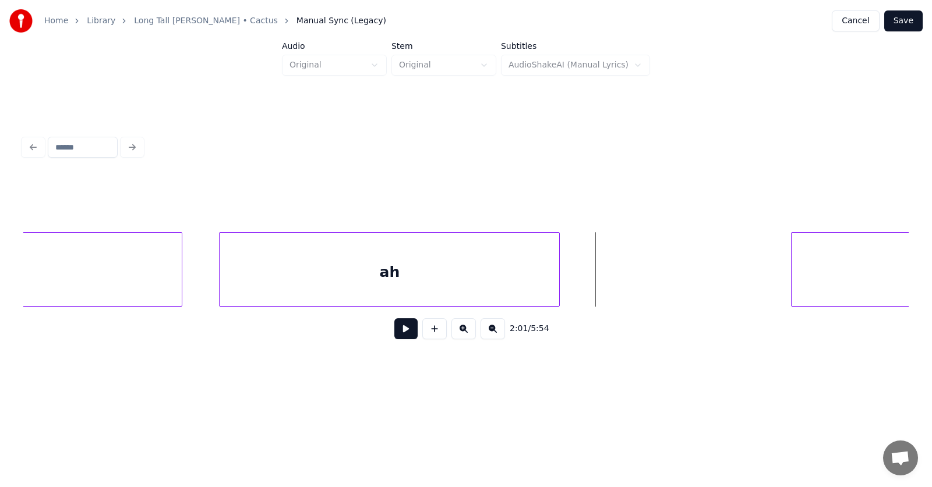
click at [372, 279] on div "ah" at bounding box center [390, 272] width 340 height 79
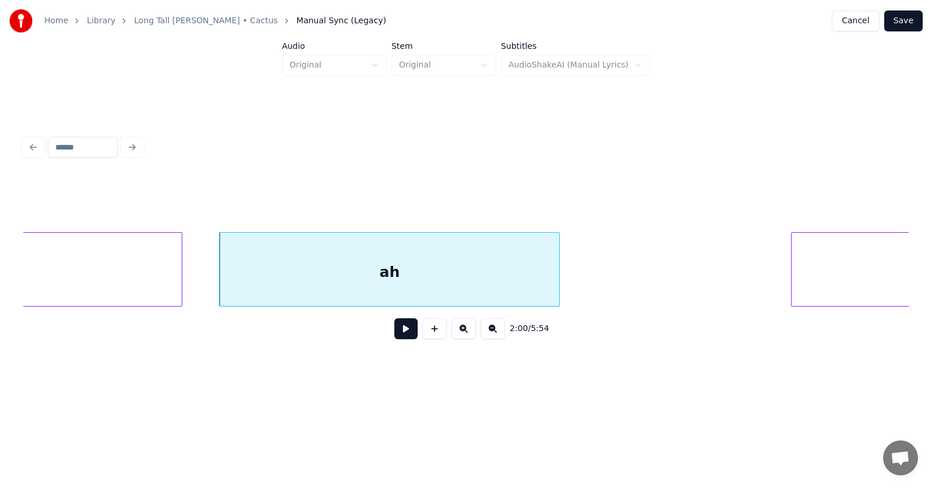
click at [401, 335] on button at bounding box center [405, 329] width 23 height 21
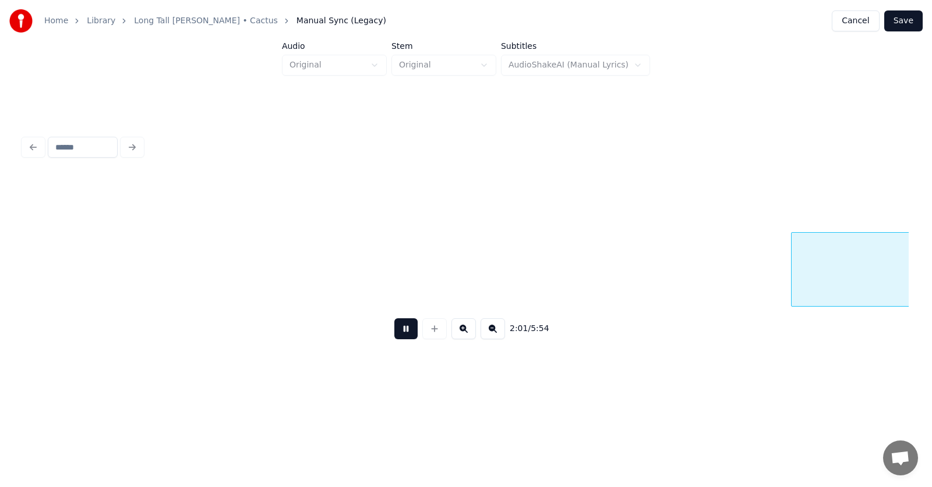
scroll to position [0, 53174]
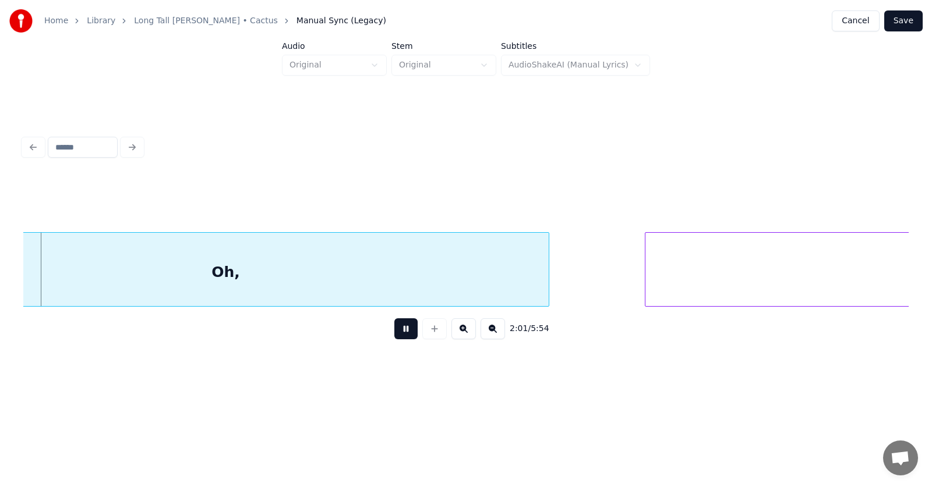
click at [401, 335] on button at bounding box center [405, 329] width 23 height 21
click at [395, 339] on button at bounding box center [405, 329] width 23 height 21
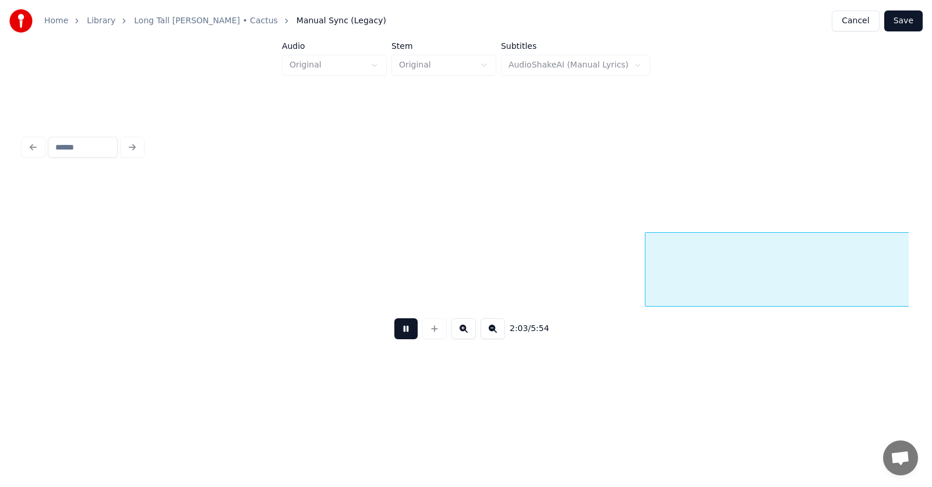
click at [395, 339] on button at bounding box center [405, 329] width 23 height 21
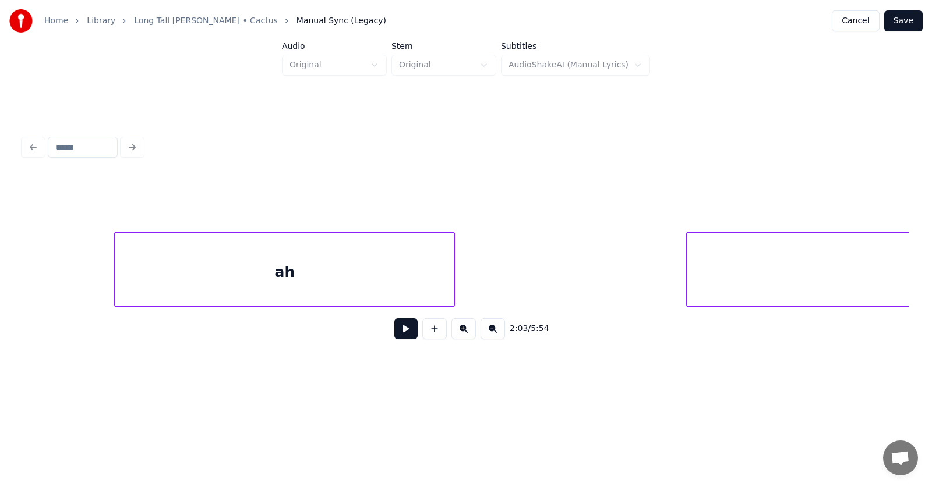
scroll to position [0, 52495]
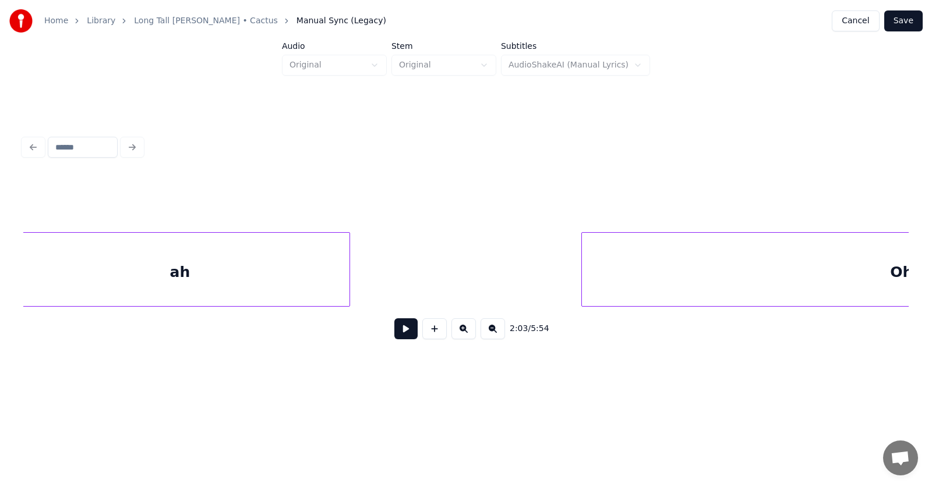
click at [607, 280] on div "Oh," at bounding box center [904, 272] width 645 height 79
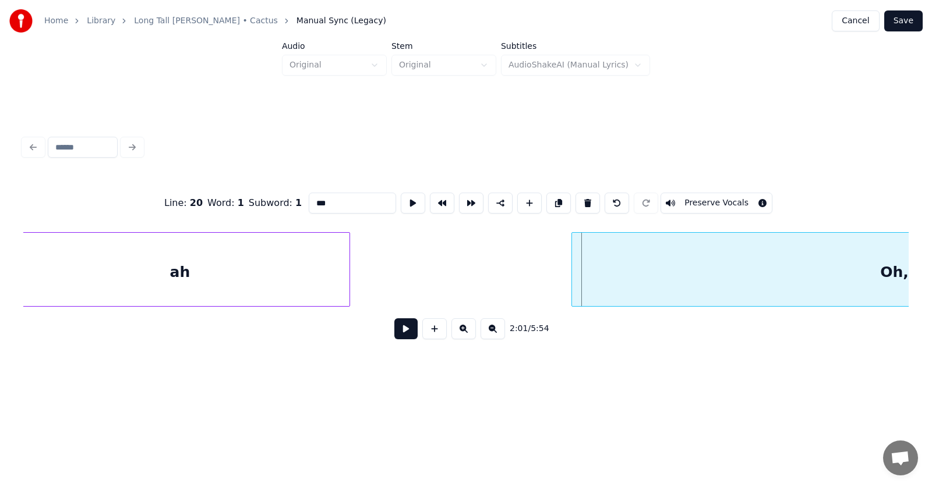
scroll to position [0, 52810]
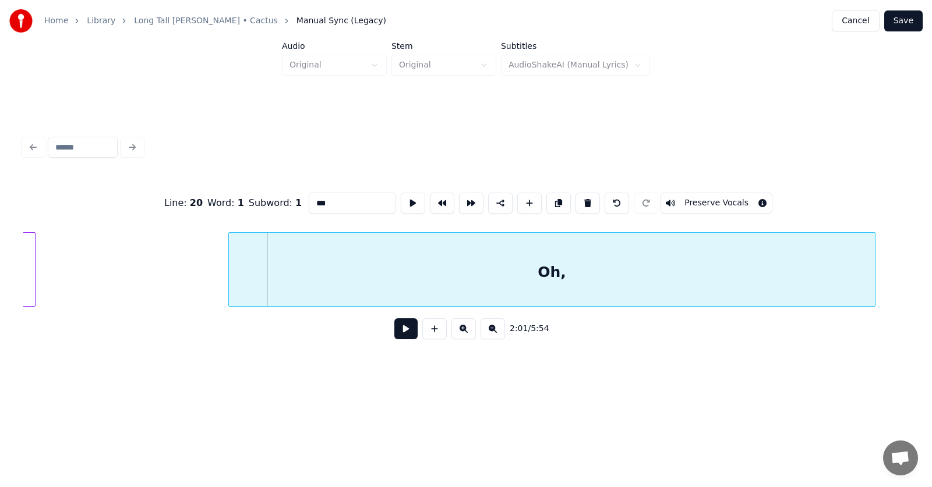
click at [613, 282] on div "Oh," at bounding box center [551, 272] width 645 height 79
click at [579, 274] on div "Oh," at bounding box center [551, 272] width 645 height 79
drag, startPoint x: 327, startPoint y: 196, endPoint x: 284, endPoint y: 197, distance: 43.1
click at [309, 197] on input "***" at bounding box center [352, 203] width 87 height 21
type input "****"
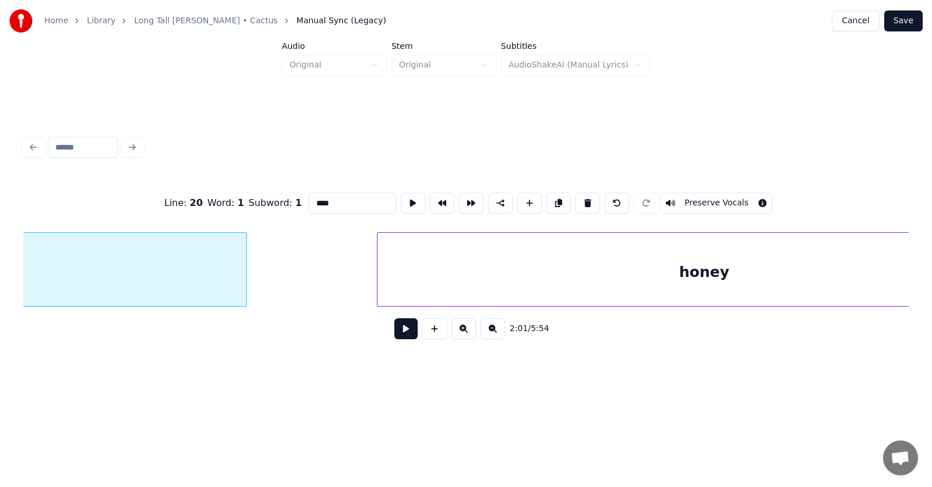
scroll to position [0, 53562]
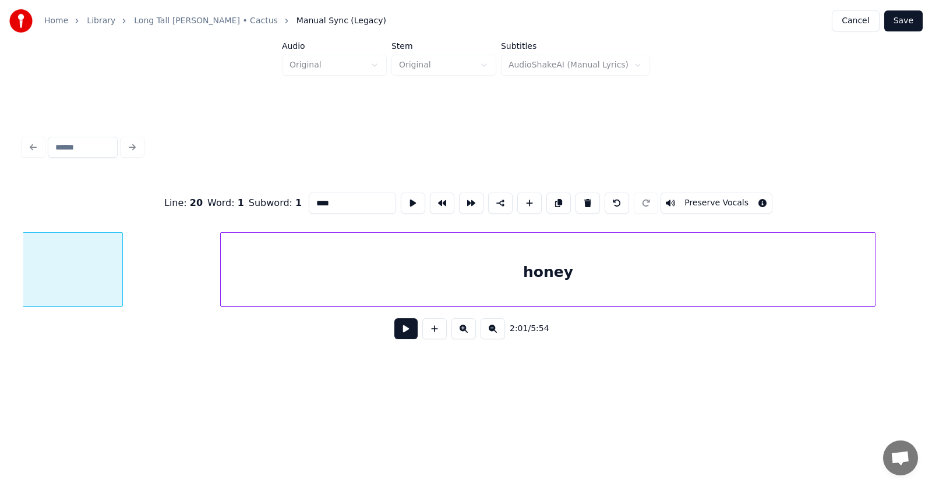
click at [386, 285] on div "honey" at bounding box center [548, 272] width 654 height 79
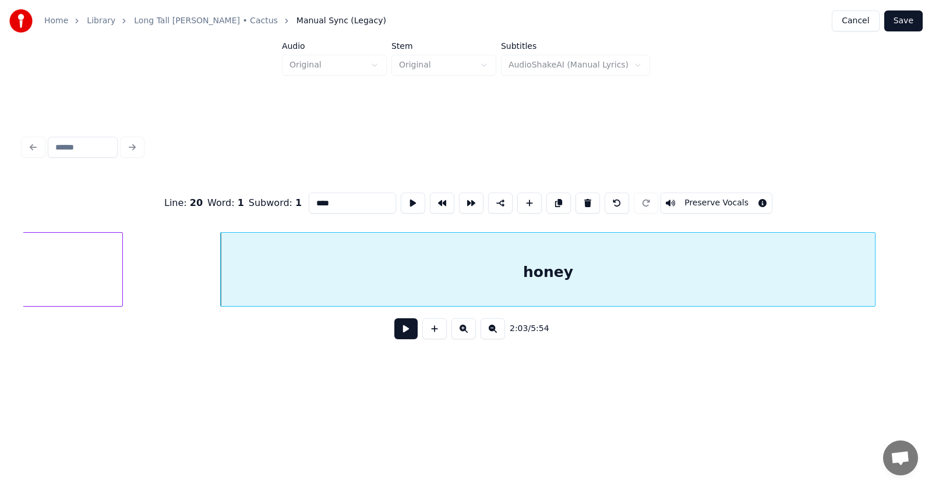
click at [394, 329] on button at bounding box center [405, 329] width 23 height 21
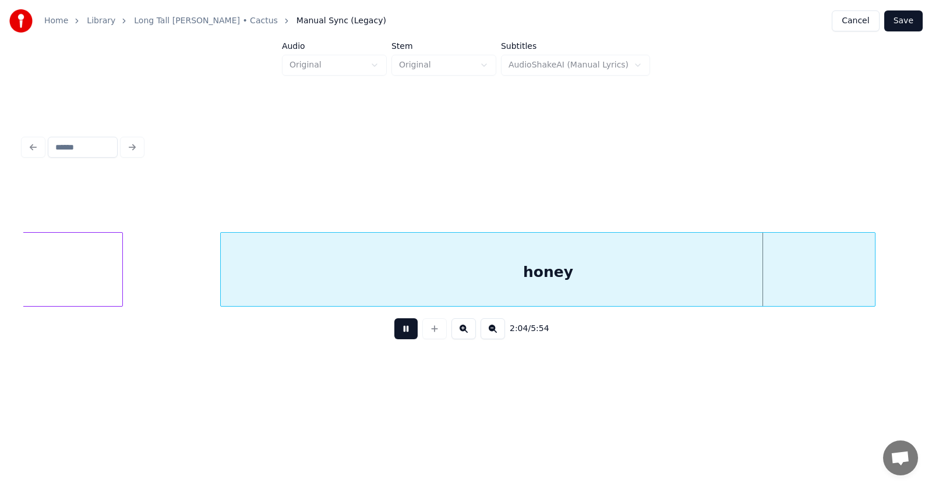
click at [394, 328] on button at bounding box center [405, 329] width 23 height 21
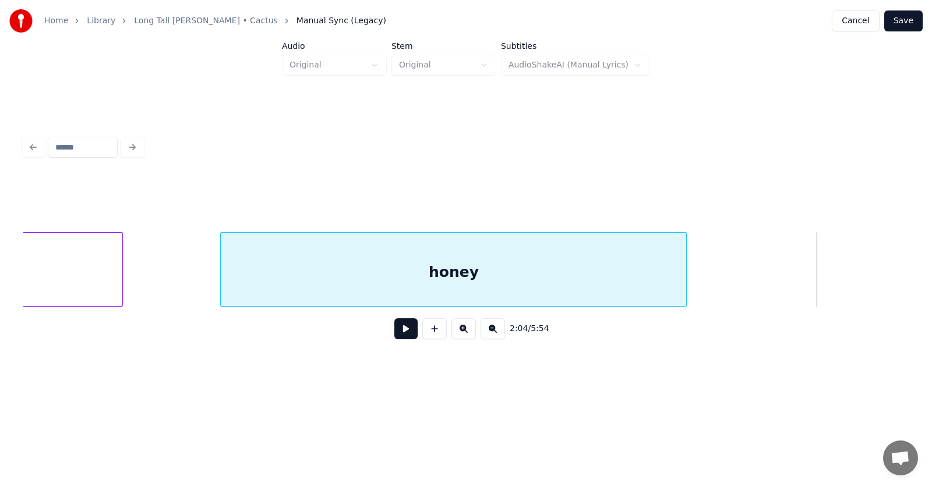
click at [683, 278] on div at bounding box center [684, 269] width 3 height 73
click at [397, 329] on button at bounding box center [405, 329] width 23 height 21
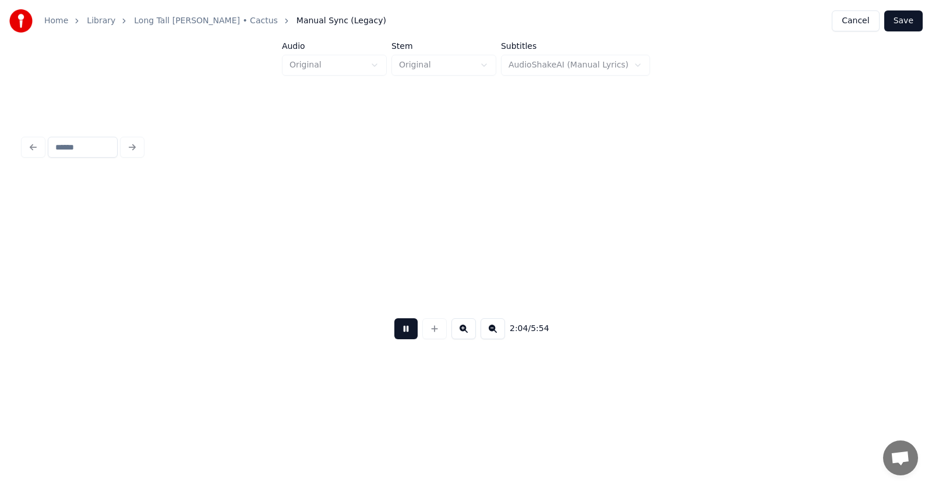
scroll to position [0, 54455]
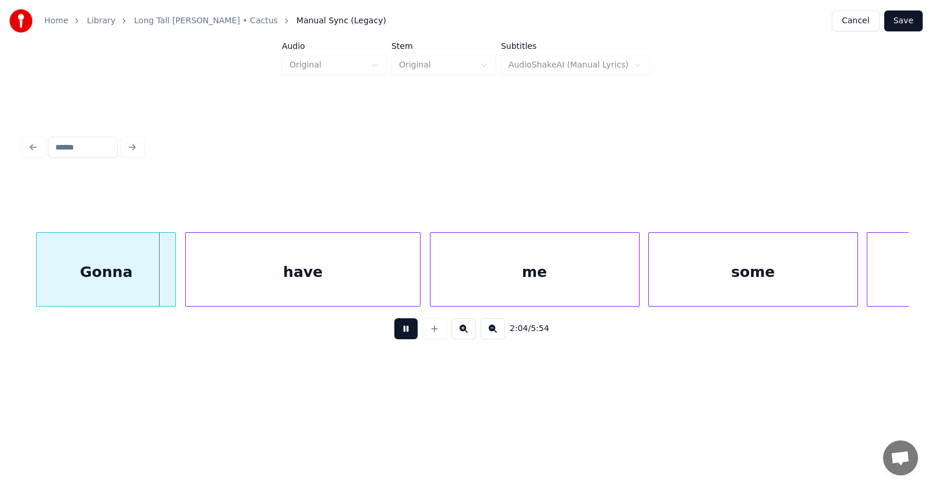
click at [395, 330] on button at bounding box center [405, 329] width 23 height 21
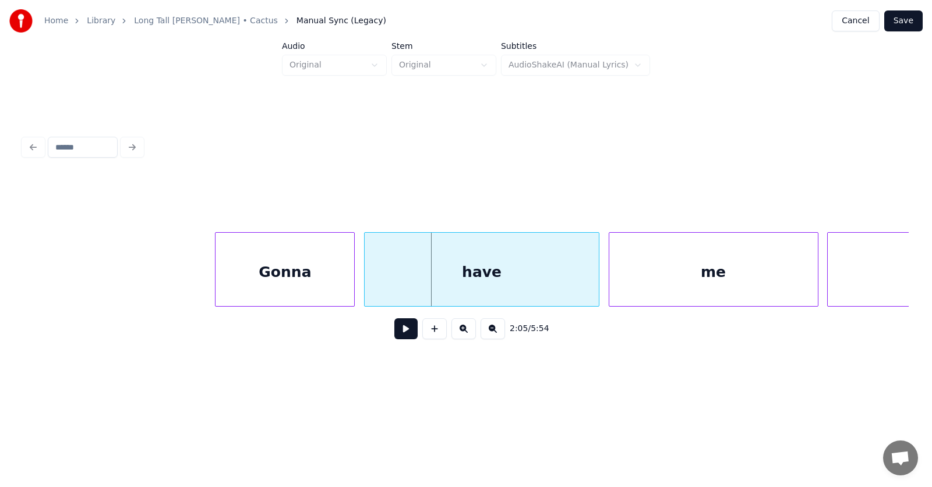
scroll to position [0, 54067]
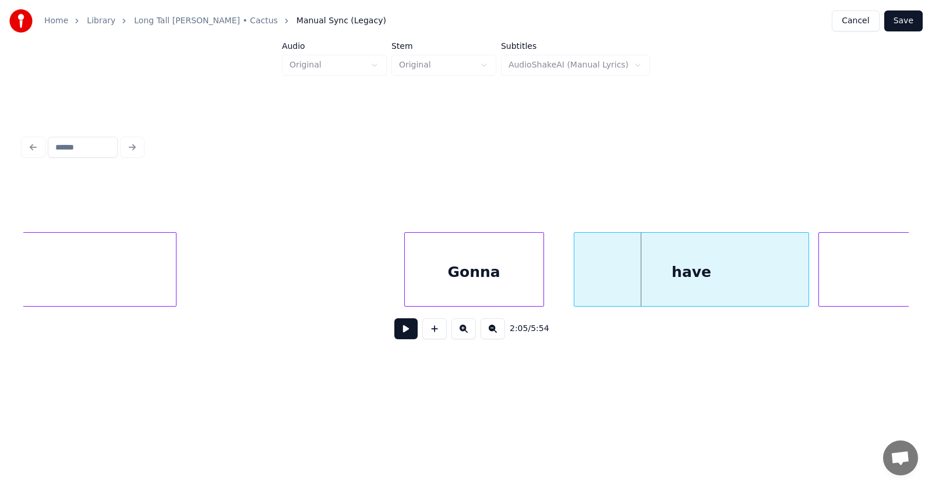
click at [465, 269] on div "Gonna" at bounding box center [474, 272] width 139 height 79
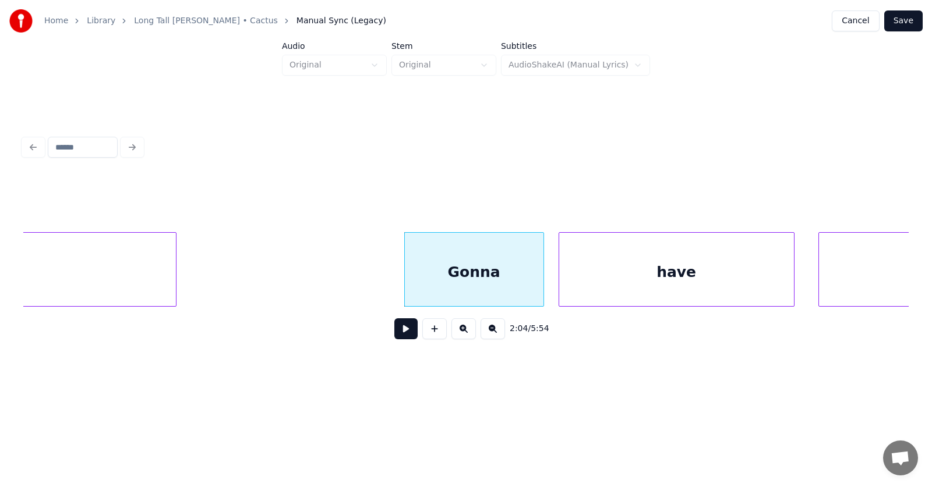
click at [620, 278] on div "have" at bounding box center [676, 272] width 235 height 79
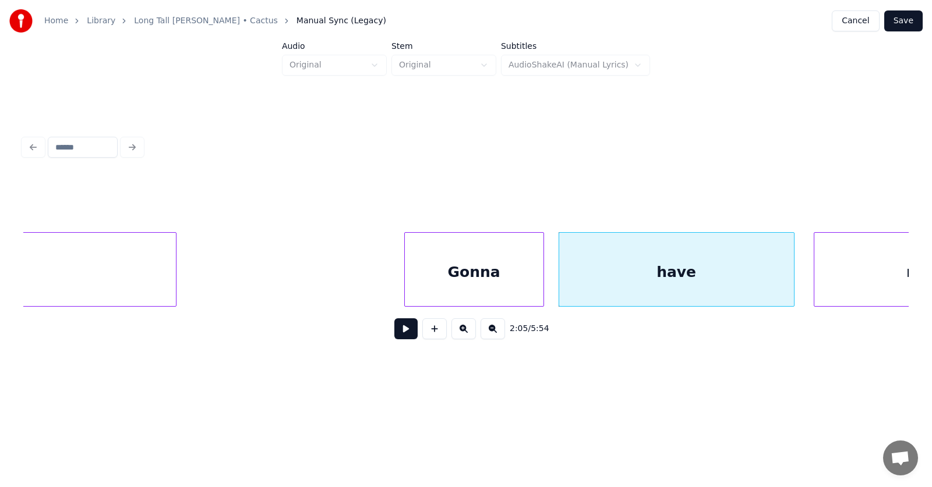
scroll to position [0, 54183]
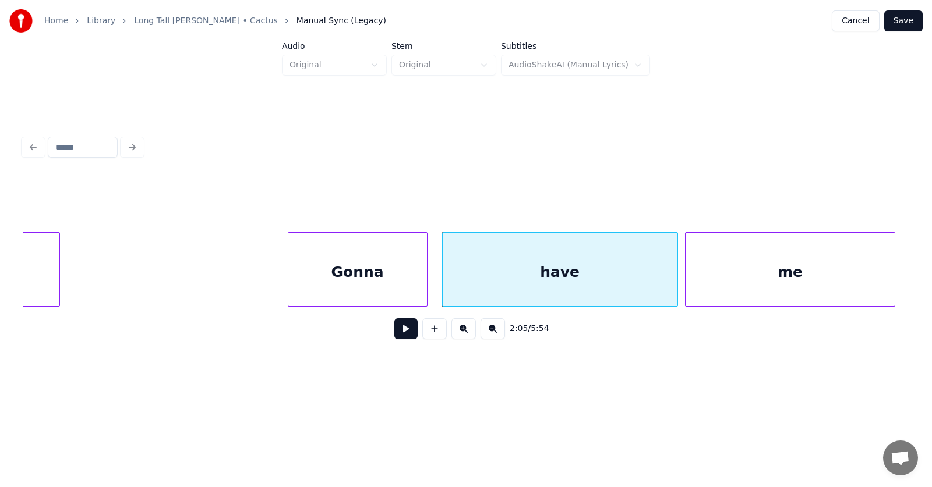
click at [828, 265] on div "me" at bounding box center [789, 272] width 208 height 79
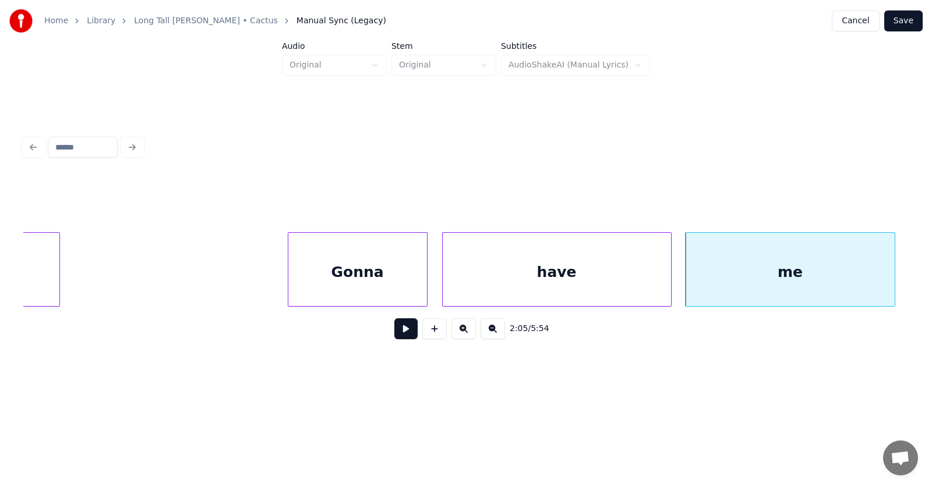
click at [669, 286] on div at bounding box center [668, 269] width 3 height 73
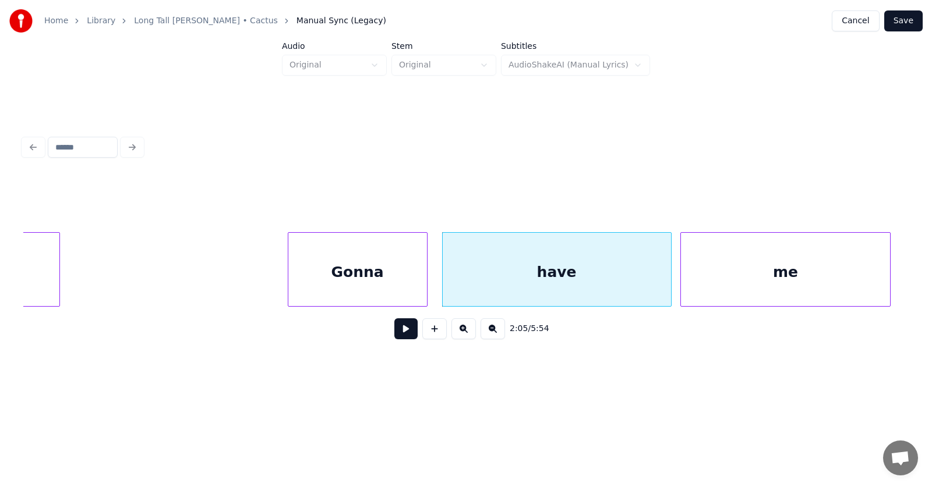
click at [698, 295] on div "me" at bounding box center [785, 272] width 208 height 79
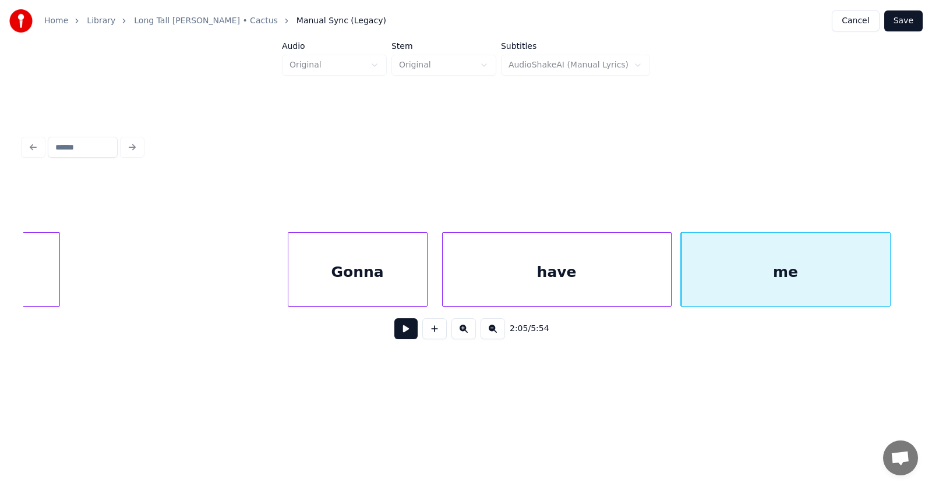
scroll to position [0, 54696]
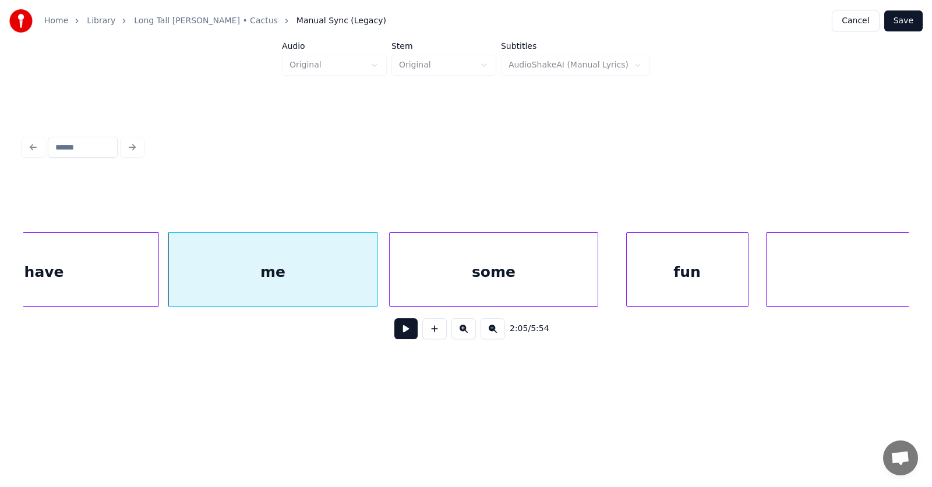
click at [451, 287] on div "some" at bounding box center [494, 272] width 208 height 79
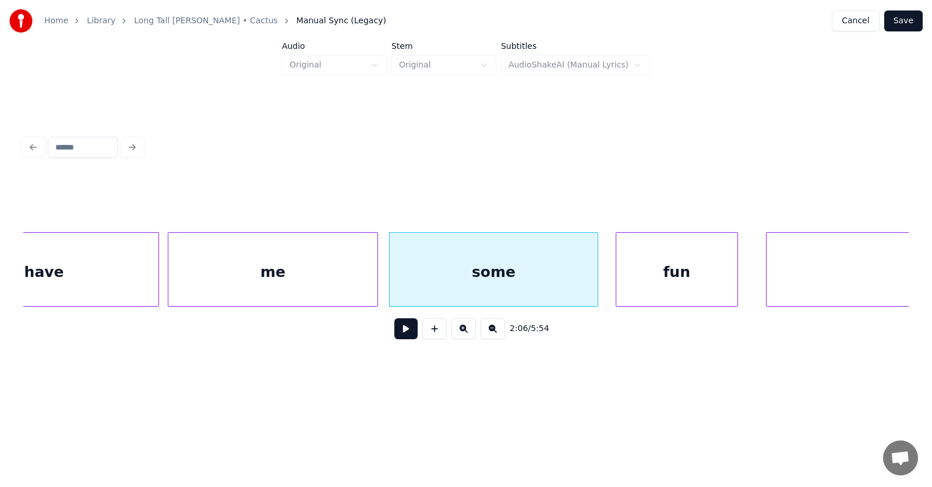
click at [658, 274] on div "fun" at bounding box center [676, 272] width 121 height 79
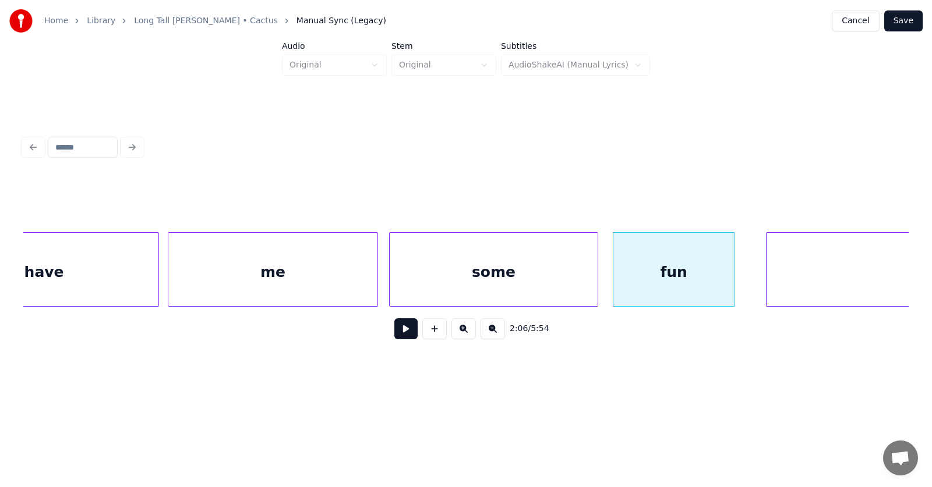
scroll to position [0, 54899]
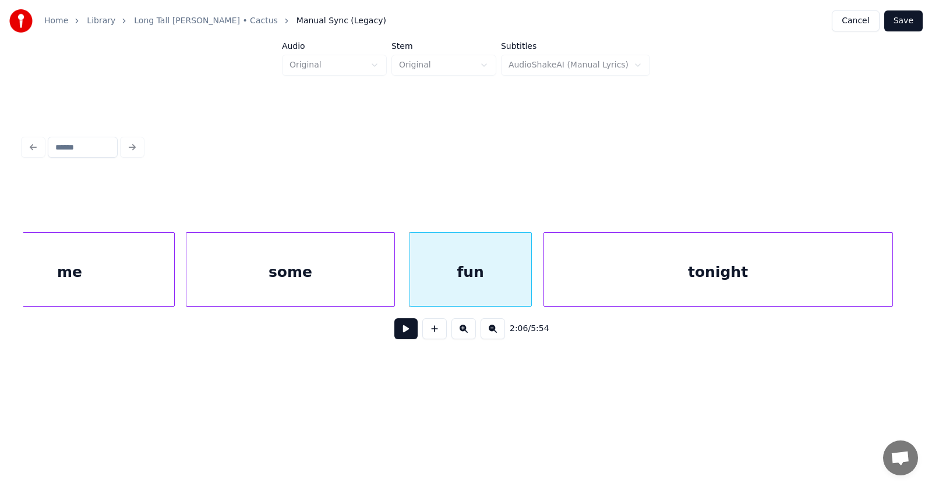
click at [774, 271] on div "tonight" at bounding box center [718, 272] width 348 height 79
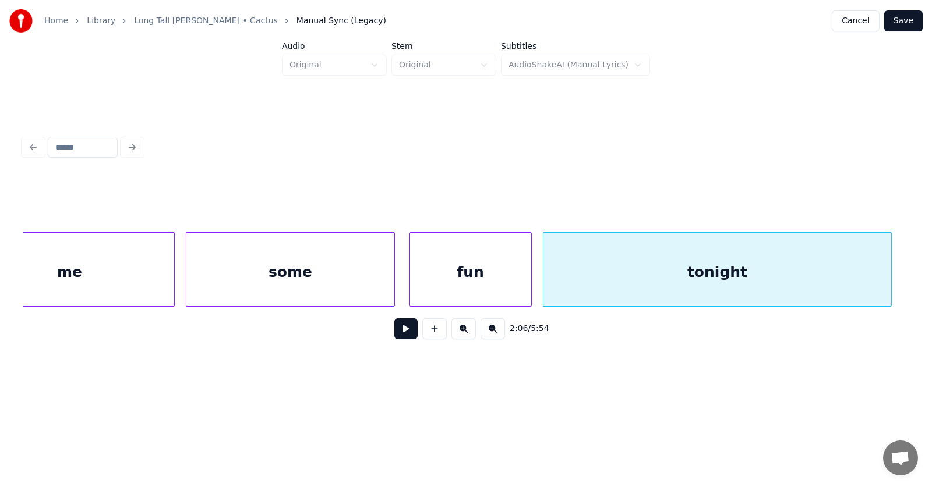
click at [404, 331] on button at bounding box center [405, 329] width 23 height 21
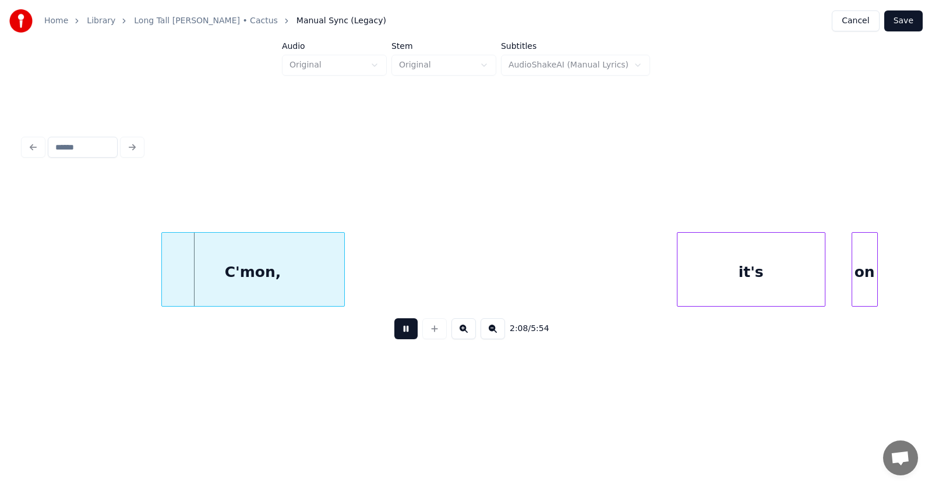
click at [404, 331] on button at bounding box center [405, 329] width 23 height 21
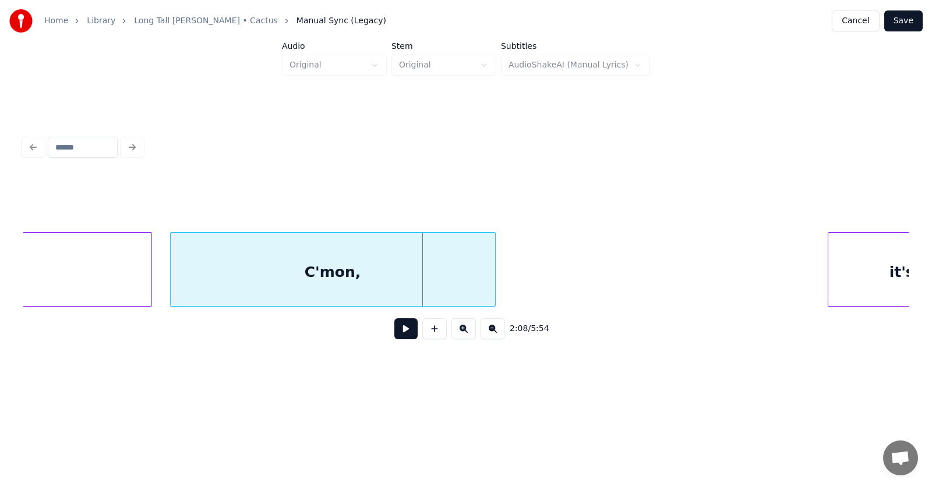
click at [173, 284] on div at bounding box center [172, 269] width 3 height 73
click at [321, 279] on div "C'mon," at bounding box center [333, 272] width 324 height 79
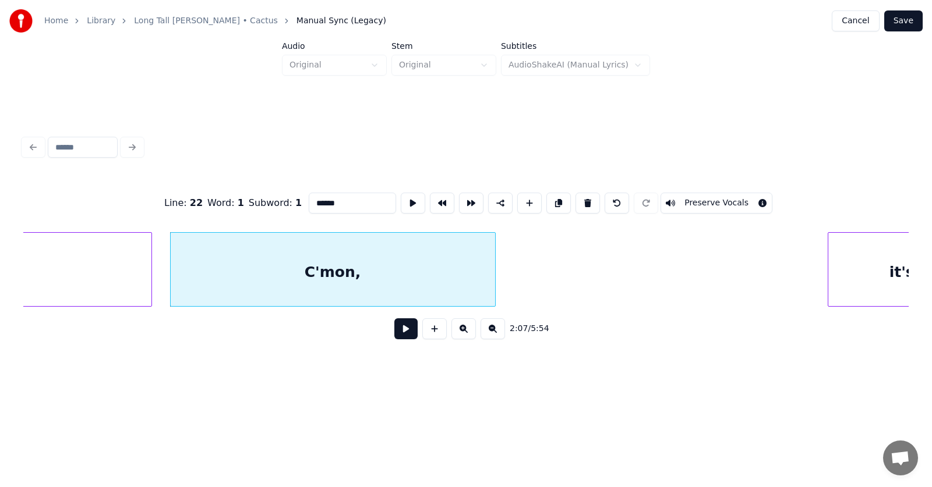
click at [309, 196] on input "******" at bounding box center [352, 203] width 87 height 21
click at [340, 201] on input "**********" at bounding box center [352, 203] width 87 height 21
type input "**********"
click at [395, 337] on button at bounding box center [405, 329] width 23 height 21
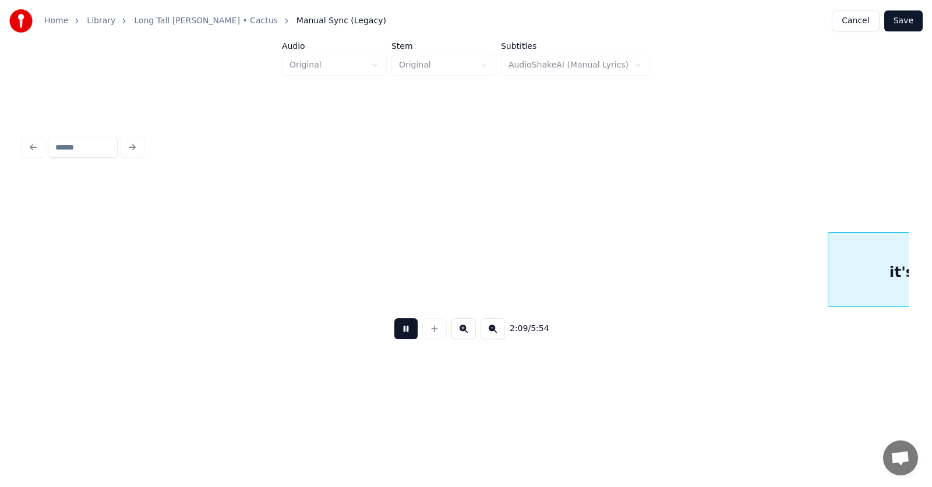
scroll to position [0, 56524]
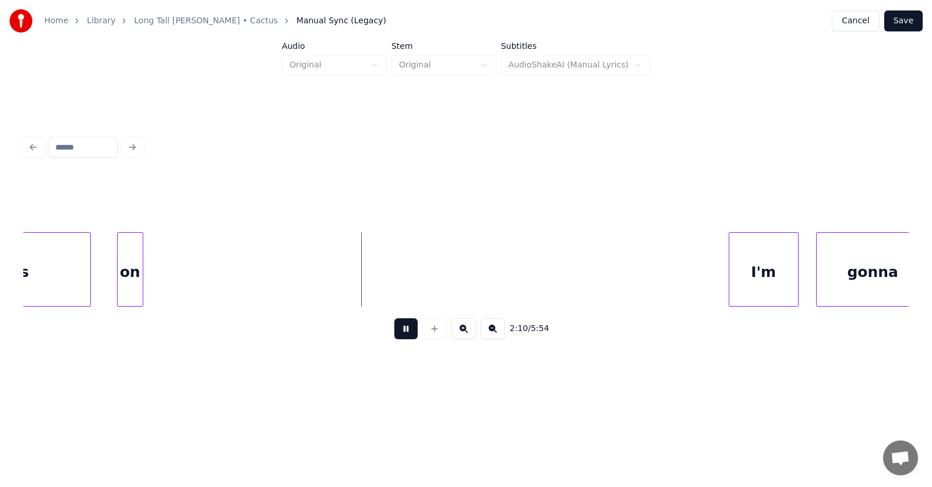
click at [395, 337] on button at bounding box center [405, 329] width 23 height 21
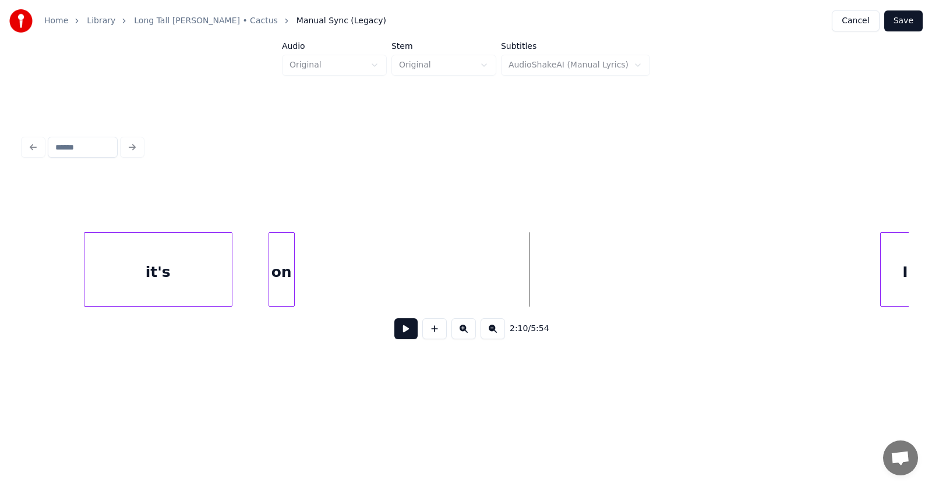
click at [183, 273] on div "it's" at bounding box center [157, 272] width 147 height 79
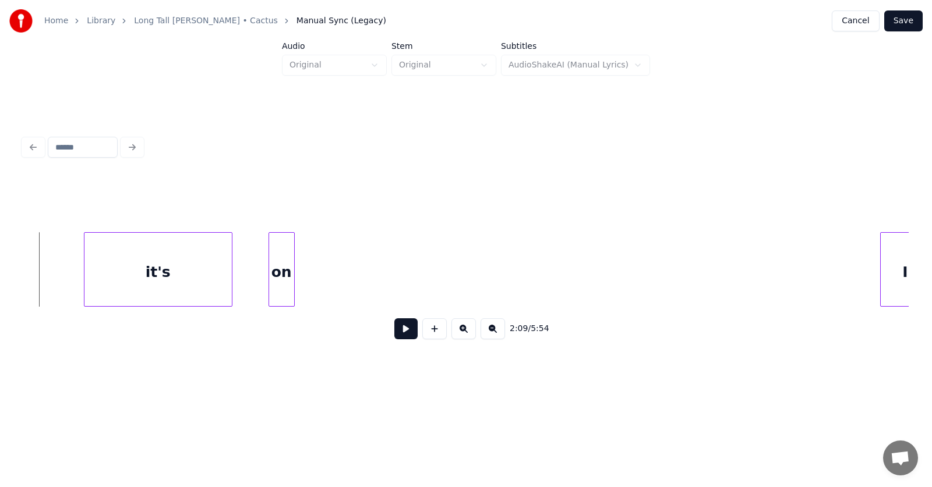
click at [395, 337] on button at bounding box center [405, 329] width 23 height 21
click at [398, 337] on button at bounding box center [405, 329] width 23 height 21
click at [393, 287] on div at bounding box center [392, 269] width 3 height 73
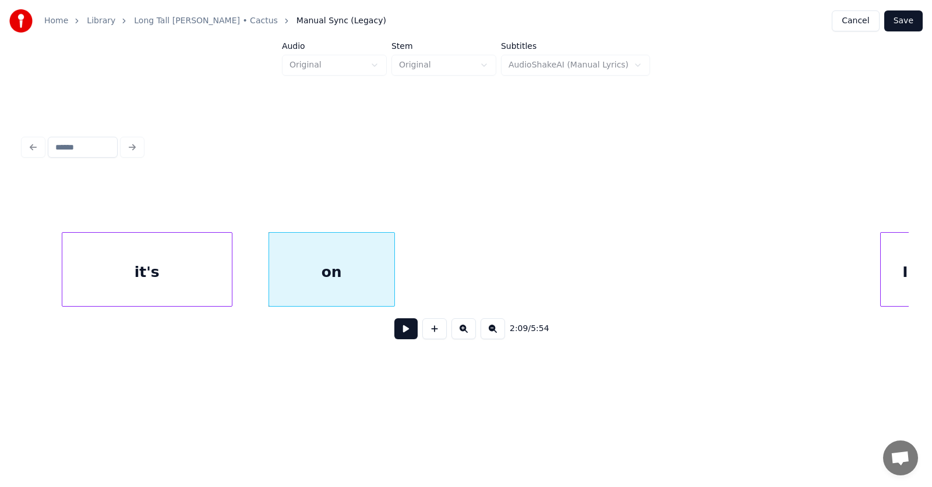
click at [62, 272] on div at bounding box center [63, 269] width 3 height 73
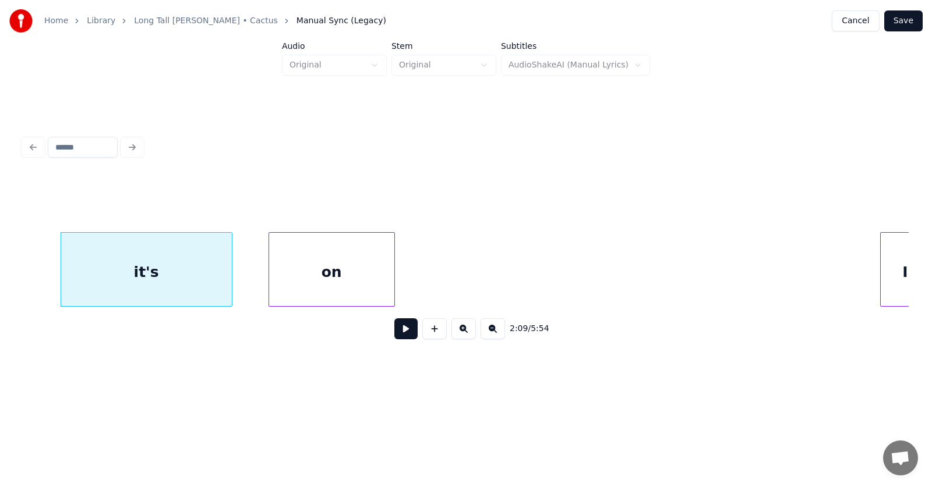
click at [142, 273] on div "it's" at bounding box center [146, 272] width 171 height 79
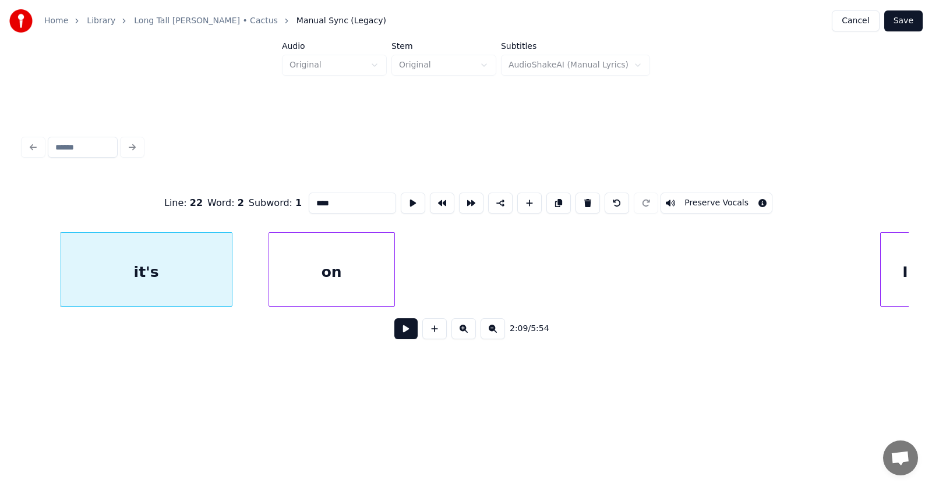
drag, startPoint x: 310, startPoint y: 203, endPoint x: 284, endPoint y: 202, distance: 26.2
click at [309, 202] on input "****" at bounding box center [352, 203] width 87 height 21
click at [344, 271] on div "on" at bounding box center [331, 272] width 125 height 79
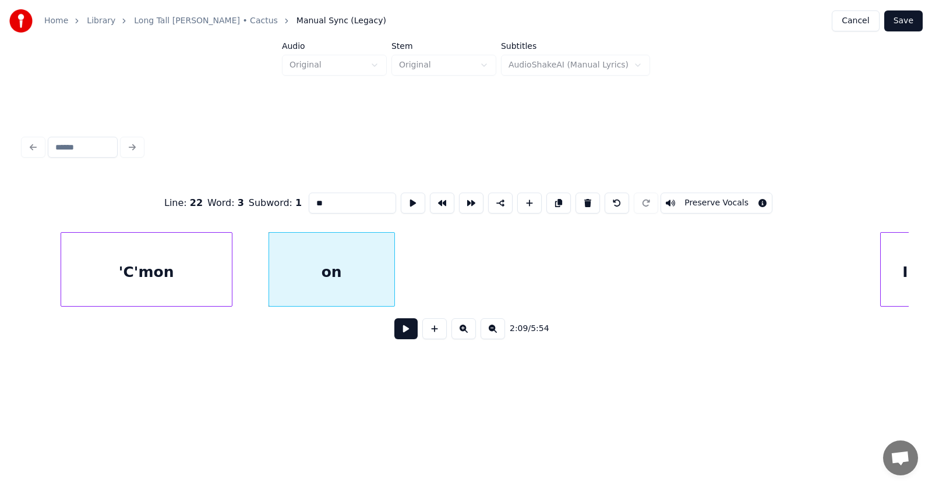
drag, startPoint x: 315, startPoint y: 196, endPoint x: 289, endPoint y: 198, distance: 26.3
click at [309, 198] on input "**" at bounding box center [352, 203] width 87 height 21
click at [401, 201] on button at bounding box center [413, 203] width 24 height 21
click at [152, 281] on div "'C'mon" at bounding box center [146, 272] width 171 height 79
type input "******"
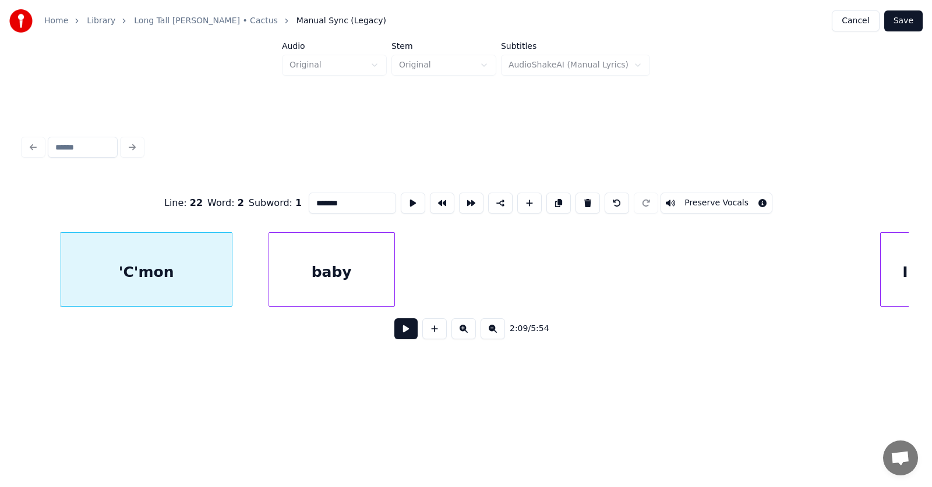
click at [404, 331] on button at bounding box center [405, 329] width 23 height 21
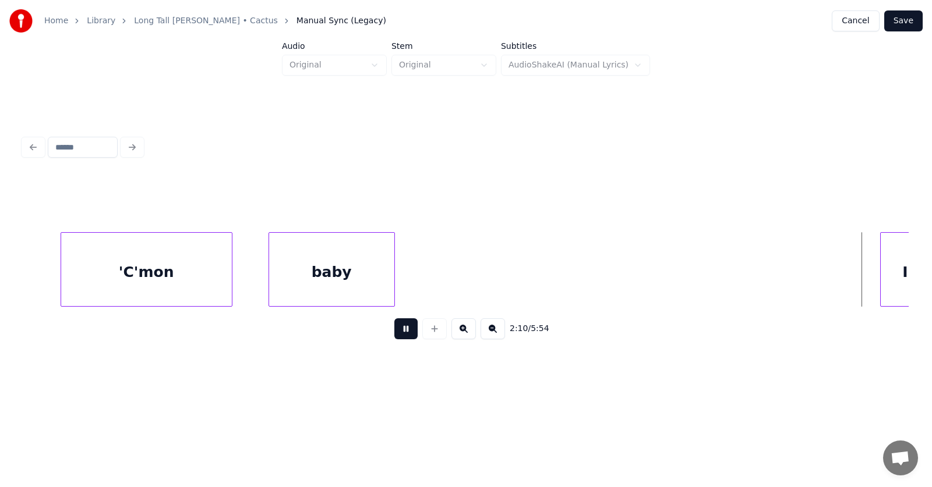
scroll to position [0, 57259]
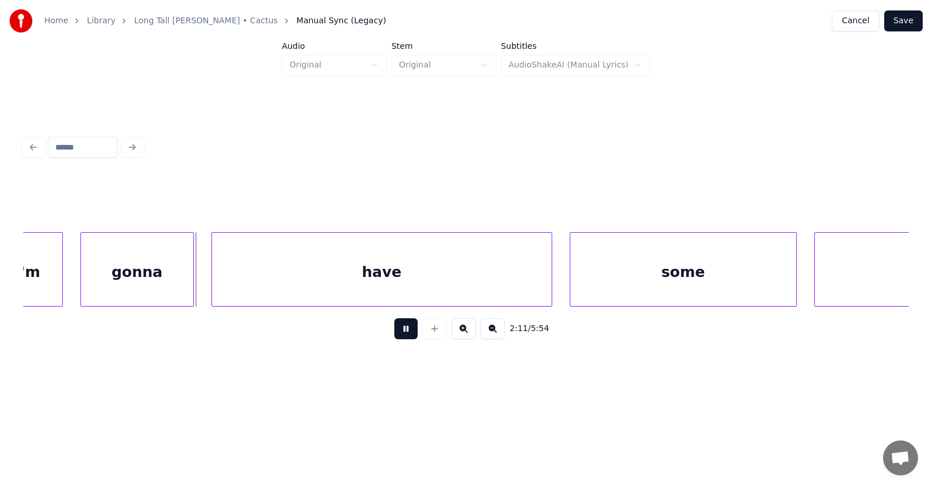
click at [404, 331] on button at bounding box center [405, 329] width 23 height 21
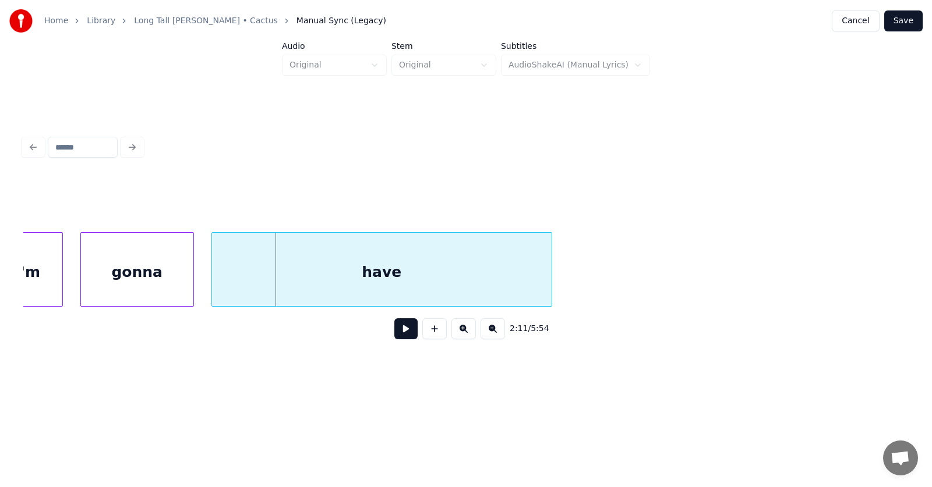
scroll to position [0, 56896]
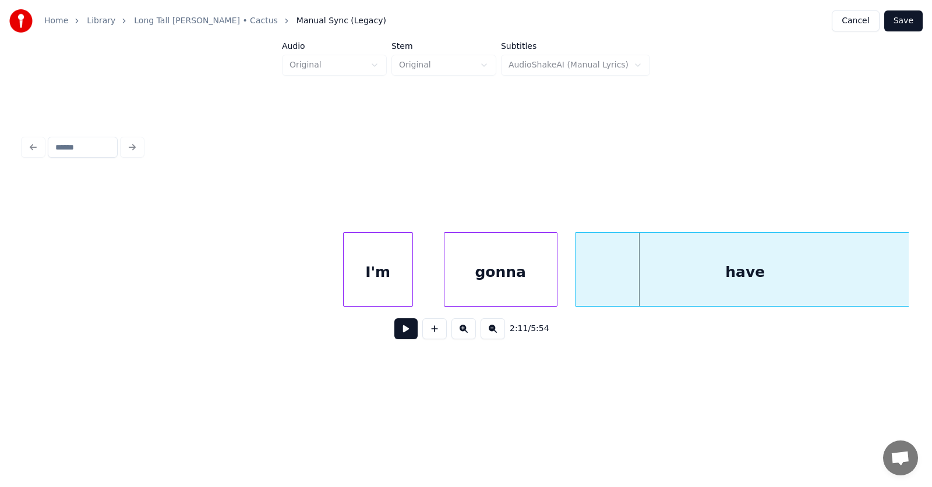
click at [370, 281] on div "I'm" at bounding box center [378, 272] width 69 height 79
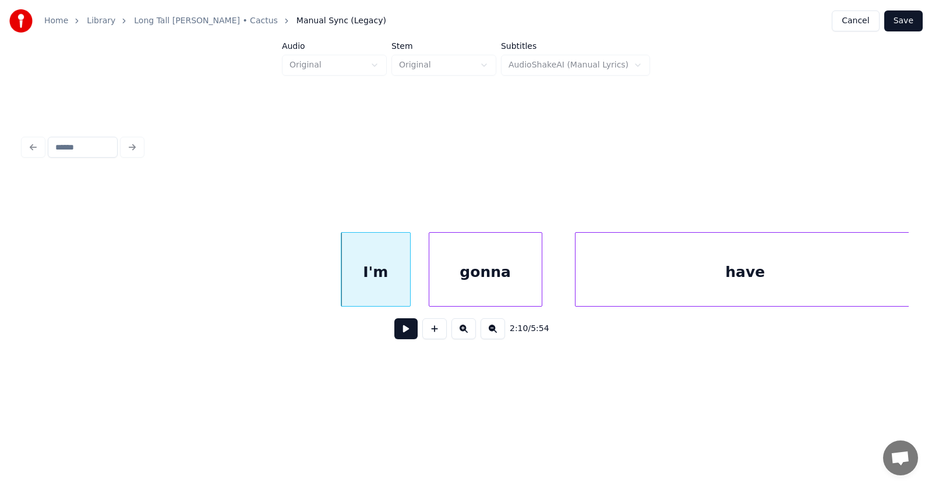
click at [457, 282] on div "gonna" at bounding box center [485, 272] width 112 height 79
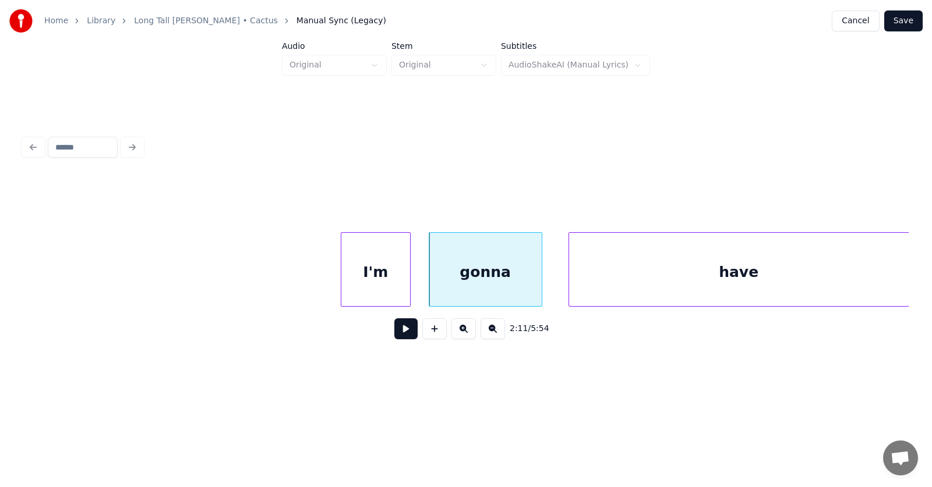
scroll to position [0, 56900]
click at [585, 283] on div "have" at bounding box center [721, 272] width 340 height 79
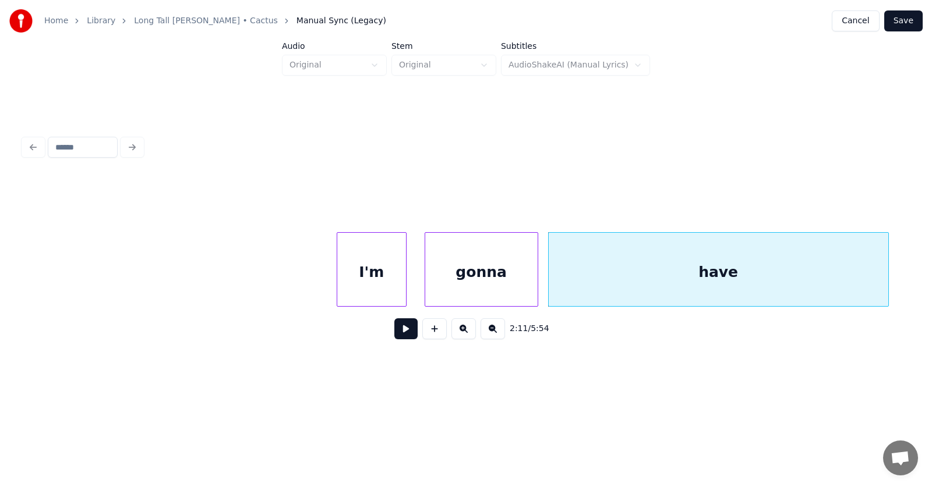
click at [400, 331] on button at bounding box center [405, 329] width 23 height 21
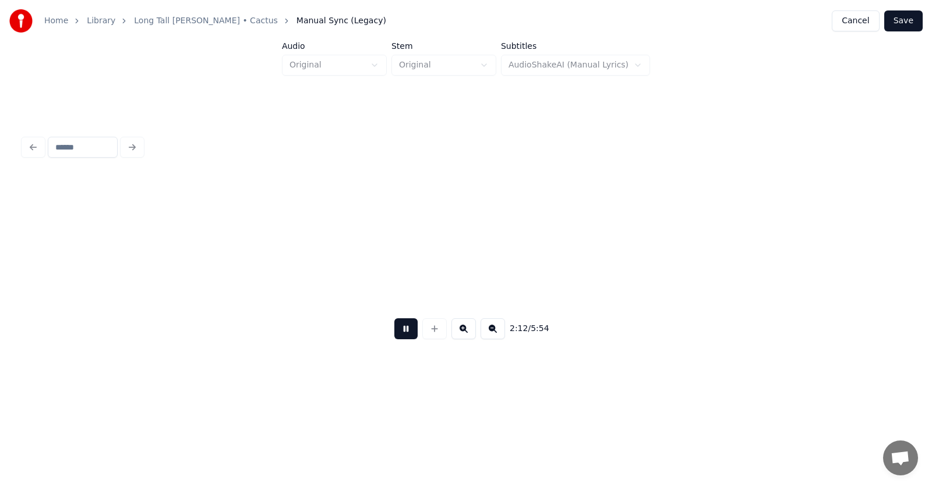
scroll to position [0, 57790]
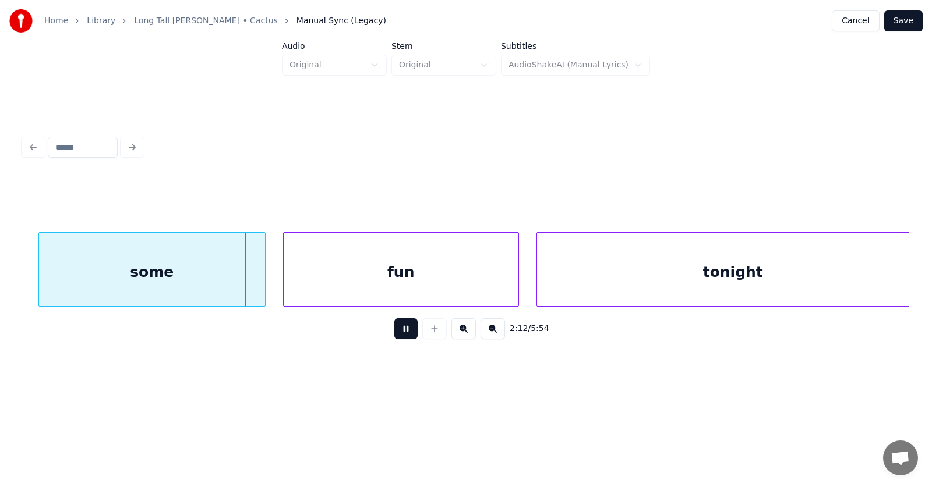
click at [400, 331] on button at bounding box center [405, 329] width 23 height 21
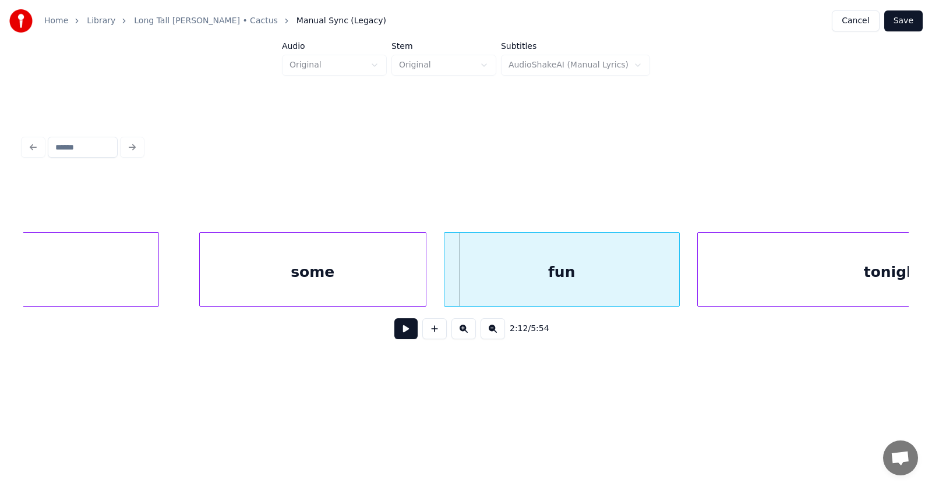
scroll to position [0, 57420]
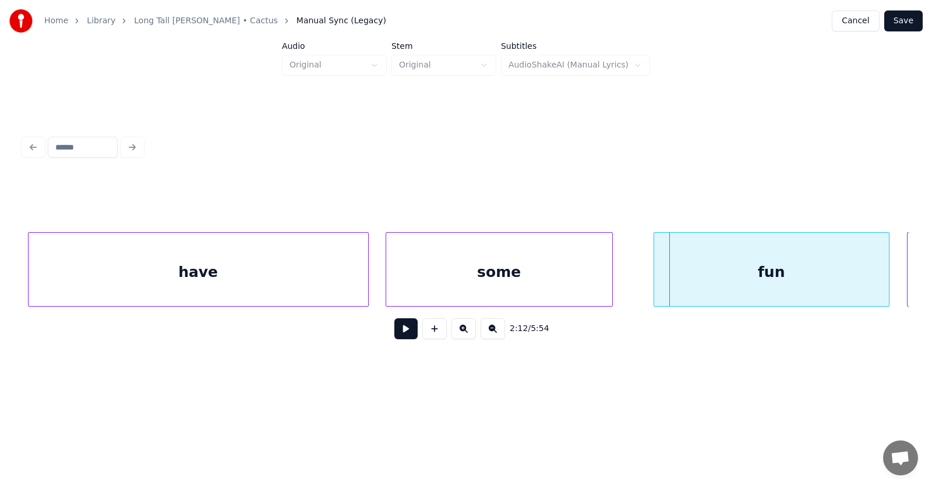
click at [423, 281] on div "some" at bounding box center [499, 272] width 226 height 79
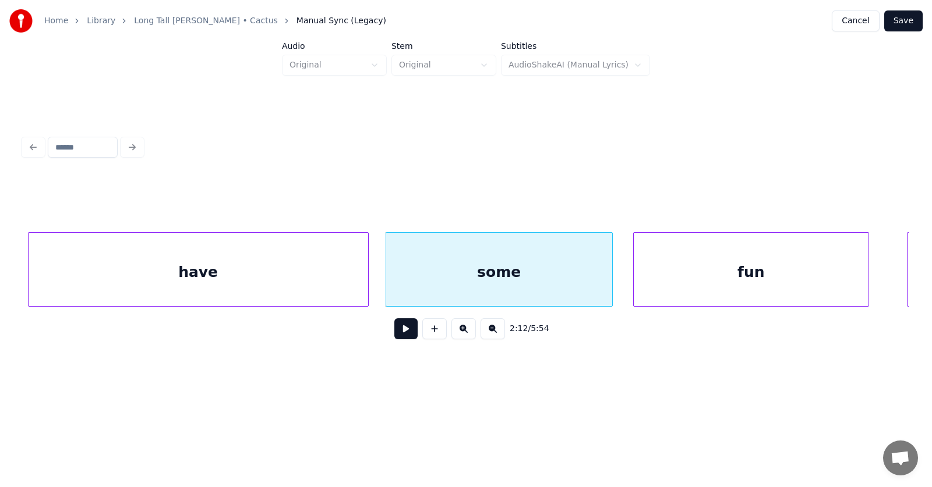
click at [692, 276] on div "fun" at bounding box center [751, 272] width 235 height 79
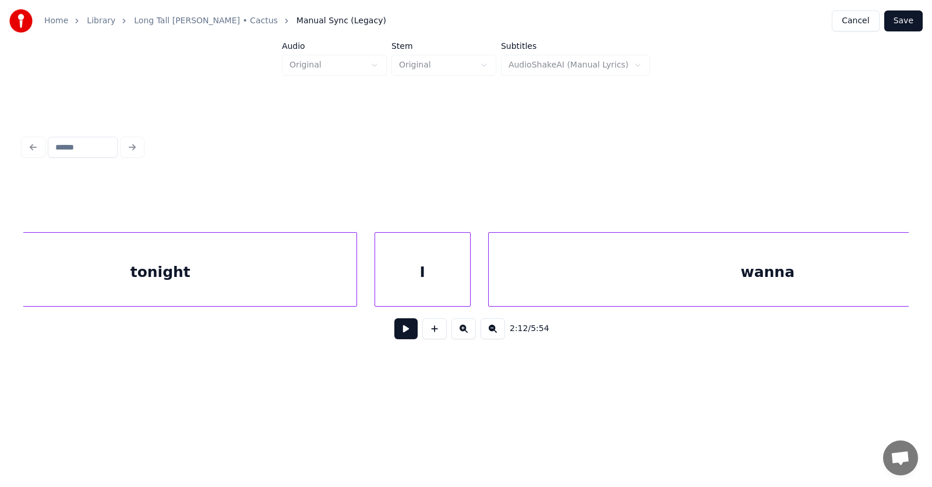
scroll to position [0, 58153]
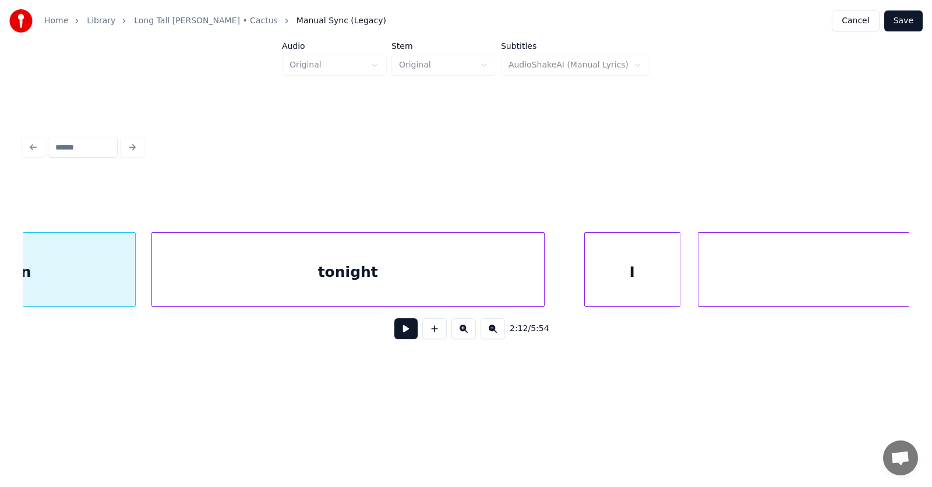
click at [358, 279] on div "tonight" at bounding box center [348, 272] width 392 height 79
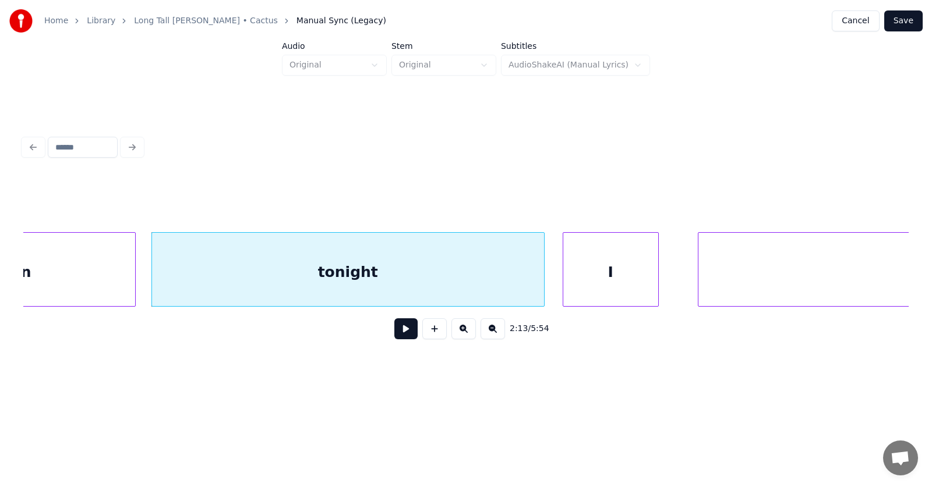
click at [609, 282] on div "I" at bounding box center [610, 272] width 95 height 79
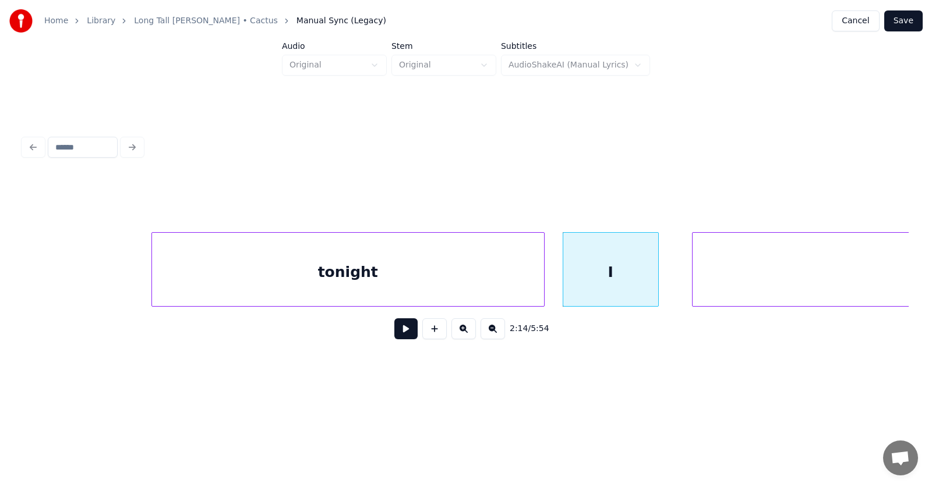
scroll to position [0, 58499]
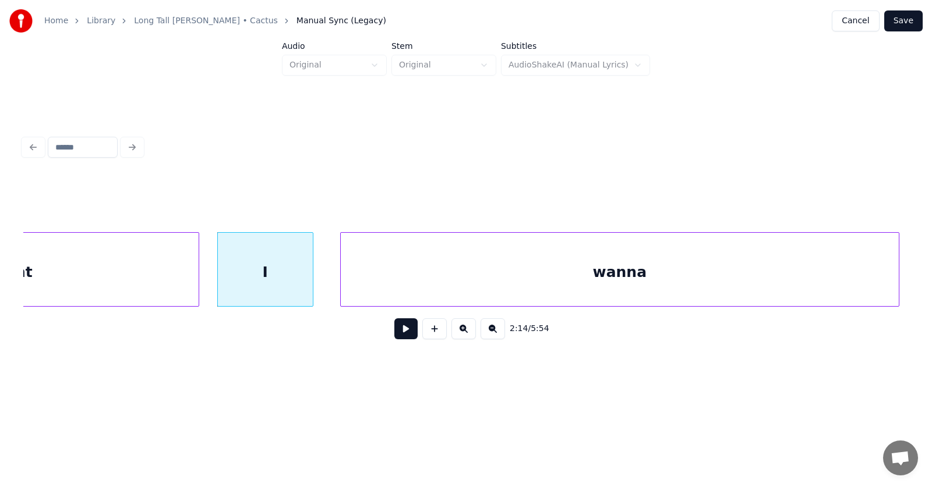
click at [709, 277] on div "wanna" at bounding box center [620, 272] width 558 height 79
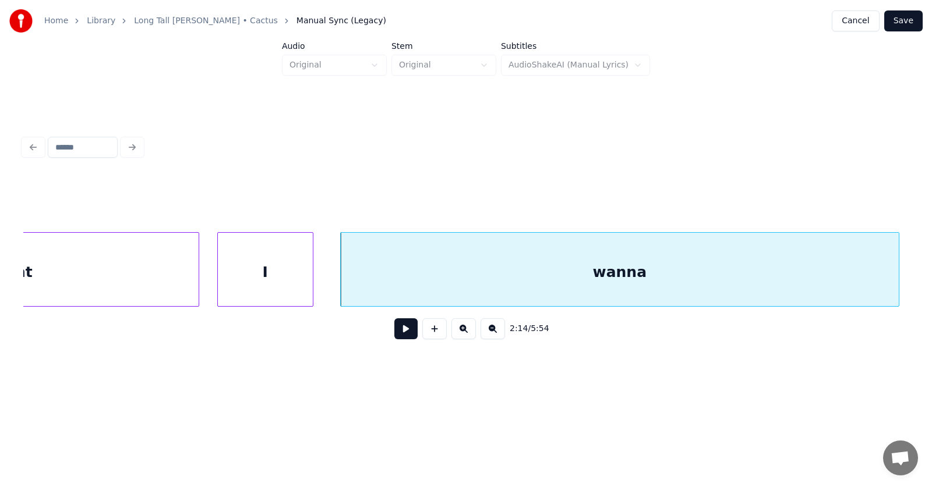
click at [278, 273] on div "I" at bounding box center [265, 272] width 95 height 79
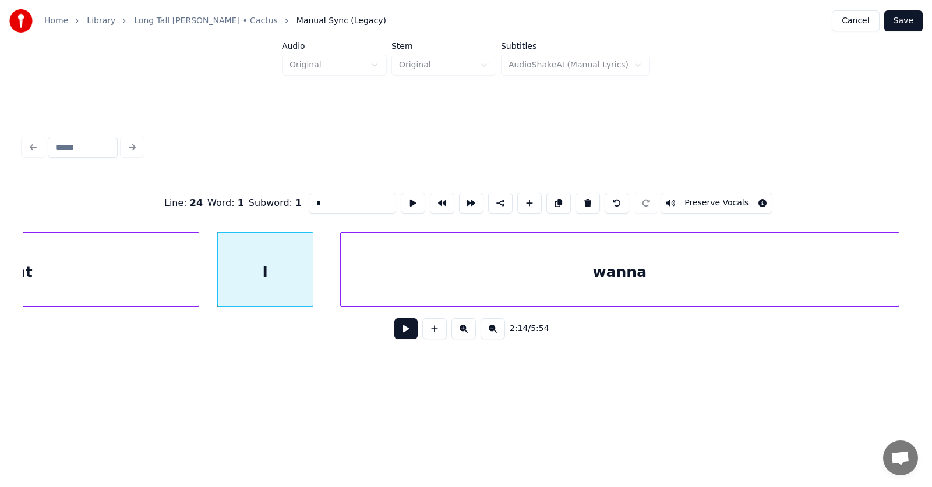
click at [397, 340] on button at bounding box center [405, 329] width 23 height 21
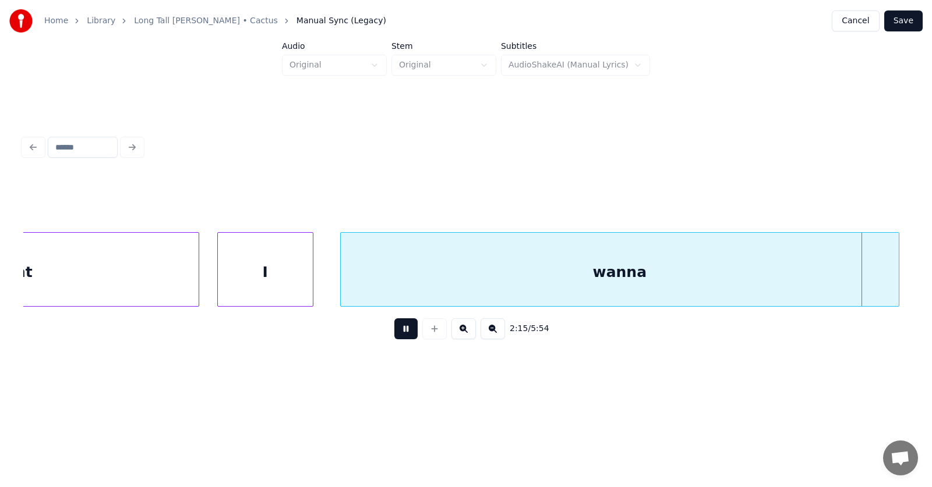
scroll to position [0, 59386]
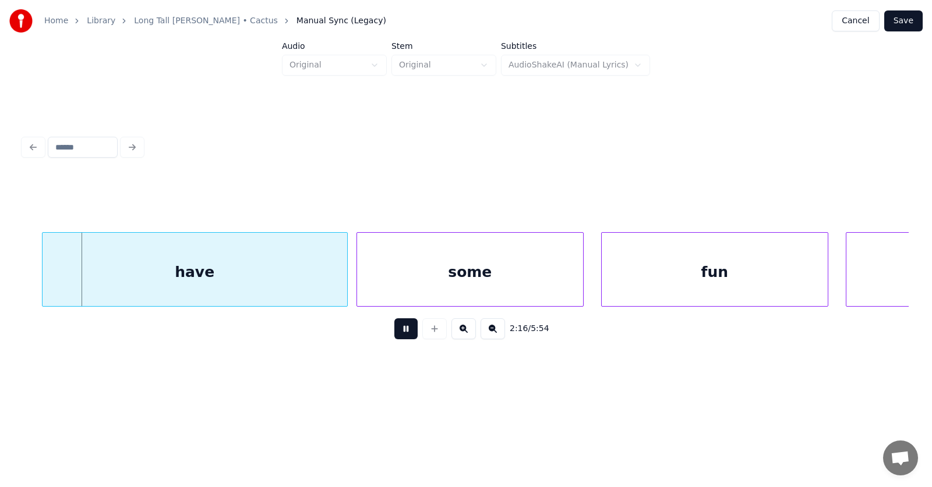
click at [397, 340] on button at bounding box center [405, 329] width 23 height 21
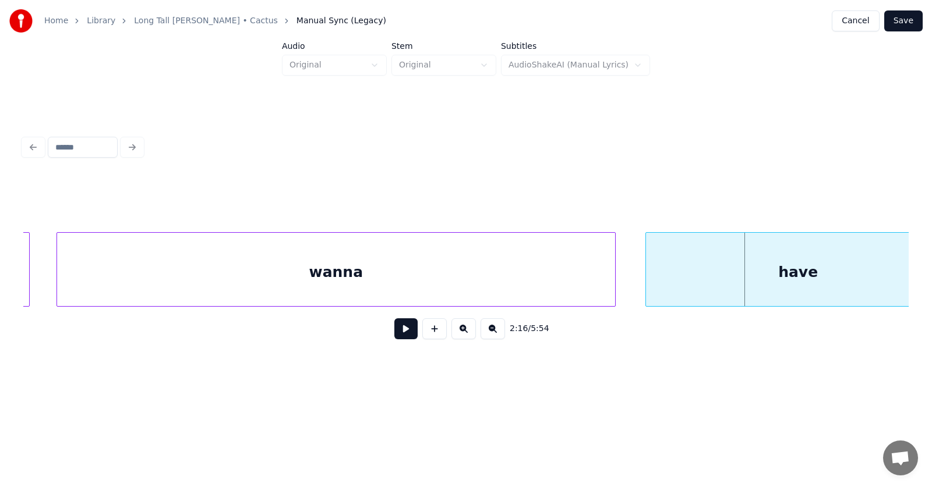
scroll to position [0, 58573]
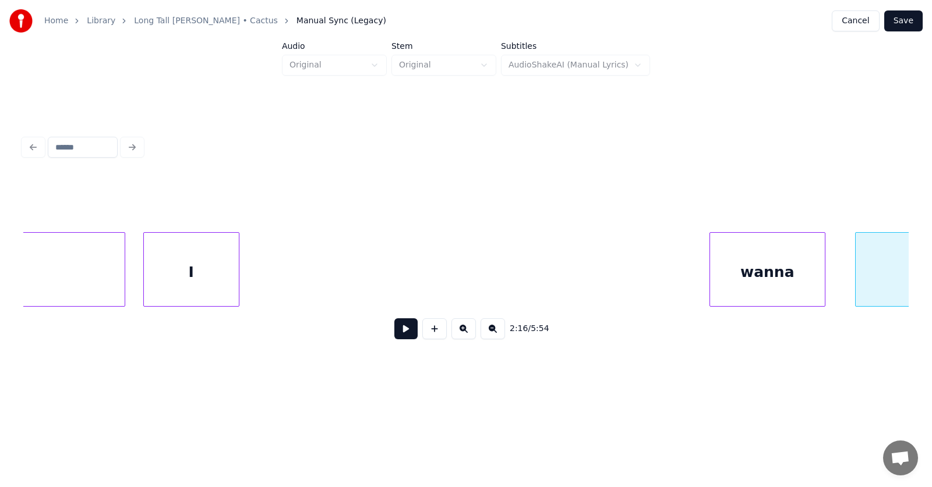
click at [710, 264] on div at bounding box center [711, 269] width 3 height 73
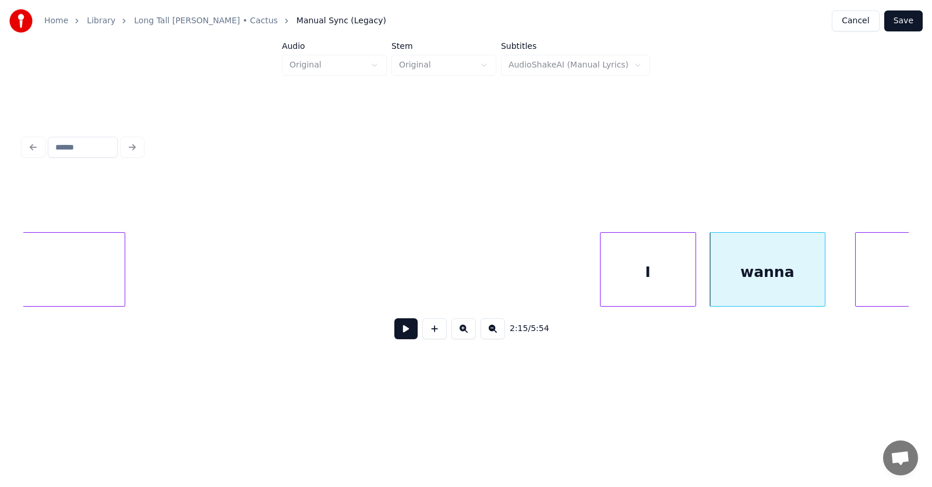
click at [673, 272] on div "I" at bounding box center [647, 272] width 95 height 79
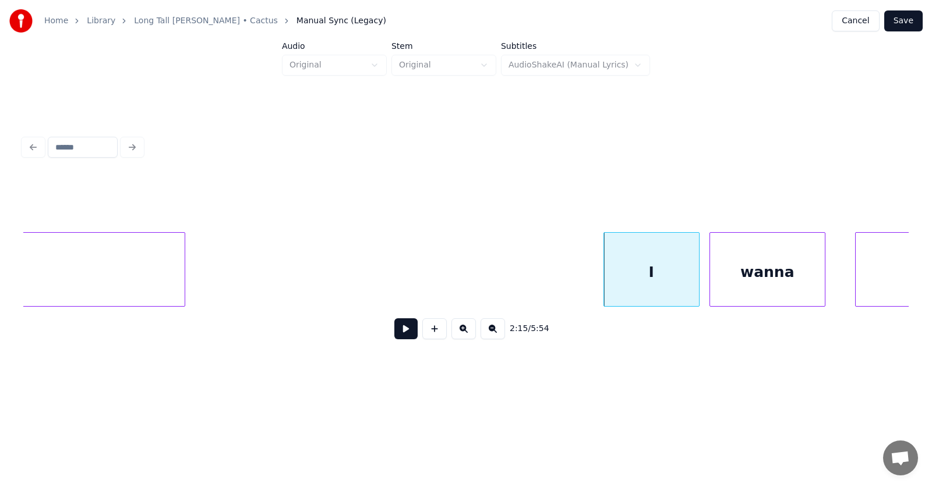
click at [184, 273] on div at bounding box center [182, 269] width 3 height 73
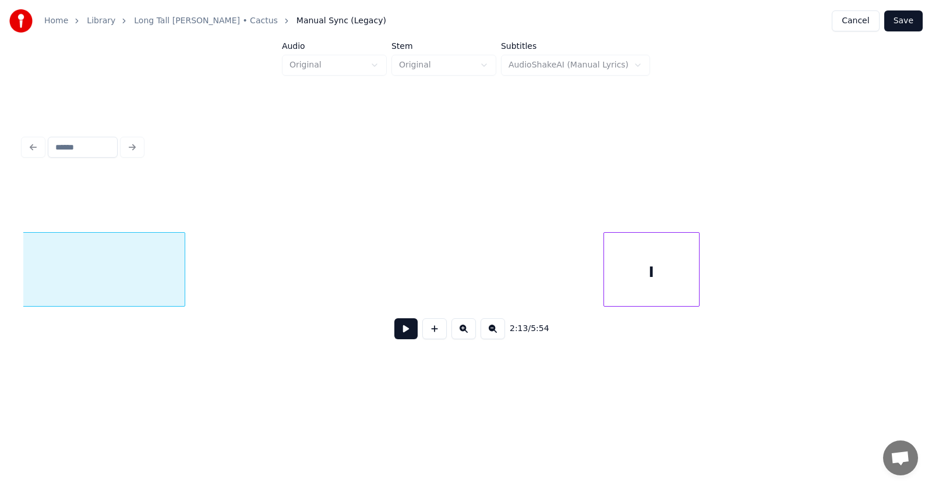
scroll to position [0, 58281]
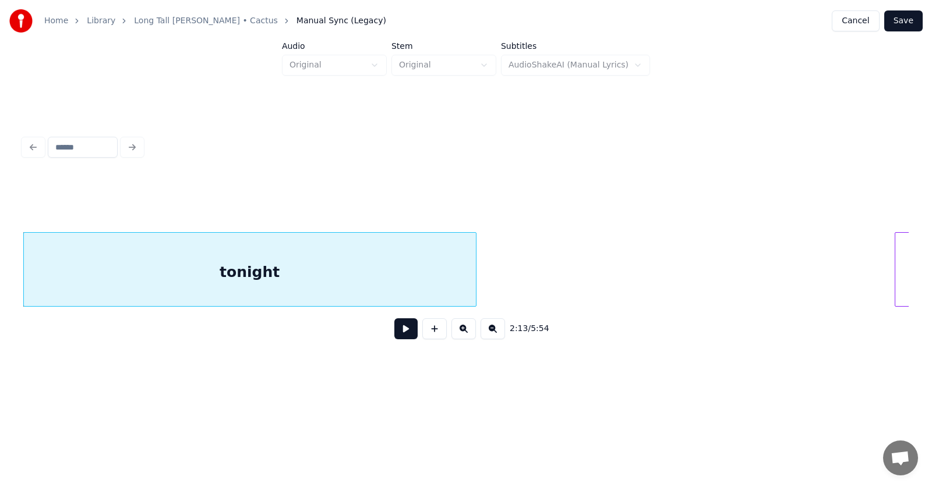
click at [397, 331] on button at bounding box center [405, 329] width 23 height 21
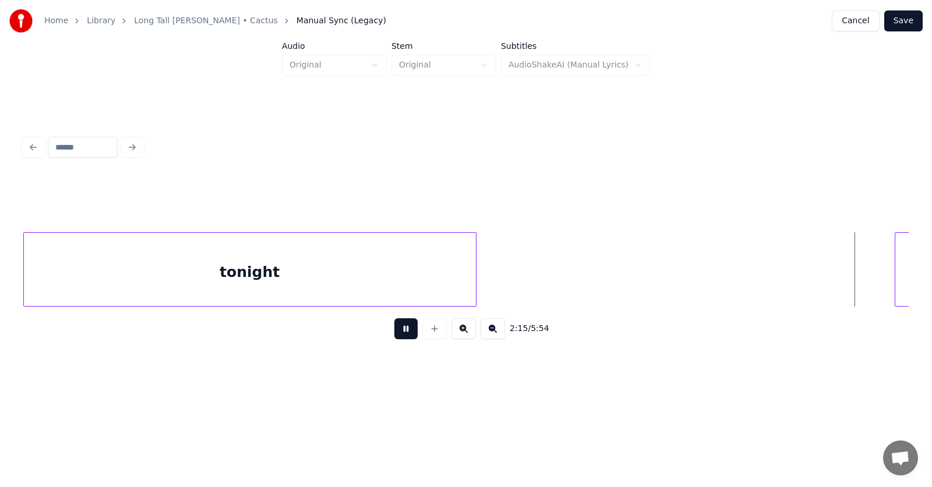
scroll to position [0, 59168]
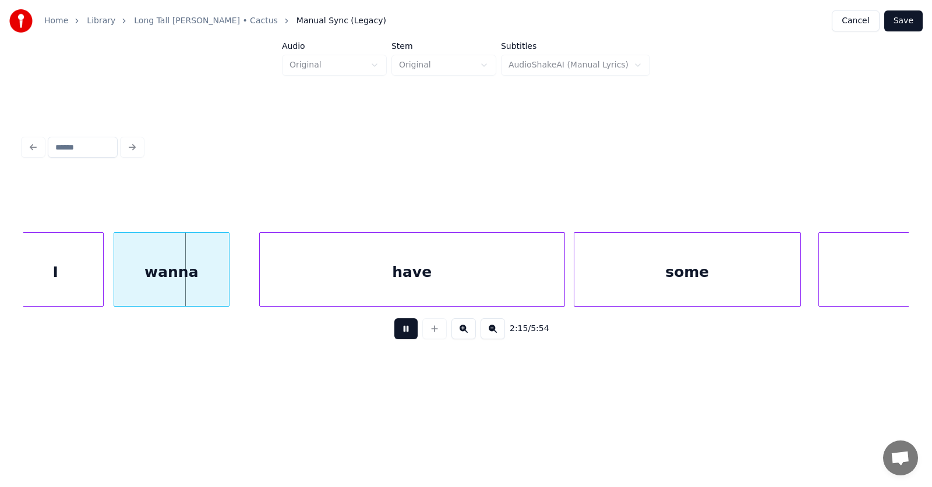
click at [397, 331] on button at bounding box center [405, 329] width 23 height 21
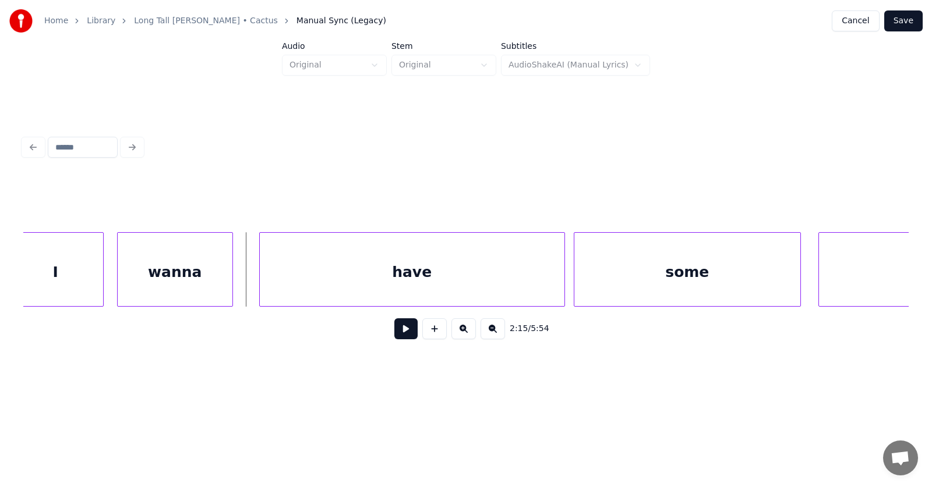
click at [212, 284] on div "wanna" at bounding box center [175, 272] width 115 height 79
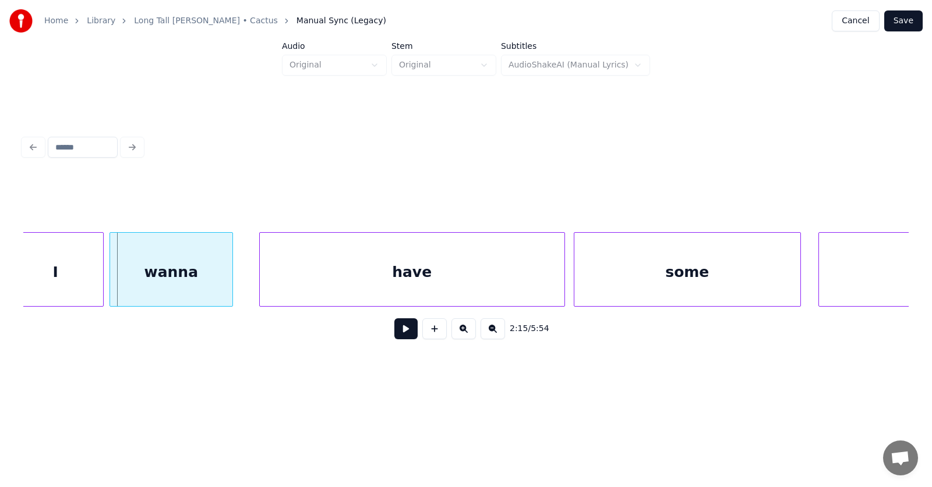
click at [111, 285] on div at bounding box center [111, 269] width 3 height 73
click at [97, 288] on div at bounding box center [96, 269] width 3 height 73
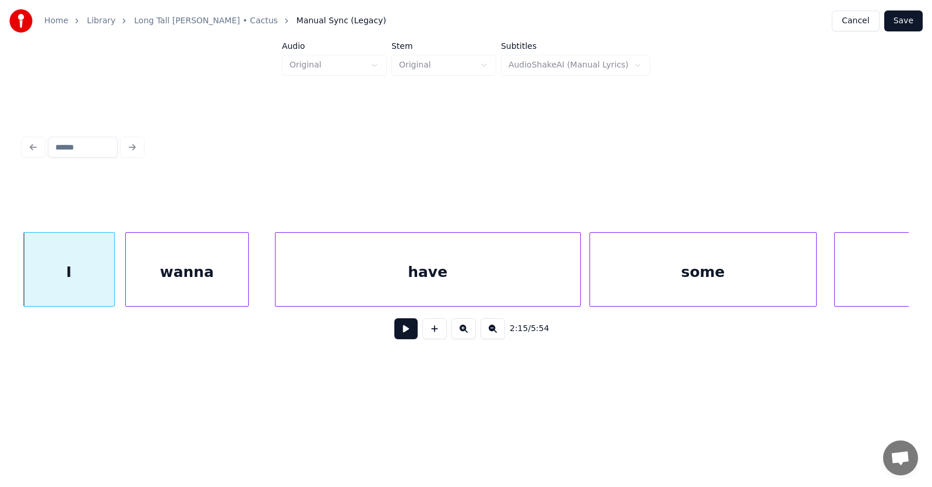
click at [91, 260] on div "I" at bounding box center [69, 272] width 90 height 79
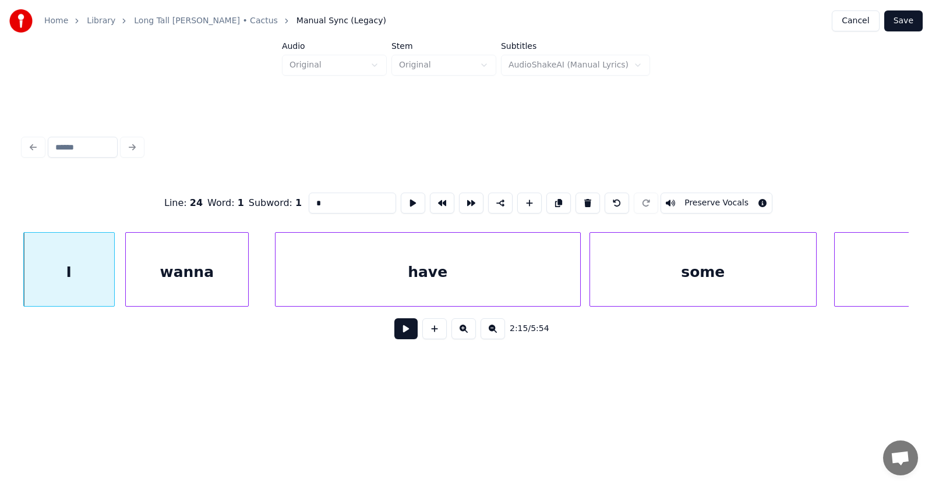
click at [309, 197] on input "*" at bounding box center [352, 203] width 87 height 21
click at [197, 270] on div "wanna" at bounding box center [187, 272] width 122 height 79
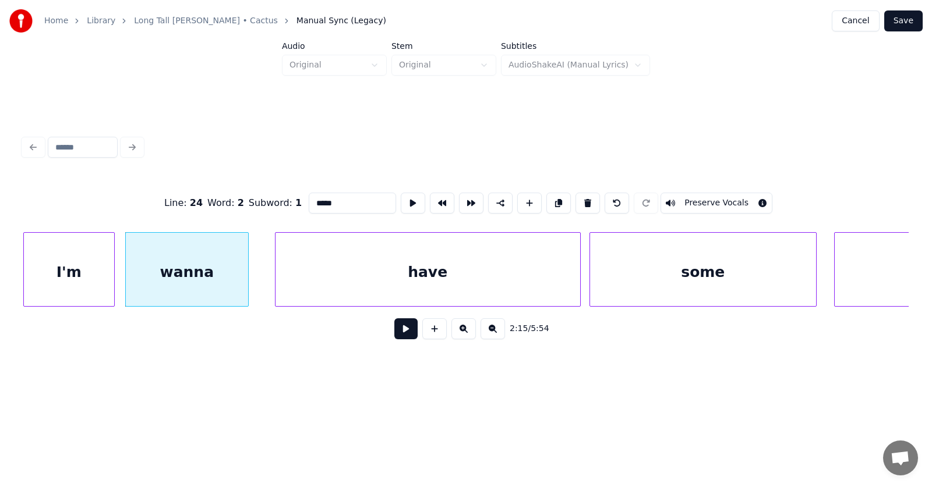
click at [309, 196] on input "*****" at bounding box center [352, 203] width 87 height 21
drag, startPoint x: 299, startPoint y: 199, endPoint x: 287, endPoint y: 199, distance: 12.2
click at [309, 199] on input "*****" at bounding box center [352, 203] width 87 height 21
click at [398, 264] on div "have" at bounding box center [416, 272] width 305 height 79
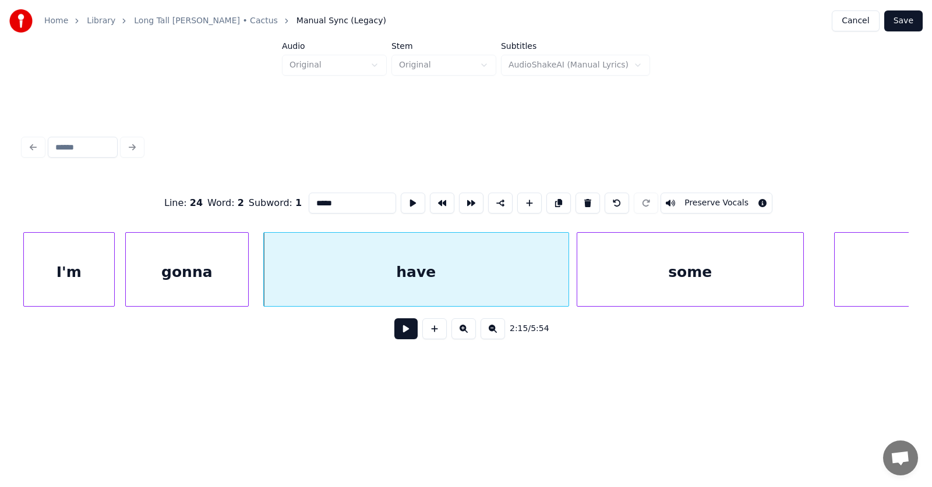
click at [670, 275] on div "some" at bounding box center [690, 272] width 226 height 79
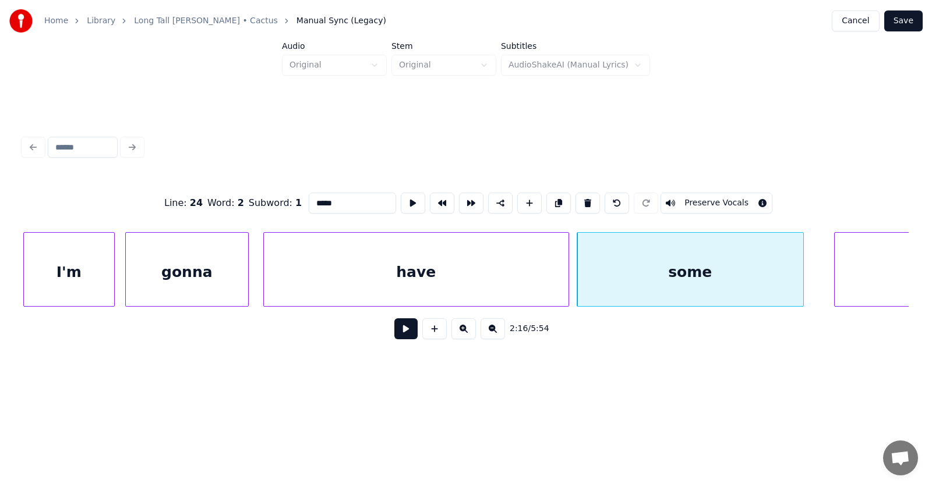
scroll to position [0, 59302]
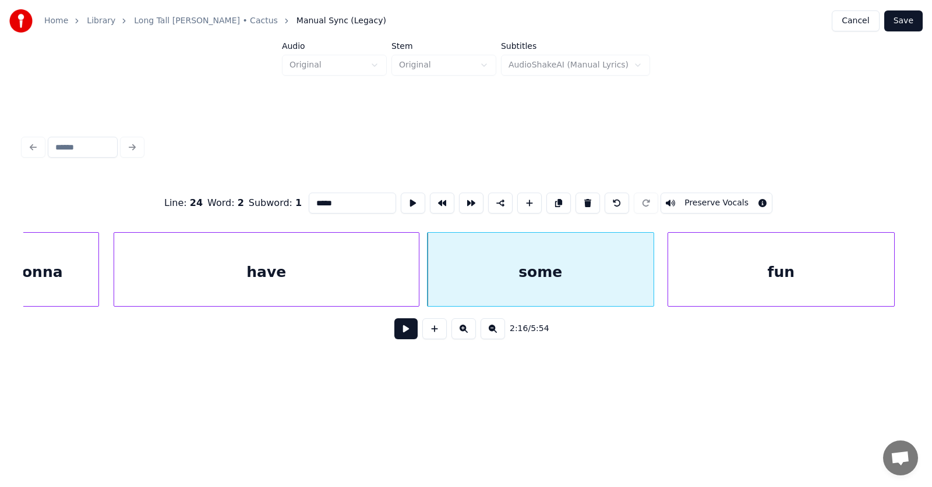
click at [840, 275] on div "fun" at bounding box center [781, 272] width 226 height 79
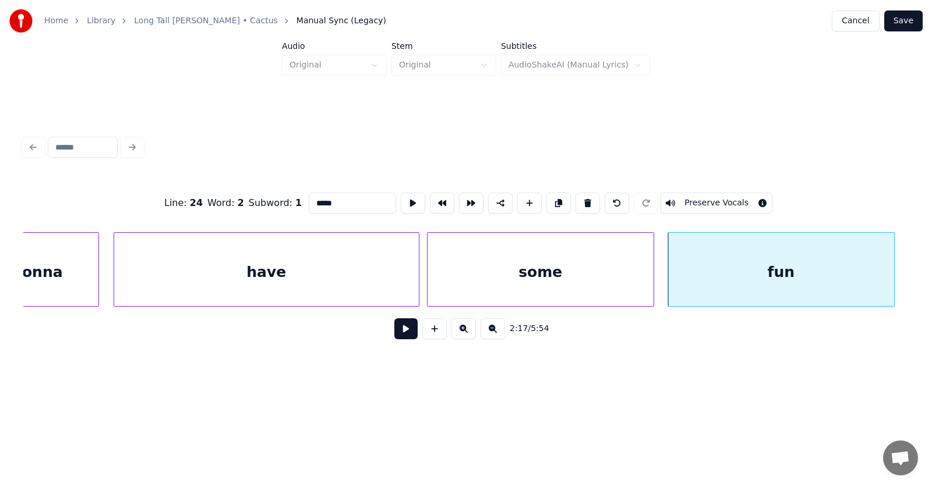
click at [567, 272] on div "some" at bounding box center [540, 272] width 226 height 79
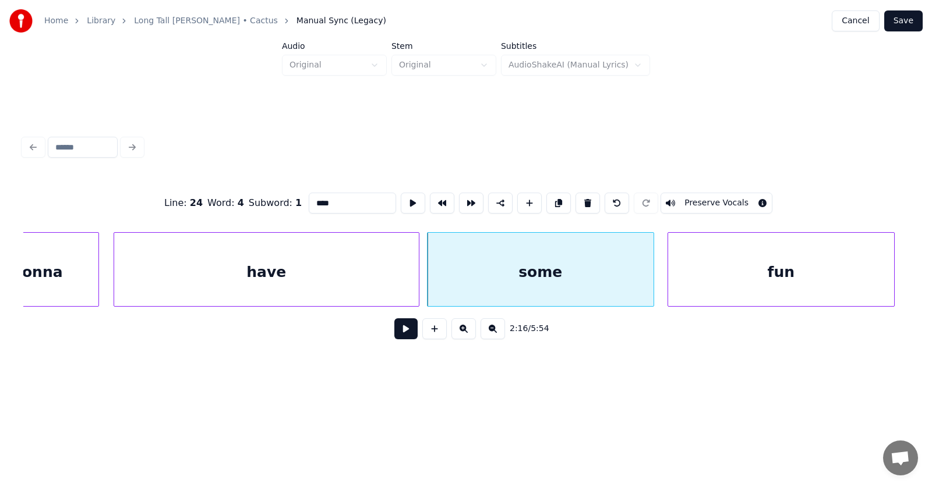
type input "****"
click at [394, 338] on button at bounding box center [405, 329] width 23 height 21
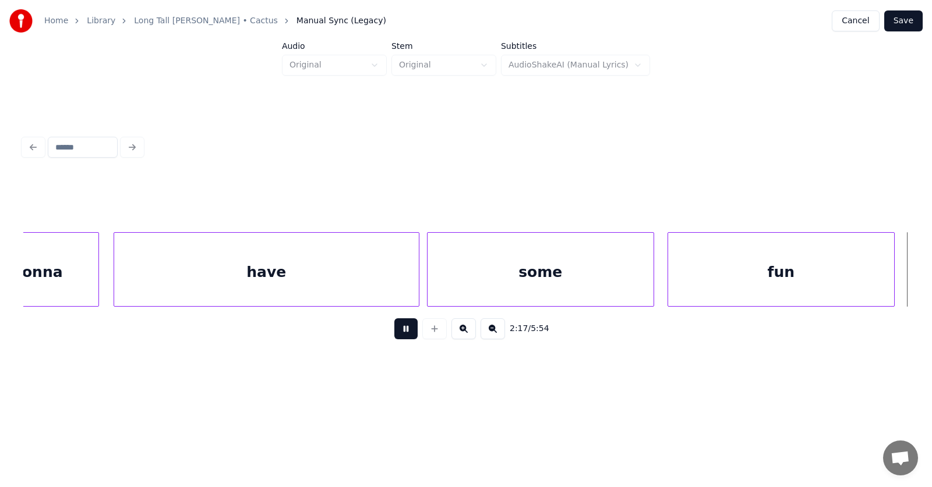
scroll to position [0, 60193]
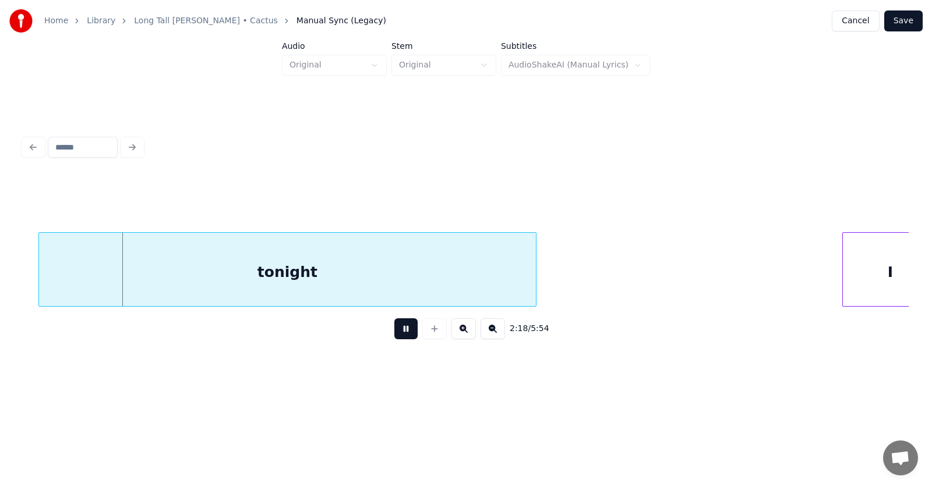
click at [394, 338] on button at bounding box center [405, 329] width 23 height 21
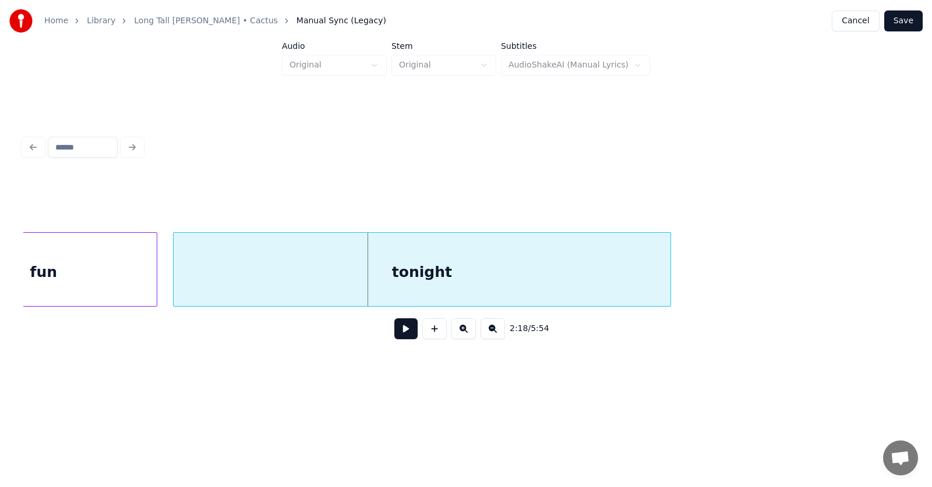
click at [379, 278] on div "tonight" at bounding box center [422, 272] width 497 height 79
click at [401, 333] on button at bounding box center [405, 329] width 23 height 21
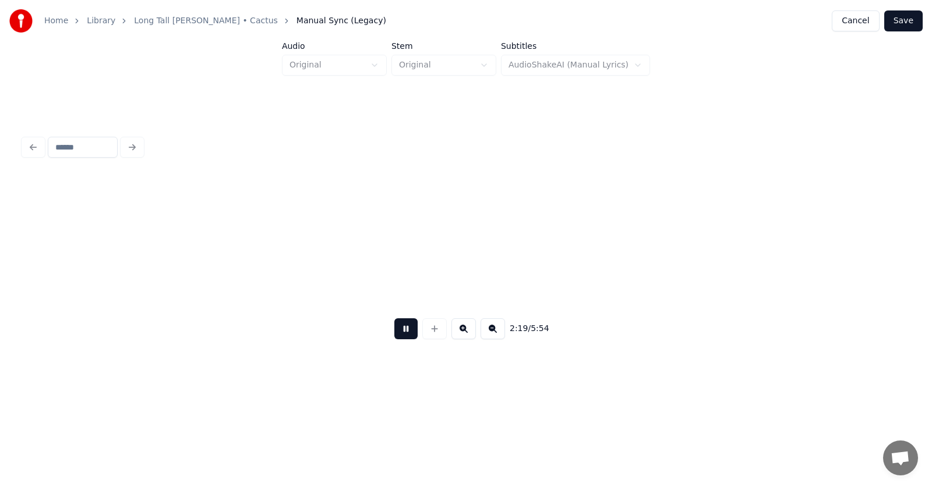
scroll to position [0, 60927]
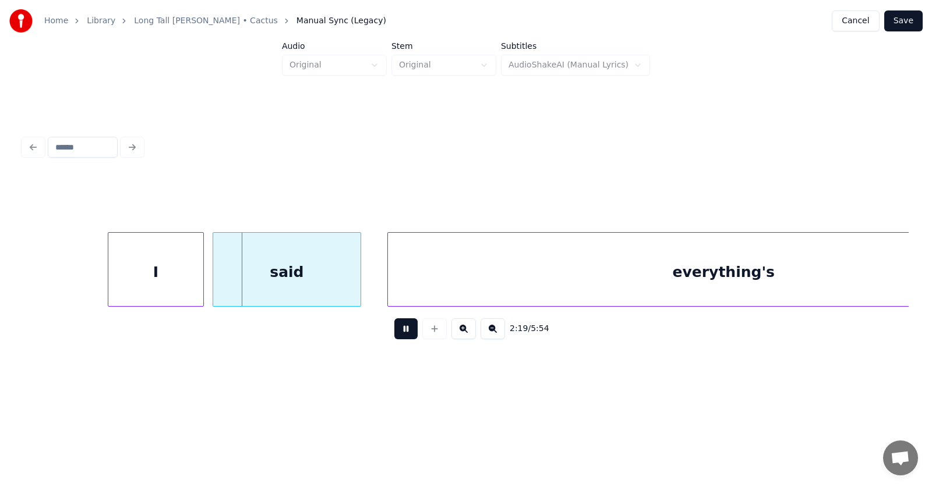
click at [401, 333] on button at bounding box center [405, 329] width 23 height 21
click at [156, 280] on div "I" at bounding box center [137, 272] width 95 height 79
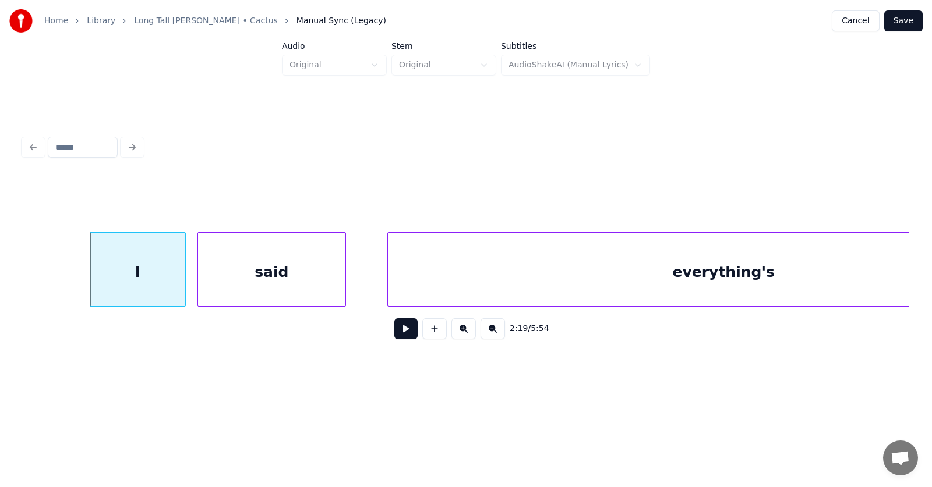
click at [239, 279] on div "said" at bounding box center [271, 272] width 147 height 79
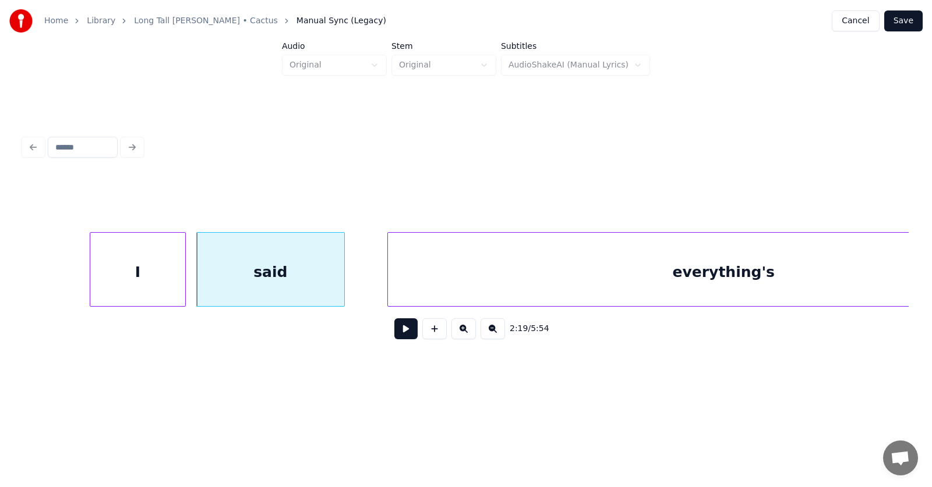
scroll to position [0, 61076]
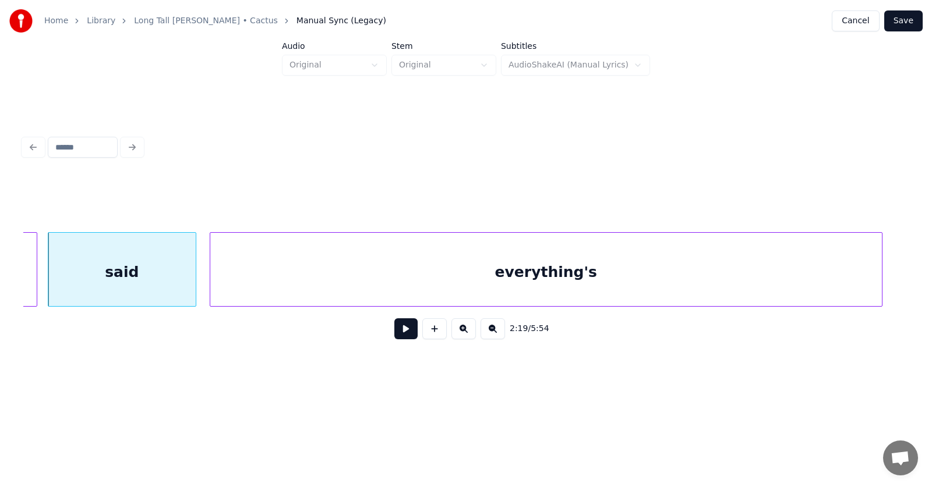
click at [479, 278] on div "everything's" at bounding box center [545, 272] width 671 height 79
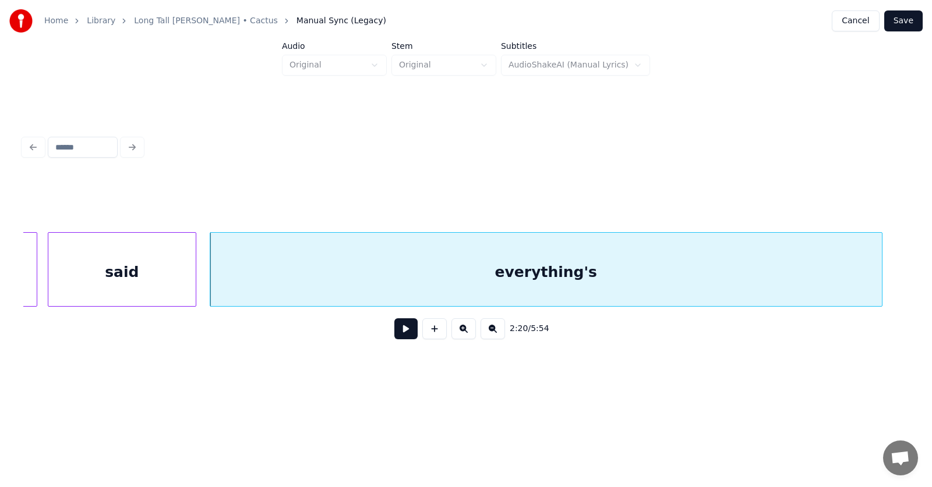
click at [398, 334] on button at bounding box center [405, 329] width 23 height 21
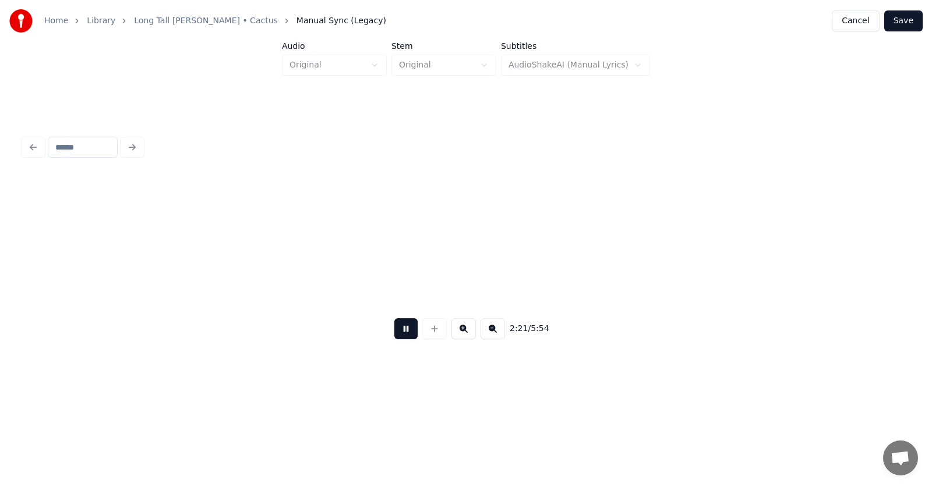
scroll to position [0, 61961]
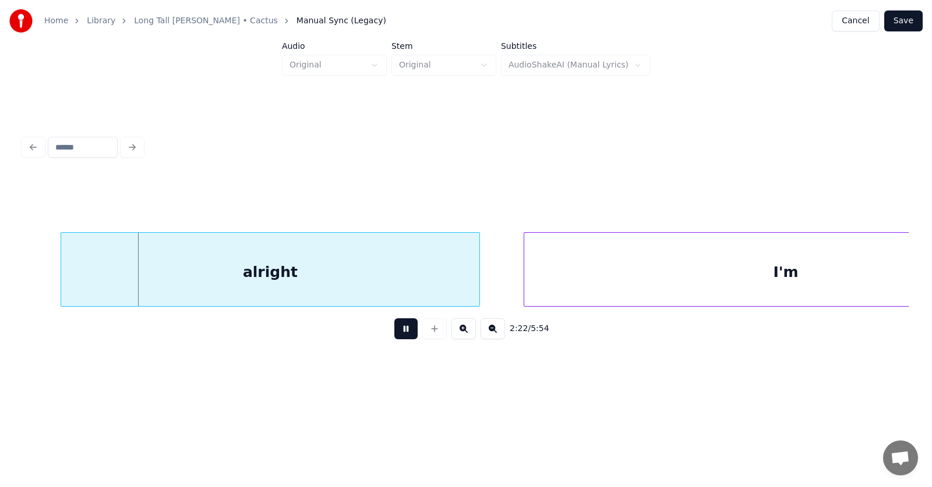
click at [401, 333] on button at bounding box center [405, 329] width 23 height 21
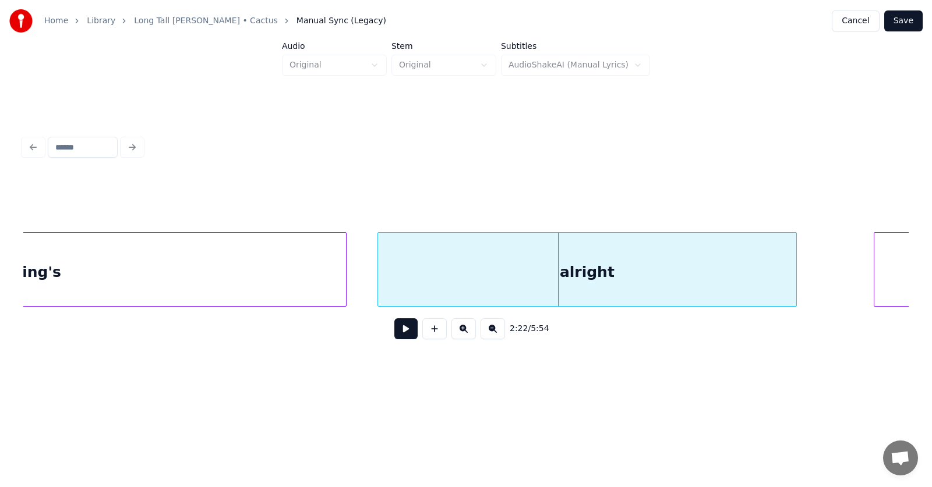
click at [483, 277] on div "alright" at bounding box center [587, 272] width 418 height 79
click at [403, 268] on div "alright" at bounding box center [587, 272] width 418 height 79
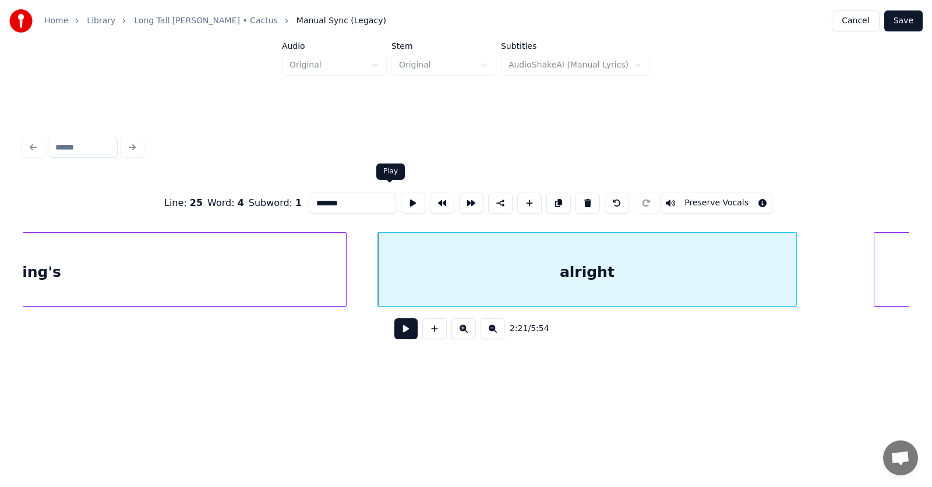
click at [401, 197] on button at bounding box center [413, 203] width 24 height 21
click at [365, 271] on div at bounding box center [364, 269] width 3 height 73
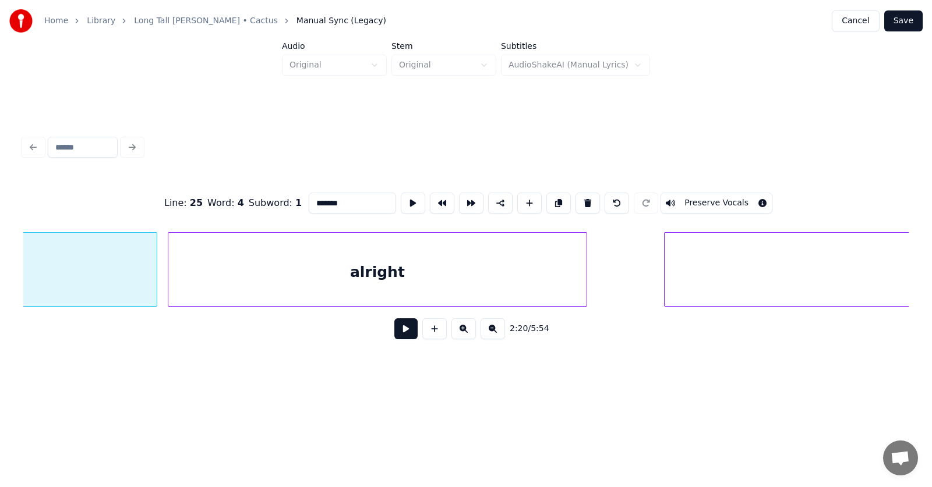
scroll to position [0, 61925]
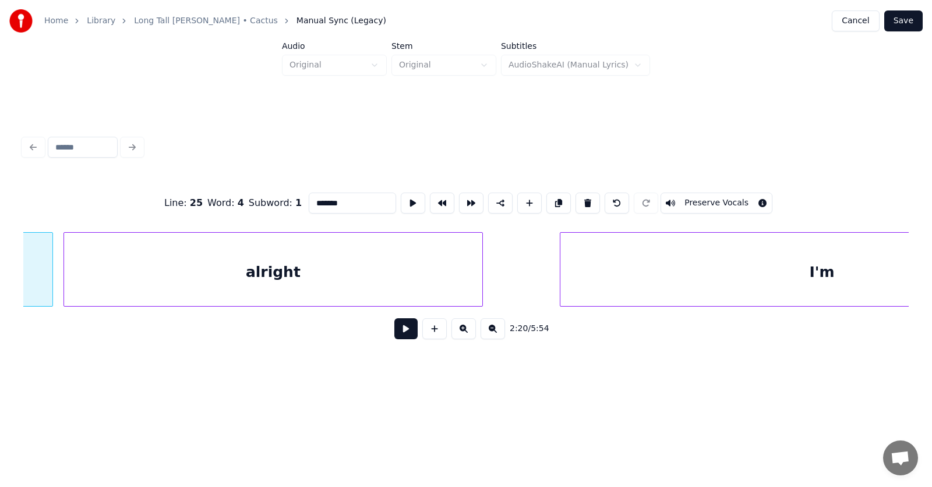
click at [349, 280] on div "alright" at bounding box center [273, 272] width 418 height 79
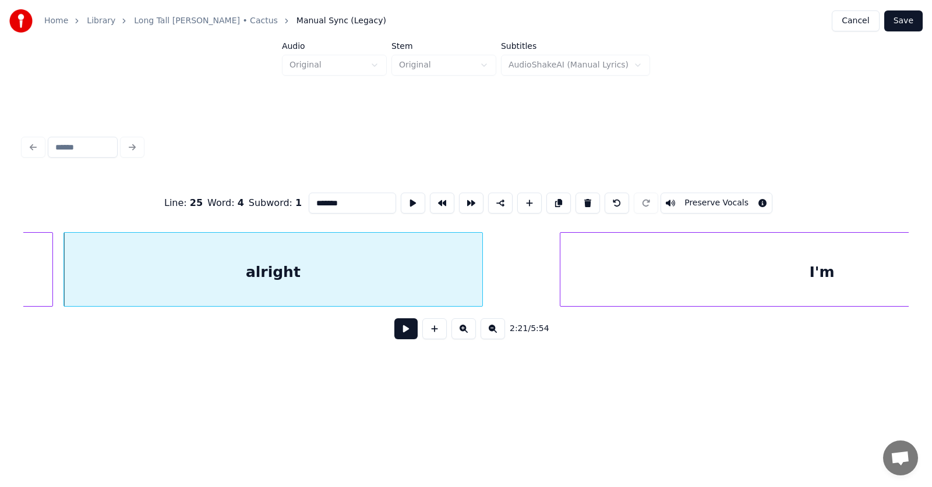
click at [404, 340] on button at bounding box center [405, 329] width 23 height 21
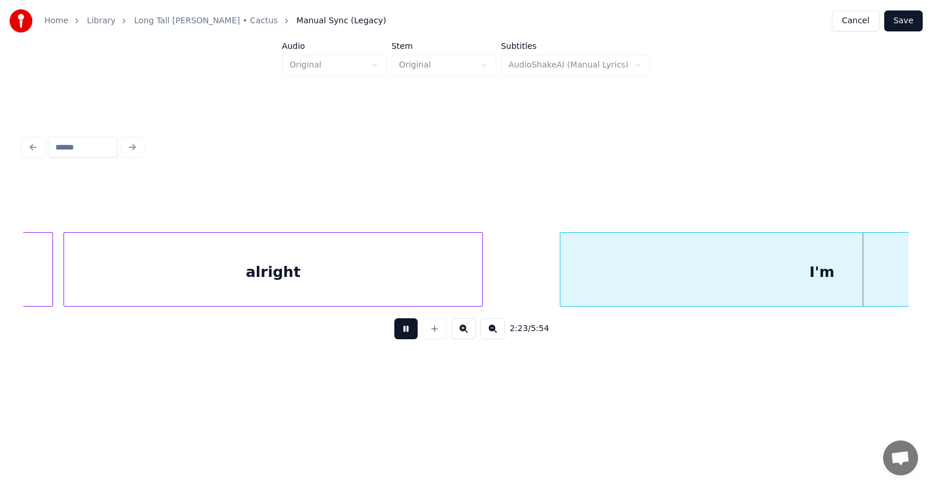
scroll to position [0, 62813]
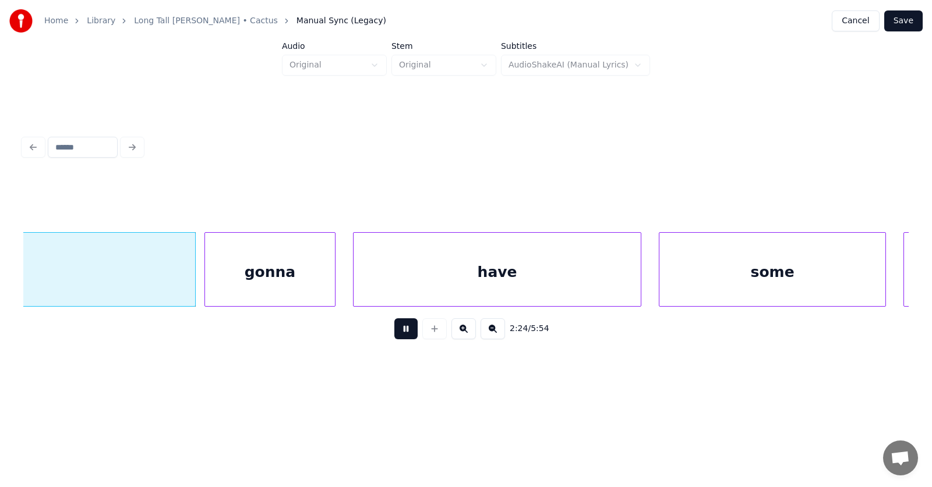
click at [404, 340] on button at bounding box center [405, 329] width 23 height 21
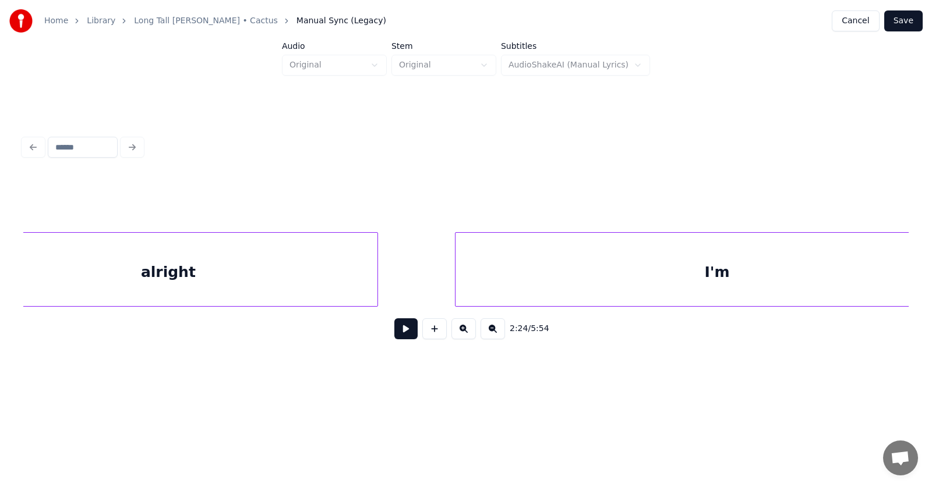
scroll to position [0, 62103]
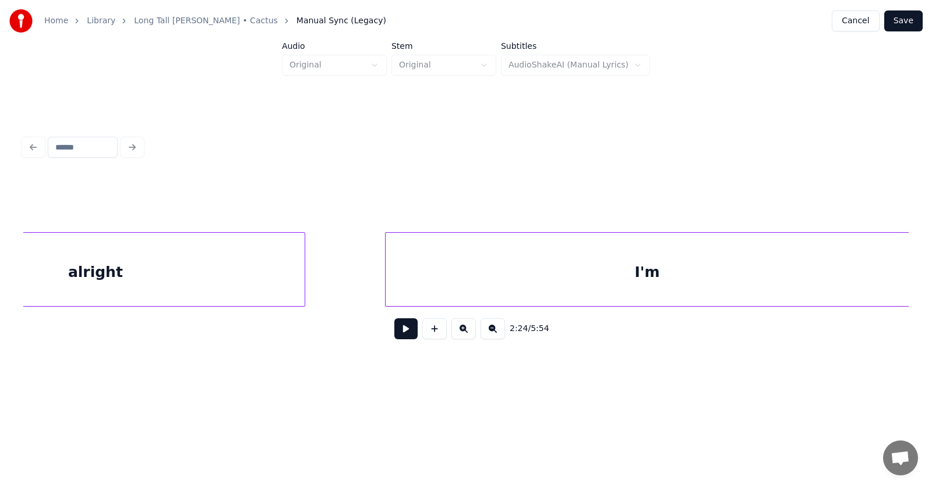
click at [462, 277] on div "I'm" at bounding box center [647, 272] width 523 height 79
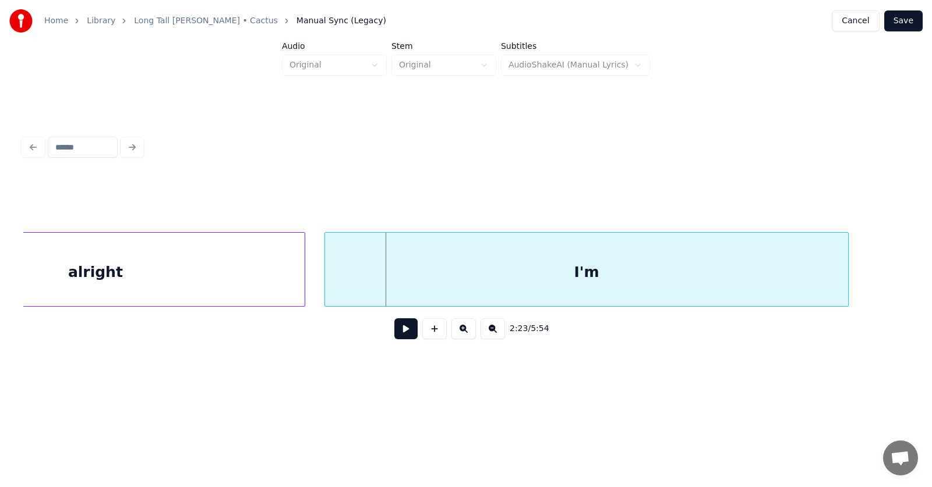
click at [483, 284] on div "I'm" at bounding box center [586, 272] width 523 height 79
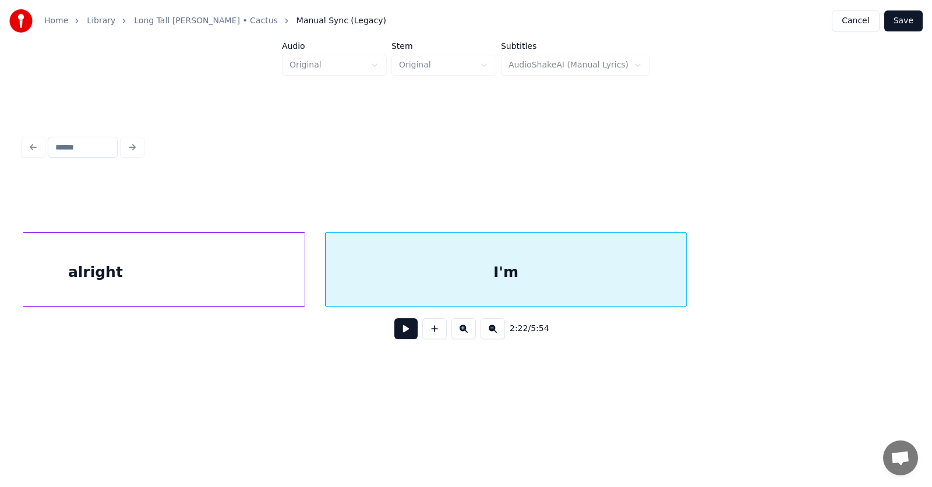
click at [683, 282] on div at bounding box center [684, 269] width 3 height 73
click at [591, 281] on div "I'm" at bounding box center [501, 272] width 351 height 79
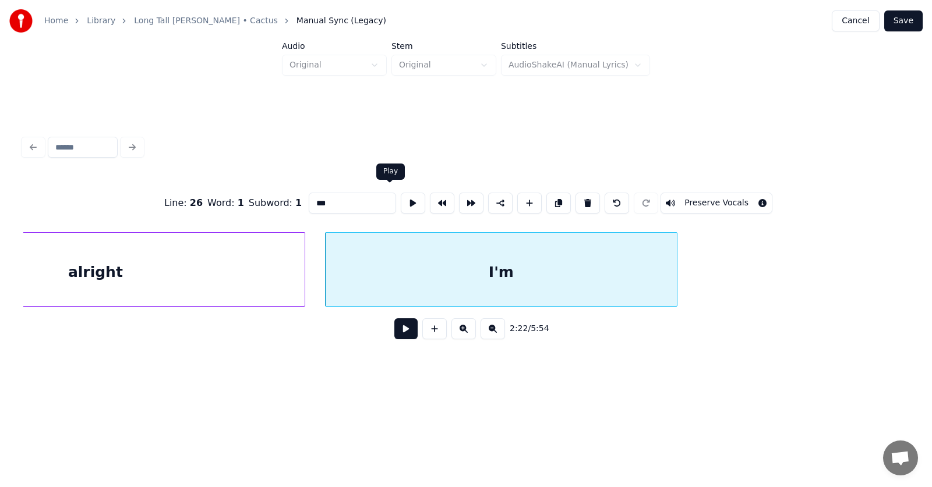
click at [401, 197] on button at bounding box center [413, 203] width 24 height 21
click at [408, 277] on div "I'm" at bounding box center [496, 272] width 351 height 79
drag, startPoint x: 331, startPoint y: 201, endPoint x: 286, endPoint y: 201, distance: 44.8
click at [309, 201] on input "***" at bounding box center [352, 203] width 87 height 21
type input "**********"
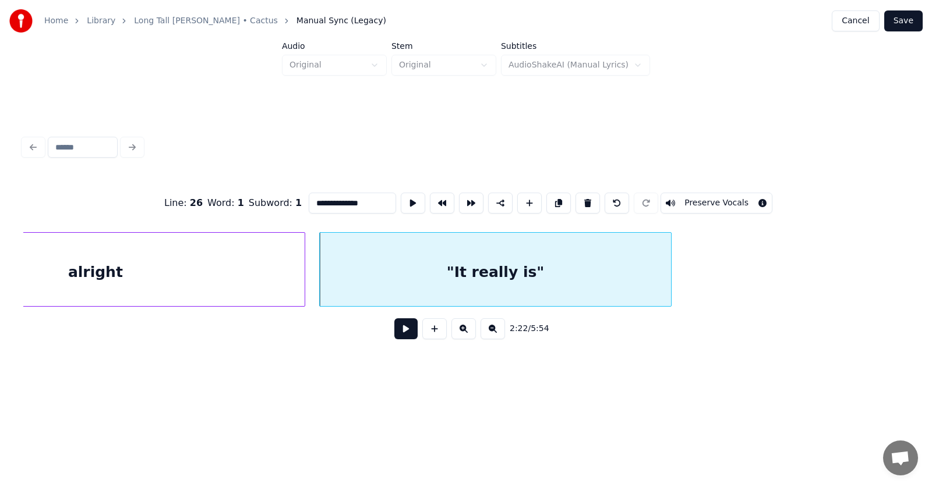
click at [401, 338] on button at bounding box center [405, 329] width 23 height 21
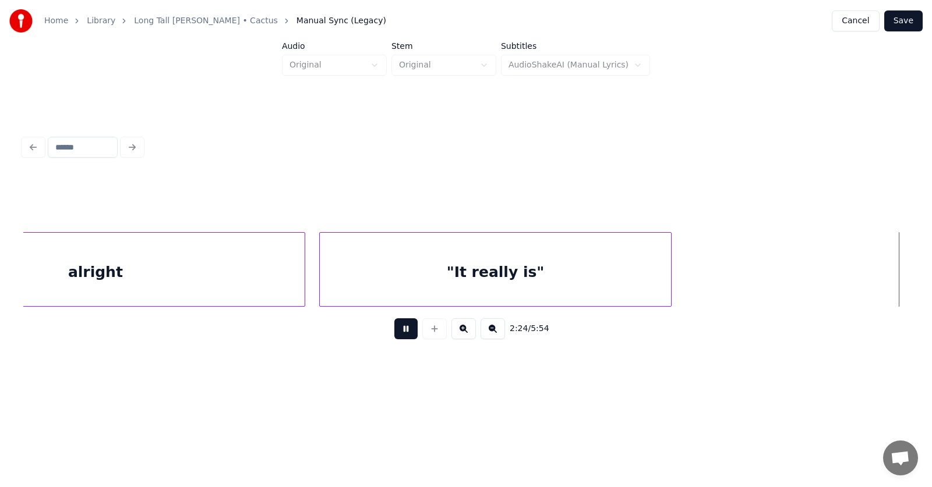
scroll to position [0, 62990]
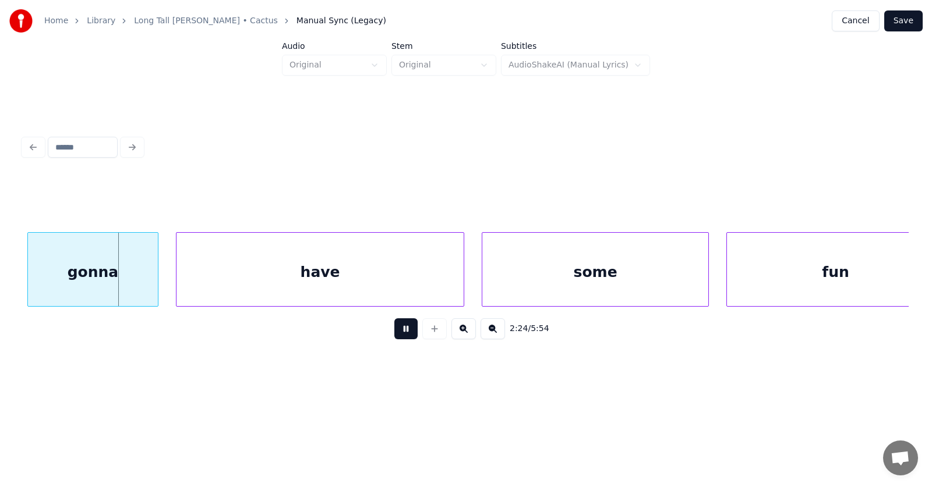
click at [402, 337] on button at bounding box center [405, 329] width 23 height 21
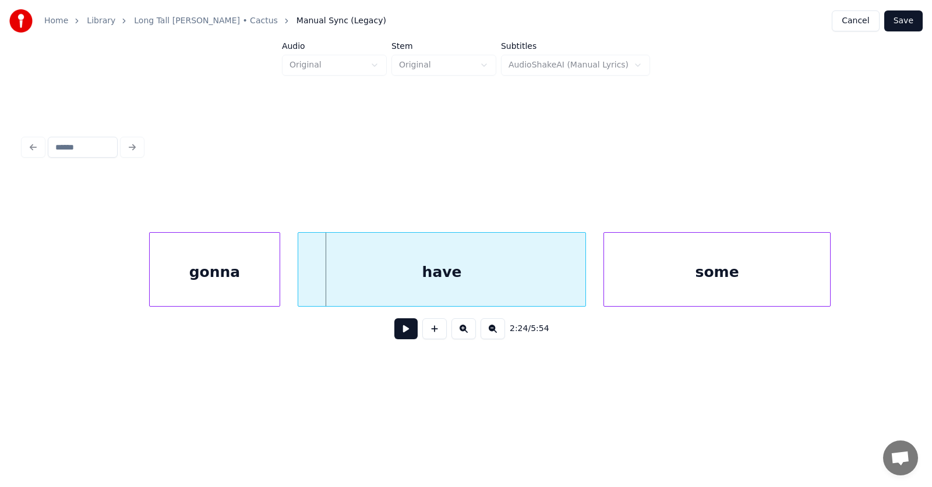
scroll to position [0, 62449]
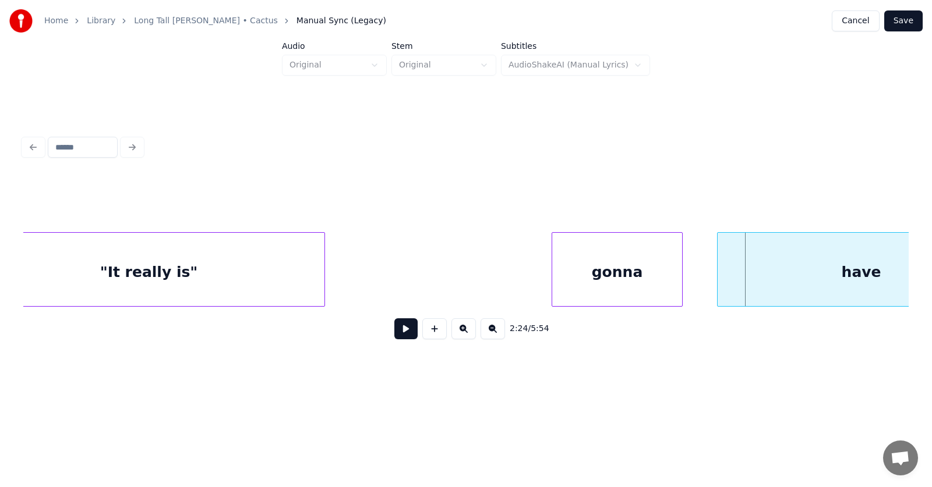
click at [614, 275] on div "gonna" at bounding box center [617, 272] width 130 height 79
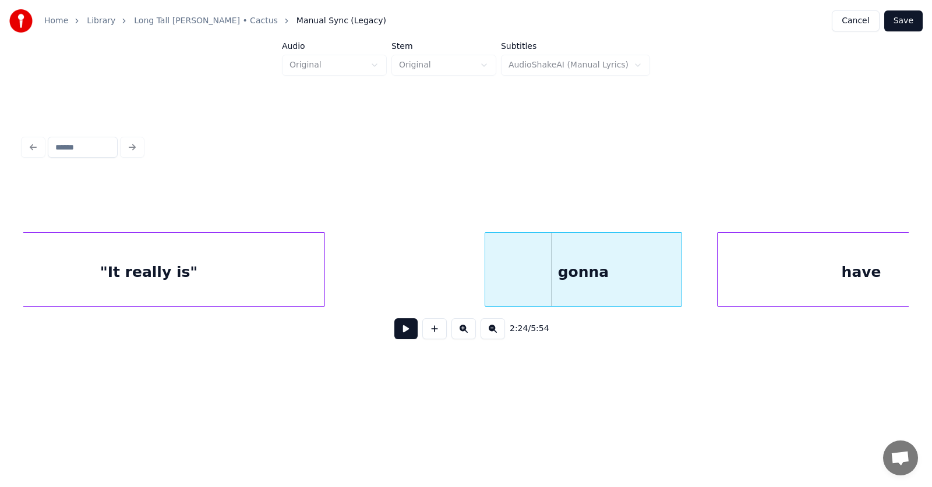
click at [486, 278] on div at bounding box center [486, 269] width 3 height 73
click at [564, 277] on div "gonna" at bounding box center [583, 272] width 196 height 79
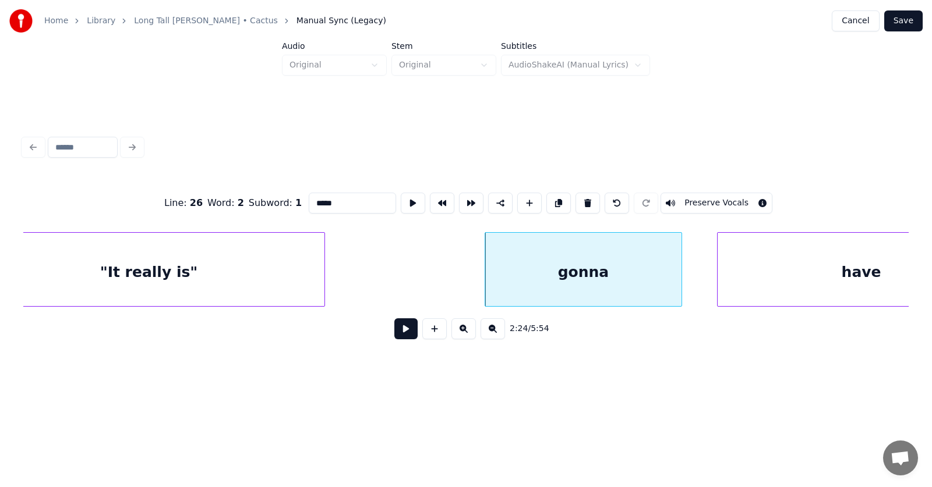
click at [309, 198] on input "*****" at bounding box center [352, 203] width 87 height 21
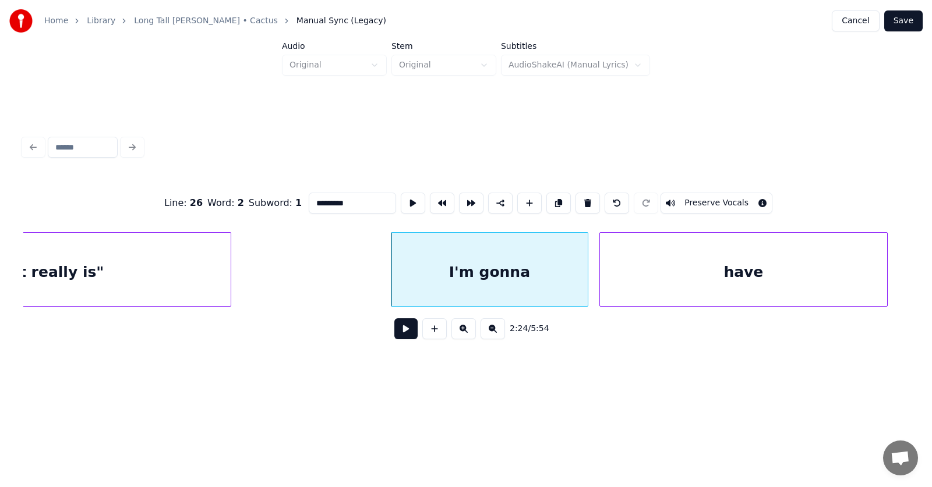
click at [781, 276] on div "have" at bounding box center [743, 272] width 287 height 79
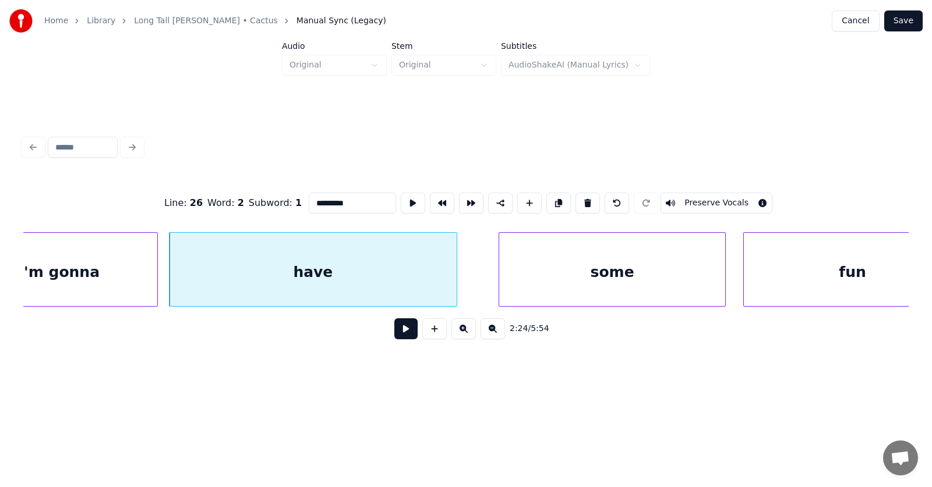
scroll to position [0, 63078]
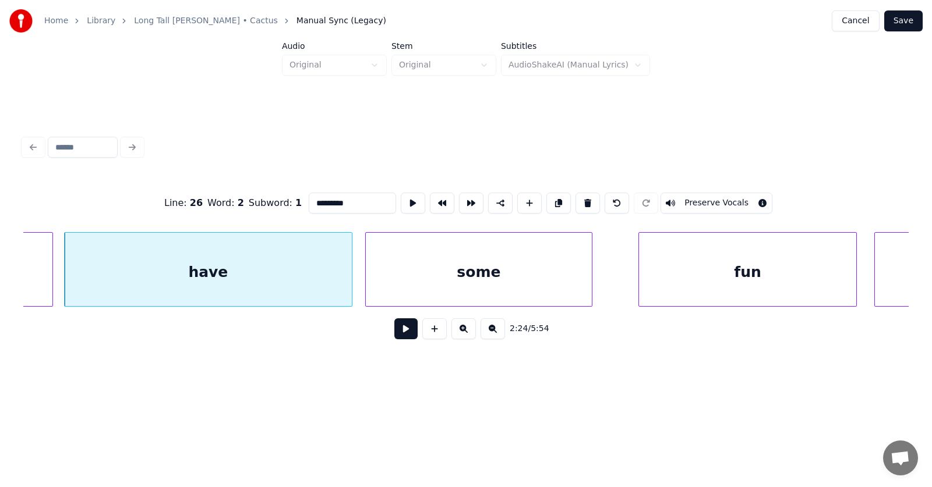
click at [414, 288] on div "some" at bounding box center [479, 272] width 226 height 79
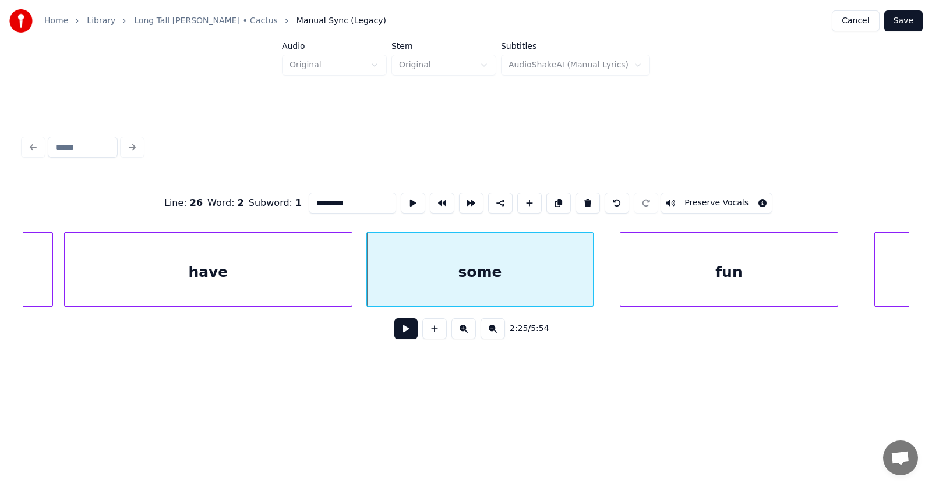
click at [640, 285] on div "fun" at bounding box center [728, 272] width 217 height 79
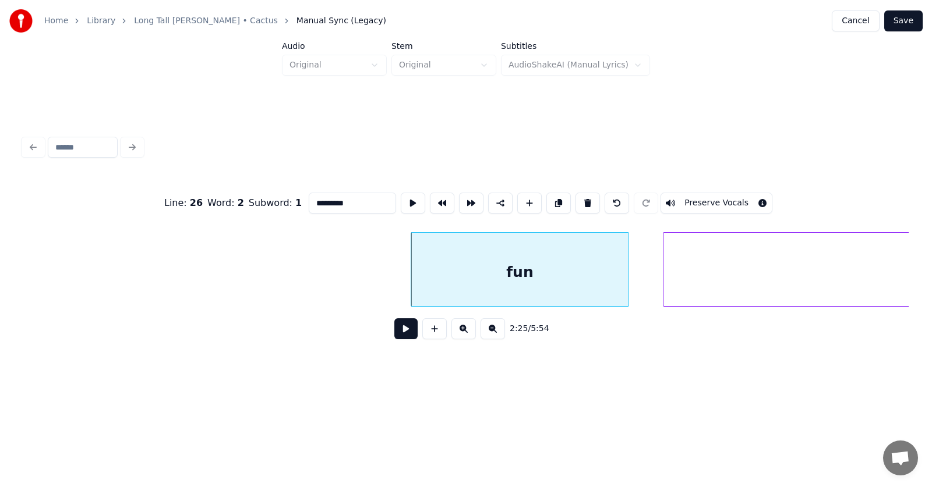
scroll to position [0, 63732]
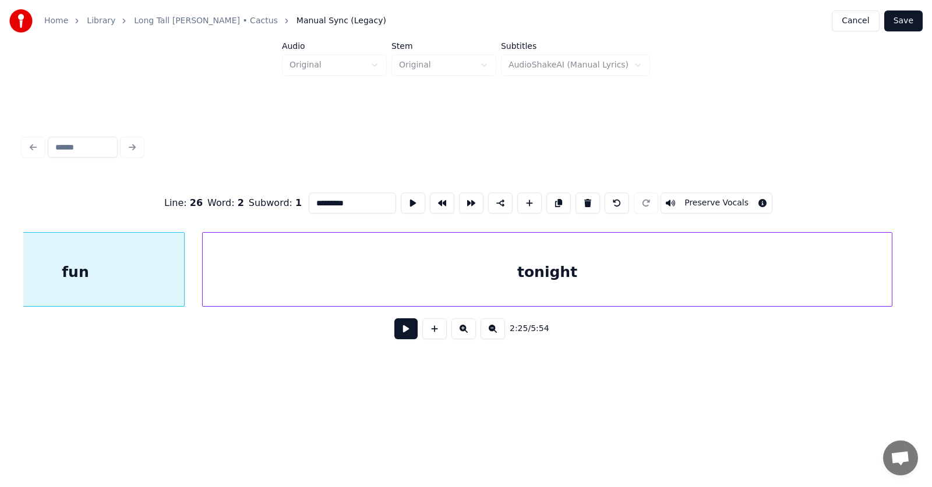
click at [684, 278] on div "tonight" at bounding box center [547, 272] width 689 height 79
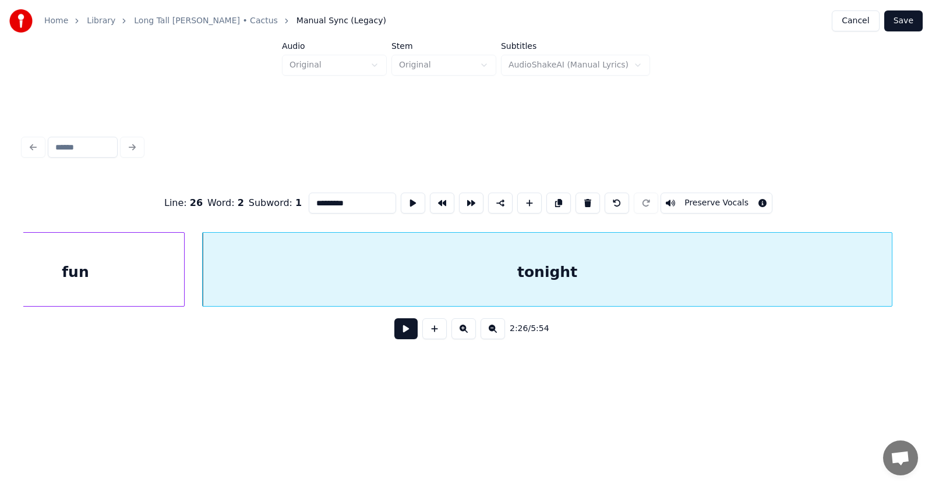
type input "*********"
click at [402, 331] on button at bounding box center [405, 329] width 23 height 21
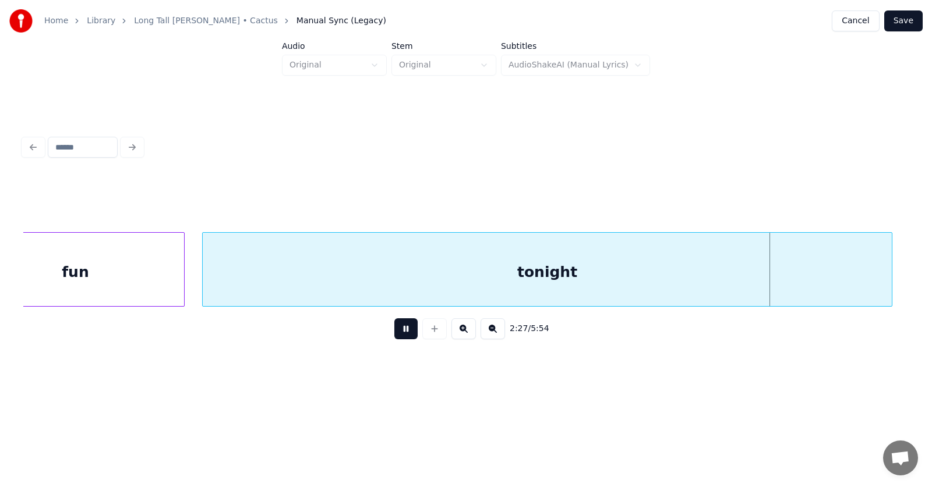
click at [404, 331] on button at bounding box center [405, 329] width 23 height 21
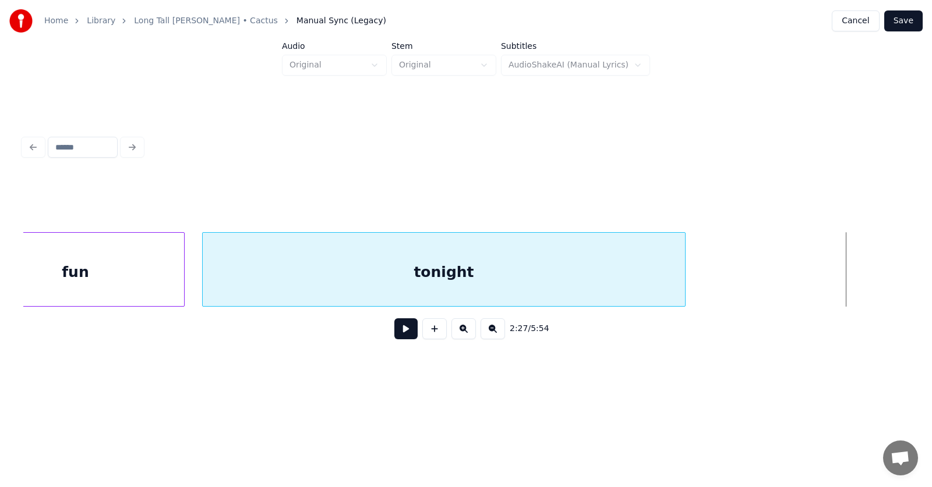
click at [681, 281] on div at bounding box center [682, 269] width 3 height 73
click at [400, 337] on button at bounding box center [405, 329] width 23 height 21
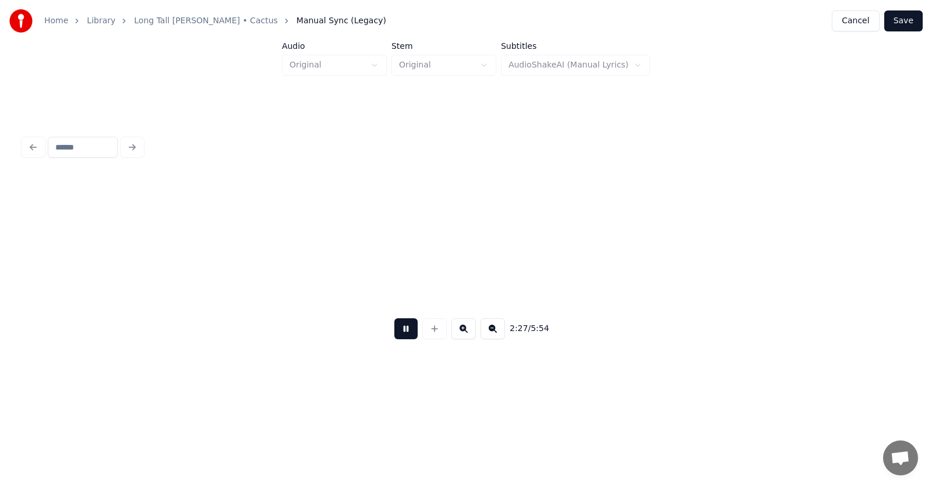
scroll to position [0, 64619]
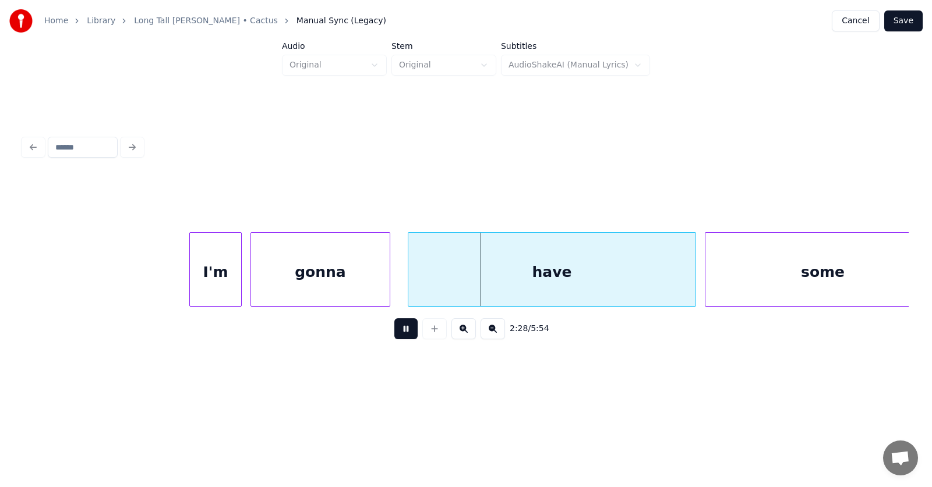
click at [400, 337] on button at bounding box center [405, 329] width 23 height 21
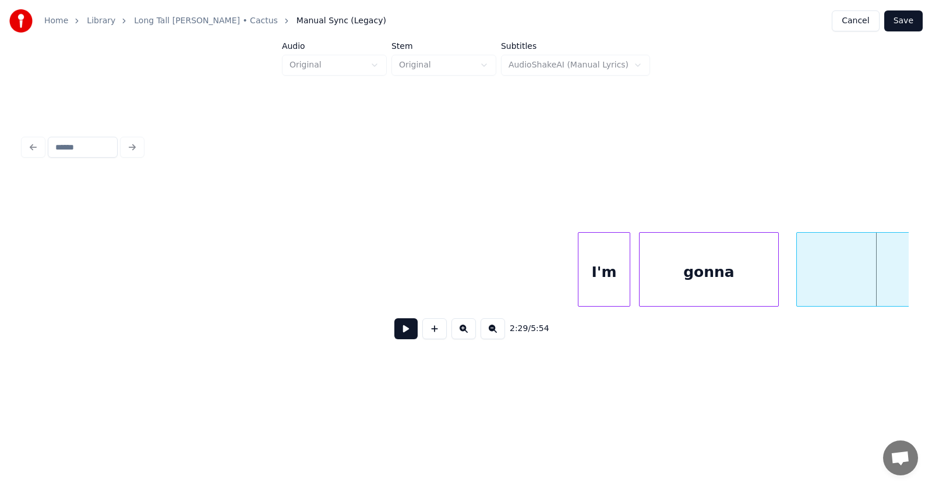
scroll to position [0, 64441]
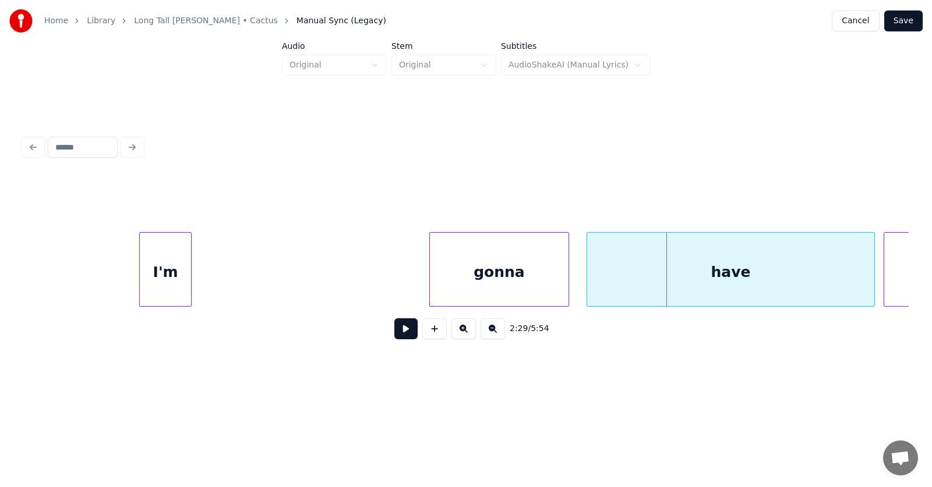
click at [167, 263] on div "I'm" at bounding box center [165, 272] width 51 height 79
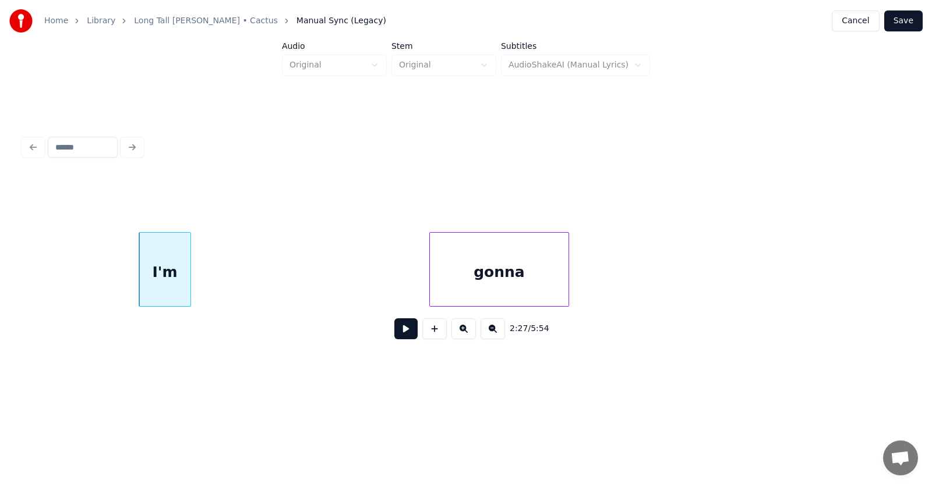
scroll to position [0, 63812]
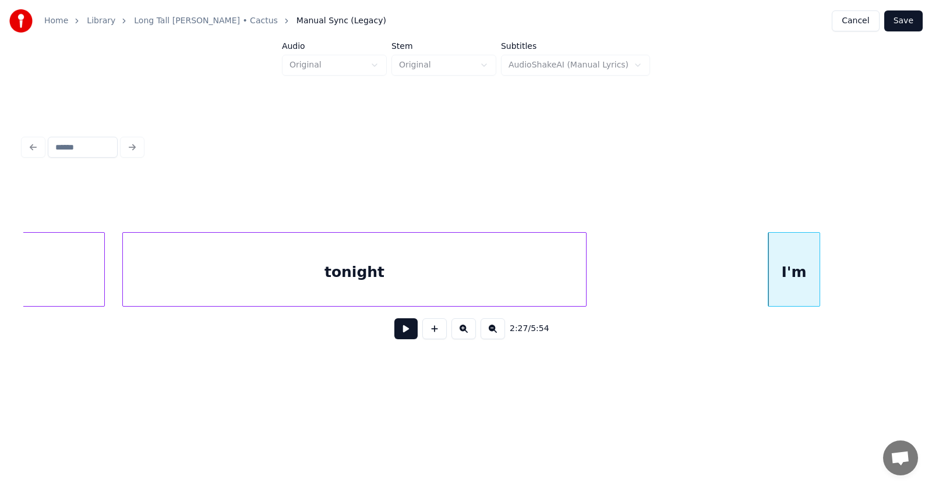
click at [582, 275] on div at bounding box center [583, 269] width 3 height 73
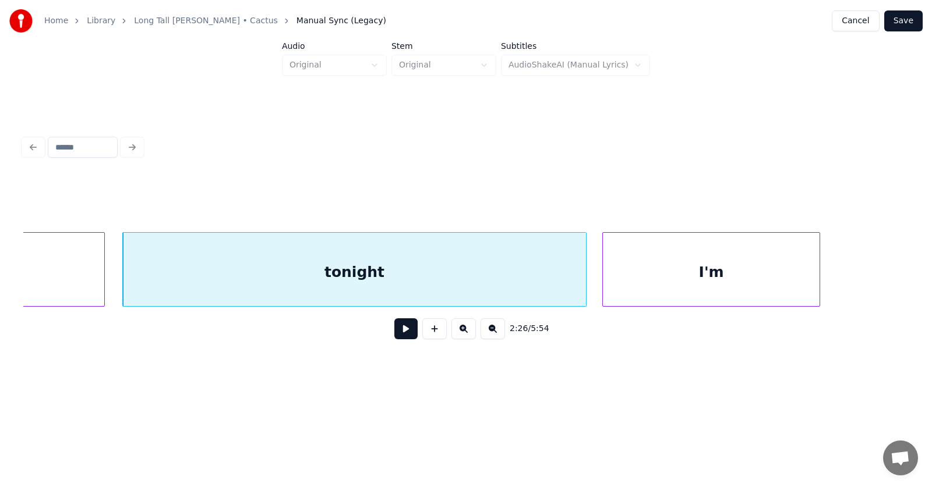
click at [603, 278] on div at bounding box center [604, 269] width 3 height 73
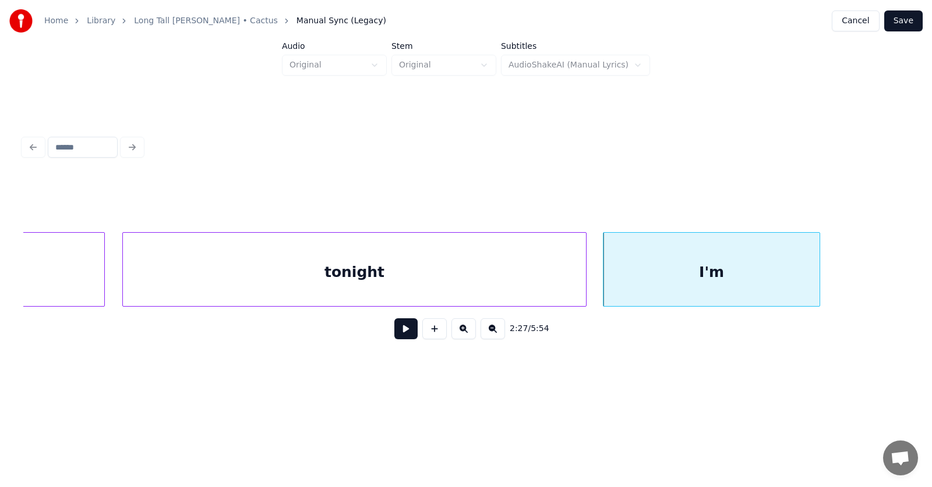
click at [674, 277] on div "I'm" at bounding box center [711, 272] width 216 height 79
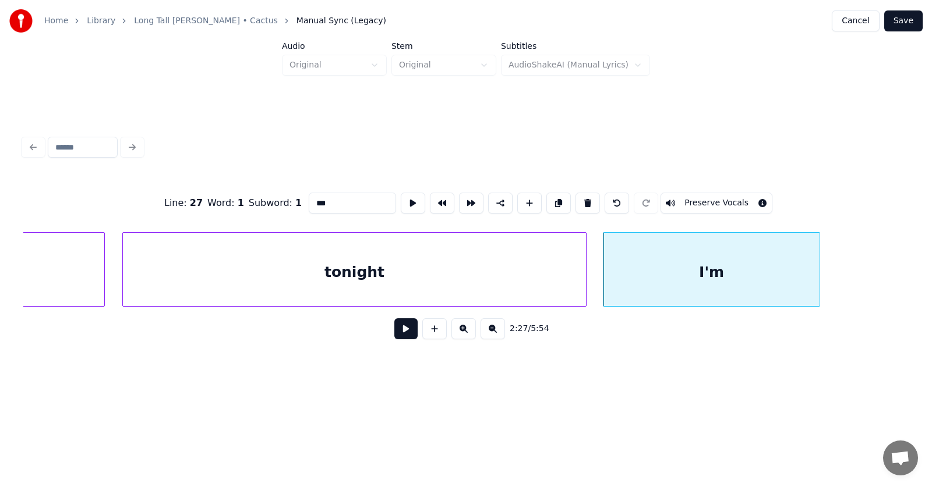
drag, startPoint x: 303, startPoint y: 202, endPoint x: 289, endPoint y: 202, distance: 14.6
click at [309, 202] on input "***" at bounding box center [352, 203] width 87 height 21
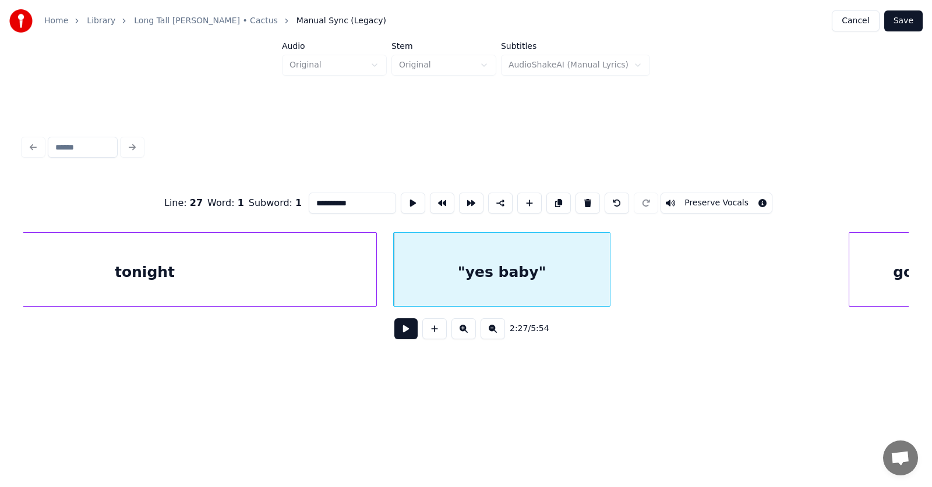
scroll to position [0, 64336]
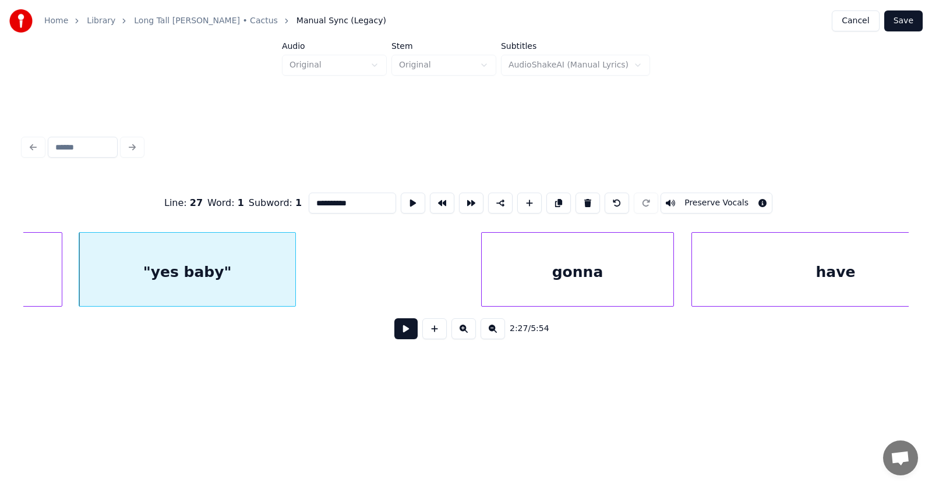
click at [482, 282] on div at bounding box center [483, 269] width 3 height 73
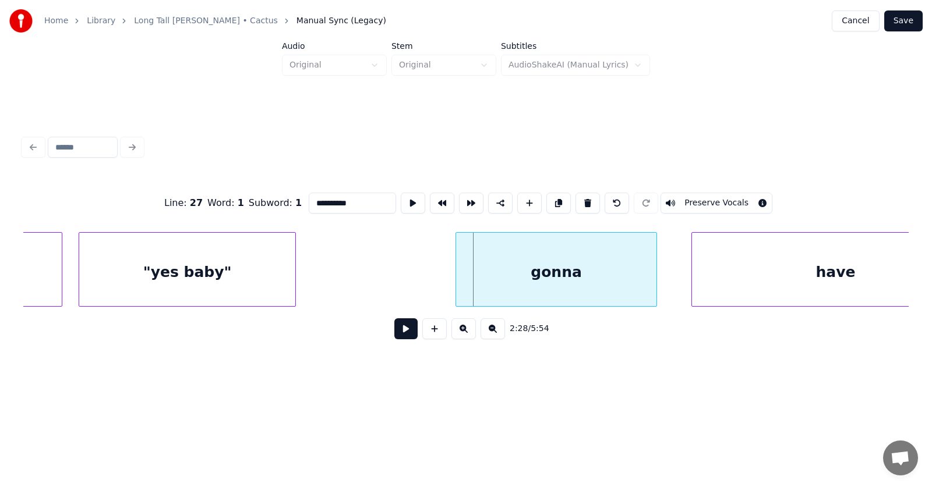
click at [535, 281] on div "gonna" at bounding box center [556, 272] width 200 height 79
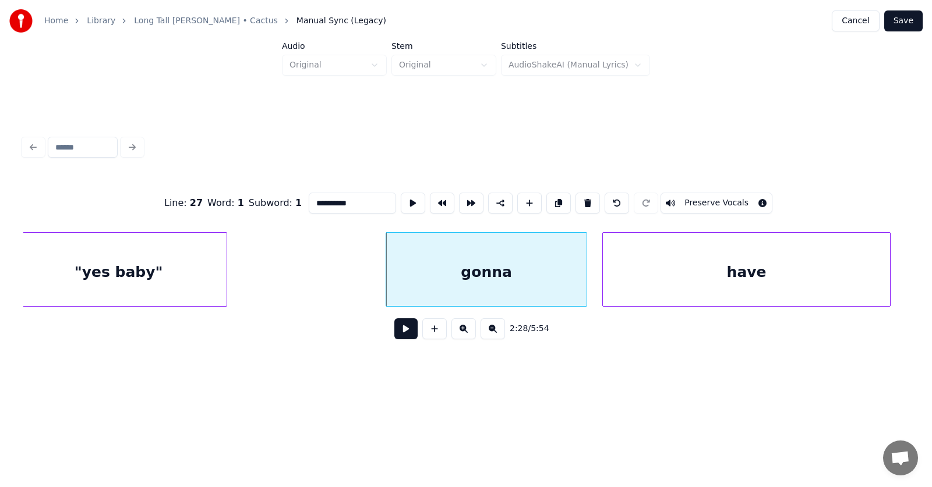
click at [697, 272] on div "have" at bounding box center [746, 272] width 287 height 79
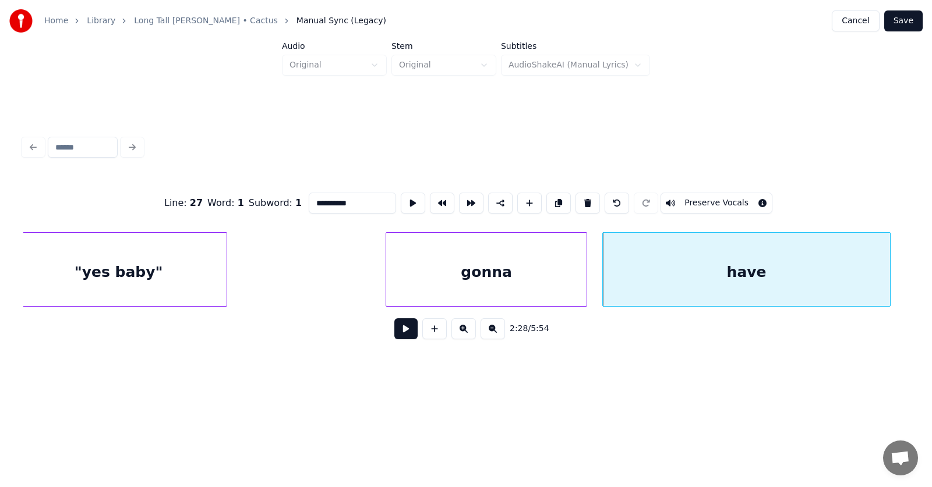
click at [512, 269] on div "gonna" at bounding box center [486, 272] width 200 height 79
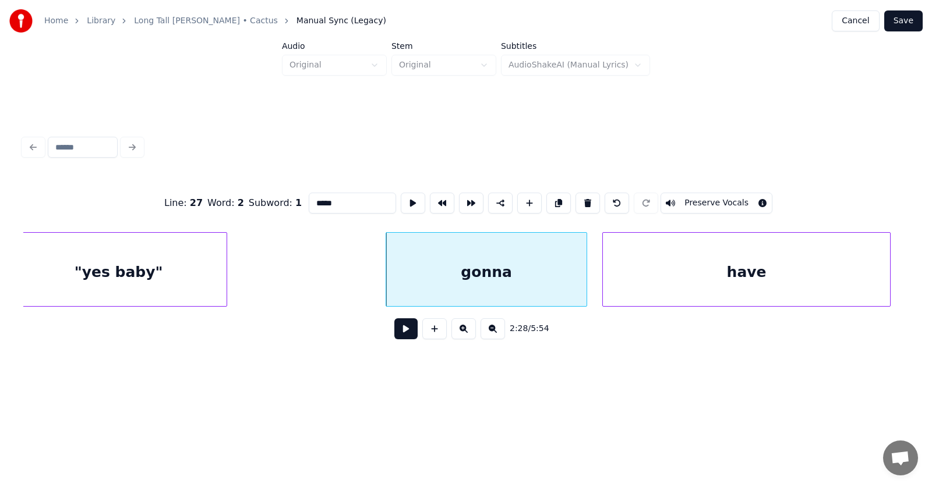
click at [309, 199] on input "*****" at bounding box center [352, 203] width 87 height 21
type input "*********"
click at [403, 335] on button at bounding box center [405, 329] width 23 height 21
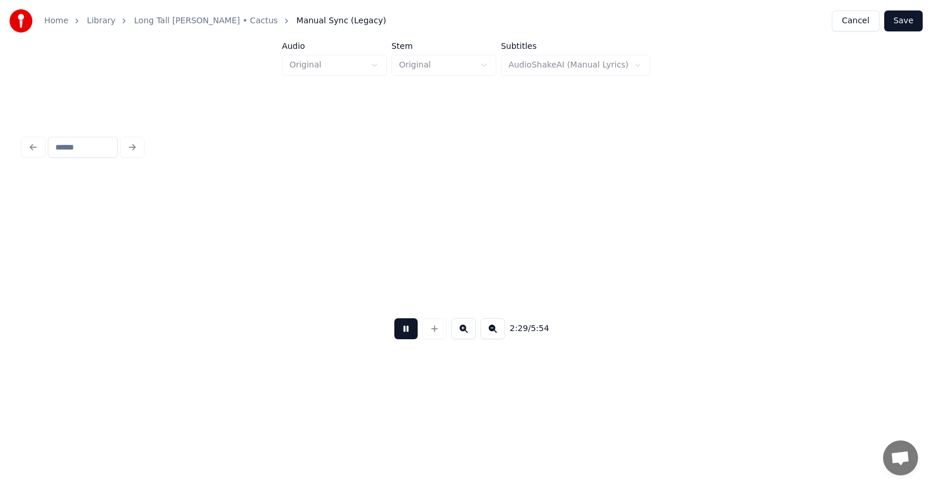
scroll to position [0, 65290]
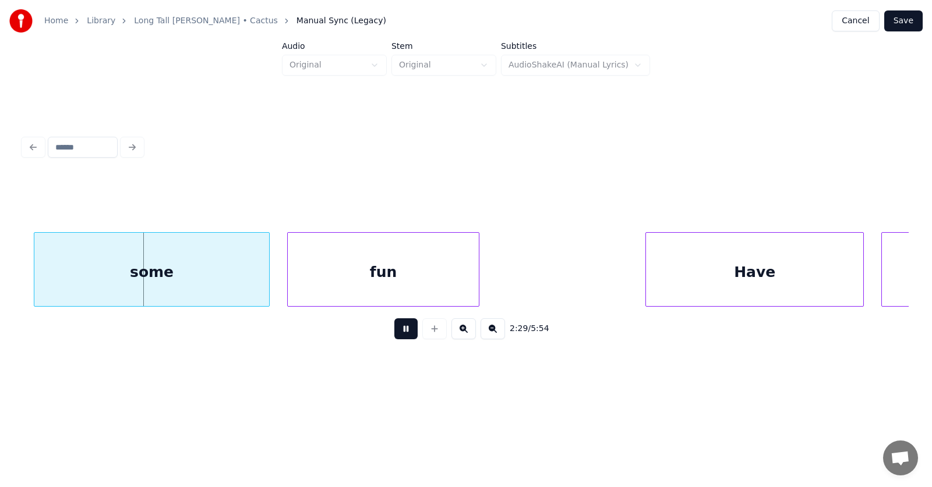
click at [404, 335] on button at bounding box center [405, 329] width 23 height 21
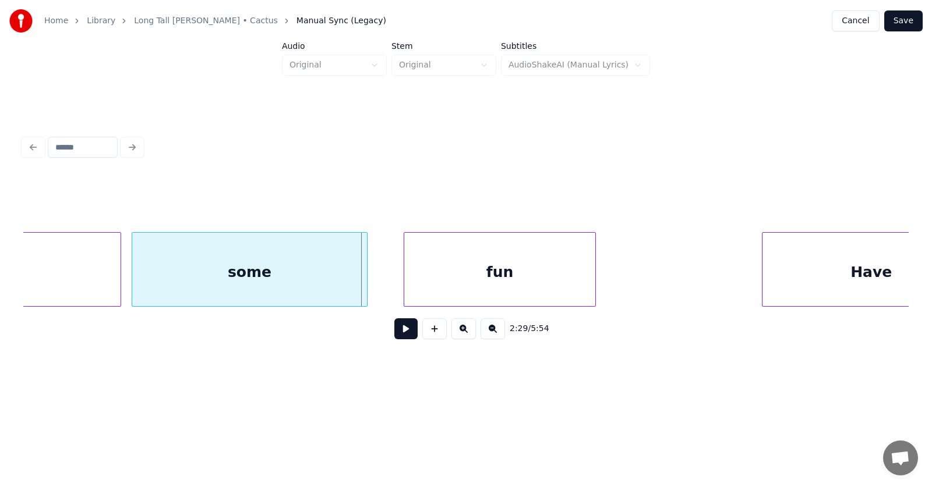
click at [310, 280] on div "some" at bounding box center [249, 272] width 235 height 79
click at [447, 277] on div "fun" at bounding box center [482, 272] width 191 height 79
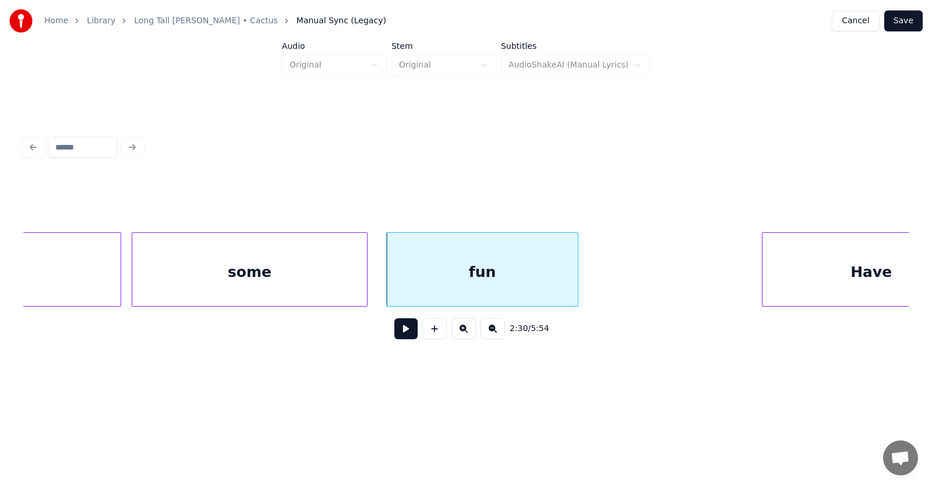
scroll to position [0, 65243]
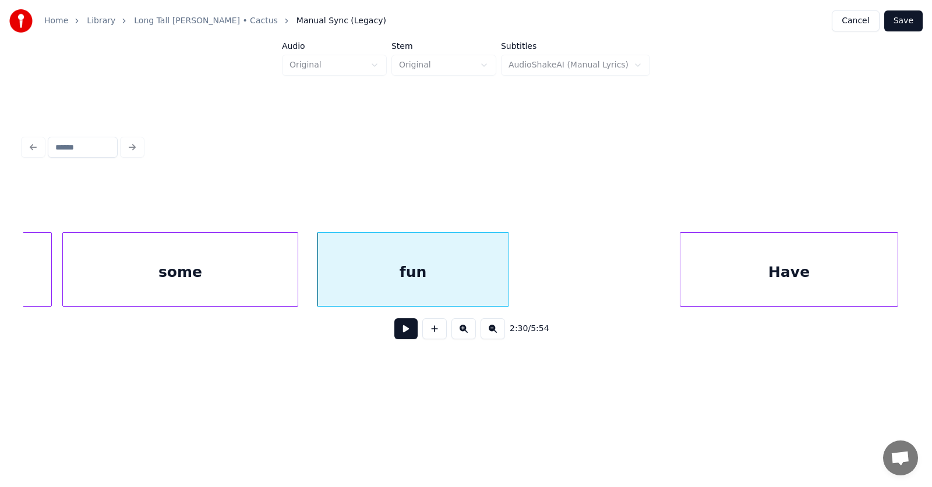
click at [833, 280] on div "Have" at bounding box center [788, 272] width 217 height 79
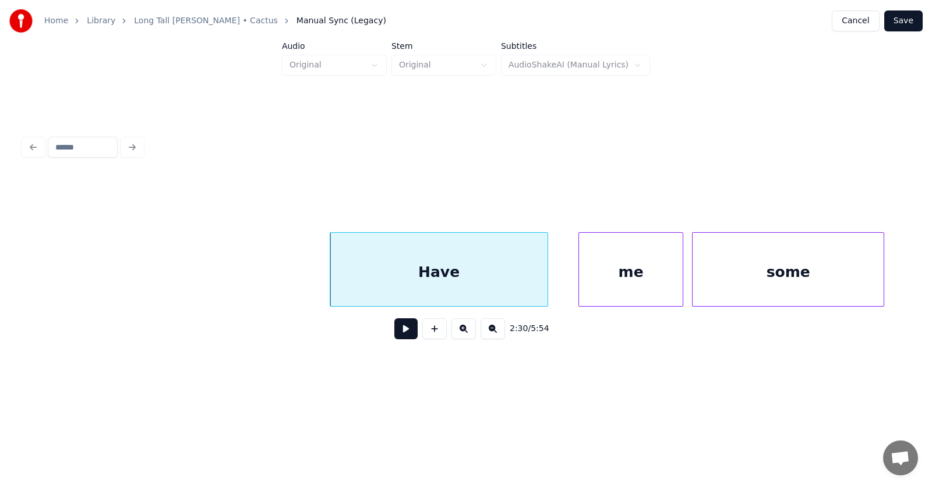
scroll to position [0, 65802]
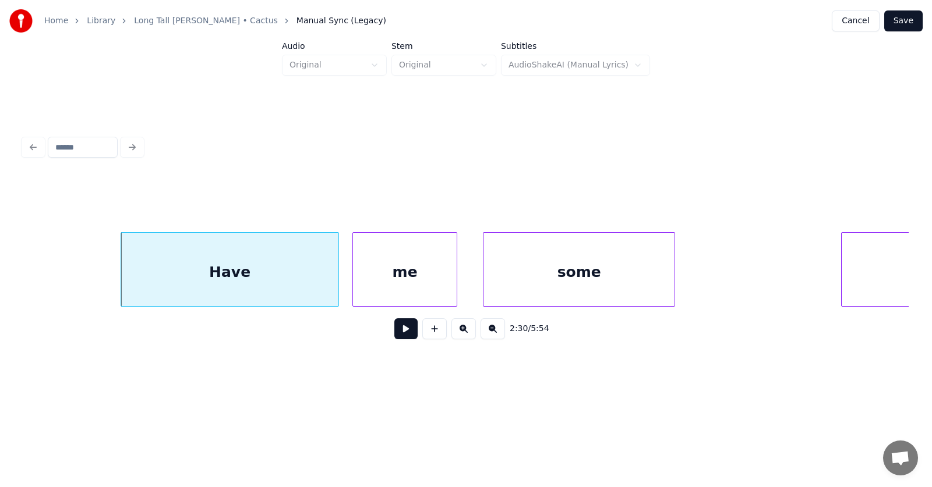
click at [411, 286] on div "me" at bounding box center [405, 272] width 104 height 79
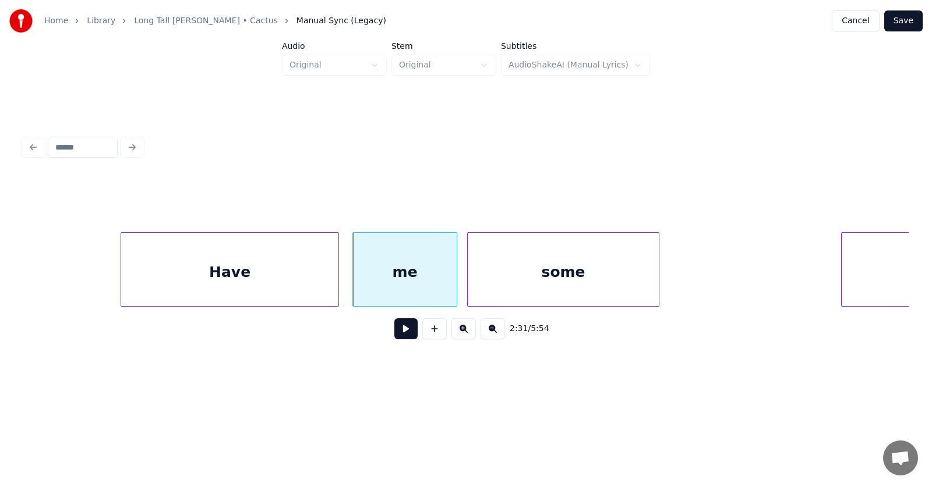
click at [548, 278] on div "some" at bounding box center [563, 272] width 191 height 79
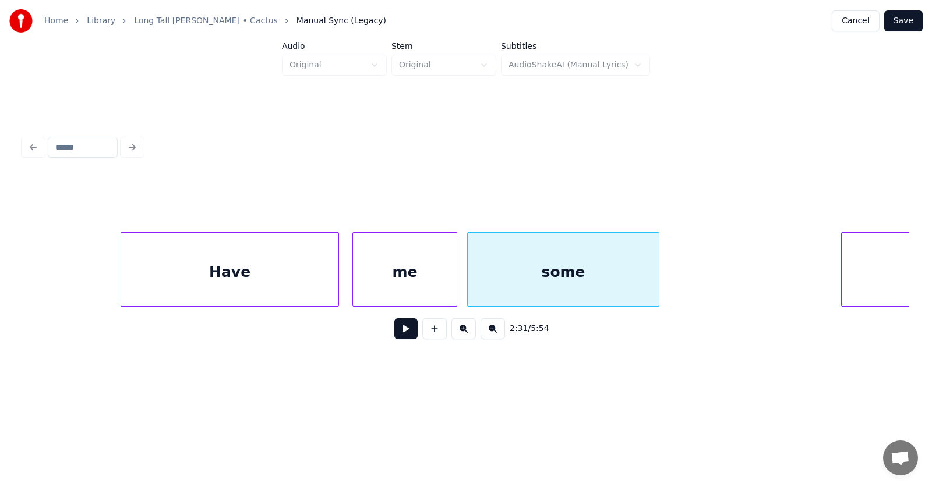
scroll to position [0, 65924]
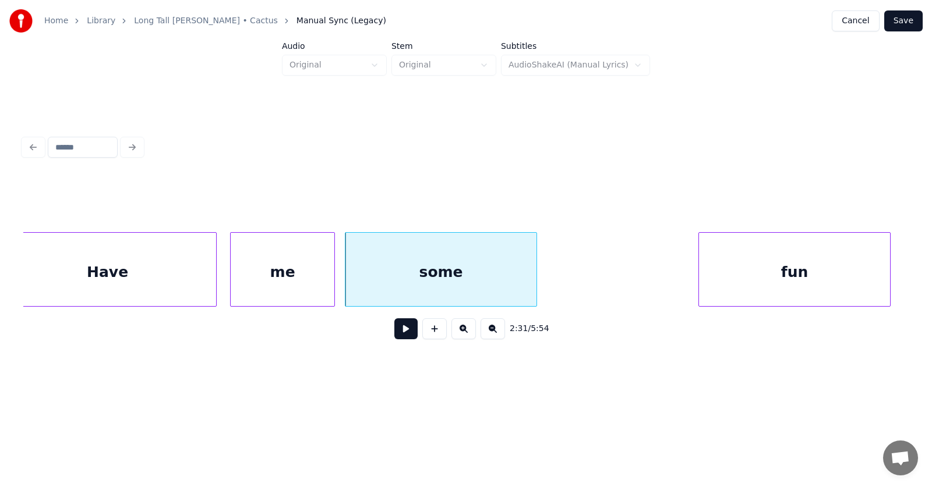
click at [835, 271] on div "fun" at bounding box center [794, 272] width 191 height 79
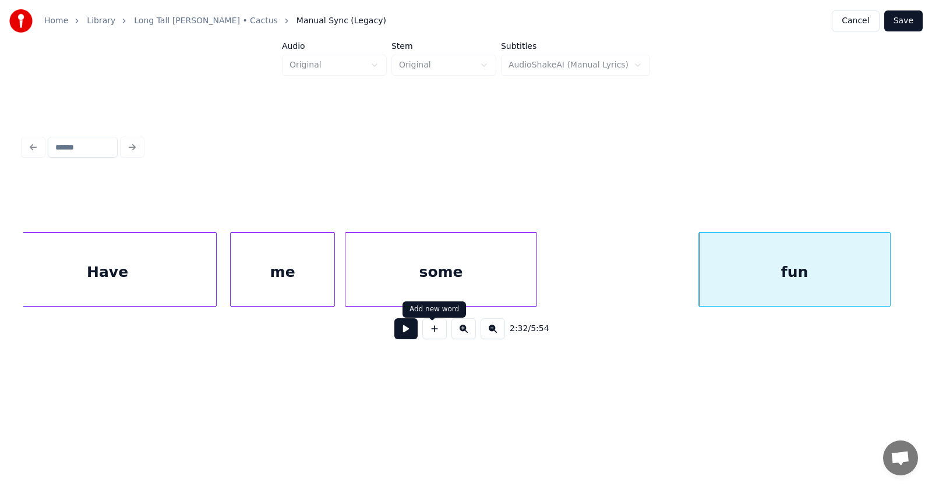
click at [402, 331] on button at bounding box center [405, 329] width 23 height 21
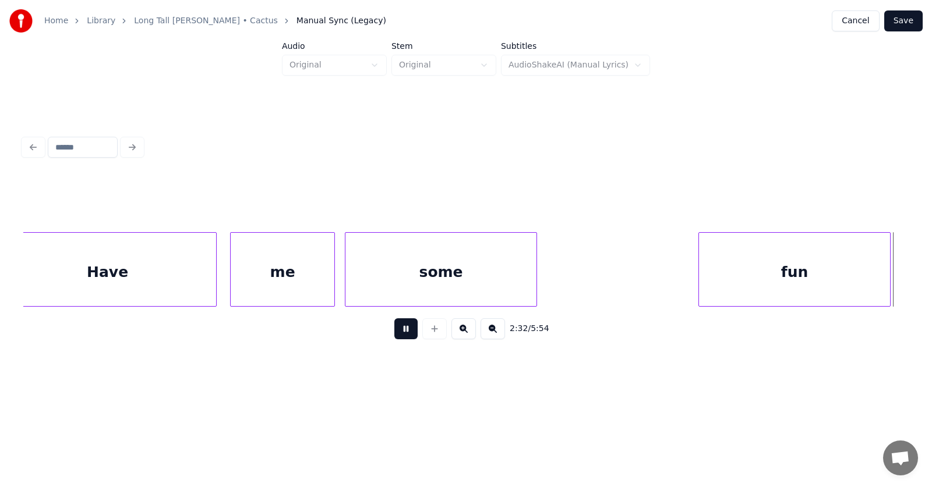
scroll to position [0, 66812]
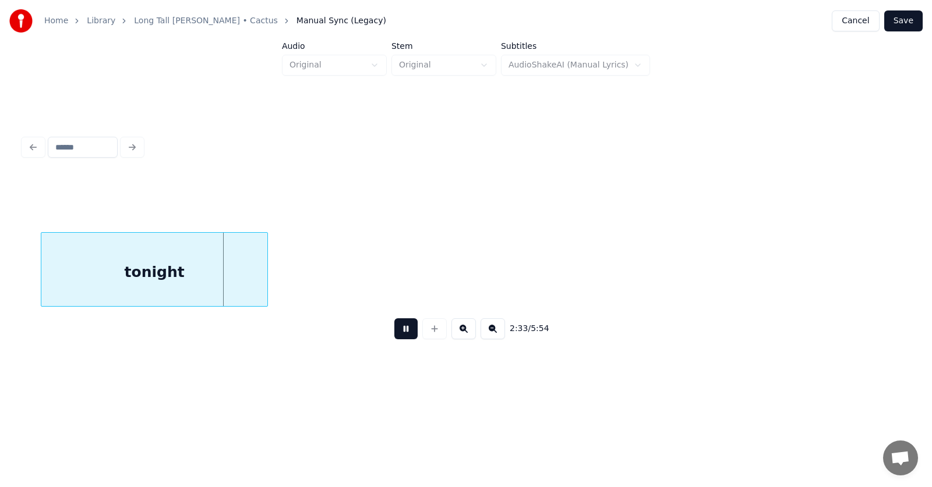
click at [402, 331] on button at bounding box center [405, 329] width 23 height 21
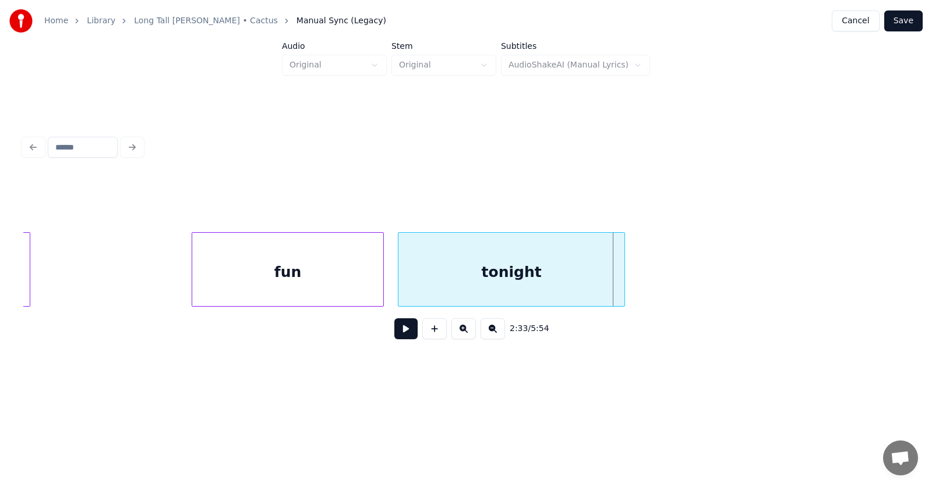
click at [485, 281] on div "tonight" at bounding box center [511, 272] width 226 height 79
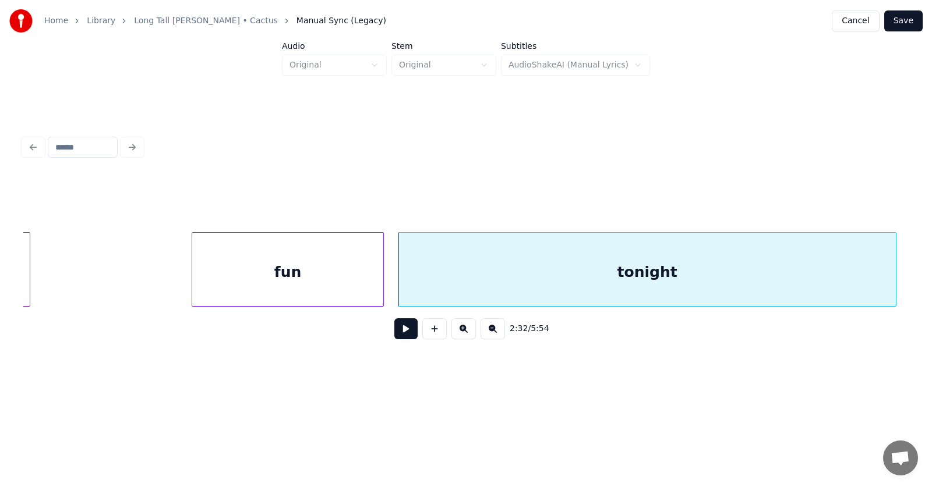
click at [896, 283] on div at bounding box center [893, 269] width 3 height 73
click at [717, 277] on div "tonight" at bounding box center [652, 272] width 508 height 79
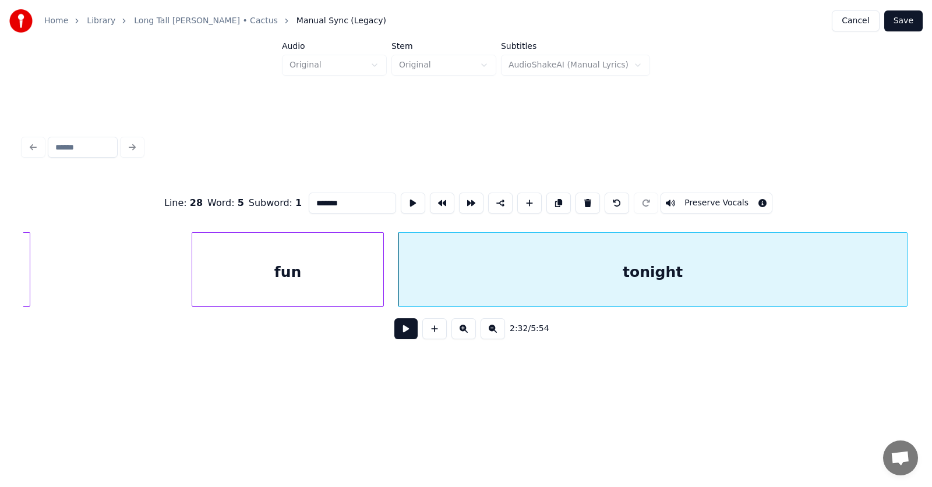
click at [395, 335] on button at bounding box center [405, 329] width 23 height 21
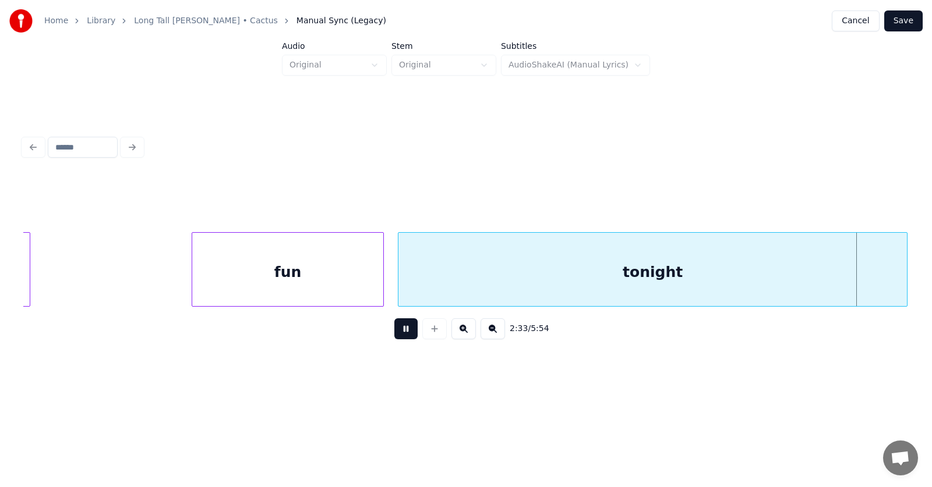
scroll to position [0, 67322]
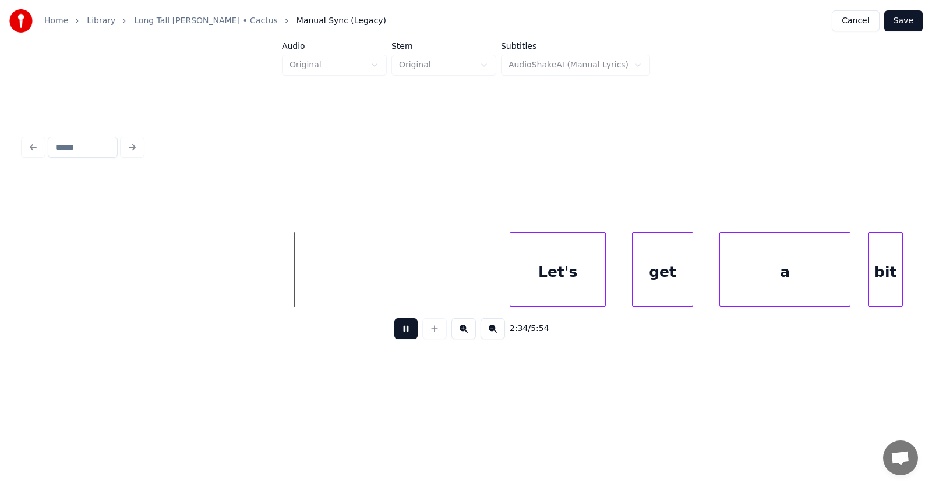
click at [395, 335] on button at bounding box center [405, 329] width 23 height 21
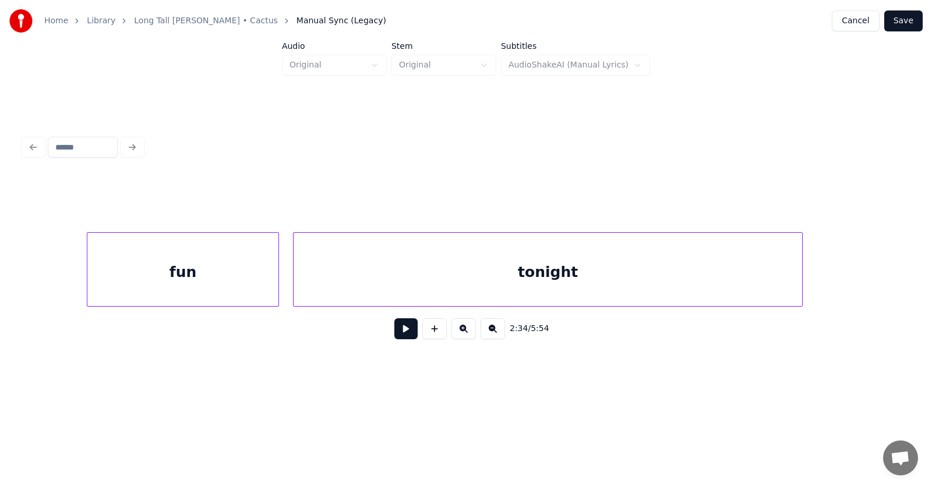
scroll to position [0, 66641]
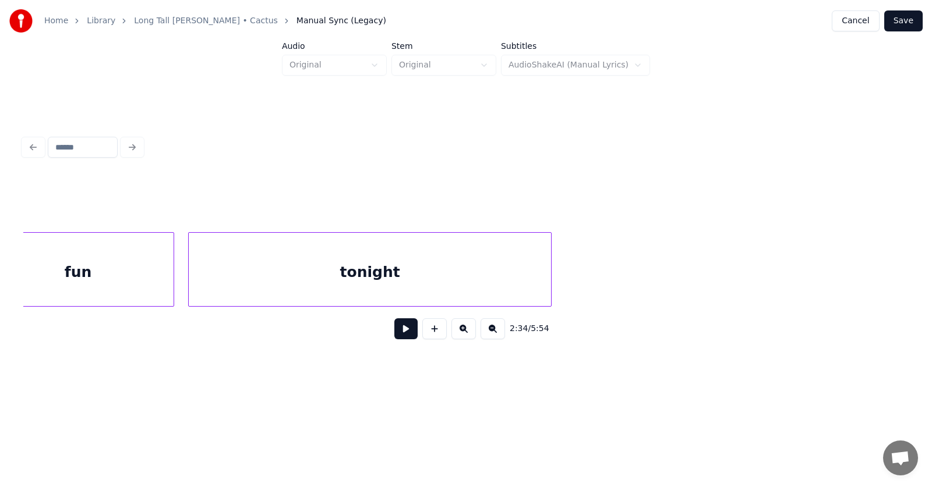
click at [551, 286] on div at bounding box center [548, 269] width 3 height 73
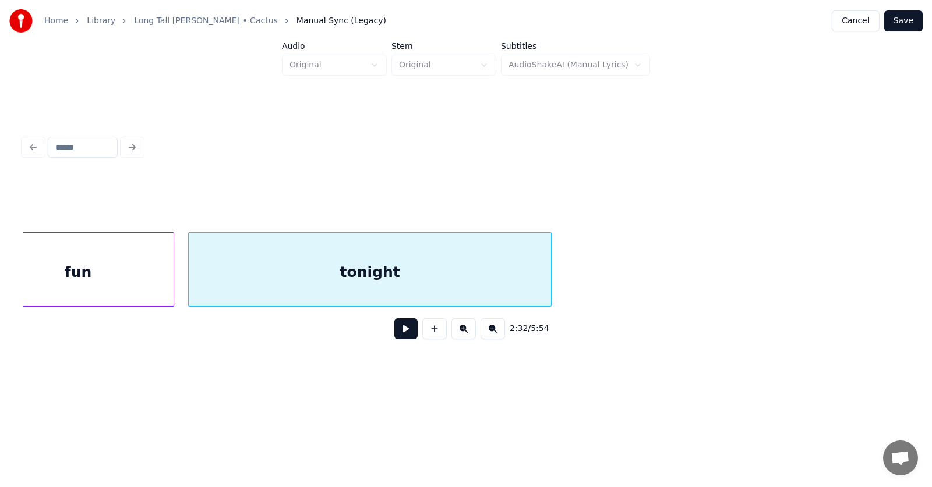
click at [499, 281] on div "tonight" at bounding box center [370, 272] width 362 height 79
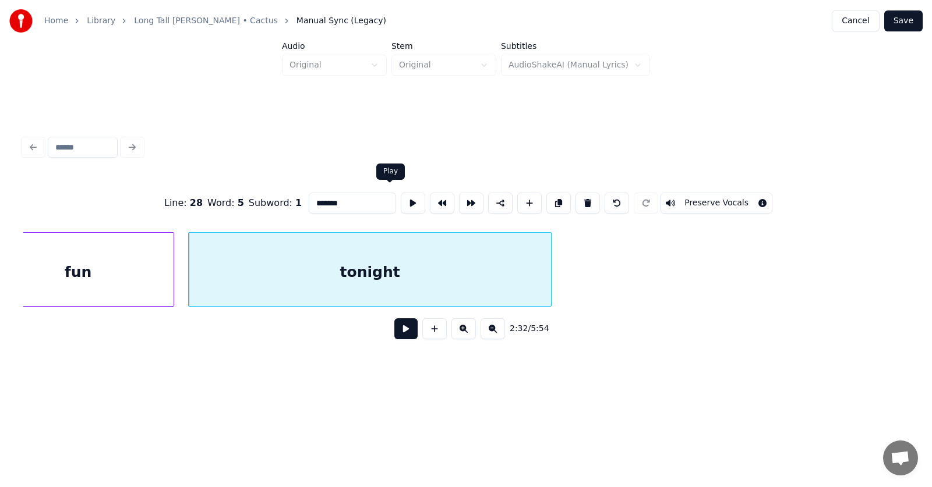
click at [401, 193] on button at bounding box center [413, 203] width 24 height 21
click at [535, 279] on div at bounding box center [534, 269] width 3 height 73
click at [401, 198] on button at bounding box center [413, 203] width 24 height 21
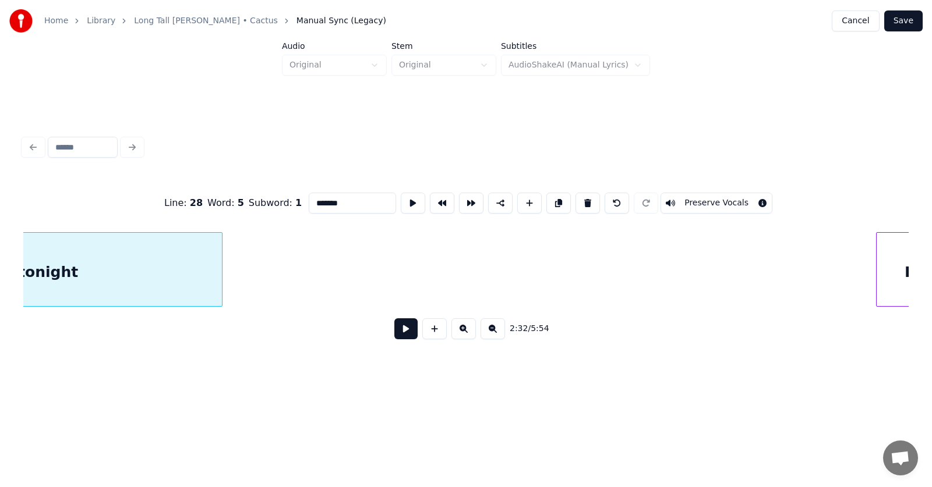
scroll to position [0, 67060]
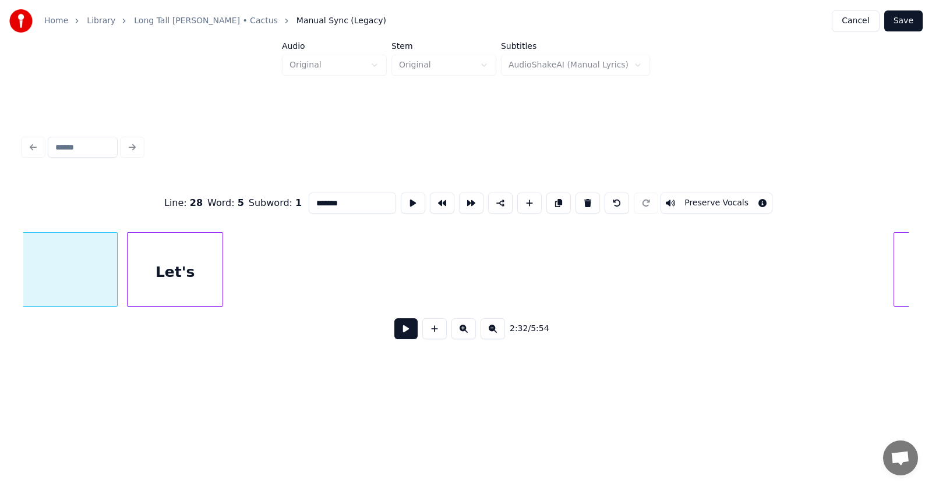
click at [168, 307] on div "tonight Let's get" at bounding box center [465, 269] width 885 height 75
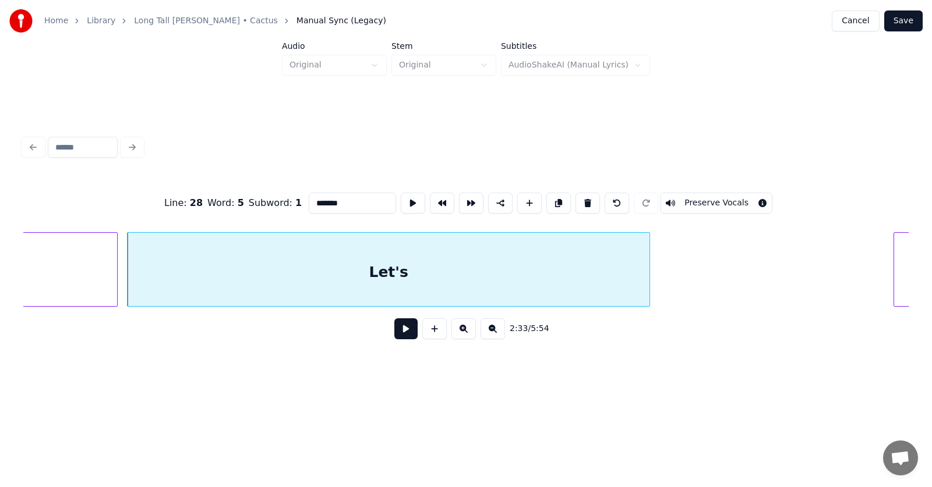
click at [649, 266] on div at bounding box center [647, 269] width 3 height 73
click at [448, 264] on div "Let's" at bounding box center [389, 272] width 522 height 79
type input "*****"
click at [401, 193] on button at bounding box center [413, 203] width 24 height 21
click at [401, 199] on button at bounding box center [413, 203] width 24 height 21
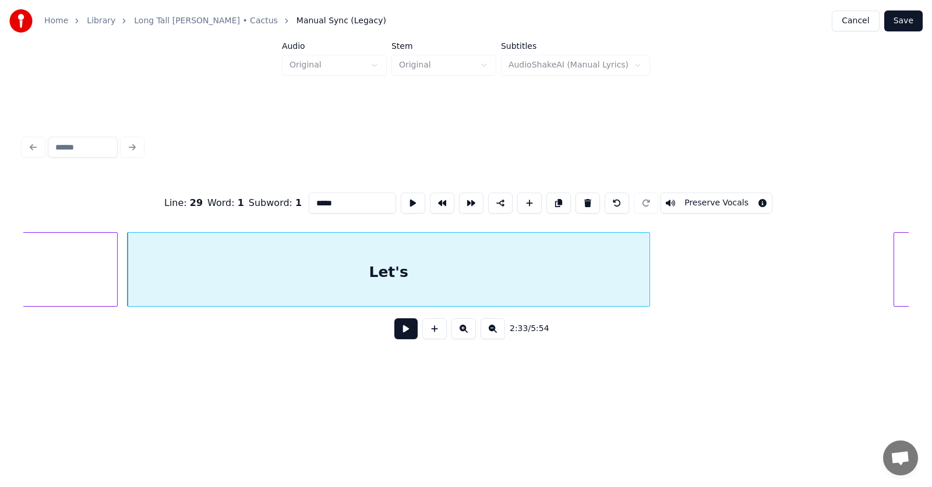
click at [394, 334] on button at bounding box center [405, 329] width 23 height 21
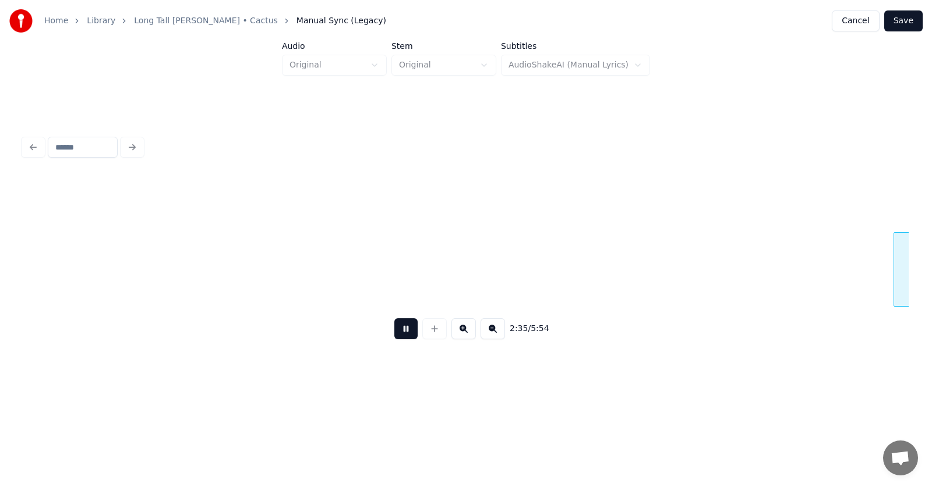
scroll to position [0, 67949]
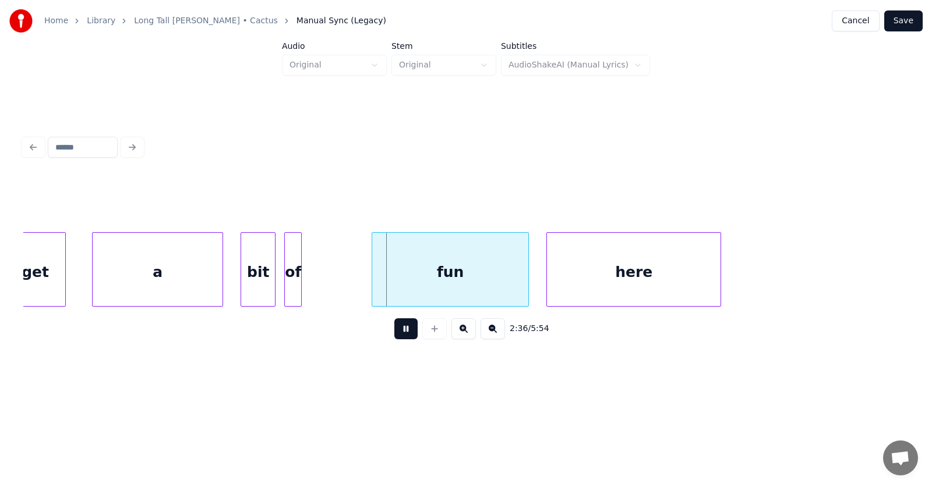
click at [394, 334] on button at bounding box center [405, 329] width 23 height 21
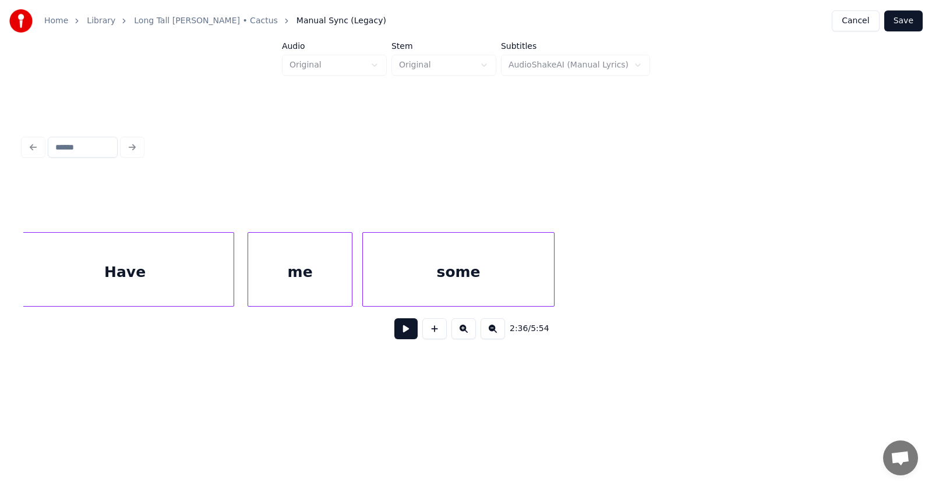
scroll to position [0, 65698]
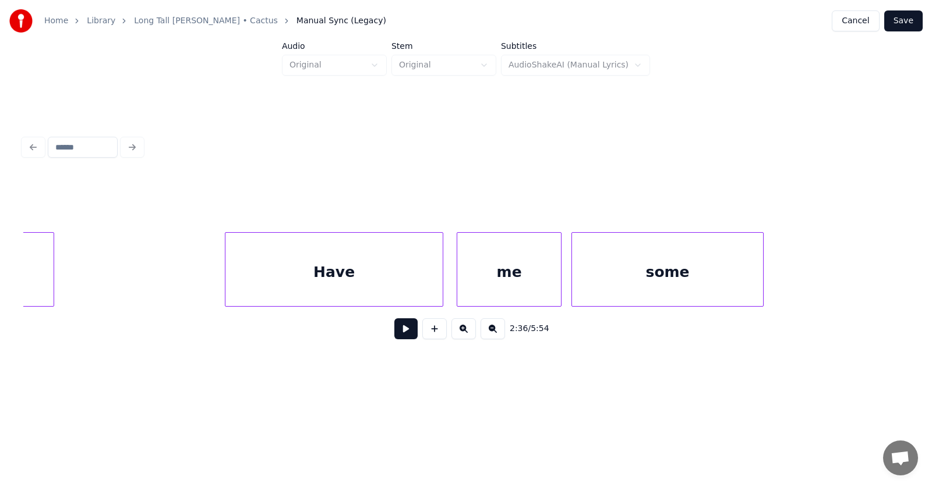
click at [411, 264] on div "Have" at bounding box center [333, 272] width 217 height 79
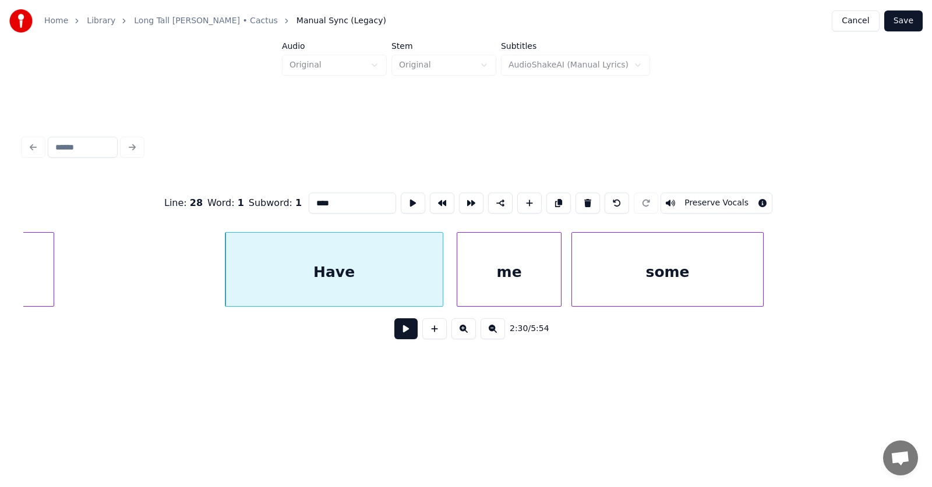
click at [406, 331] on button at bounding box center [405, 329] width 23 height 21
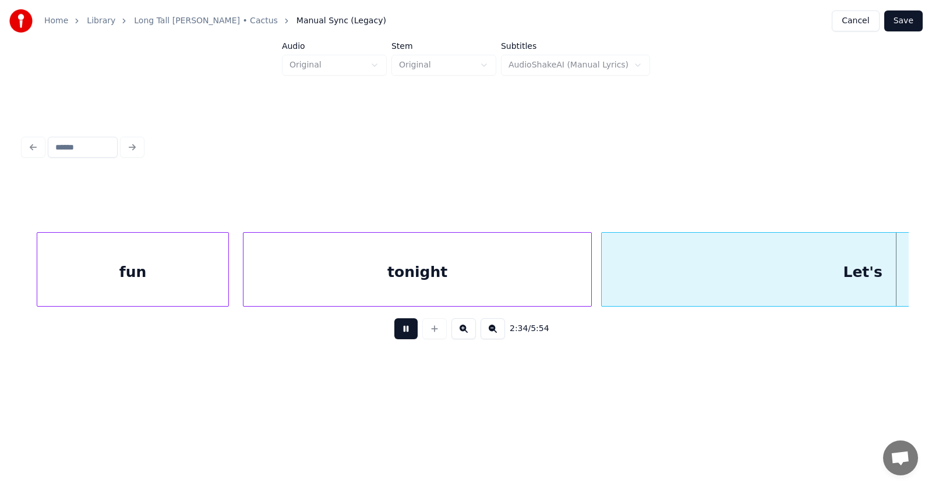
scroll to position [0, 67474]
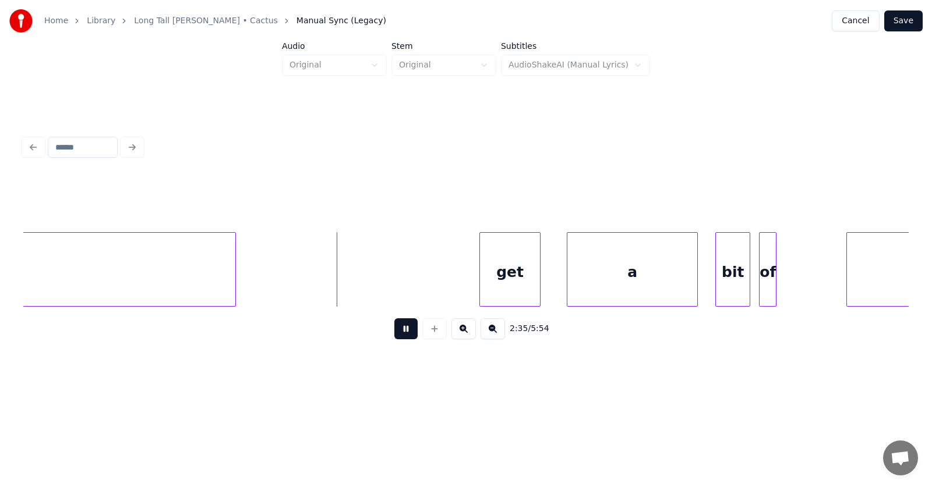
click at [406, 331] on button at bounding box center [405, 329] width 23 height 21
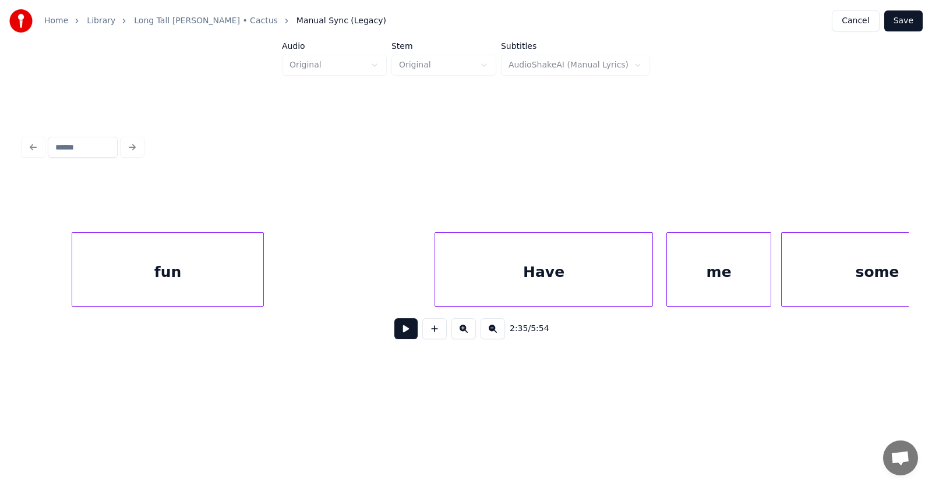
scroll to position [0, 65907]
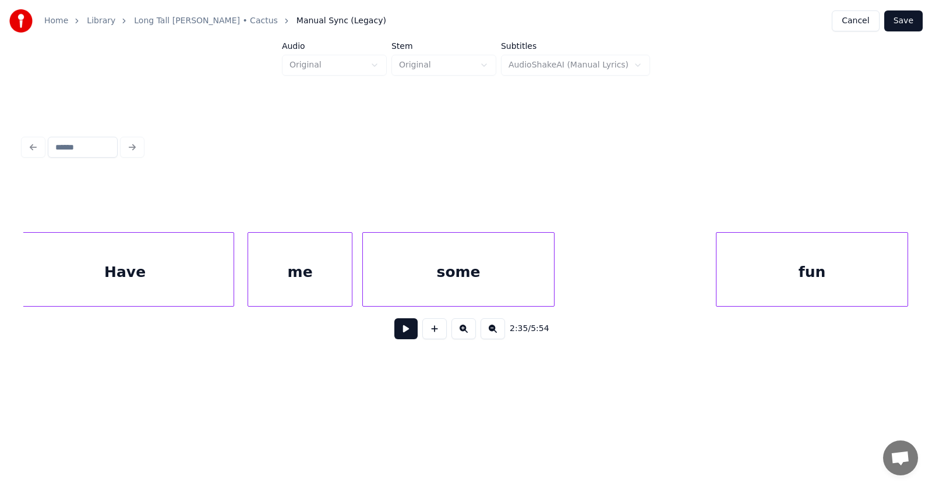
click at [750, 280] on div "fun" at bounding box center [811, 272] width 191 height 79
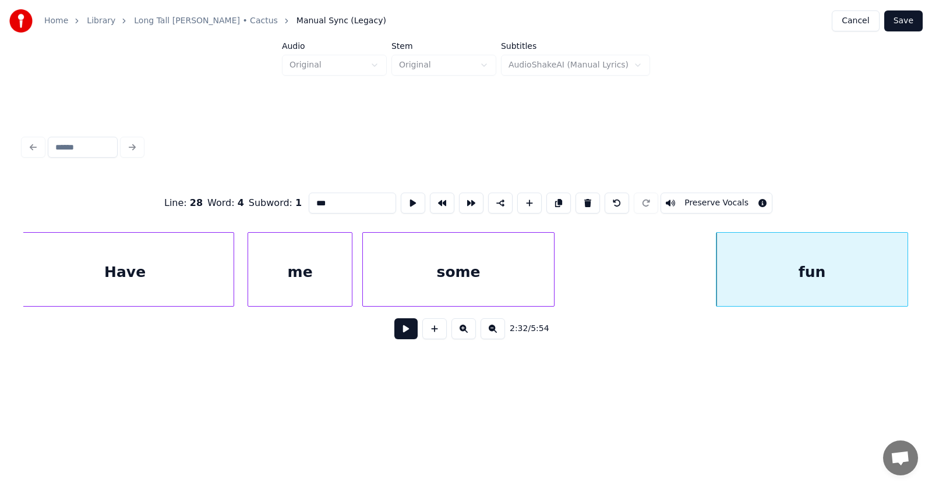
click at [409, 338] on button at bounding box center [405, 329] width 23 height 21
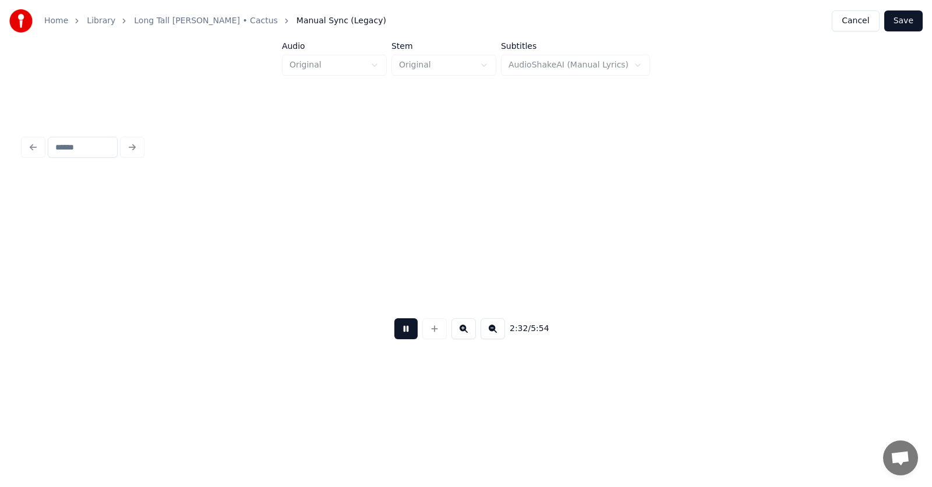
scroll to position [0, 66800]
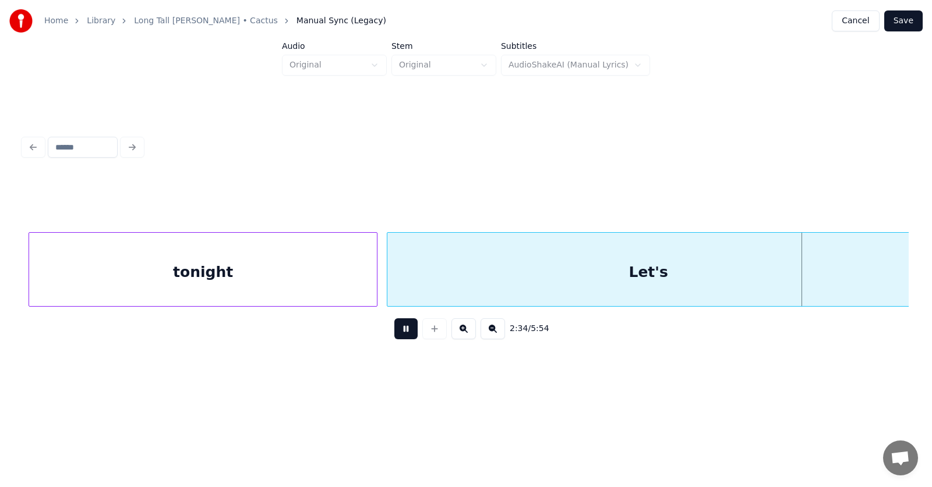
click at [409, 338] on button at bounding box center [405, 329] width 23 height 21
click at [556, 279] on div "Let's" at bounding box center [648, 272] width 522 height 79
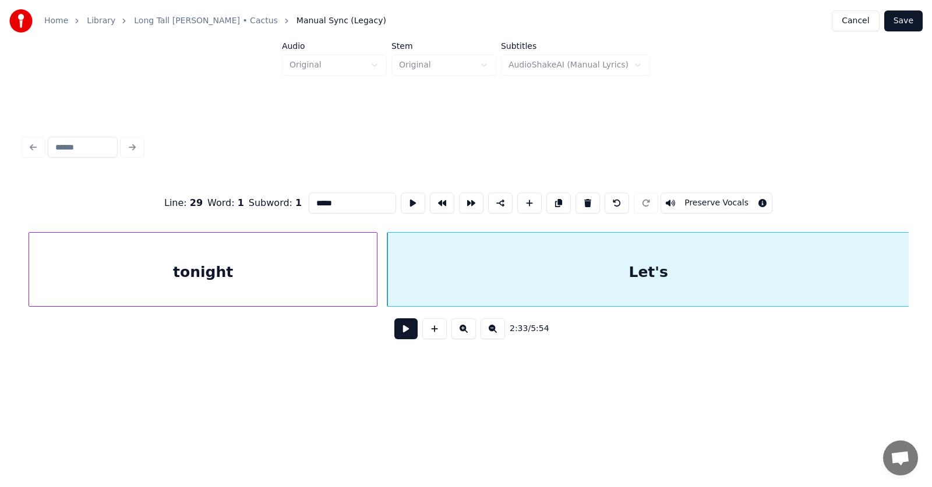
drag, startPoint x: 317, startPoint y: 198, endPoint x: 283, endPoint y: 200, distance: 34.4
click at [309, 200] on input "*****" at bounding box center [352, 203] width 87 height 21
click at [256, 273] on div "tonight" at bounding box center [203, 272] width 348 height 79
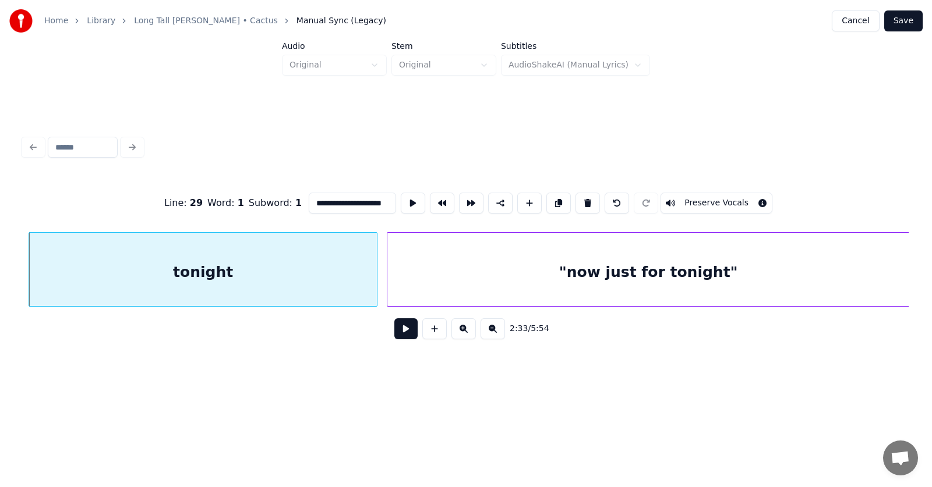
type input "*******"
click at [394, 339] on button at bounding box center [405, 329] width 23 height 21
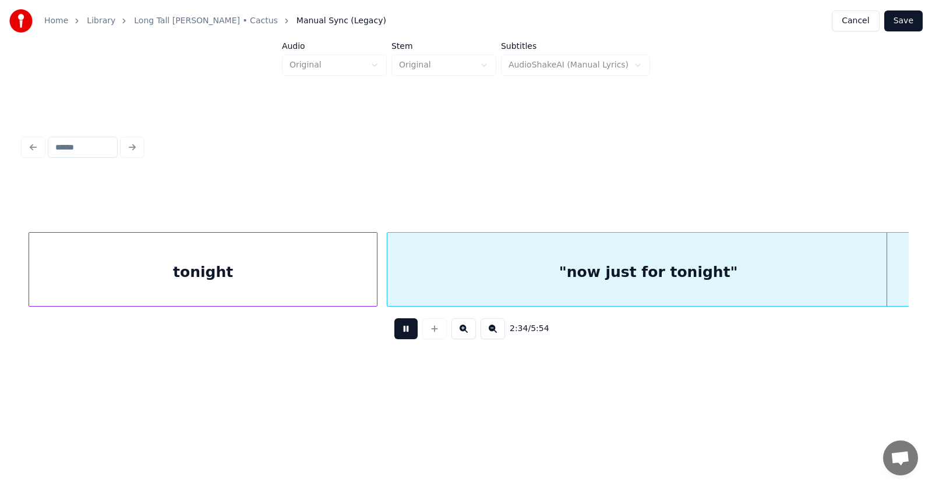
scroll to position [0, 67691]
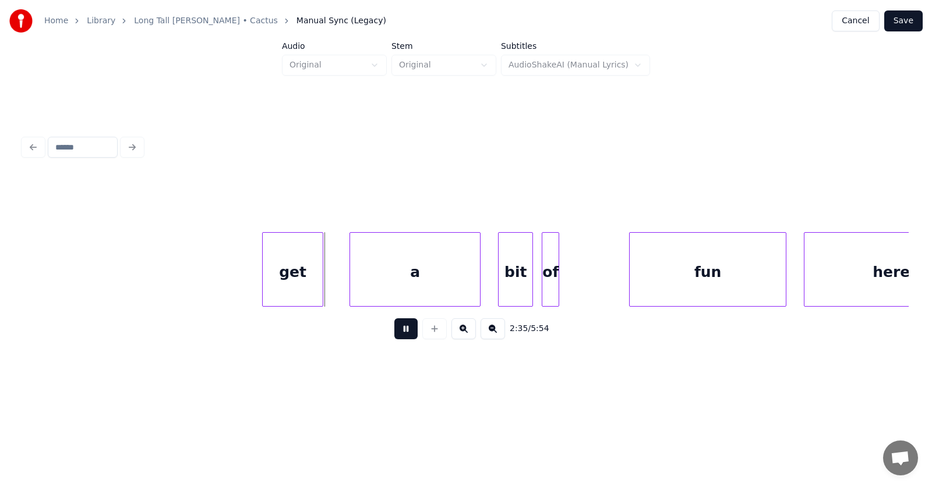
click at [394, 339] on button at bounding box center [405, 329] width 23 height 21
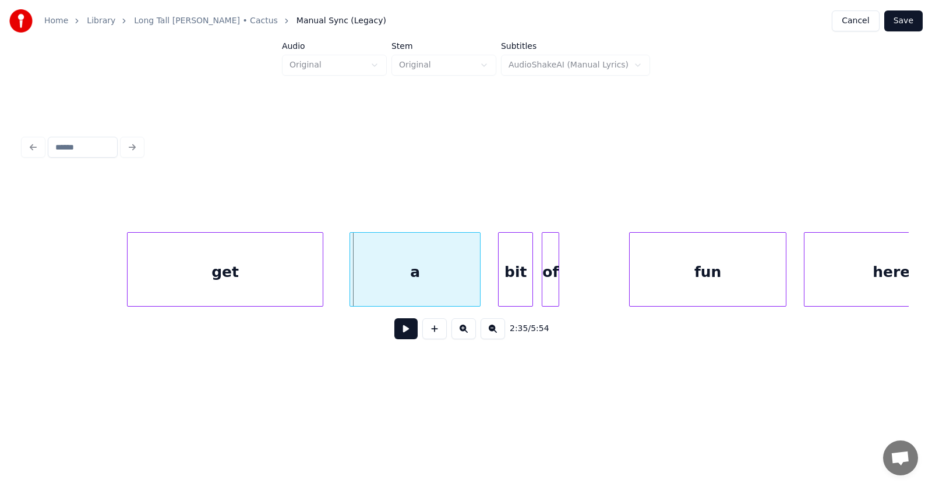
click at [129, 280] on div at bounding box center [129, 269] width 3 height 73
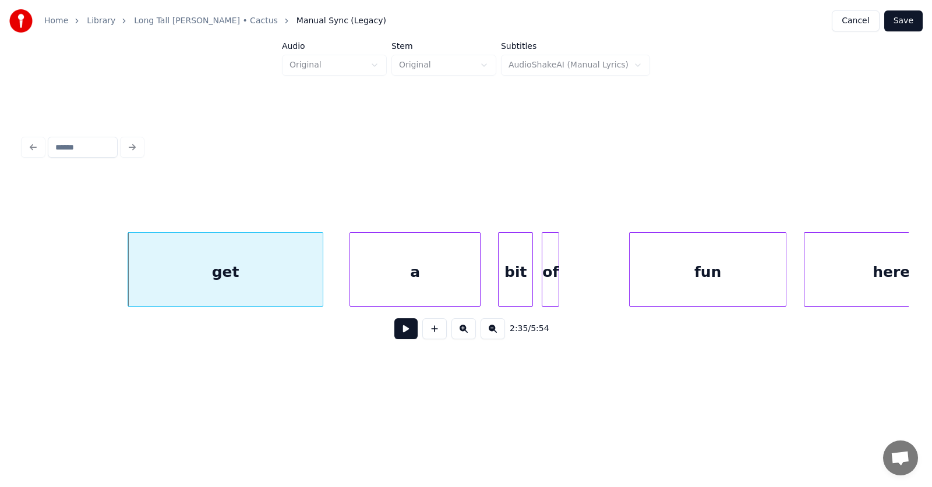
click at [218, 270] on div "get" at bounding box center [225, 272] width 195 height 79
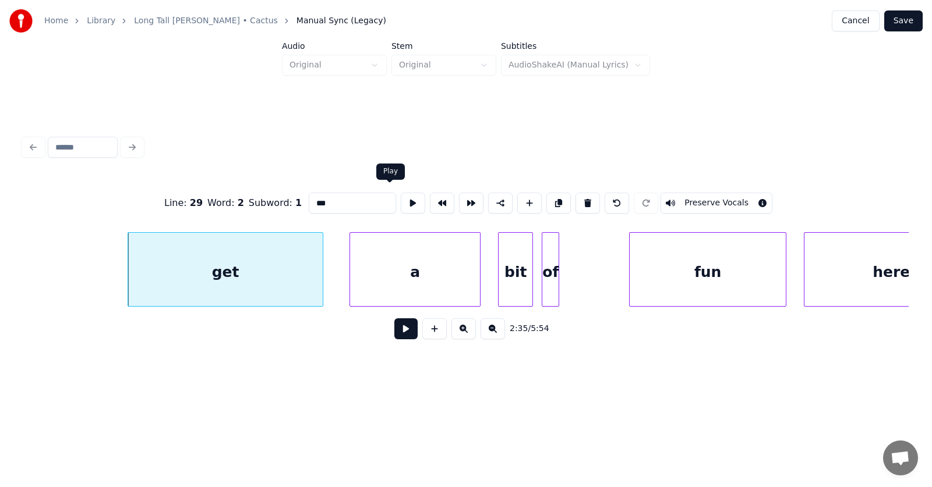
click at [401, 200] on button at bounding box center [413, 203] width 24 height 21
click at [319, 199] on input "***" at bounding box center [352, 203] width 87 height 21
click at [317, 280] on div "get" at bounding box center [219, 269] width 196 height 75
click at [357, 278] on div "a" at bounding box center [391, 272] width 130 height 79
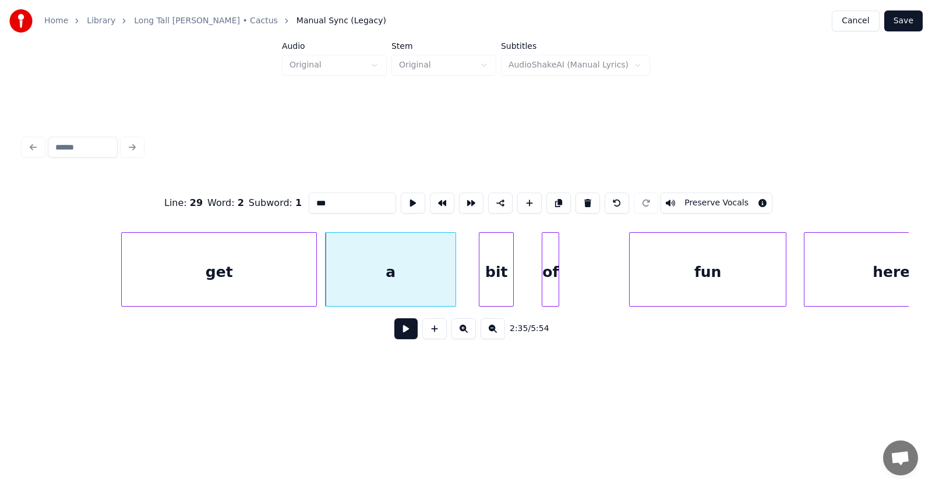
click at [486, 286] on div "bit" at bounding box center [496, 272] width 34 height 79
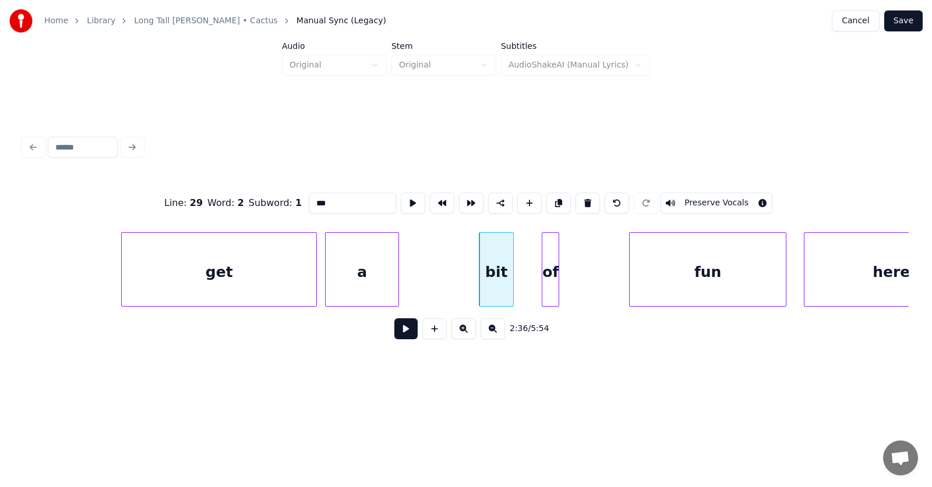
click at [395, 282] on div at bounding box center [396, 269] width 3 height 73
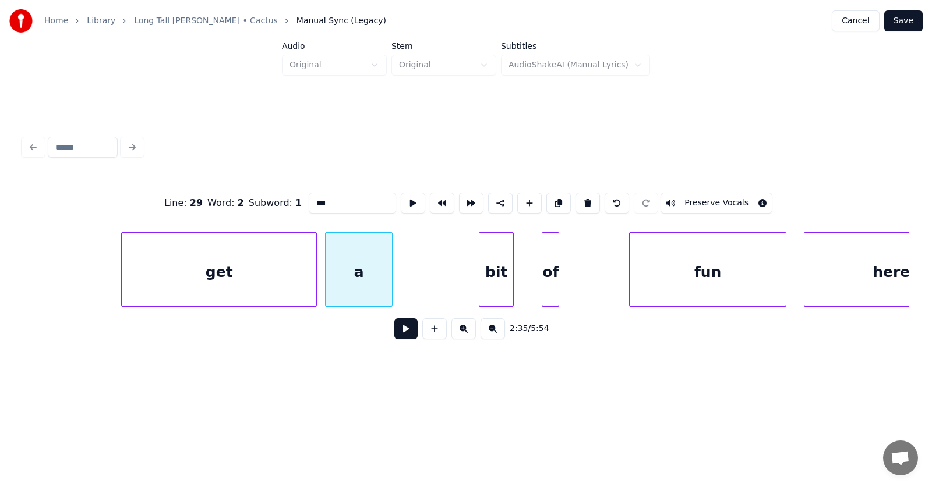
click at [367, 273] on div "a" at bounding box center [359, 272] width 66 height 79
click at [401, 201] on button at bounding box center [413, 203] width 24 height 21
click at [449, 287] on div at bounding box center [448, 269] width 3 height 73
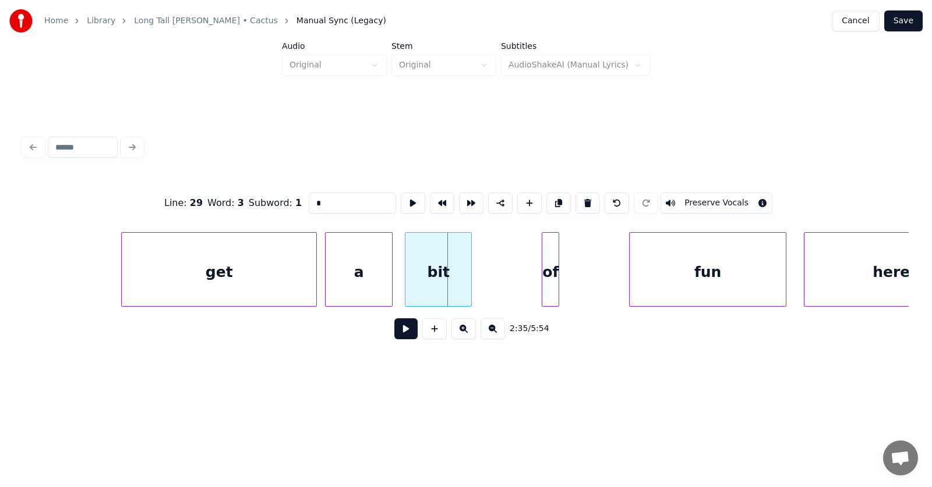
click at [442, 284] on div "bit" at bounding box center [438, 272] width 66 height 79
click at [515, 285] on div at bounding box center [514, 269] width 3 height 73
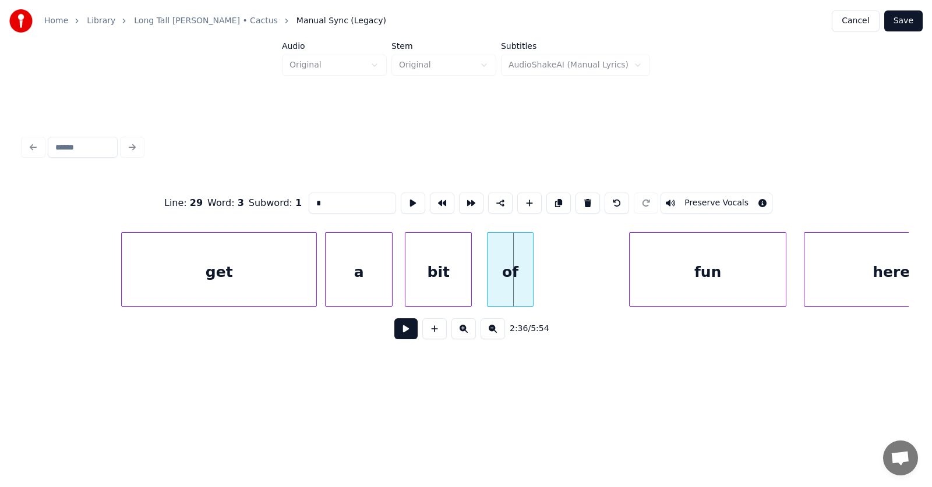
click at [514, 280] on div "of" at bounding box center [509, 272] width 45 height 79
click at [550, 277] on div at bounding box center [547, 269] width 3 height 73
click at [634, 271] on div "fun" at bounding box center [684, 272] width 156 height 79
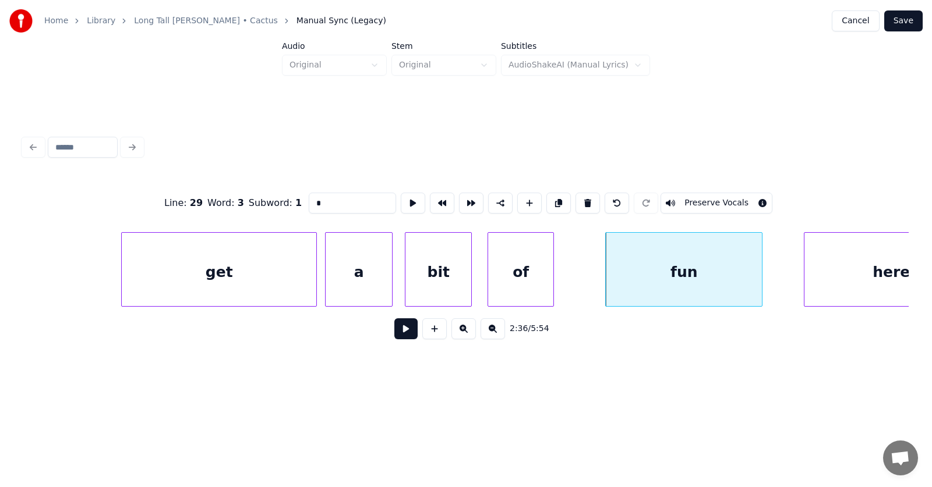
click at [215, 281] on div "get" at bounding box center [219, 272] width 195 height 79
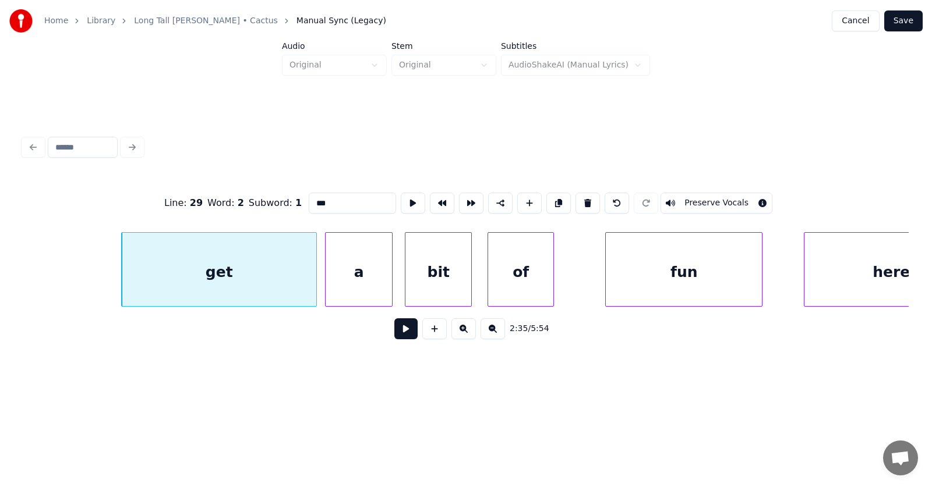
drag, startPoint x: 309, startPoint y: 202, endPoint x: 288, endPoint y: 202, distance: 20.4
click at [309, 202] on input "***" at bounding box center [352, 203] width 87 height 21
type input "**********"
click at [401, 193] on button at bounding box center [413, 203] width 24 height 21
click at [394, 334] on button at bounding box center [405, 329] width 23 height 21
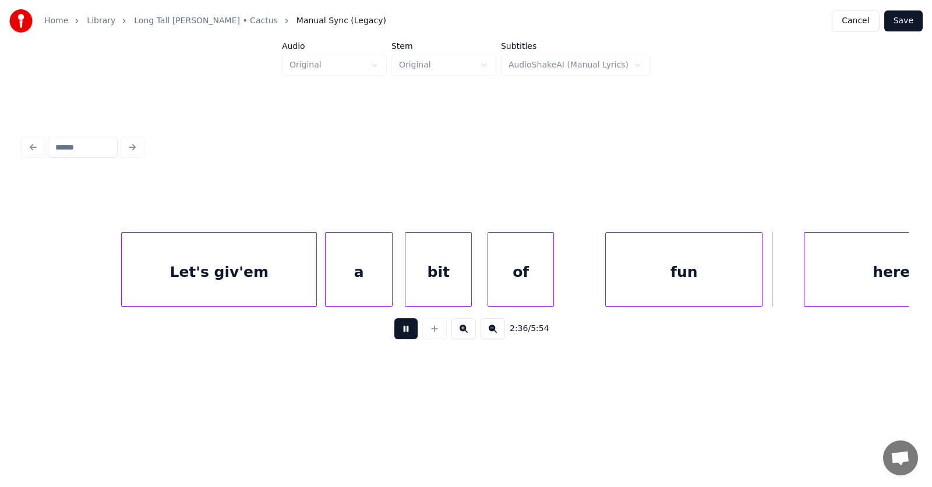
click at [394, 334] on button at bounding box center [405, 329] width 23 height 21
click at [443, 279] on div at bounding box center [443, 269] width 3 height 73
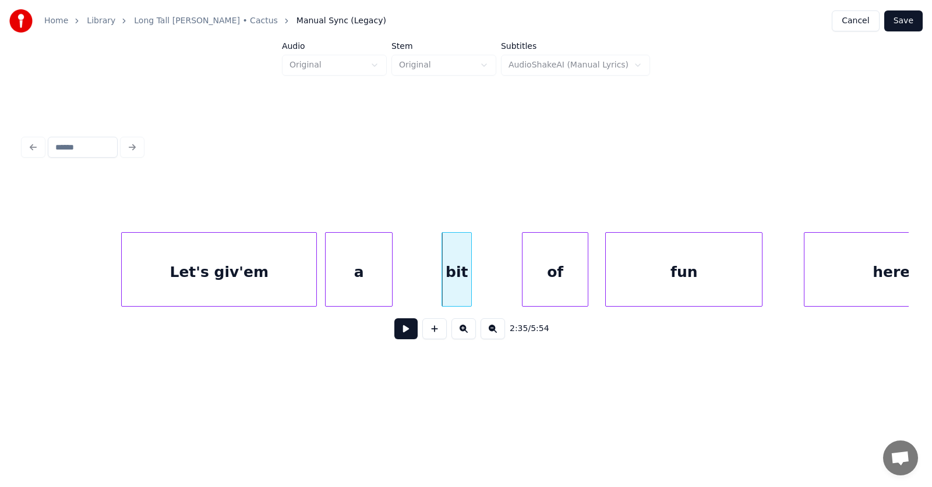
click at [565, 282] on div "of" at bounding box center [554, 272] width 65 height 79
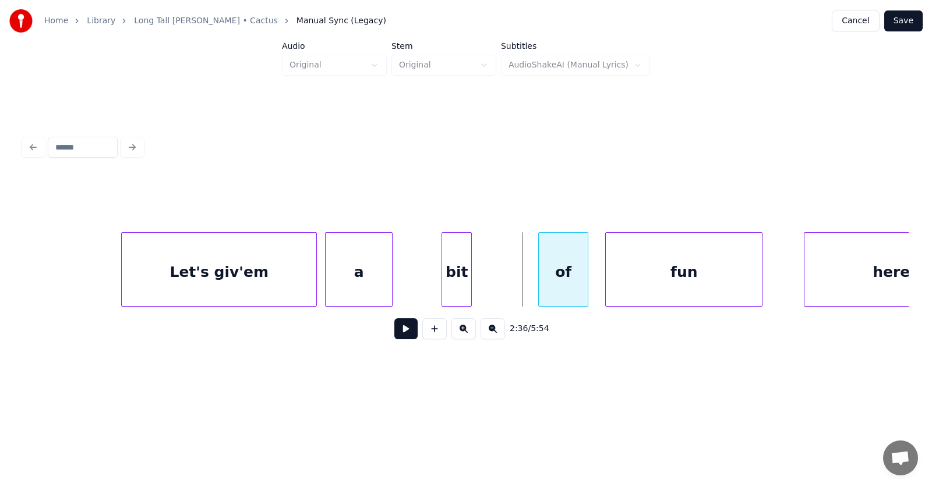
click at [539, 275] on div at bounding box center [540, 269] width 3 height 73
click at [409, 278] on div at bounding box center [407, 269] width 3 height 73
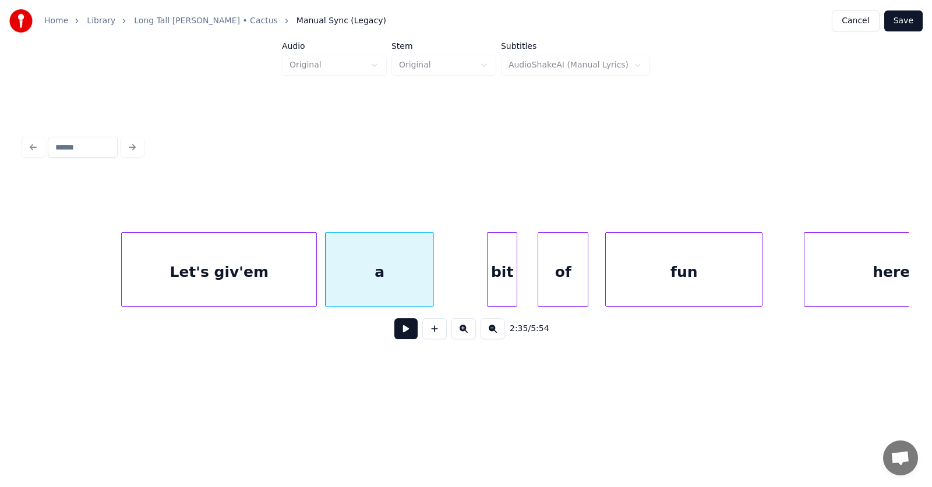
click at [503, 283] on div "bit" at bounding box center [501, 272] width 29 height 79
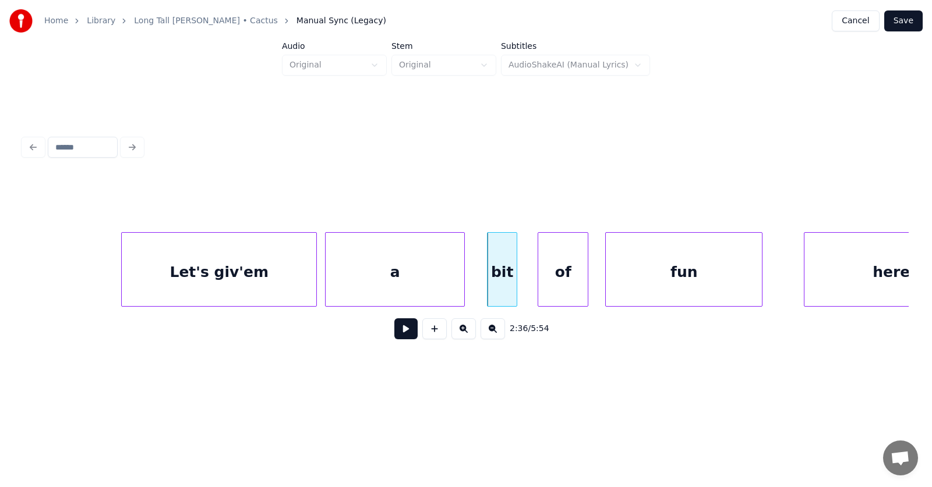
click at [463, 278] on div at bounding box center [462, 269] width 3 height 73
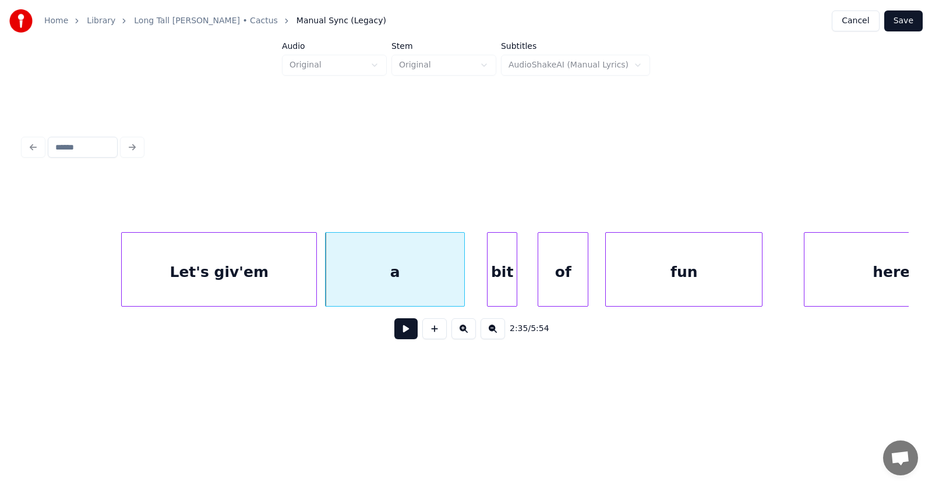
click at [437, 273] on div "a" at bounding box center [395, 272] width 139 height 79
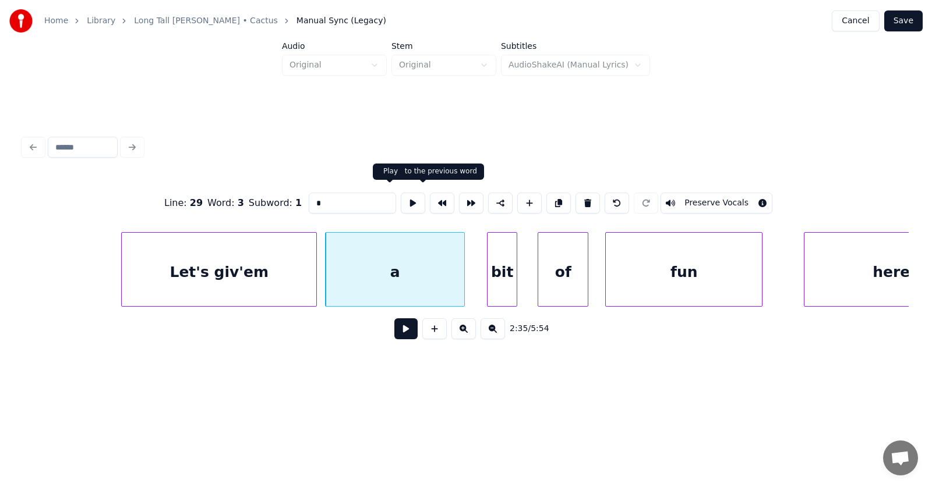
click at [401, 198] on button at bounding box center [413, 203] width 24 height 21
click at [309, 203] on input "*" at bounding box center [352, 203] width 87 height 21
click at [480, 286] on div at bounding box center [479, 269] width 3 height 73
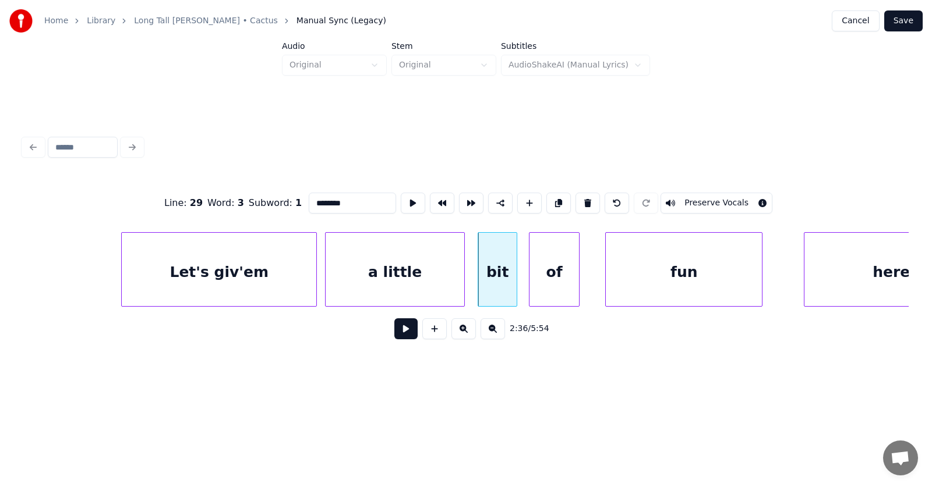
click at [534, 288] on div "of" at bounding box center [554, 272] width 50 height 79
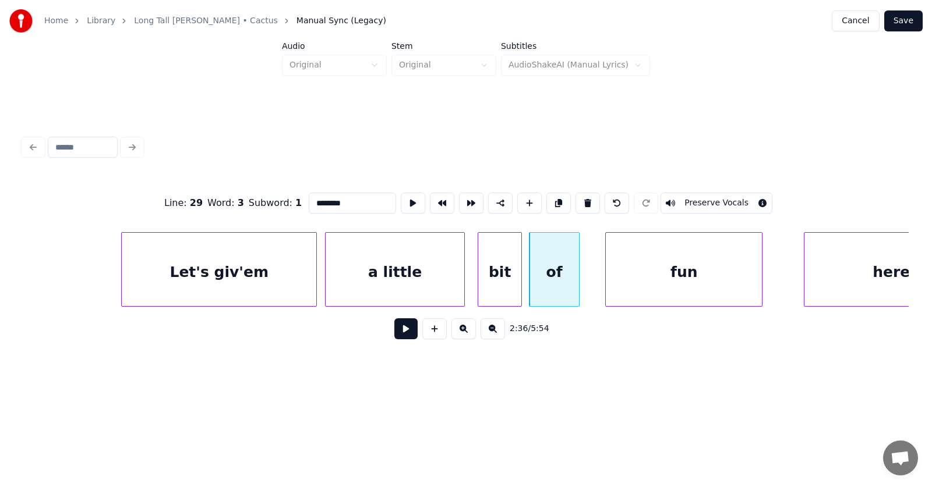
click at [521, 283] on div at bounding box center [519, 269] width 3 height 73
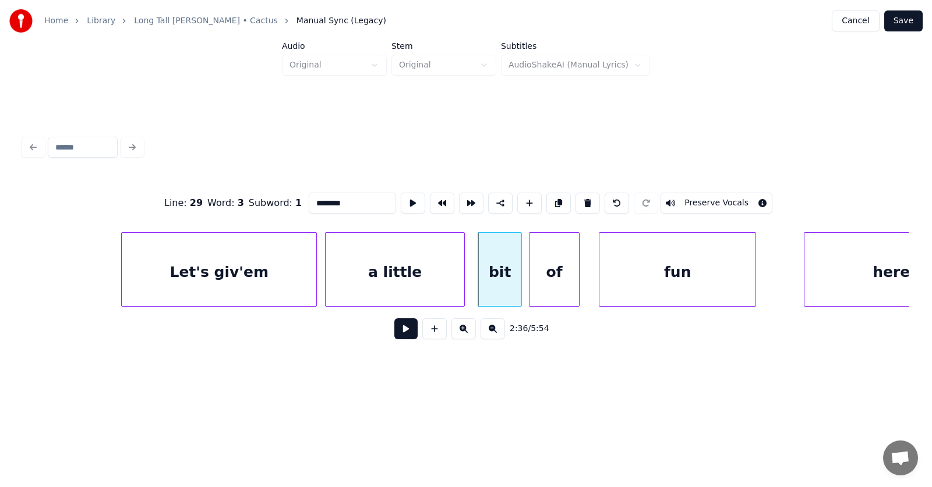
click at [628, 286] on div "fun" at bounding box center [677, 272] width 156 height 79
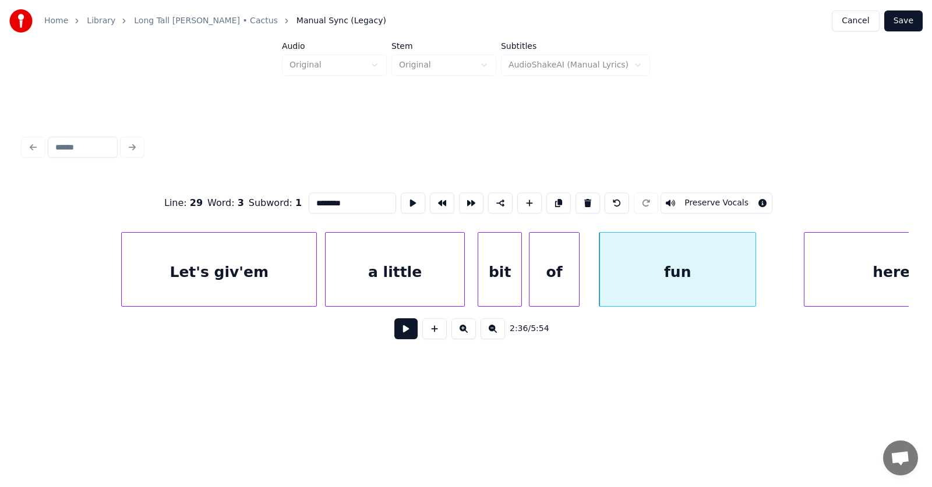
click at [395, 264] on div "a little" at bounding box center [395, 272] width 139 height 79
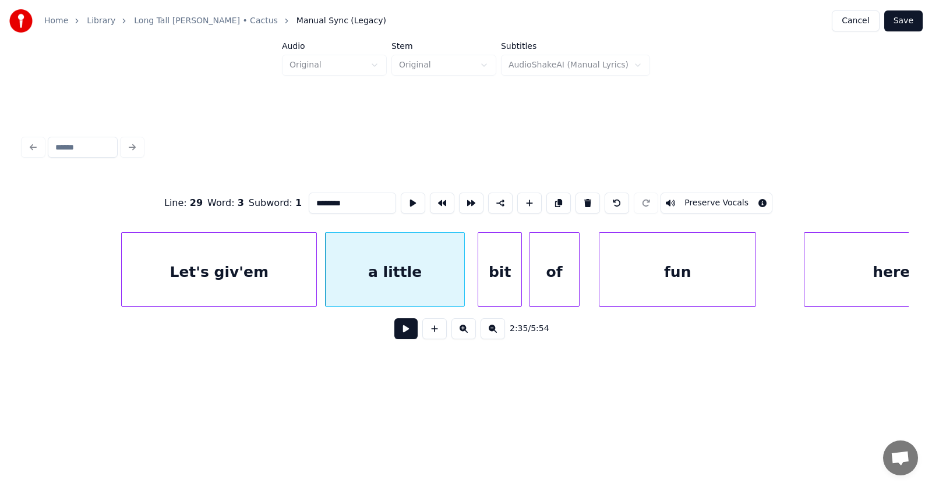
type input "********"
click at [400, 329] on button at bounding box center [405, 329] width 23 height 21
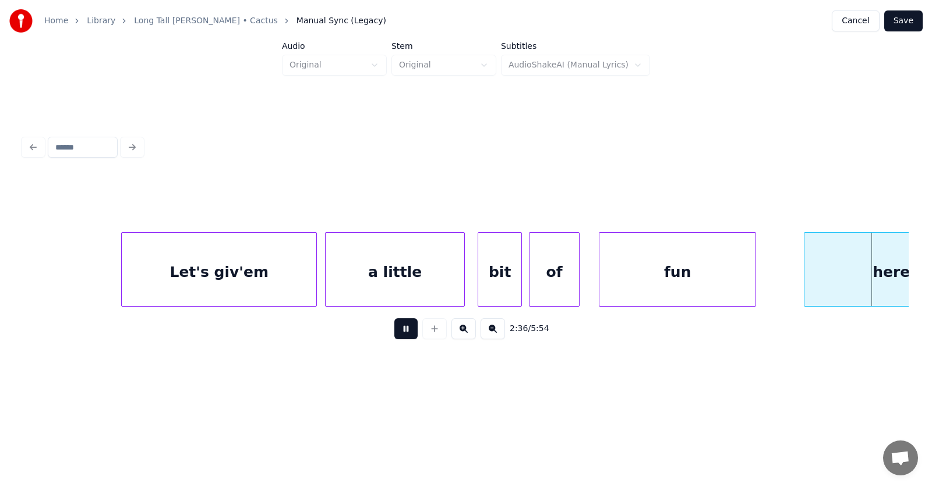
scroll to position [0, 68580]
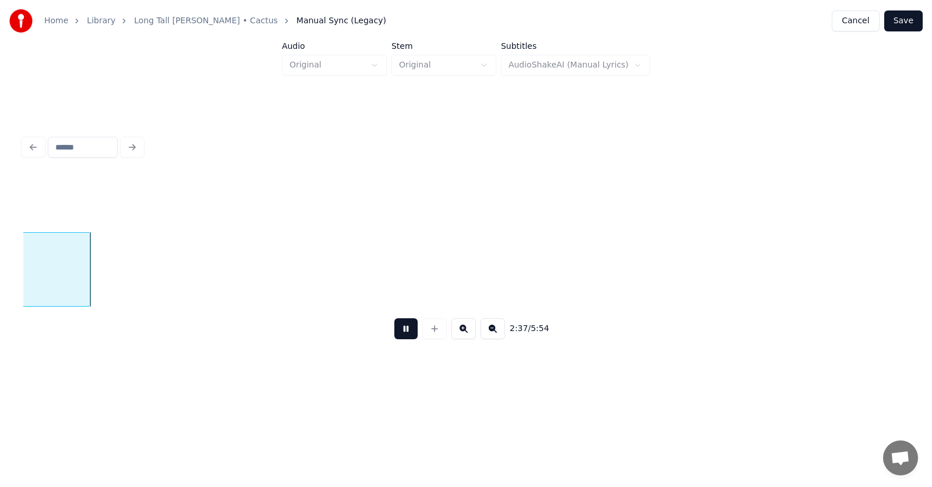
click at [400, 329] on button at bounding box center [405, 329] width 23 height 21
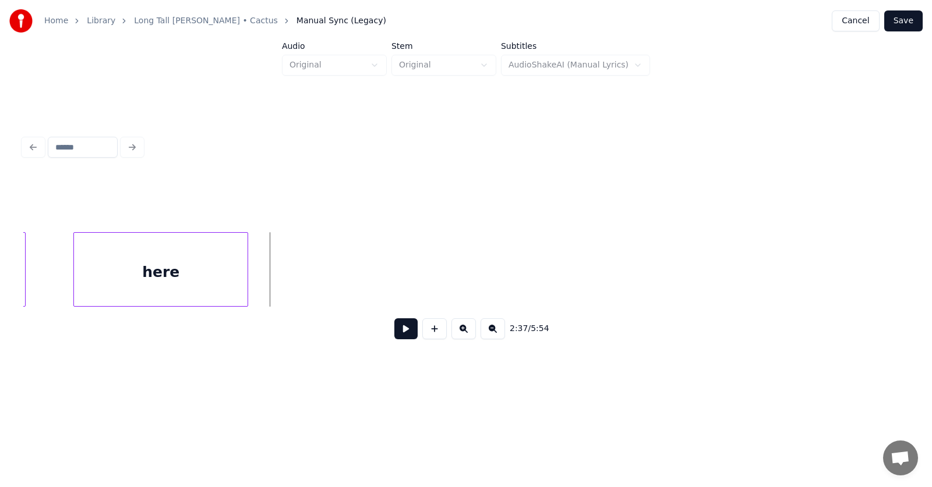
scroll to position [0, 68003]
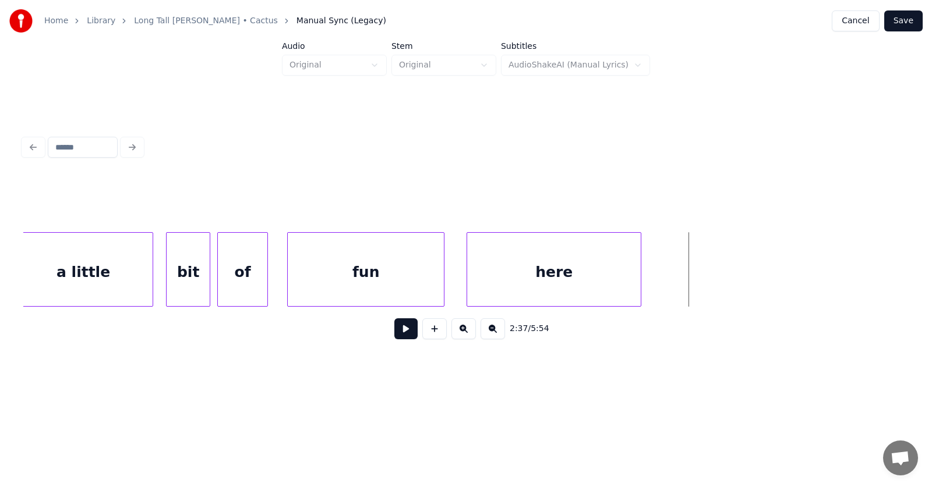
click at [489, 285] on div "here" at bounding box center [554, 272] width 174 height 79
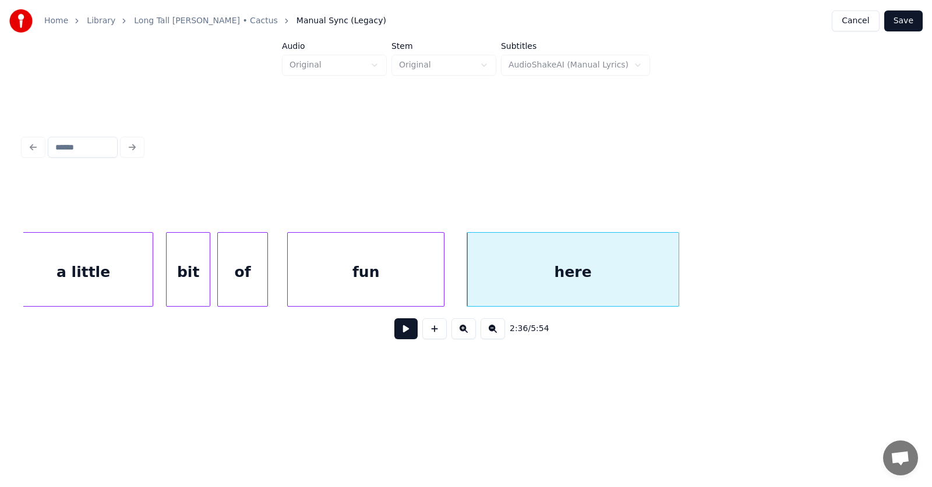
click at [678, 273] on div at bounding box center [676, 269] width 3 height 73
click at [395, 331] on button at bounding box center [405, 329] width 23 height 21
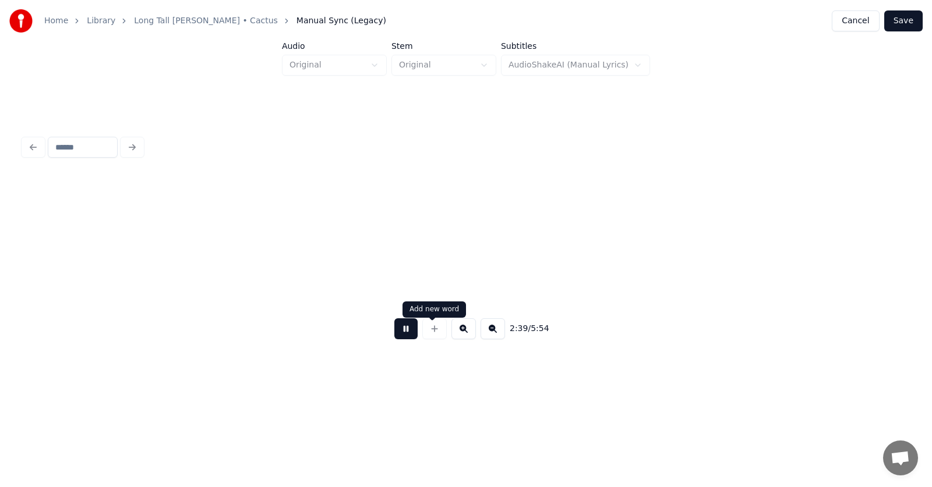
scroll to position [0, 69783]
click at [405, 333] on button at bounding box center [405, 329] width 23 height 21
click at [906, 20] on button "Save" at bounding box center [903, 20] width 38 height 21
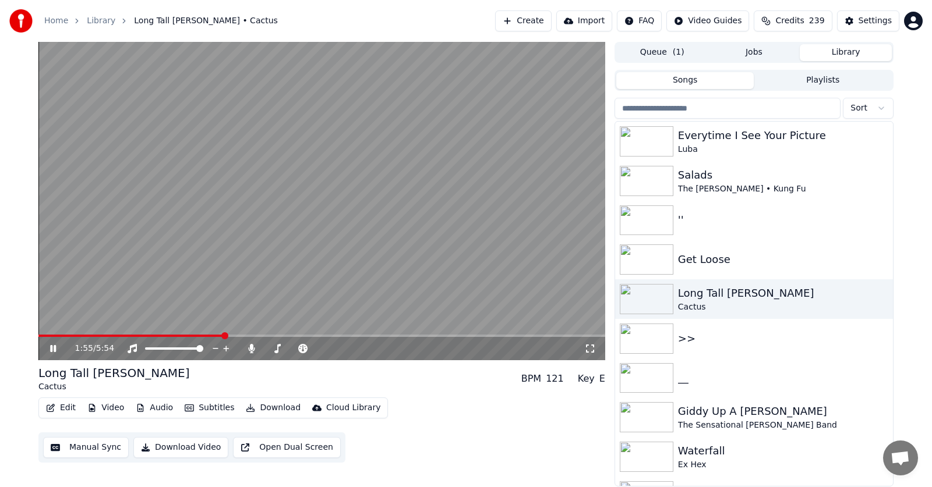
click at [50, 348] on icon at bounding box center [61, 348] width 27 height 9
click at [197, 405] on button "Subtitles" at bounding box center [209, 408] width 59 height 16
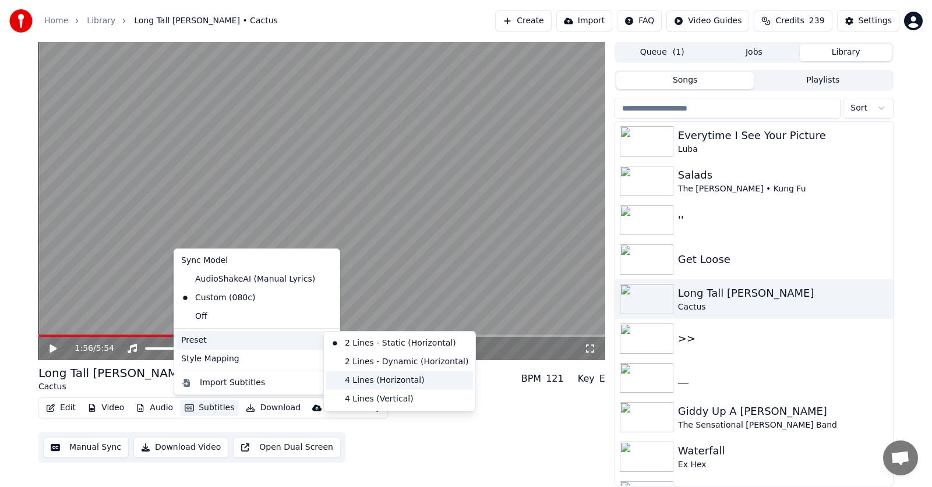
click at [378, 380] on div "4 Lines (Horizontal)" at bounding box center [399, 381] width 147 height 19
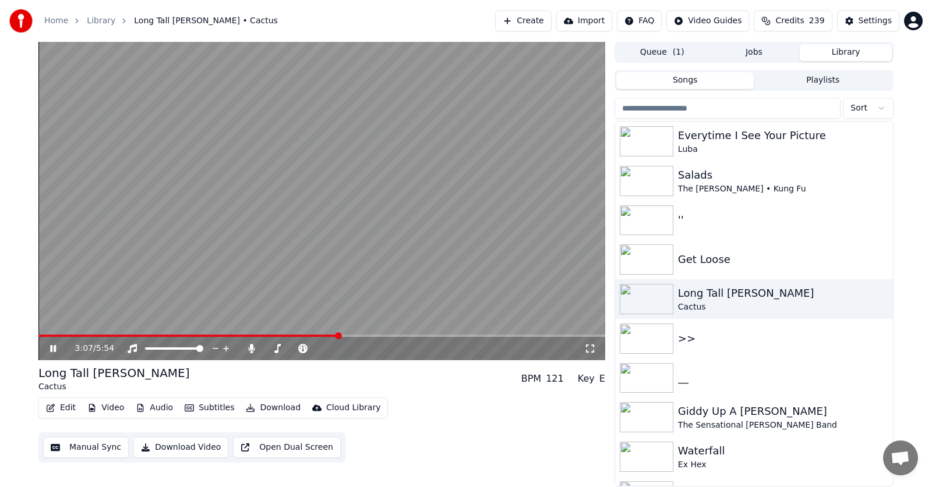
click at [52, 349] on icon at bounding box center [53, 348] width 6 height 7
